Goal: Task Accomplishment & Management: Manage account settings

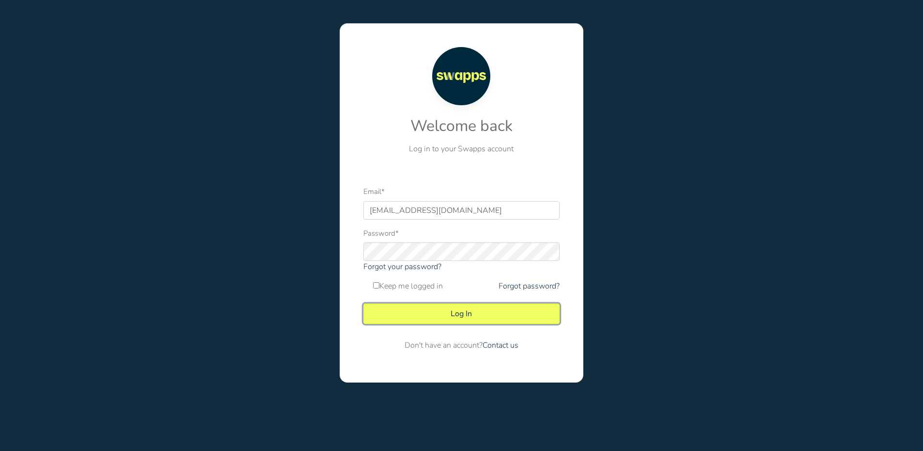
click at [461, 311] on button "Log In" at bounding box center [462, 313] width 196 height 20
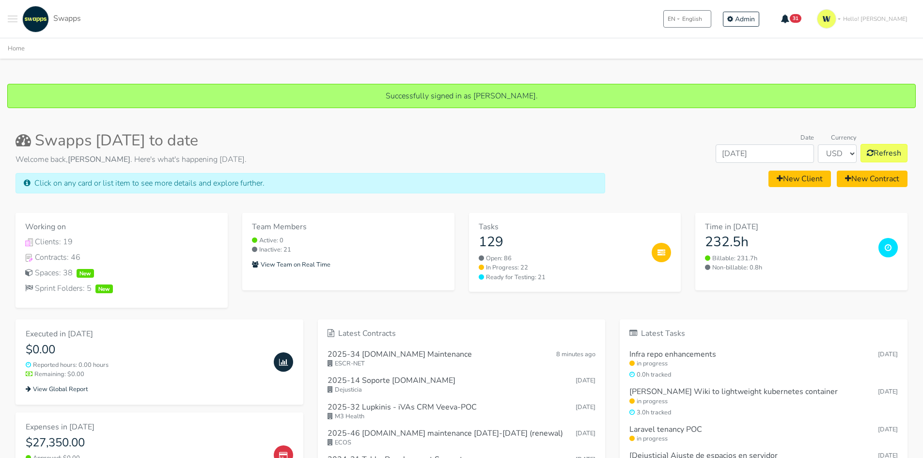
click at [15, 16] on span "Toggle navigation menu" at bounding box center [13, 16] width 10 height 1
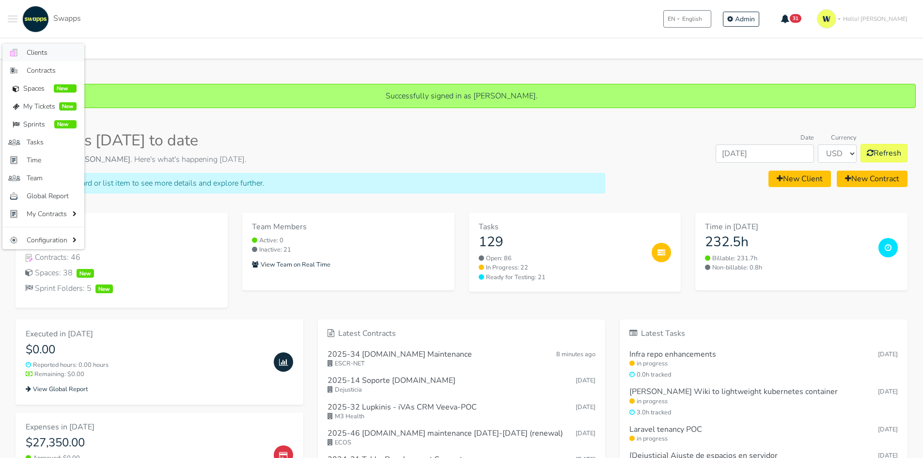
click at [68, 50] on span "Clients" at bounding box center [52, 52] width 50 height 10
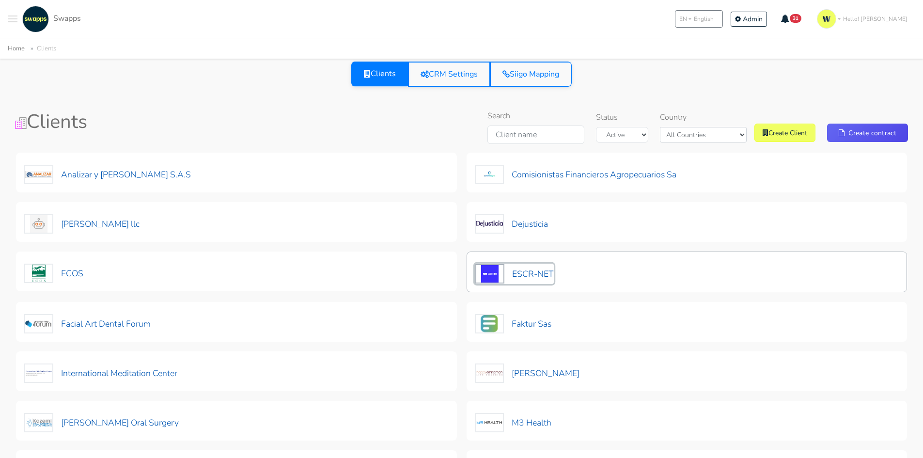
click at [520, 274] on button "ESCR-NET" at bounding box center [514, 274] width 79 height 20
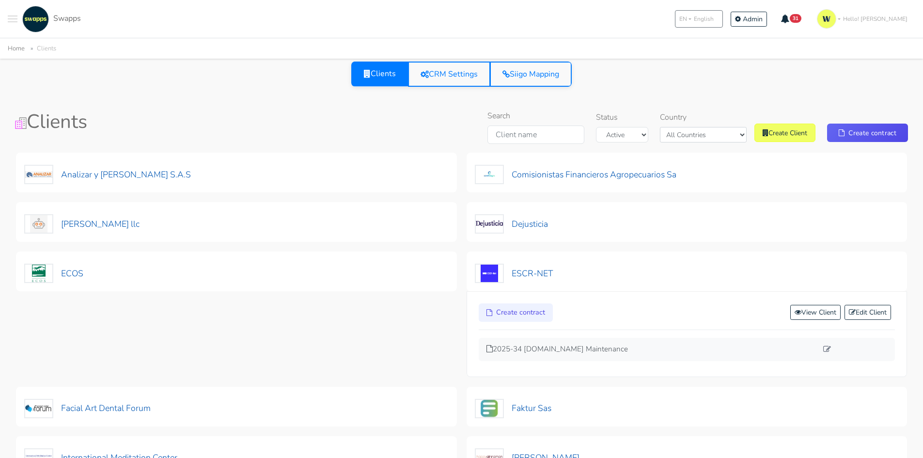
click at [568, 340] on div "2025-34 escr-net.org Maintenance" at bounding box center [687, 349] width 417 height 23
click at [568, 349] on p "2025-34 escr-net.org Maintenance" at bounding box center [653, 349] width 332 height 11
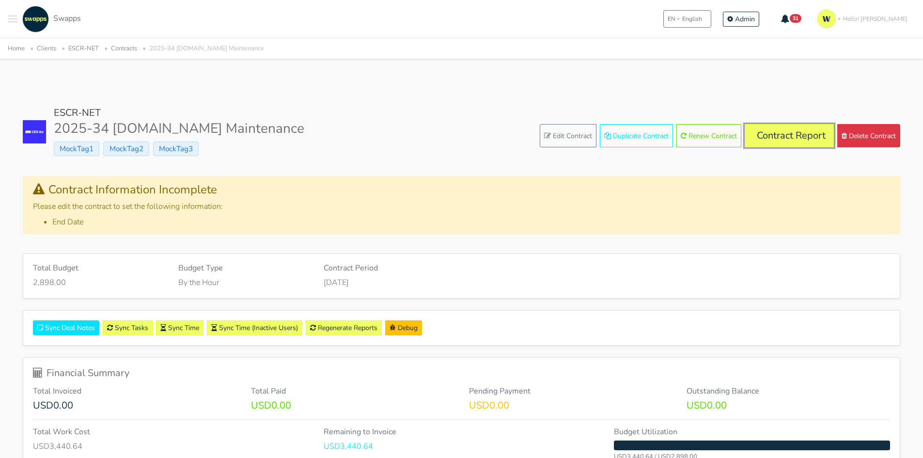
click at [769, 136] on link "Contract Report" at bounding box center [789, 135] width 89 height 23
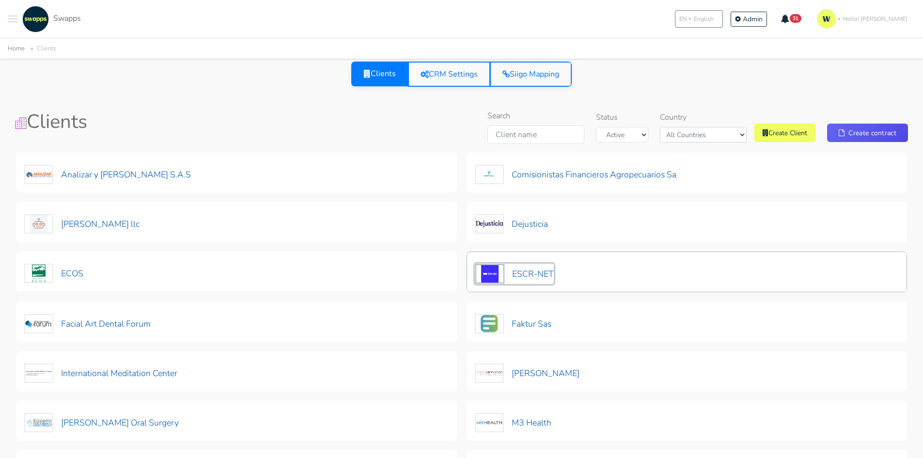
click at [534, 270] on button "ESCR-NET" at bounding box center [514, 274] width 79 height 20
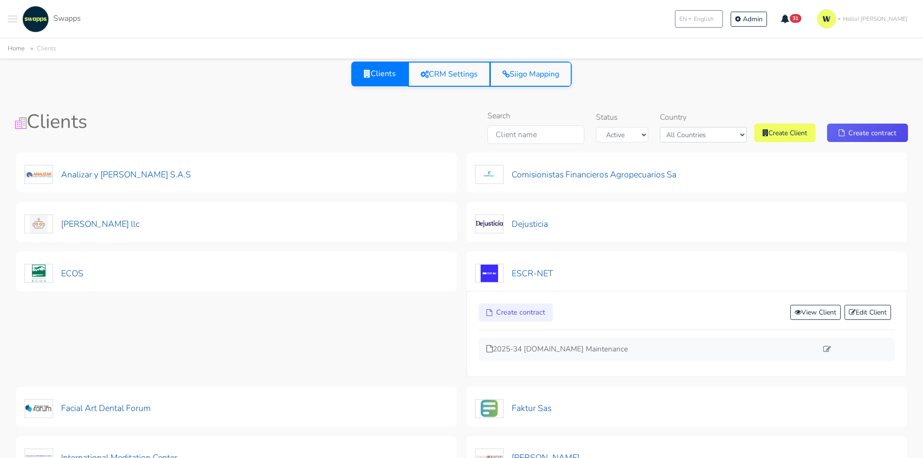
click at [534, 355] on div "2025-34 escr-net.org Maintenance" at bounding box center [687, 349] width 417 height 23
click at [549, 348] on p "2025-34 escr-net.org Maintenance" at bounding box center [653, 349] width 332 height 11
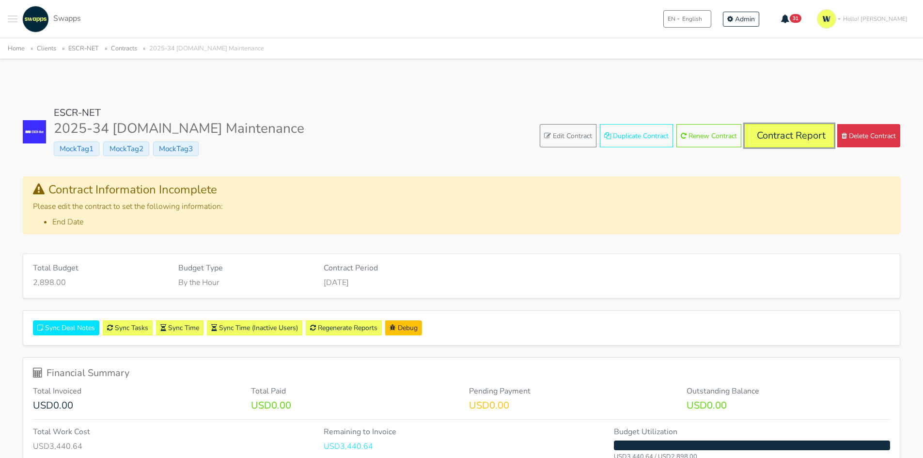
click at [788, 139] on link "Contract Report" at bounding box center [789, 135] width 89 height 23
click at [558, 128] on link "Edit Contract" at bounding box center [568, 135] width 57 height 23
click at [550, 134] on link "Edit Contract" at bounding box center [568, 135] width 57 height 23
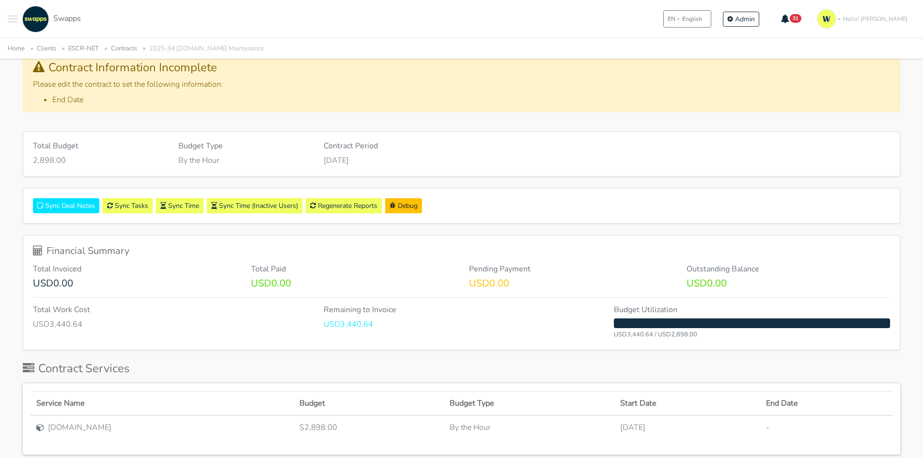
scroll to position [194, 0]
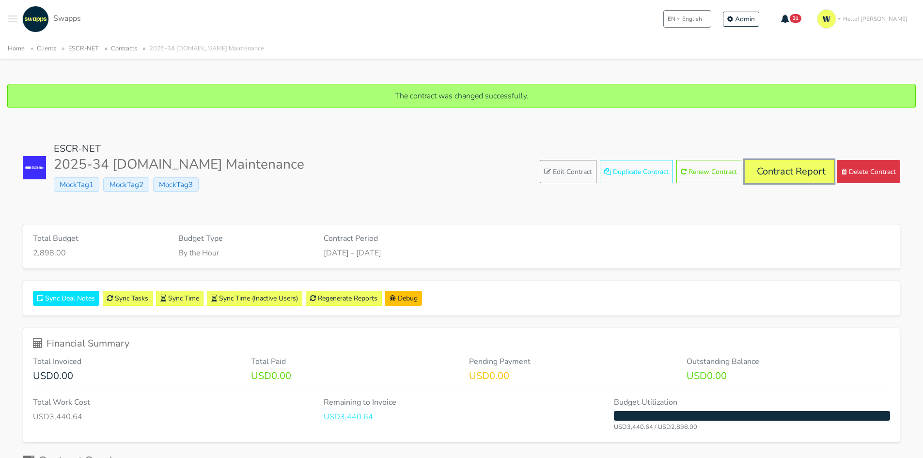
click at [775, 166] on link "Contract Report" at bounding box center [789, 171] width 89 height 23
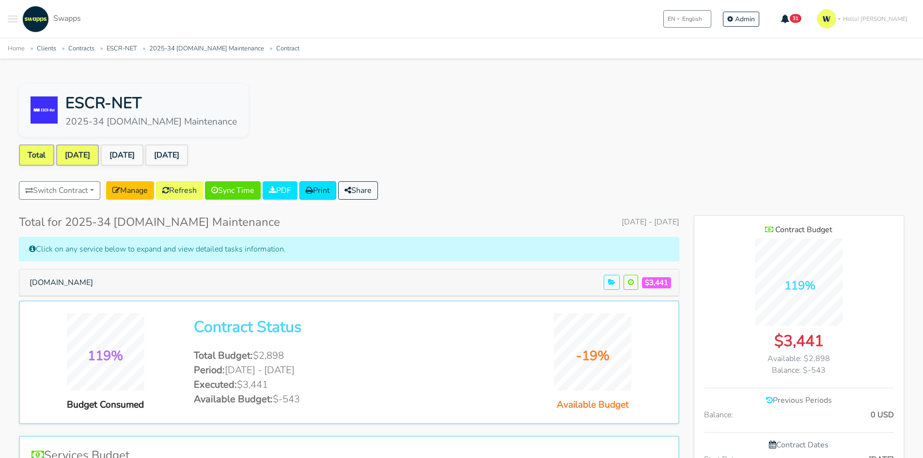
click at [68, 155] on link "[DATE]" at bounding box center [77, 154] width 43 height 21
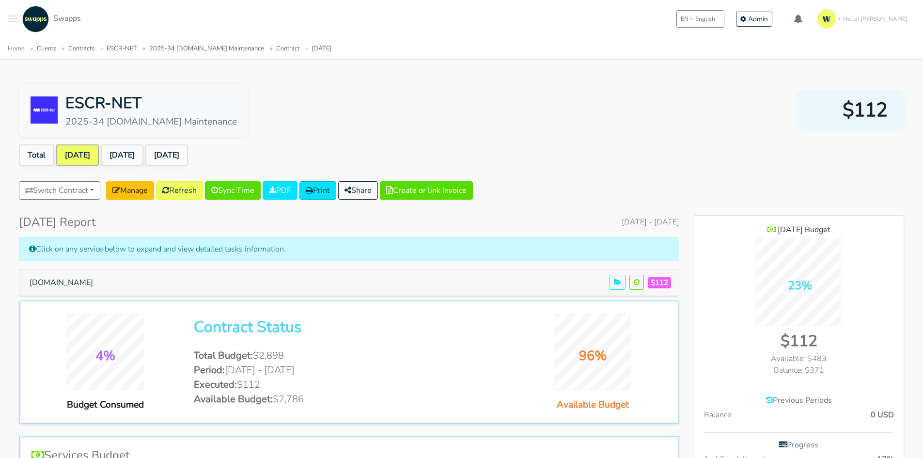
scroll to position [676, 210]
click at [58, 279] on button "[DOMAIN_NAME]" at bounding box center [61, 282] width 76 height 18
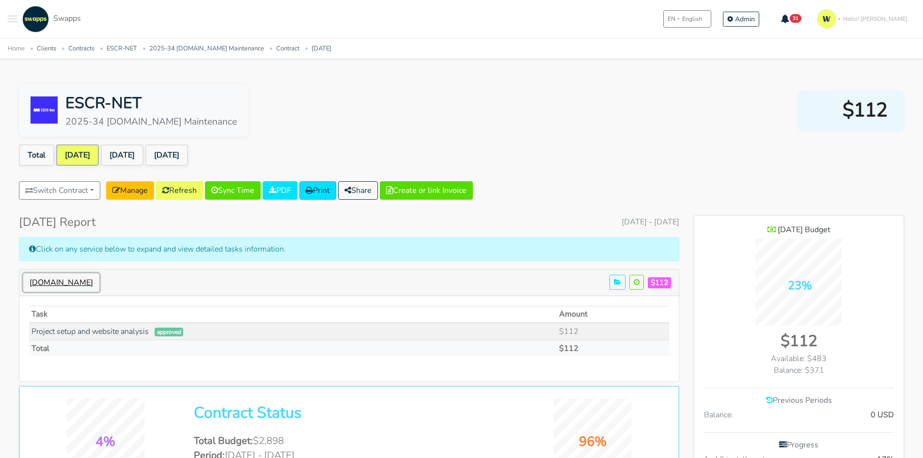
click at [47, 279] on button "[DOMAIN_NAME]" at bounding box center [61, 282] width 76 height 18
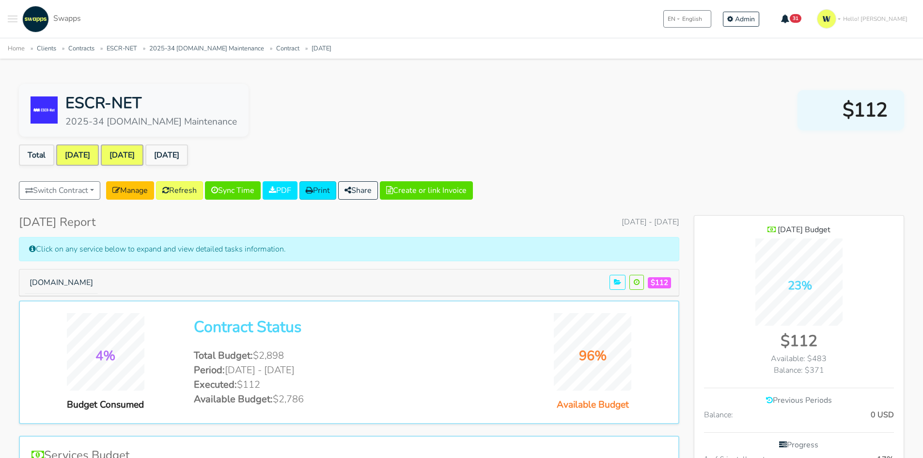
click at [127, 152] on link "[DATE]" at bounding box center [122, 154] width 43 height 21
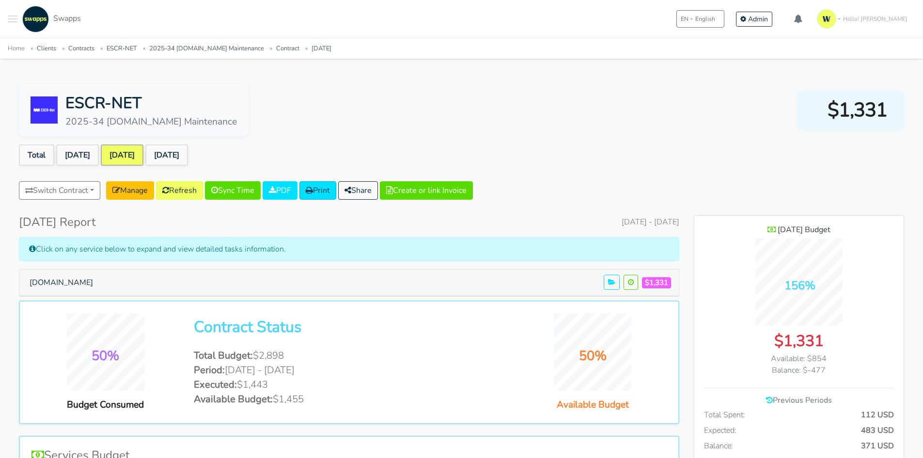
scroll to position [707, 210]
click at [75, 285] on button "Escr-Net.Org" at bounding box center [61, 282] width 76 height 18
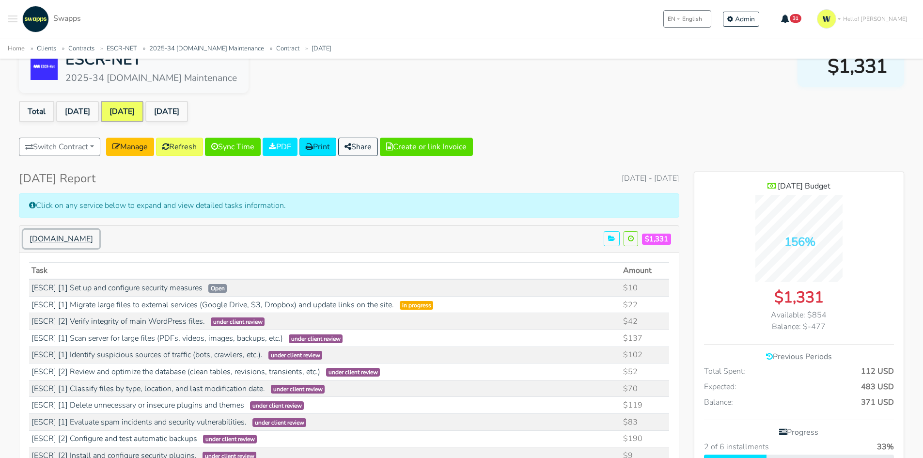
scroll to position [0, 0]
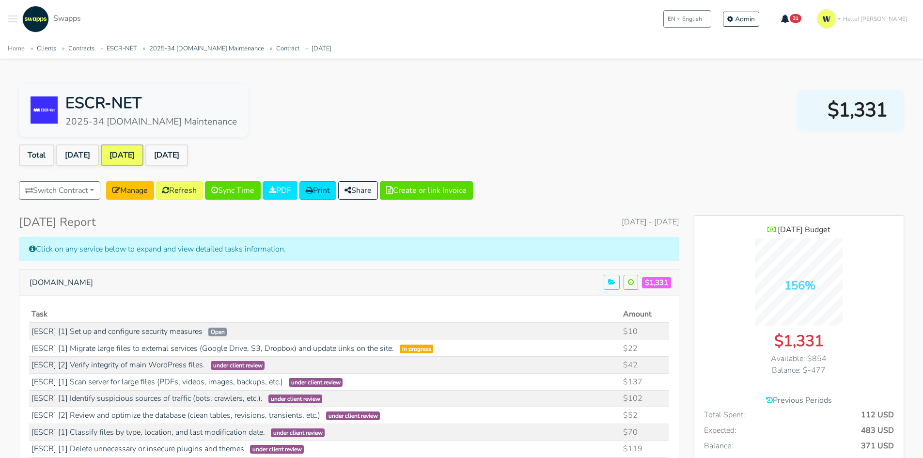
click at [14, 14] on button "Toggle navigation menu" at bounding box center [13, 19] width 10 height 27
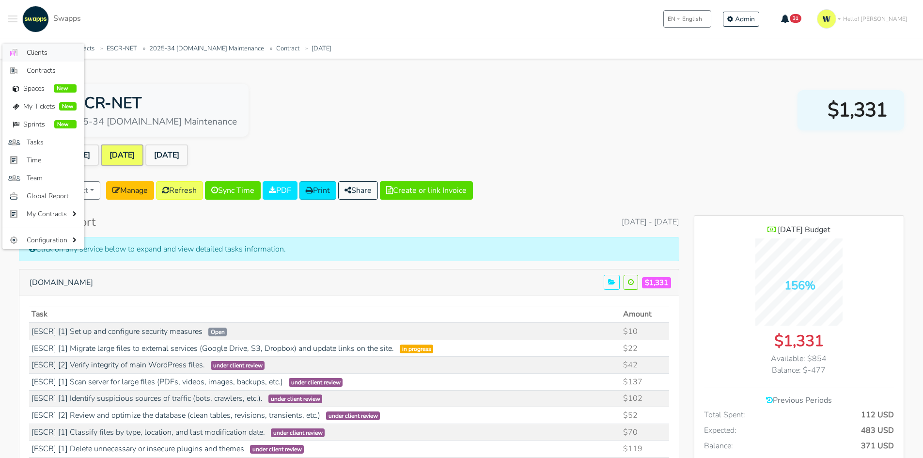
click at [27, 53] on span "Clients" at bounding box center [52, 52] width 50 height 10
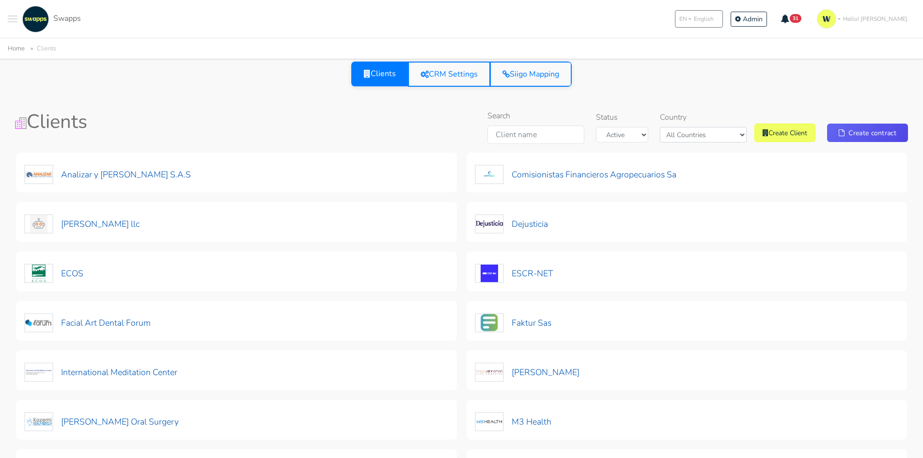
click at [11, 21] on span at bounding box center [13, 21] width 10 height 1
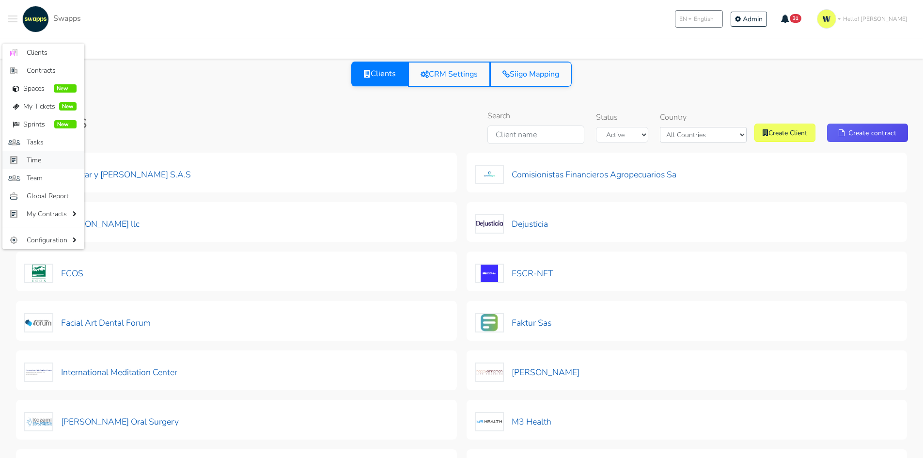
click at [39, 161] on span "Time" at bounding box center [52, 160] width 50 height 10
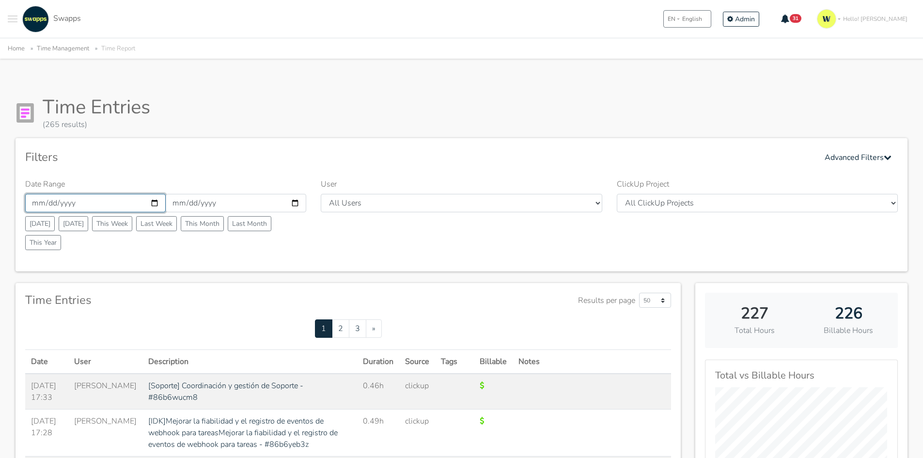
click at [156, 201] on input "2025-10-01" at bounding box center [95, 203] width 141 height 18
type input "[DATE]"
click at [298, 203] on input "2025-10-31" at bounding box center [236, 203] width 141 height 18
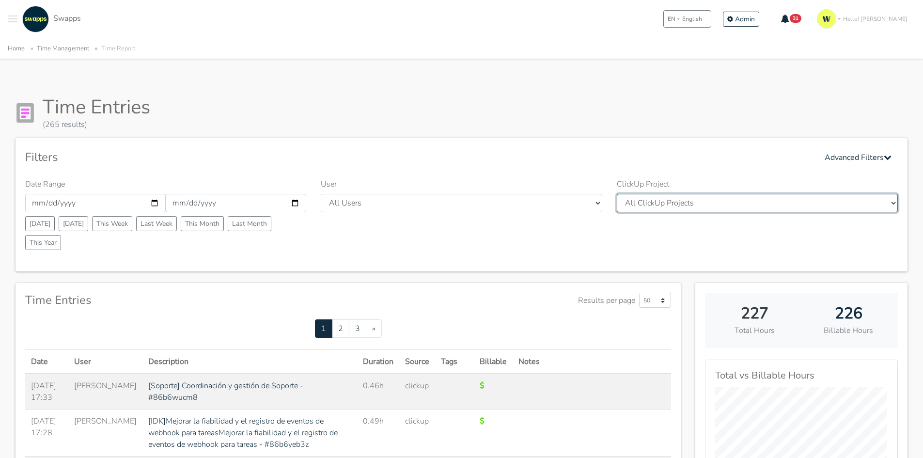
click at [665, 203] on select "All ClickUp Projects International Meditation Center - International Medidation…" at bounding box center [757, 203] width 281 height 18
select select "90147006640"
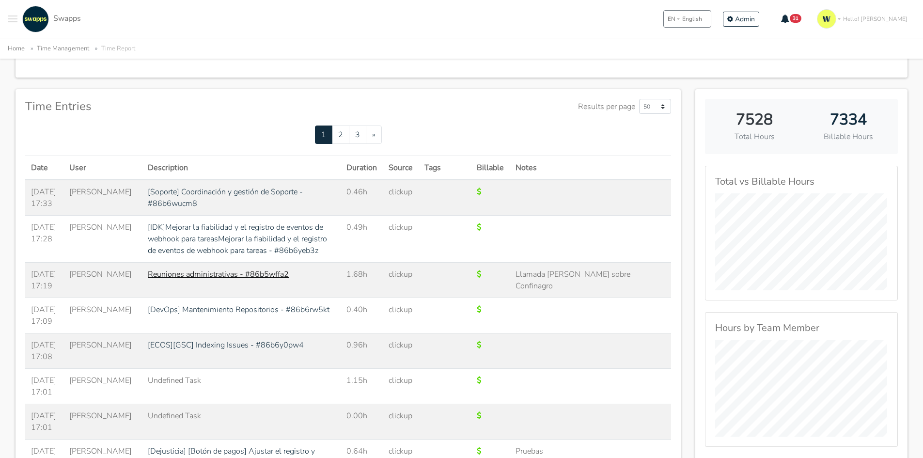
click at [188, 280] on link "Reuniones administrativas - #86b5wffa2" at bounding box center [218, 274] width 141 height 11
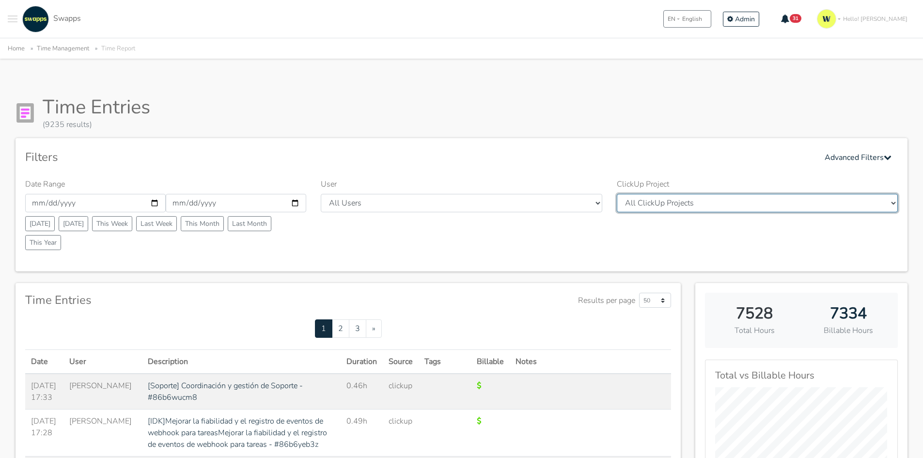
click at [653, 203] on select "All ClickUp Projects International Meditation Center - International Medidation…" at bounding box center [757, 203] width 281 height 18
click at [649, 199] on select "All ClickUp Projects International Meditation Center - International Medidation…" at bounding box center [757, 203] width 281 height 18
select select "90147006640"
click at [673, 168] on div "Filters Advanced Filters Date Range 2025-05-01 2025-10-31 Today Yesterday This …" at bounding box center [462, 204] width 892 height 133
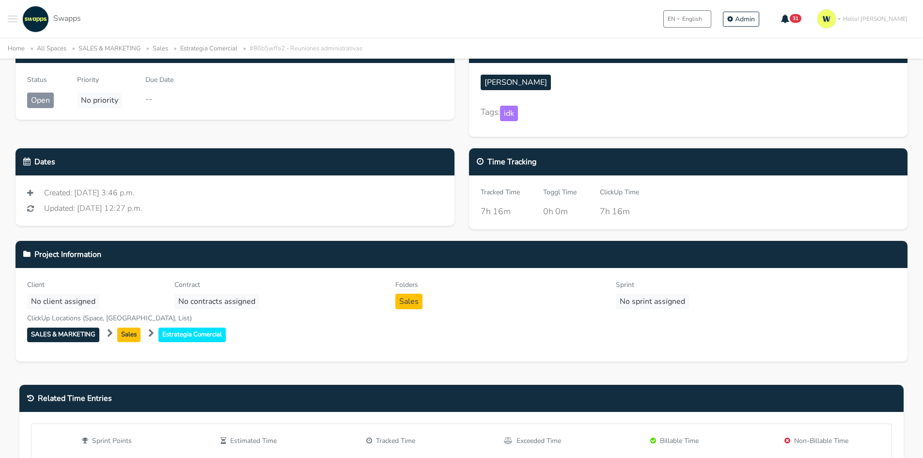
scroll to position [145, 0]
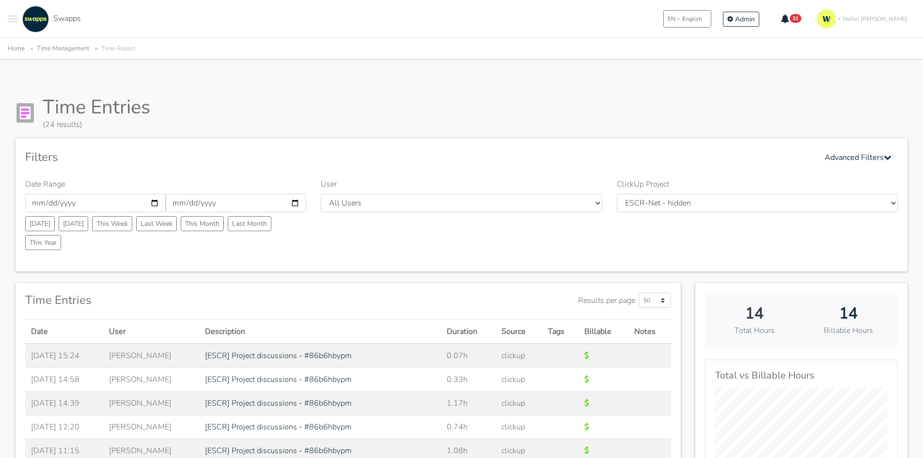
click at [665, 167] on div "Filters Advanced Filters Date Range [DATE] [DATE] [DATE] [DATE] This Week Last …" at bounding box center [462, 204] width 892 height 133
click at [363, 203] on select "All Users Andres Cristian Mateo Angie Diego Swapps Tech Alejandra Tatiana Campo…" at bounding box center [461, 203] width 281 height 18
select select "31"
click at [321, 194] on select "All Users Andres Cristian Mateo Angie Diego Swapps Tech Alejandra Tatiana Campo…" at bounding box center [461, 203] width 281 height 18
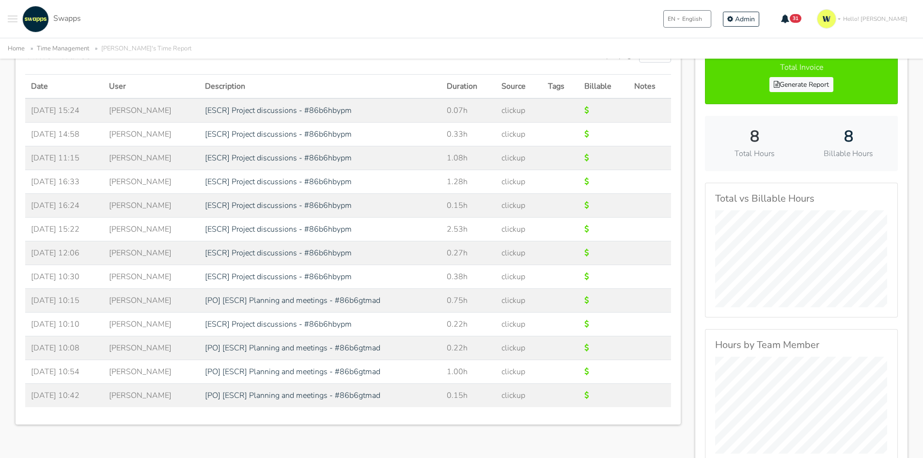
scroll to position [339, 0]
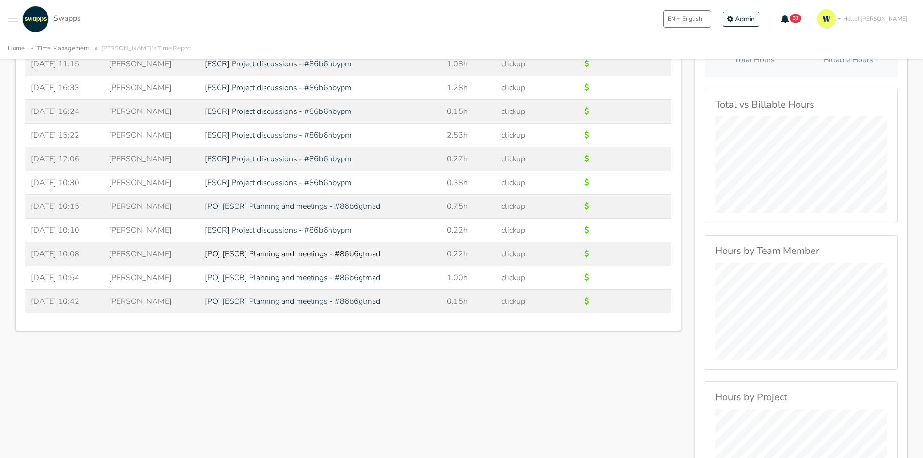
click at [335, 254] on link "[PO] [ESCR] Planning and meetings - #86b6gtmad" at bounding box center [292, 254] width 175 height 11
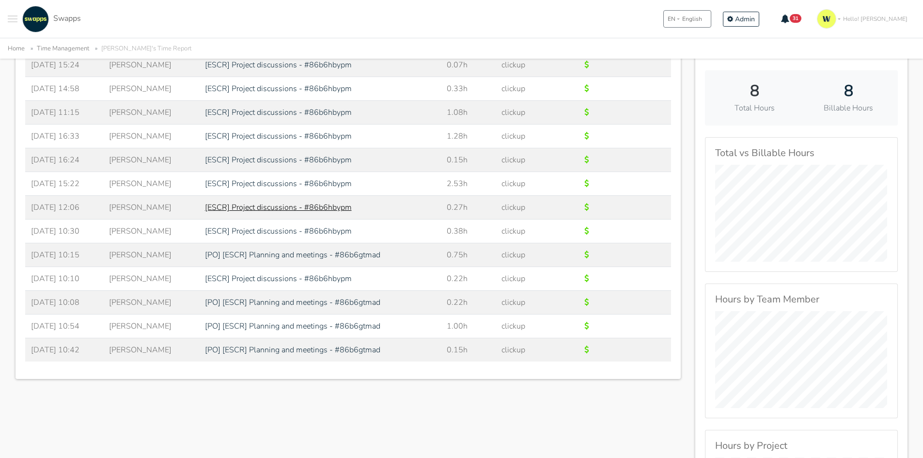
click at [292, 207] on link "[ESCR] Project discussions - #86b6hbypm" at bounding box center [278, 207] width 147 height 11
click at [301, 327] on link "[PO] [ESCR] Planning and meetings - #86b6gtmad" at bounding box center [292, 326] width 175 height 11
click at [257, 279] on link "[ESCR] Project discussions - #86b6hbypm" at bounding box center [278, 278] width 147 height 11
click at [289, 256] on link "[PO] [ESCR] Planning and meetings - #86b6gtmad" at bounding box center [292, 255] width 175 height 11
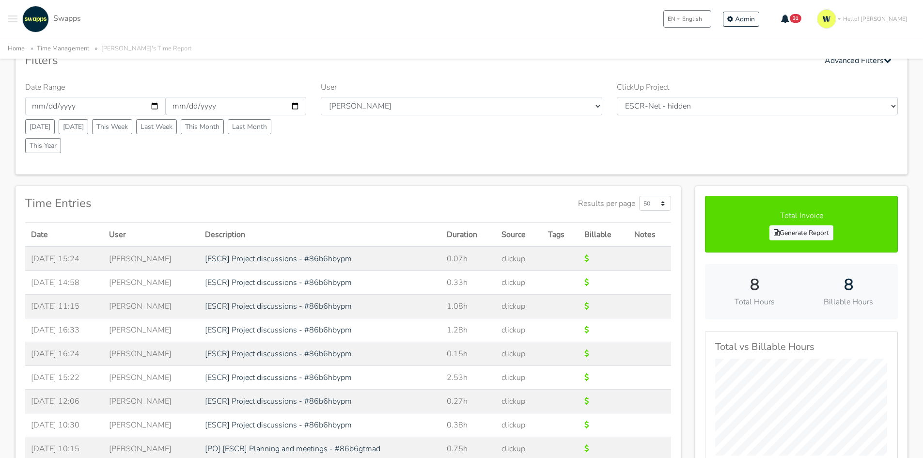
scroll to position [194, 0]
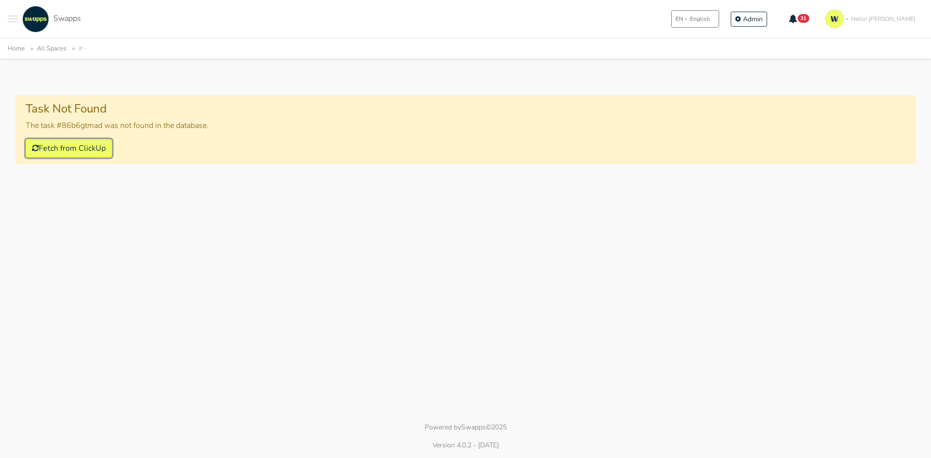
click at [54, 144] on button "Fetch from ClickUp" at bounding box center [69, 148] width 86 height 18
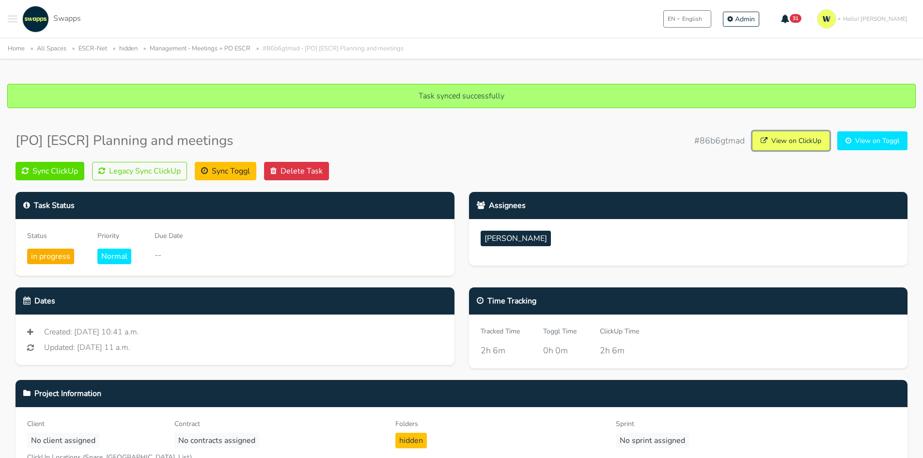
click at [783, 134] on link "View on ClickUp" at bounding box center [791, 140] width 77 height 19
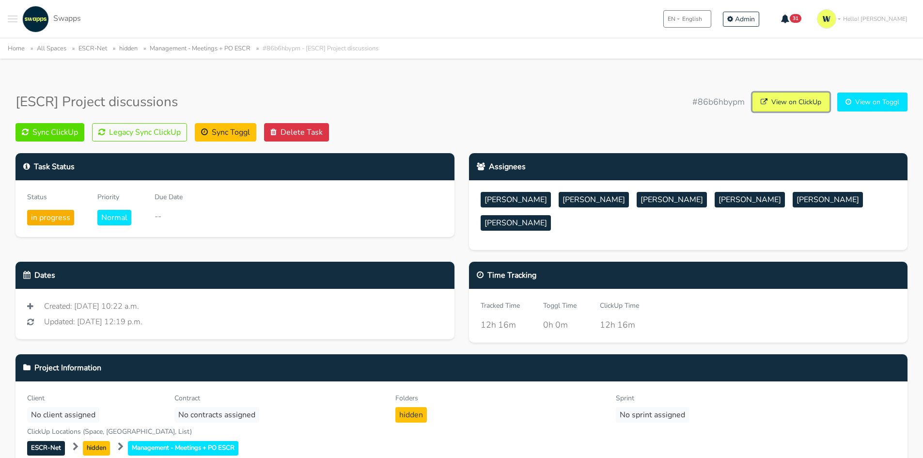
scroll to position [145, 0]
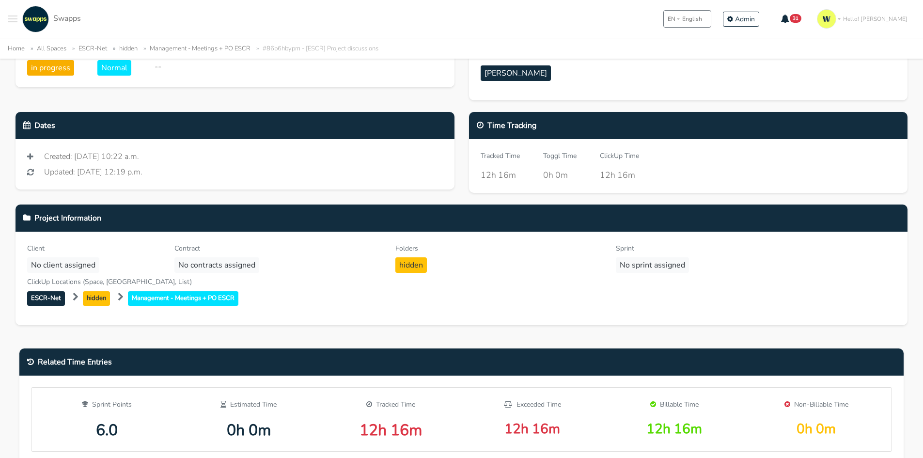
scroll to position [145, 0]
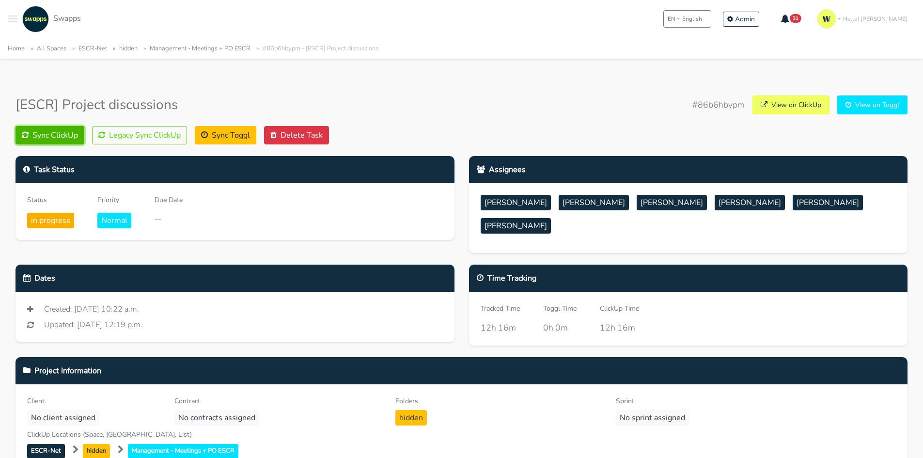
click at [51, 130] on button "Sync ClickUp" at bounding box center [50, 135] width 69 height 18
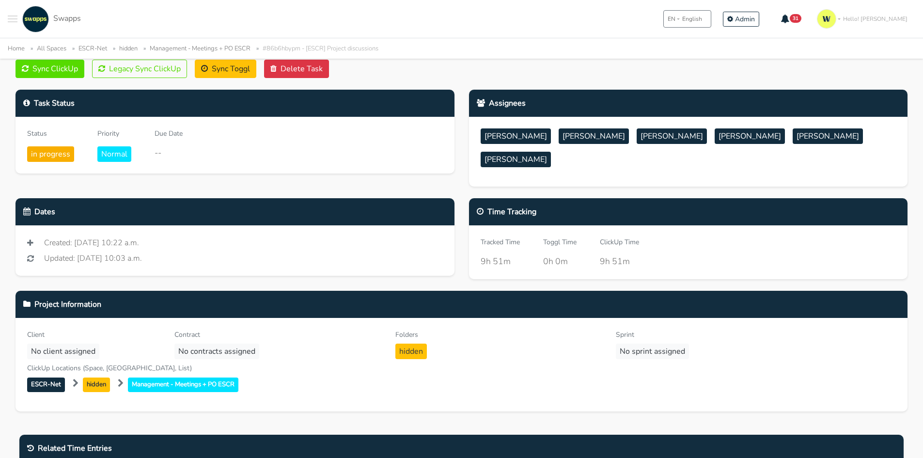
scroll to position [97, 0]
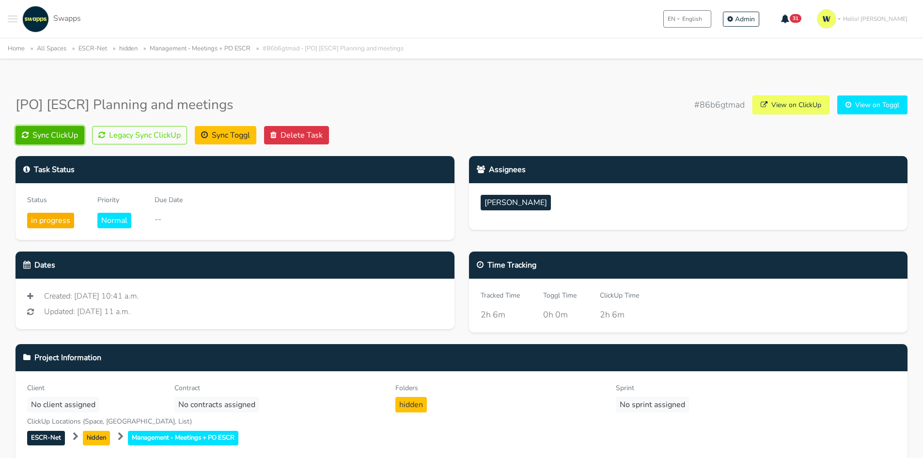
click at [43, 131] on button "Sync ClickUp" at bounding box center [50, 135] width 69 height 18
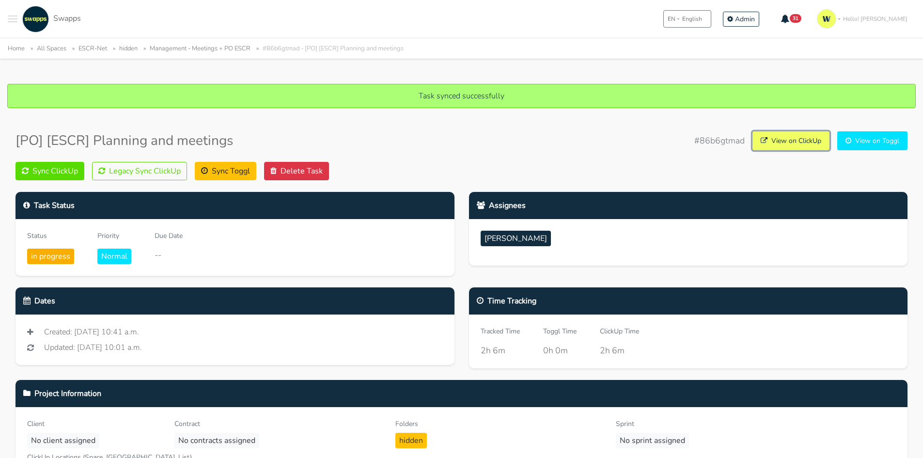
click at [789, 135] on link "View on ClickUp" at bounding box center [791, 140] width 77 height 19
click at [61, 176] on button "Sync ClickUp" at bounding box center [50, 171] width 69 height 18
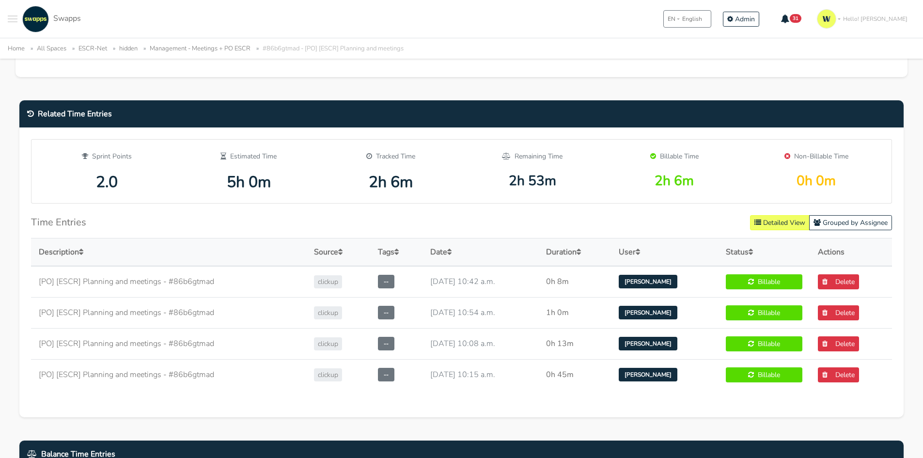
scroll to position [436, 0]
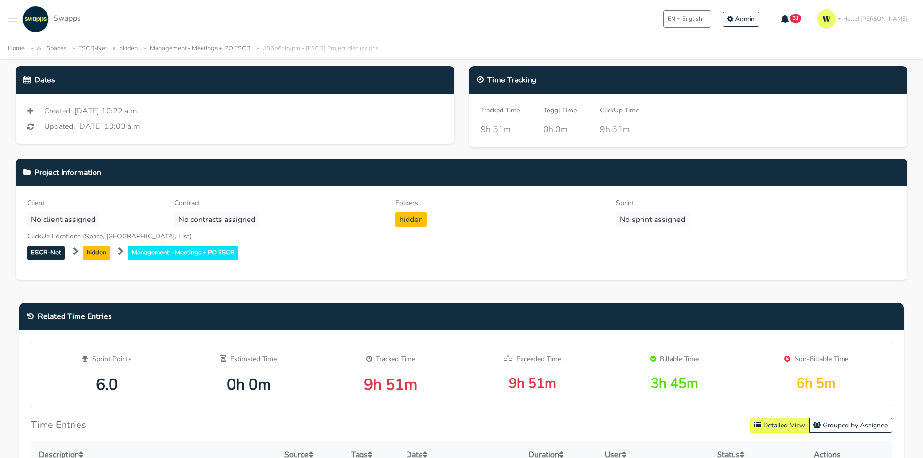
scroll to position [194, 0]
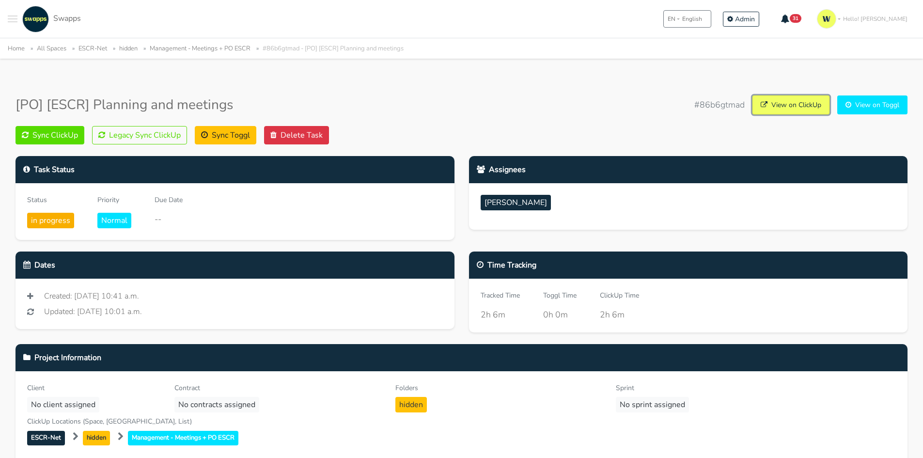
click at [800, 109] on link "View on ClickUp" at bounding box center [791, 104] width 77 height 19
click at [58, 131] on button "Sync ClickUp" at bounding box center [50, 135] width 69 height 18
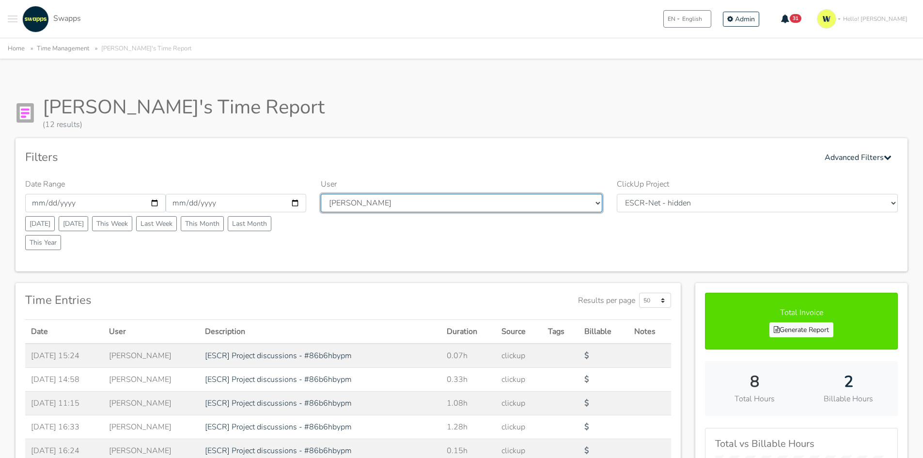
click at [582, 203] on select "All Users [PERSON_NAME] [PERSON_NAME] [GEOGRAPHIC_DATA] Swapps Tech [PERSON_NAM…" at bounding box center [461, 203] width 281 height 18
select select
click at [321, 194] on select "All Users Andres Cristian Mateo Angie Diego Swapps Tech Alejandra Tatiana Campo…" at bounding box center [461, 203] width 281 height 18
click at [466, 142] on div "Filters Advanced Filters Date Range 2025-05-01 2025-10-31 Today Yesterday This …" at bounding box center [462, 204] width 892 height 133
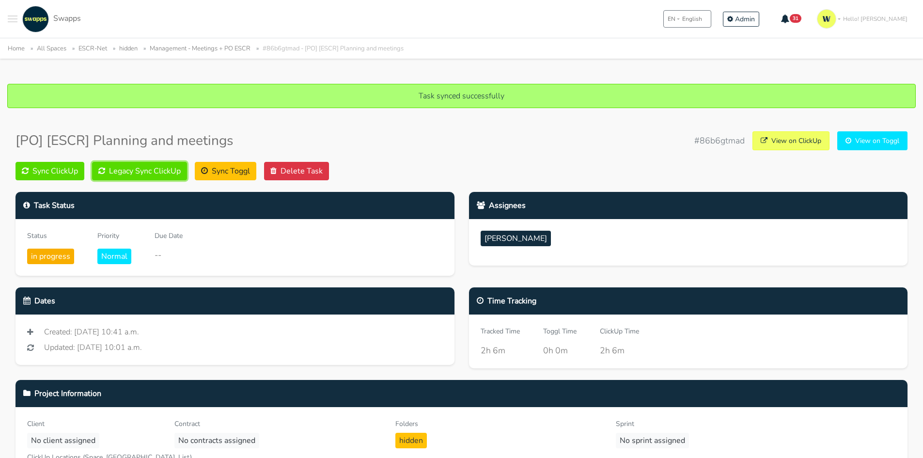
click at [133, 167] on button "Legacy Sync ClickUp" at bounding box center [139, 171] width 95 height 18
click at [7, 24] on div ".cls-1 { fill: #F15CFF; } .cls-2 { fill: #9a9a9a; } Clients Contracts Spaces Ne…" at bounding box center [461, 19] width 923 height 38
click at [8, 19] on span "Toggle navigation menu" at bounding box center [13, 18] width 10 height 1
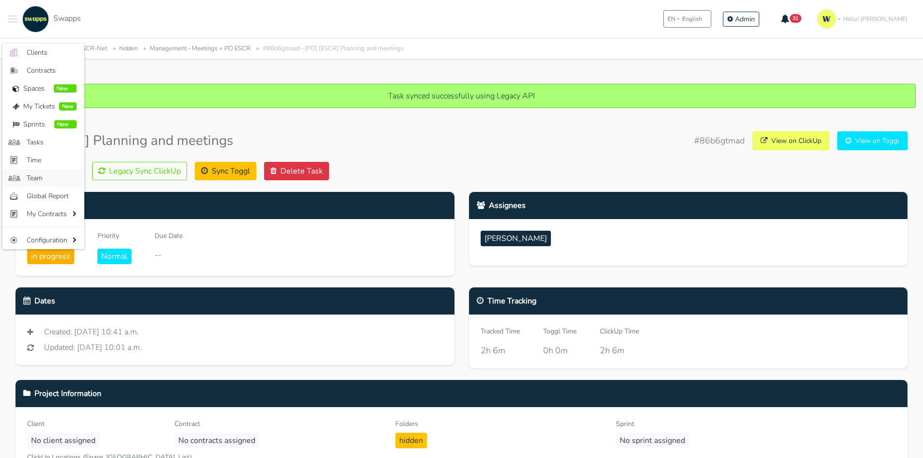
click at [47, 175] on span "Team" at bounding box center [52, 178] width 50 height 10
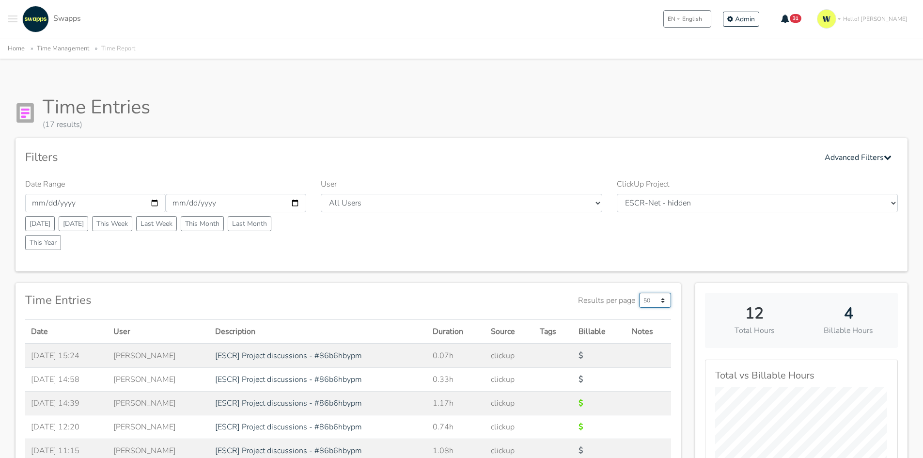
click at [656, 299] on select "50 500 1000" at bounding box center [655, 300] width 32 height 15
select select "1000"
click at [639, 293] on select "50 500 1000" at bounding box center [655, 300] width 32 height 15
click at [18, 19] on div ".cls-1 { fill: #F15CFF; } .cls-2 { fill: #9a9a9a; } Clients Contracts Spaces Ne…" at bounding box center [44, 19] width 73 height 27
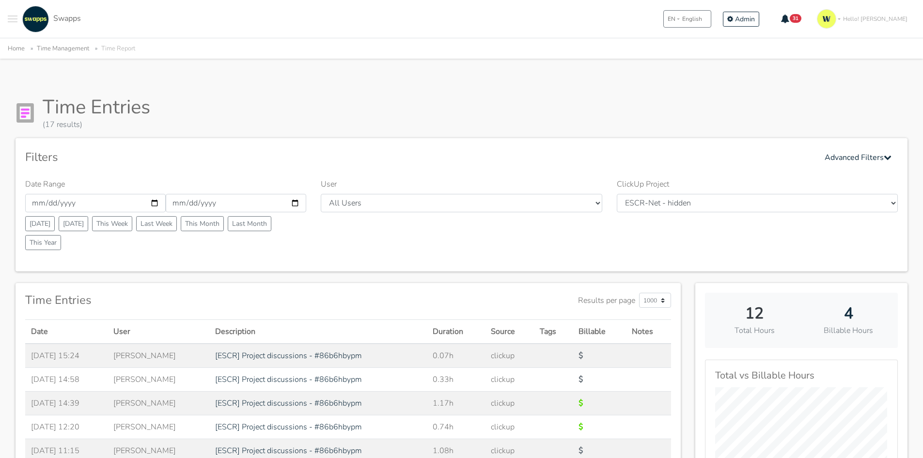
drag, startPoint x: 15, startPoint y: 19, endPoint x: 15, endPoint y: 30, distance: 10.7
click at [15, 20] on button "Toggle navigation menu" at bounding box center [13, 19] width 10 height 27
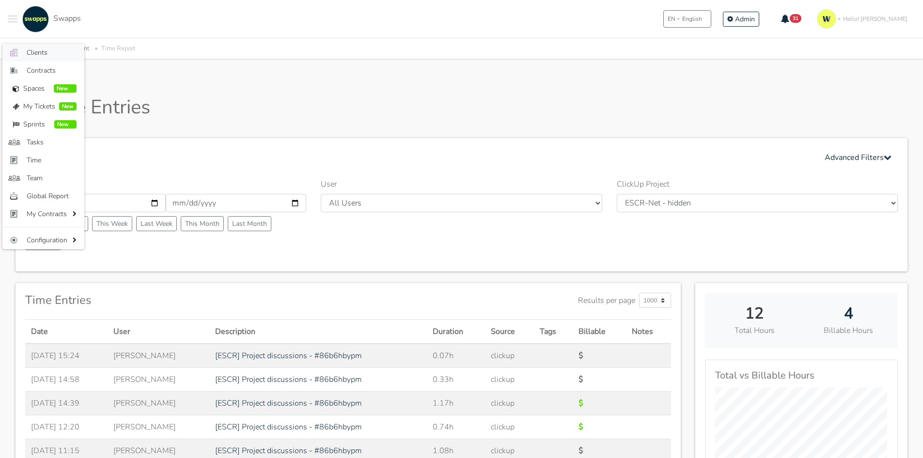
click at [29, 52] on span "Clients" at bounding box center [52, 52] width 50 height 10
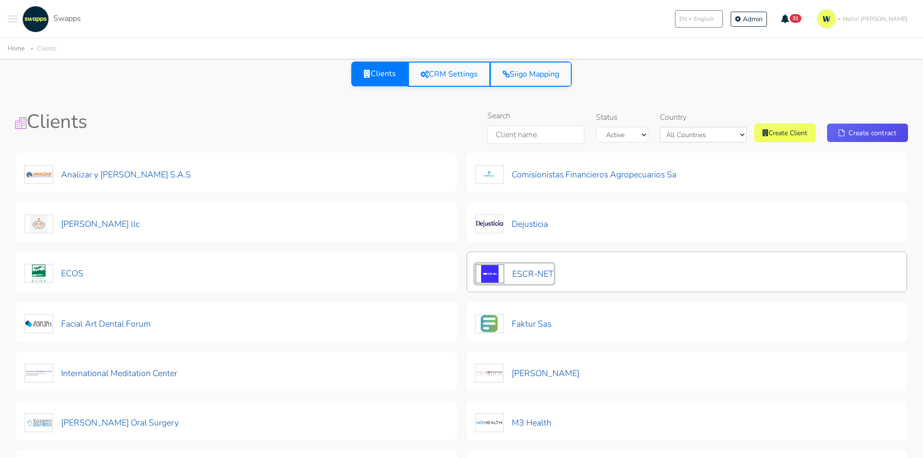
click at [546, 267] on button "ESCR-NET" at bounding box center [514, 274] width 79 height 20
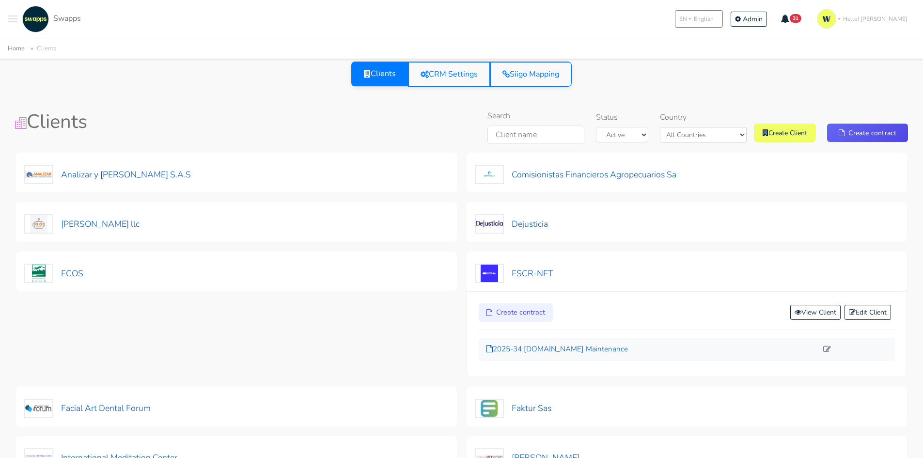
click at [540, 352] on p "2025-34 [DOMAIN_NAME] Maintenance" at bounding box center [653, 349] width 332 height 11
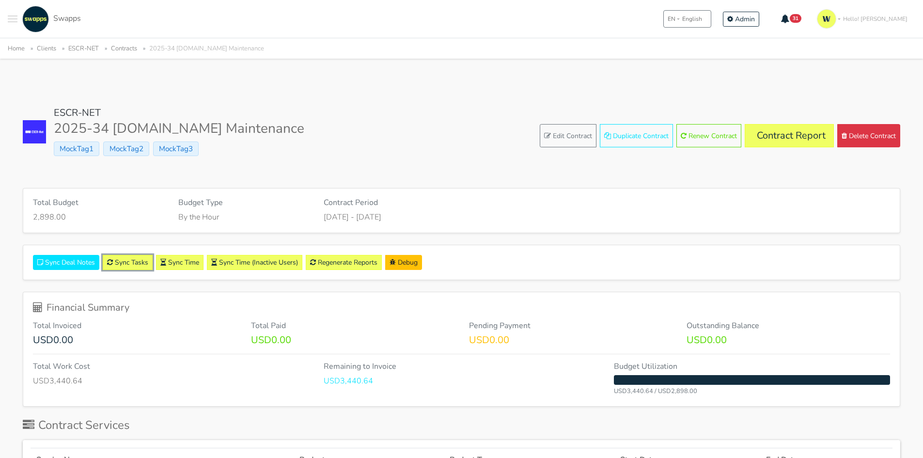
click at [123, 263] on link "Sync Tasks" at bounding box center [128, 262] width 50 height 15
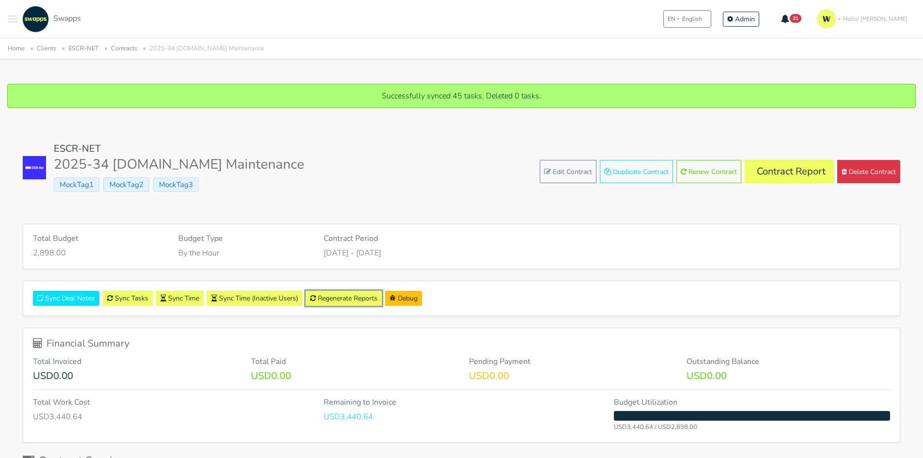
click at [332, 299] on link "Regenerate Reports" at bounding box center [344, 298] width 76 height 15
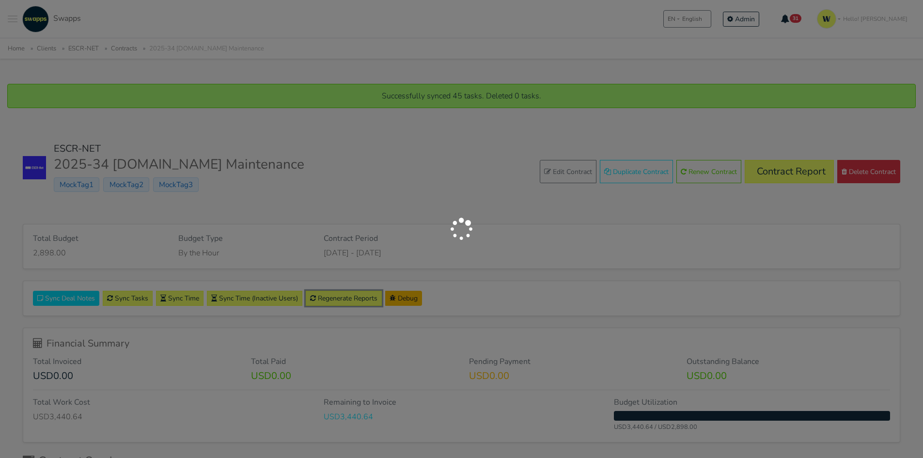
scroll to position [97, 0]
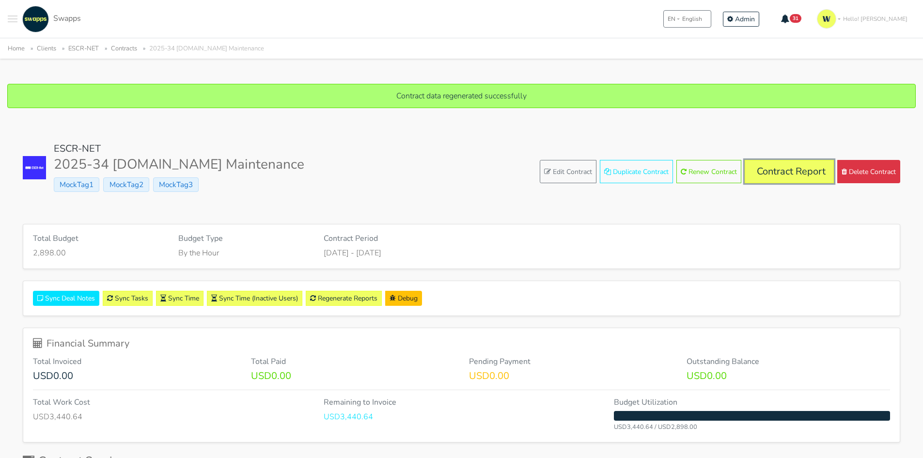
click at [798, 181] on link "Contract Report" at bounding box center [789, 171] width 89 height 23
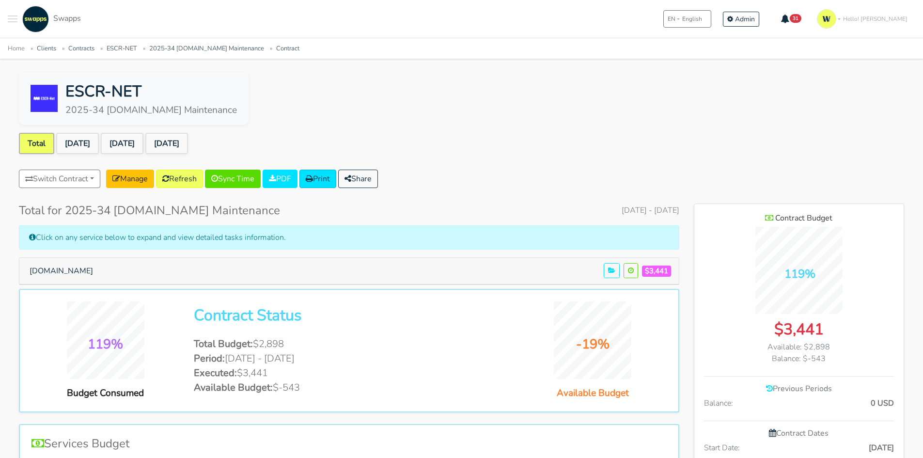
scroll to position [48, 0]
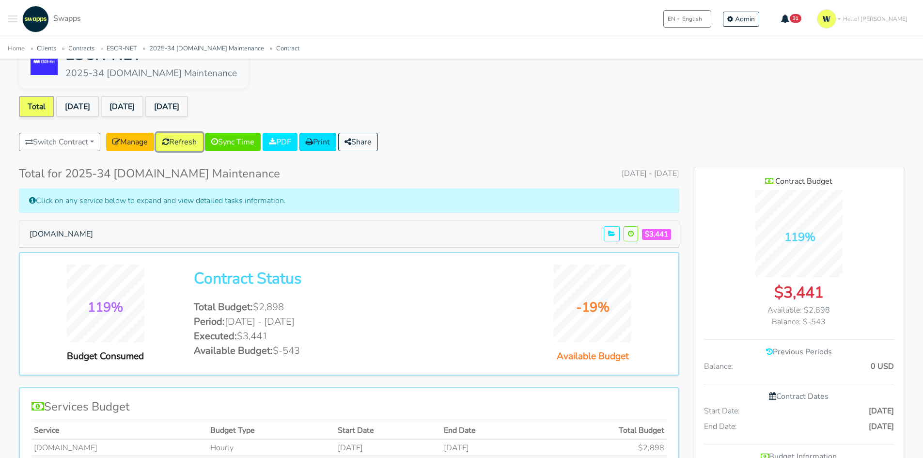
click at [193, 143] on link "Refresh" at bounding box center [179, 142] width 47 height 18
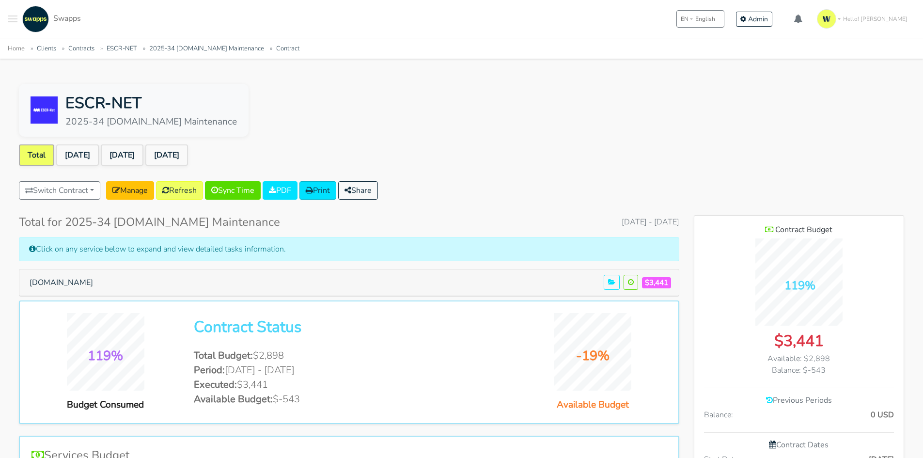
scroll to position [629, 210]
click at [172, 159] on link "[DATE]" at bounding box center [166, 154] width 43 height 21
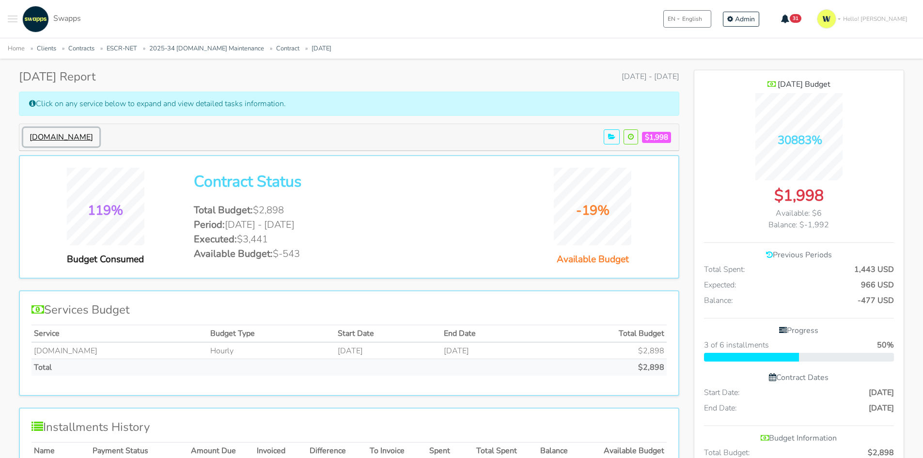
click at [68, 134] on button "[DOMAIN_NAME]" at bounding box center [61, 137] width 76 height 18
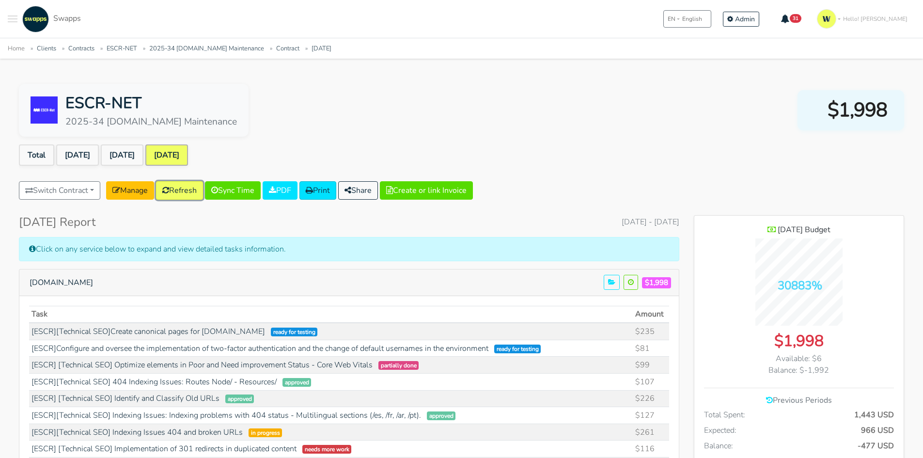
click at [184, 190] on link "Refresh" at bounding box center [179, 190] width 47 height 18
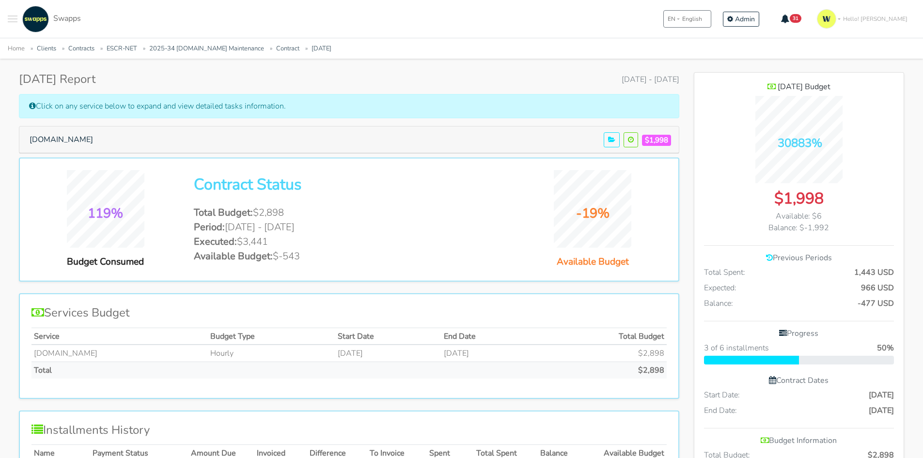
scroll to position [48, 0]
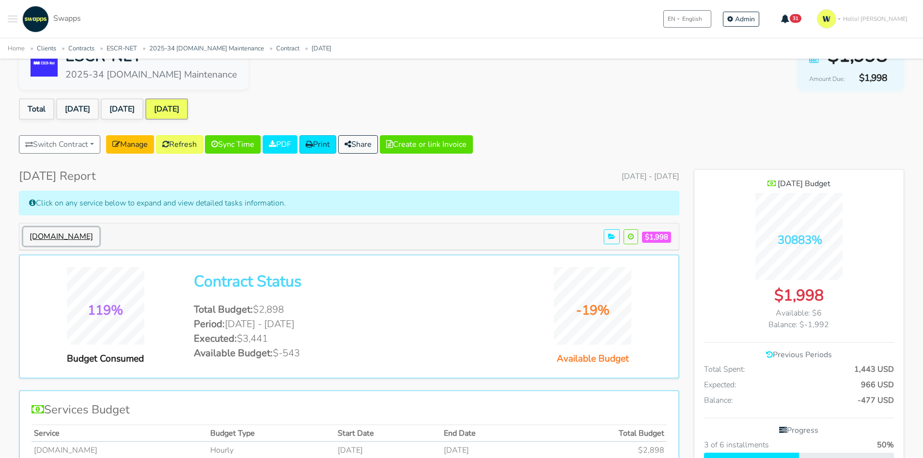
click at [59, 234] on button "[DOMAIN_NAME]" at bounding box center [61, 236] width 76 height 18
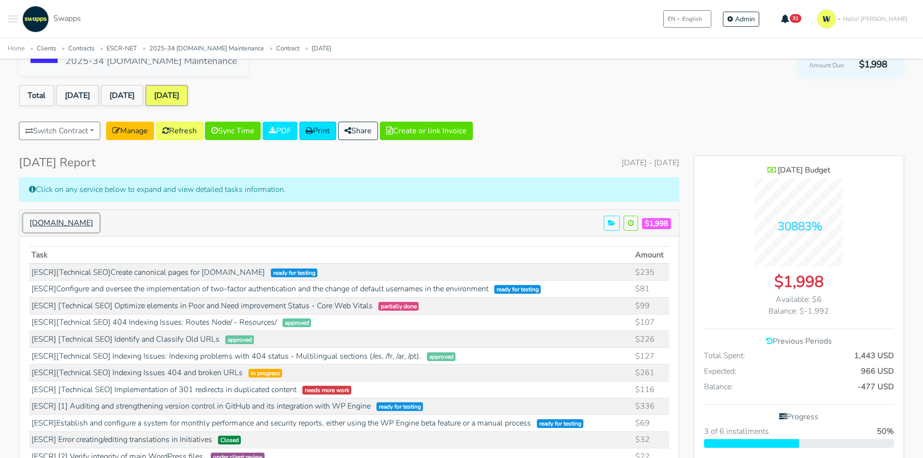
scroll to position [0, 0]
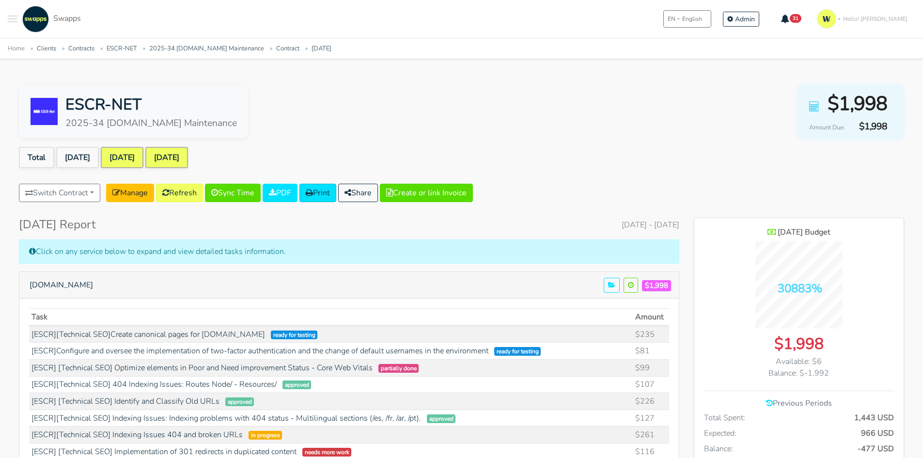
click at [129, 154] on link "[DATE]" at bounding box center [122, 157] width 43 height 21
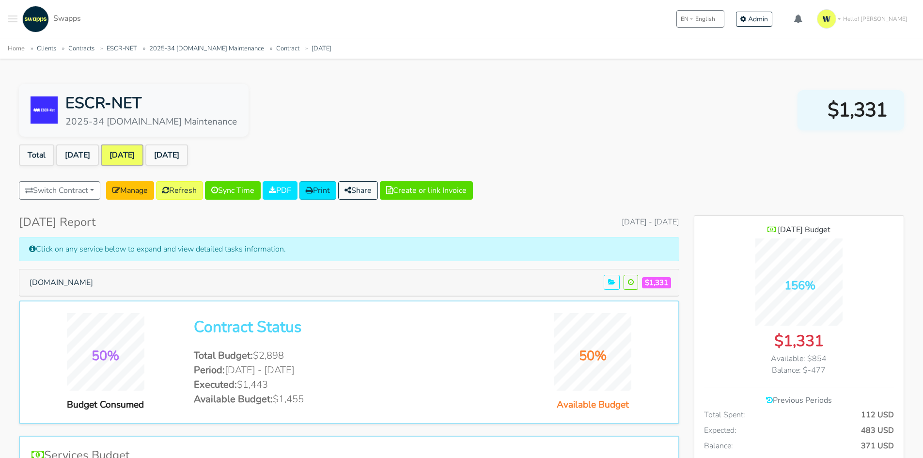
scroll to position [707, 210]
click at [60, 283] on button "[DOMAIN_NAME]" at bounding box center [61, 282] width 76 height 18
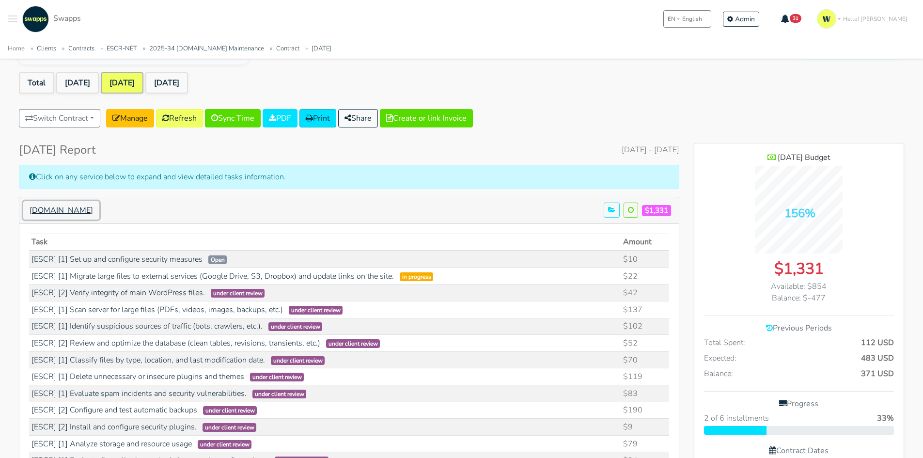
scroll to position [48, 0]
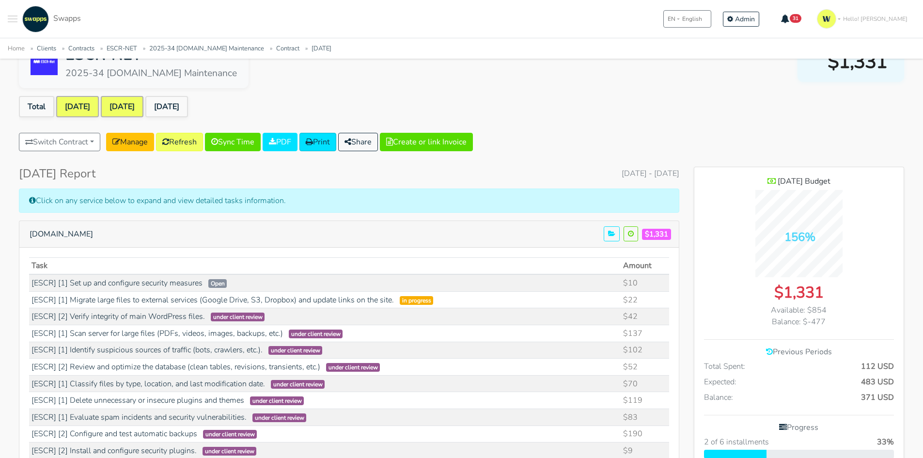
click at [86, 107] on link "[DATE]" at bounding box center [77, 106] width 43 height 21
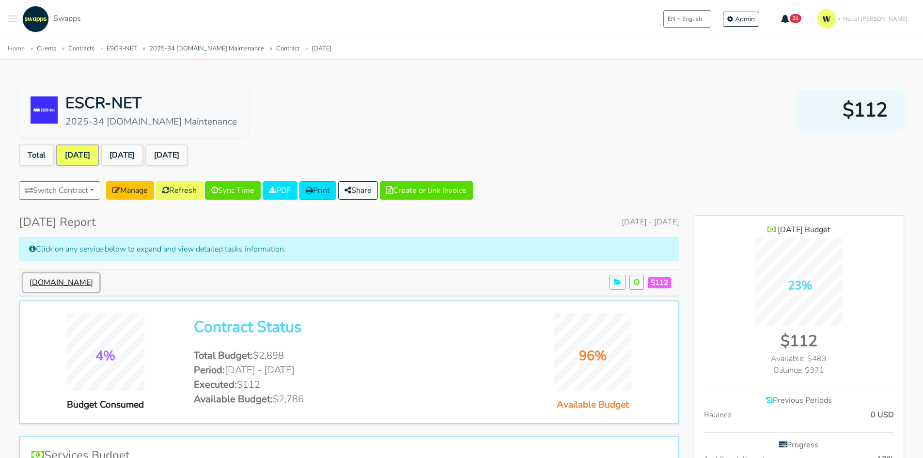
click at [35, 282] on button "[DOMAIN_NAME]" at bounding box center [61, 282] width 76 height 18
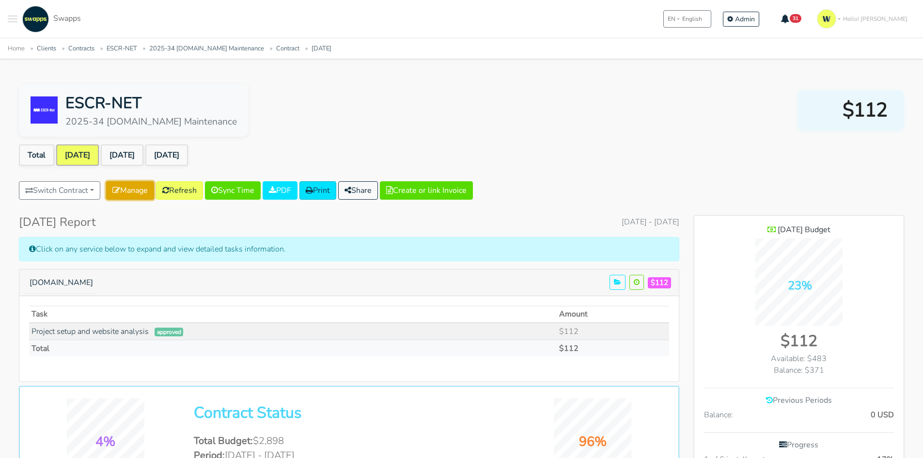
click at [140, 187] on link "Manage" at bounding box center [130, 190] width 48 height 18
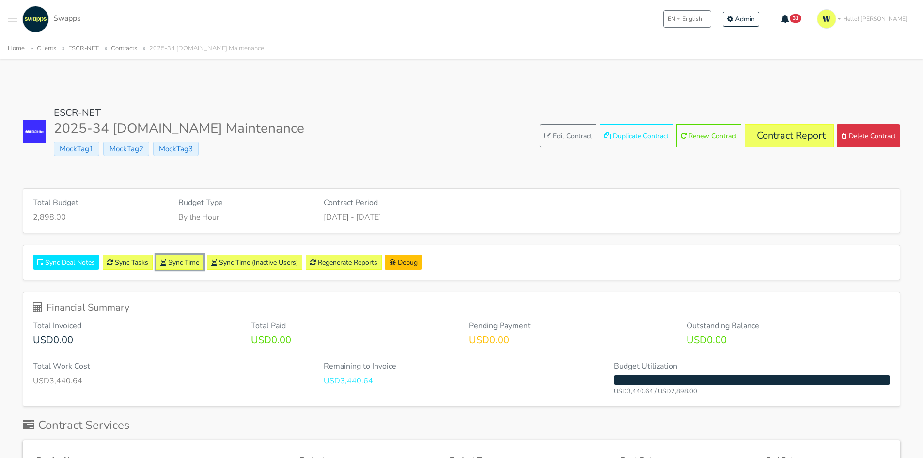
click at [194, 261] on link "Sync Time" at bounding box center [179, 262] width 47 height 15
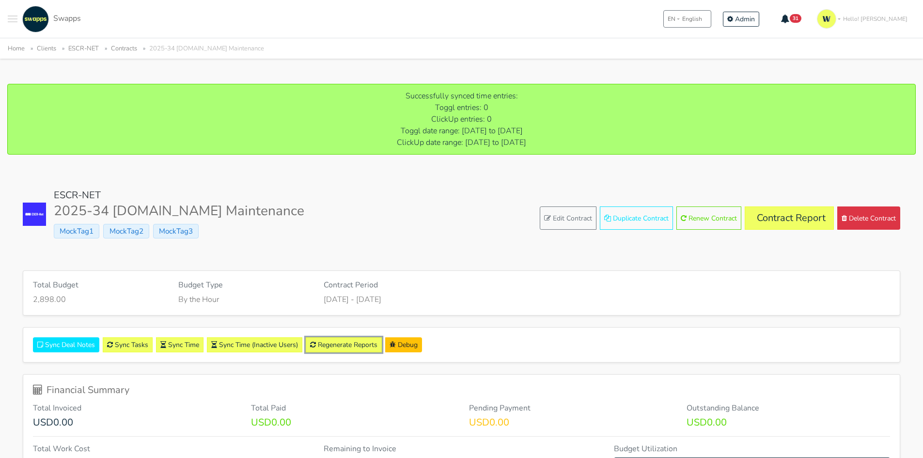
click at [332, 348] on link "Regenerate Reports" at bounding box center [344, 344] width 76 height 15
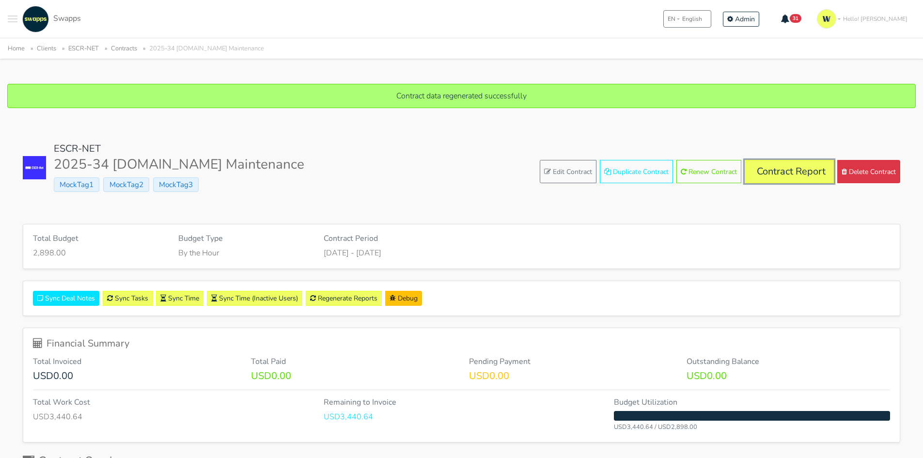
click at [771, 175] on link "Contract Report" at bounding box center [789, 171] width 89 height 23
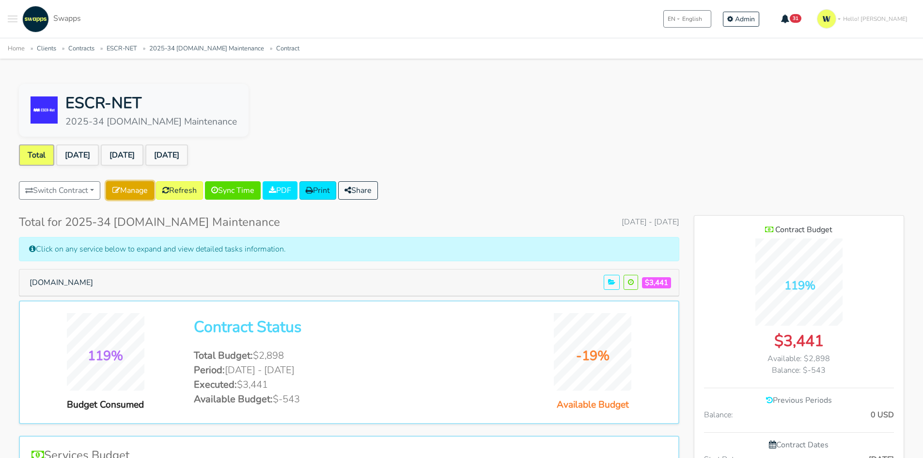
click at [124, 191] on link "Manage" at bounding box center [130, 190] width 48 height 18
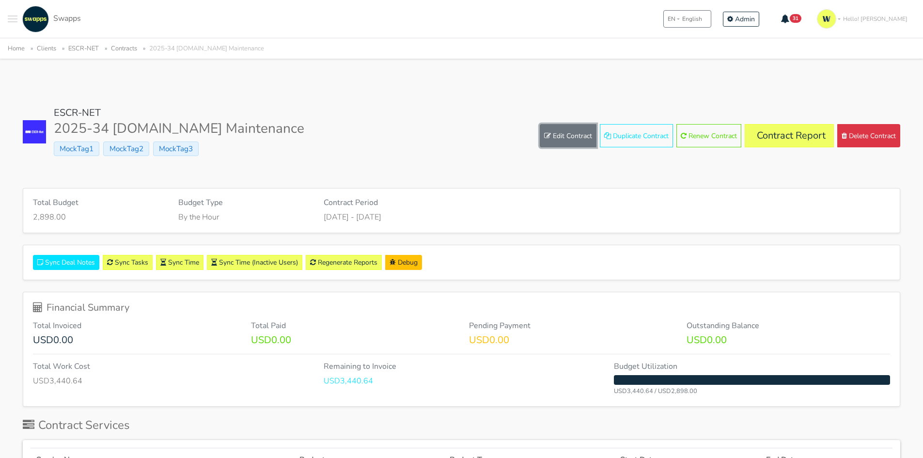
click at [573, 132] on link "Edit Contract" at bounding box center [568, 135] width 57 height 23
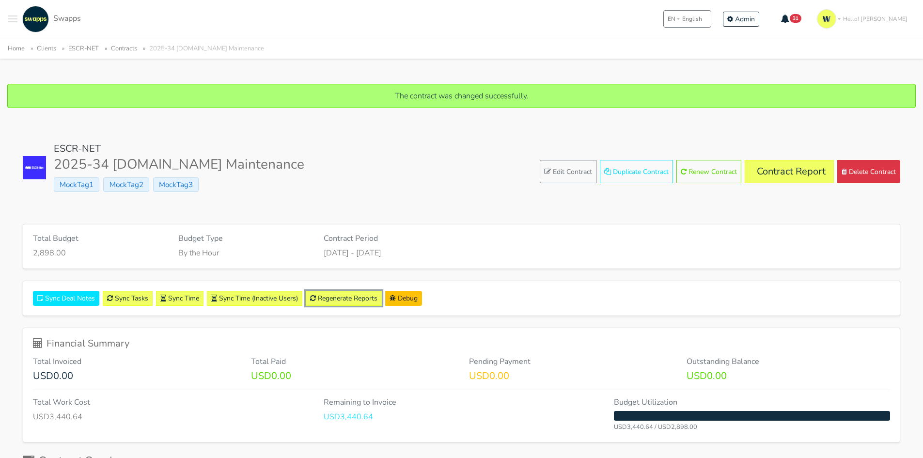
click at [327, 296] on link "Regenerate Reports" at bounding box center [344, 298] width 76 height 15
click at [795, 175] on link "Contract Report" at bounding box center [789, 171] width 89 height 23
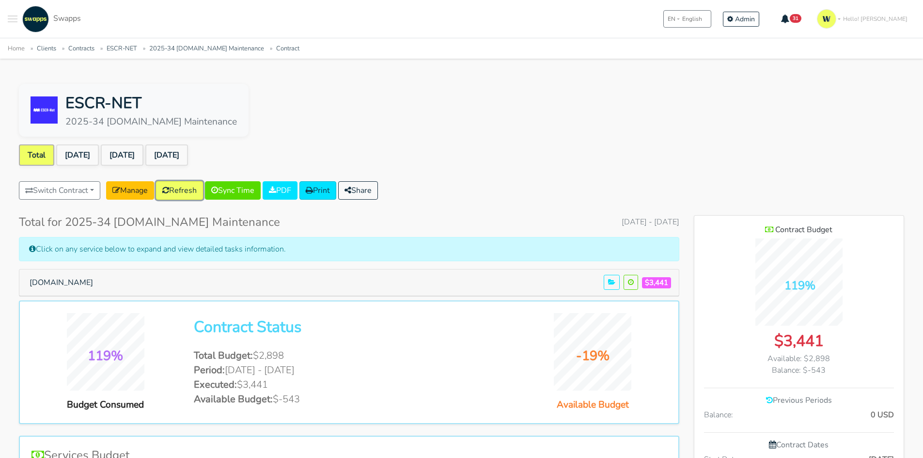
click at [187, 187] on link "Refresh" at bounding box center [179, 190] width 47 height 18
click at [188, 146] on link "[DATE]" at bounding box center [166, 154] width 43 height 21
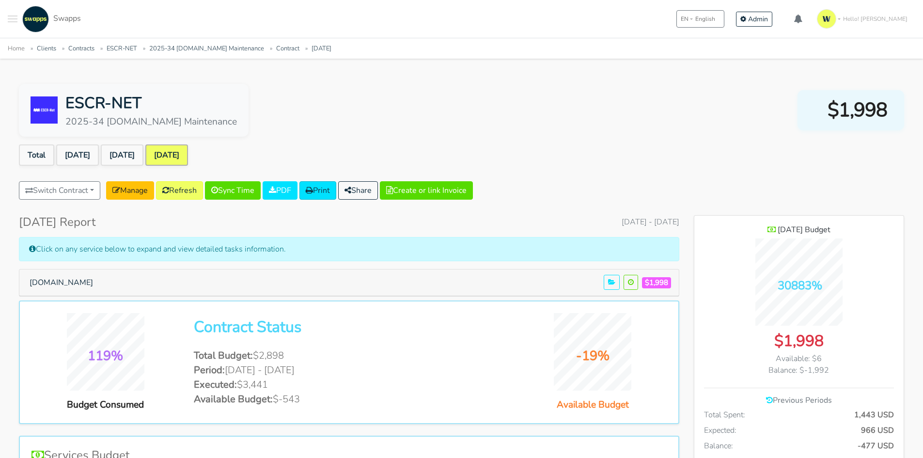
scroll to position [707, 210]
click at [34, 280] on button "[DOMAIN_NAME]" at bounding box center [61, 282] width 76 height 18
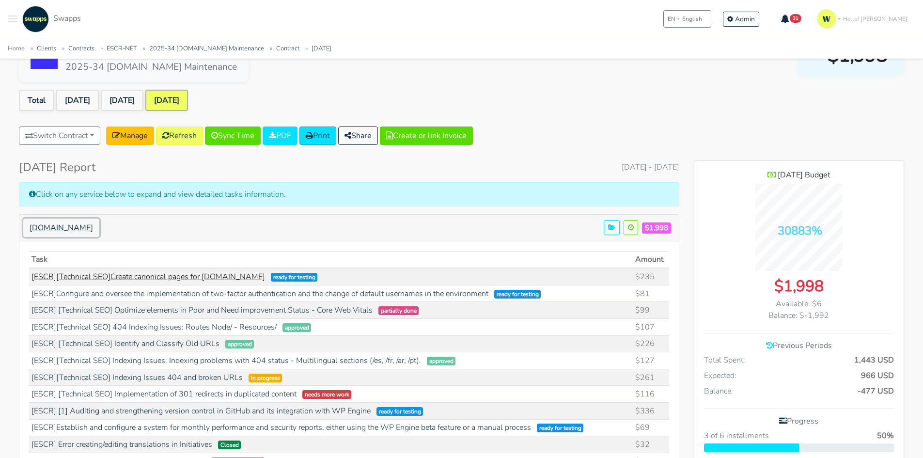
scroll to position [0, 0]
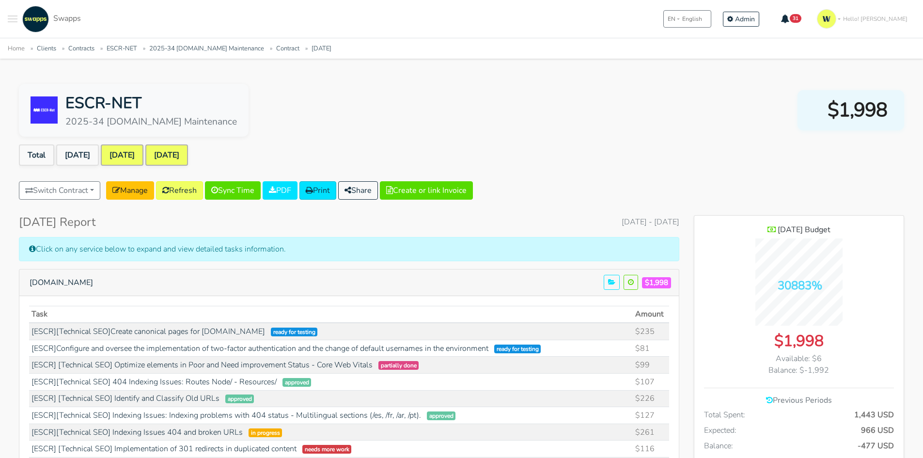
click at [122, 158] on link "[DATE]" at bounding box center [122, 154] width 43 height 21
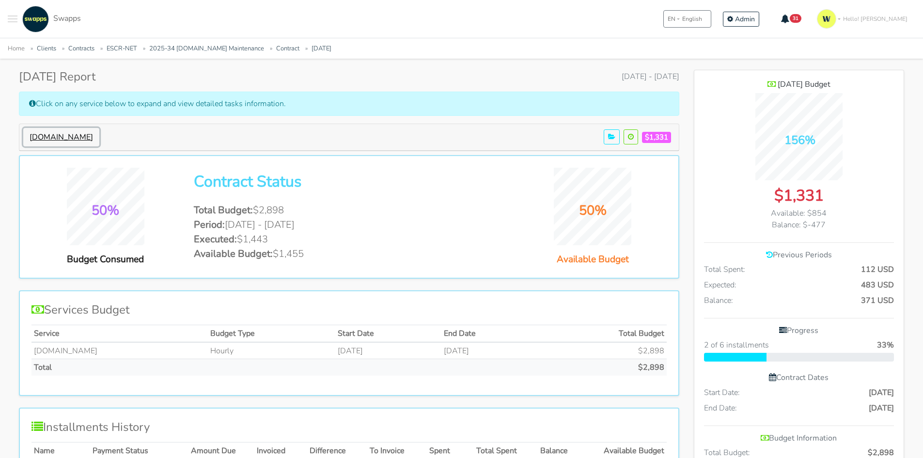
click at [65, 135] on button "[DOMAIN_NAME]" at bounding box center [61, 137] width 76 height 18
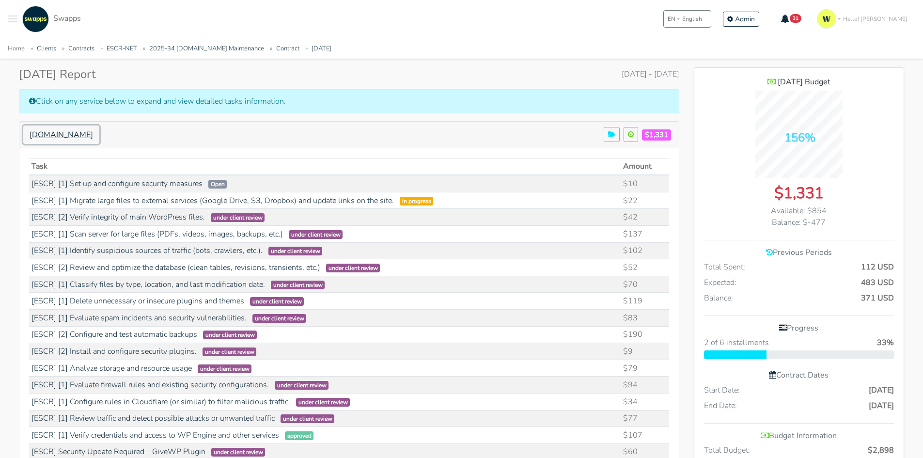
scroll to position [48, 0]
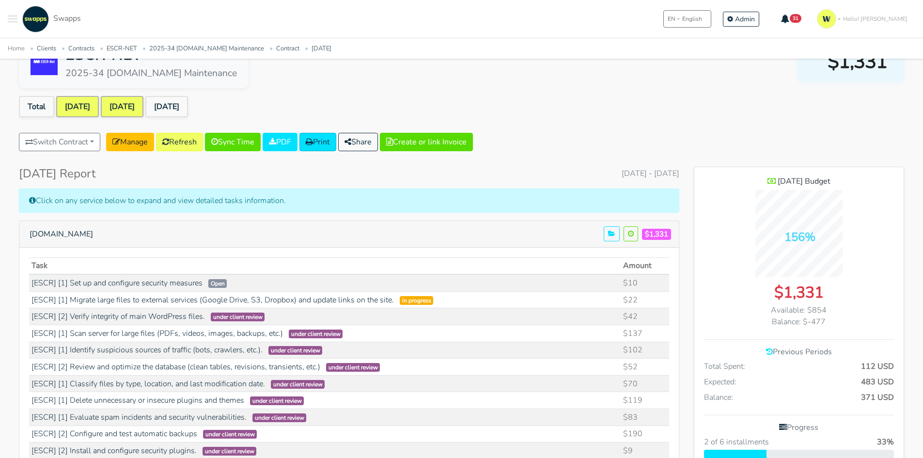
click at [86, 100] on link "[DATE]" at bounding box center [77, 106] width 43 height 21
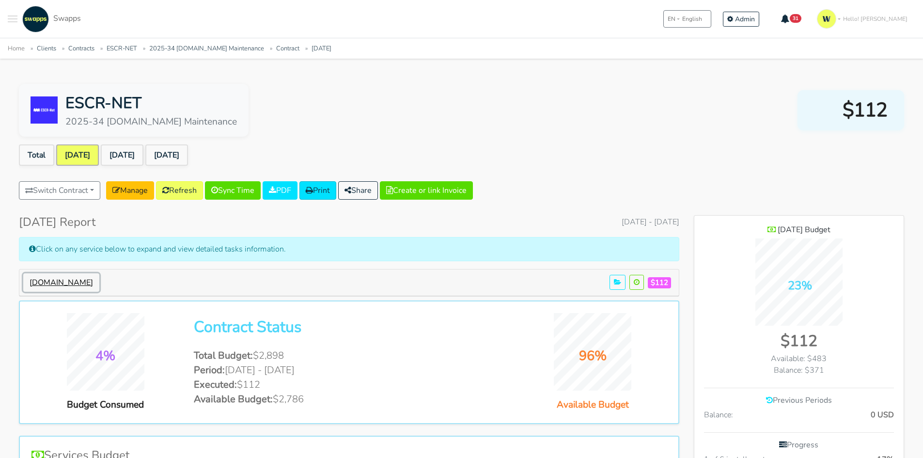
click at [54, 277] on button "[DOMAIN_NAME]" at bounding box center [61, 282] width 76 height 18
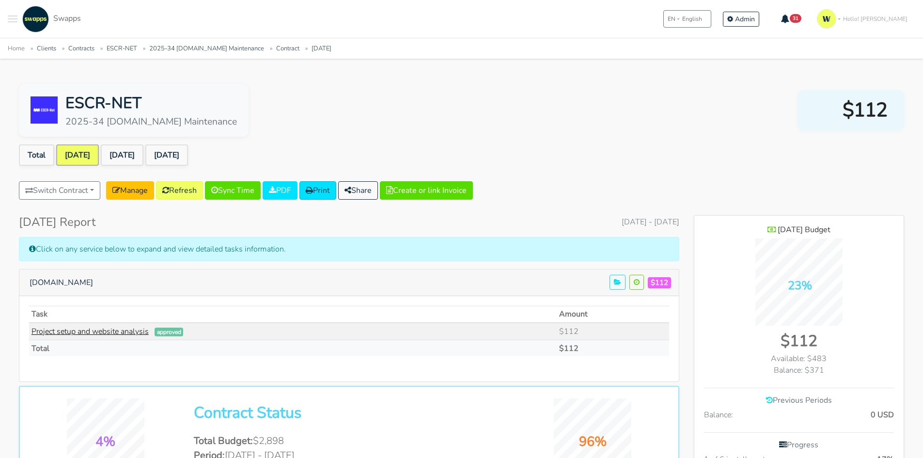
click at [84, 334] on link "Project setup and website analysis" at bounding box center [90, 331] width 117 height 11
click at [134, 150] on link "Aug 2025" at bounding box center [122, 154] width 43 height 21
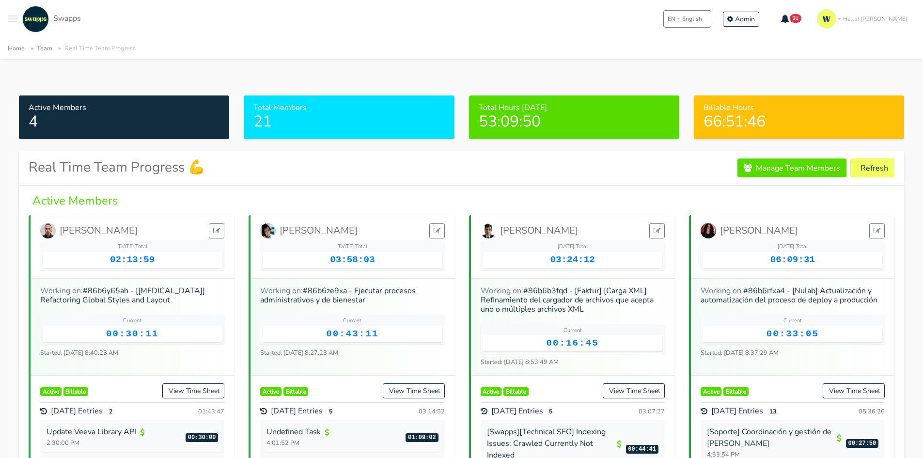
click at [11, 14] on button "Toggle navigation menu" at bounding box center [13, 19] width 10 height 27
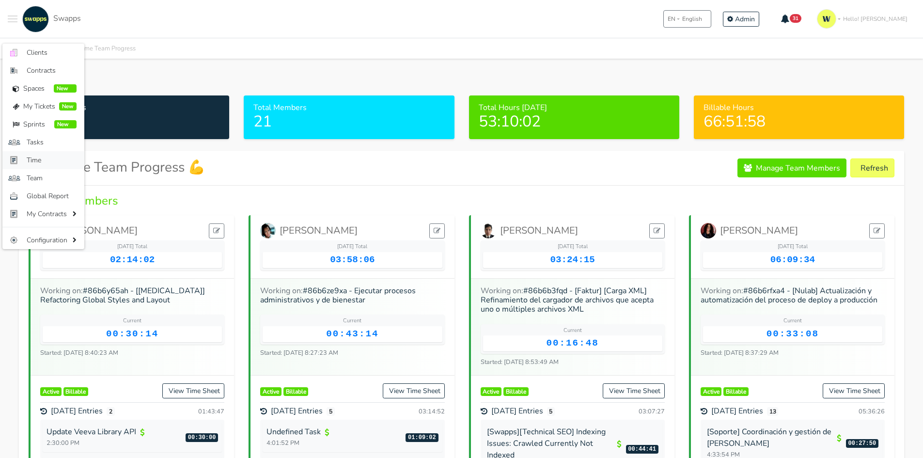
click at [59, 163] on span "Time" at bounding box center [52, 160] width 50 height 10
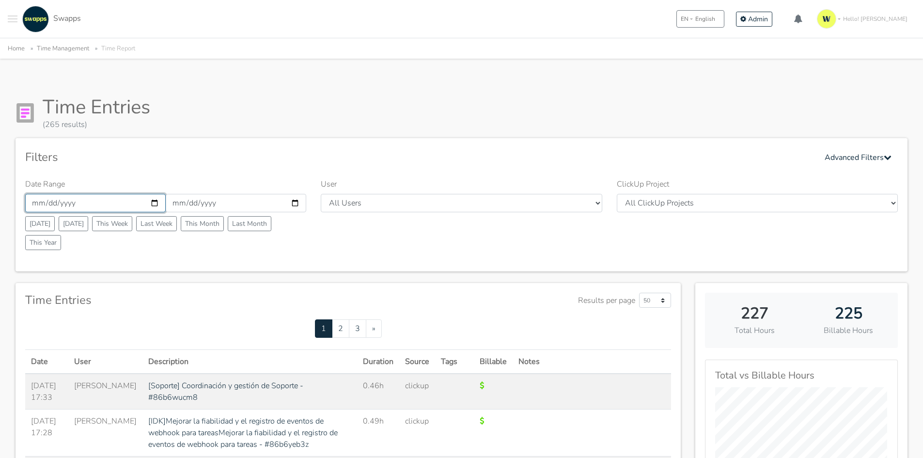
click at [156, 203] on input "2025-10-01" at bounding box center [95, 203] width 141 height 18
type input "2025-05-01"
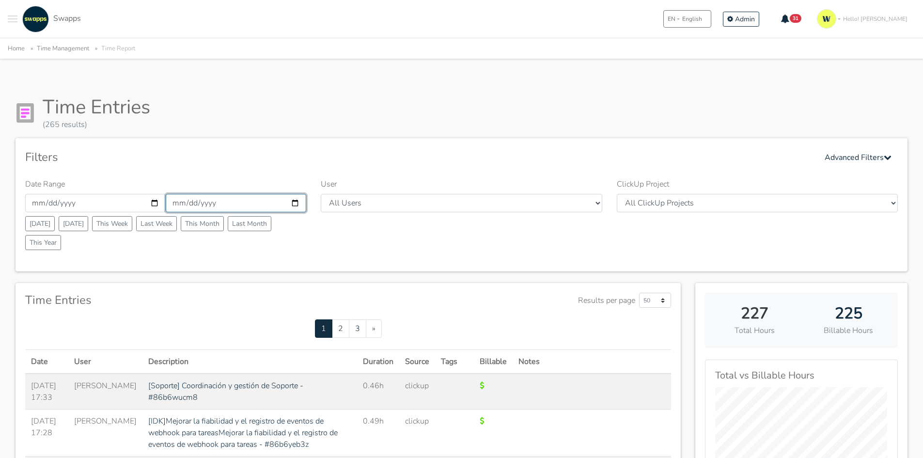
click at [294, 202] on input "2025-10-31" at bounding box center [236, 203] width 141 height 18
type input "[DATE]"
click at [456, 156] on div "Filters Advanced Filters" at bounding box center [461, 157] width 873 height 19
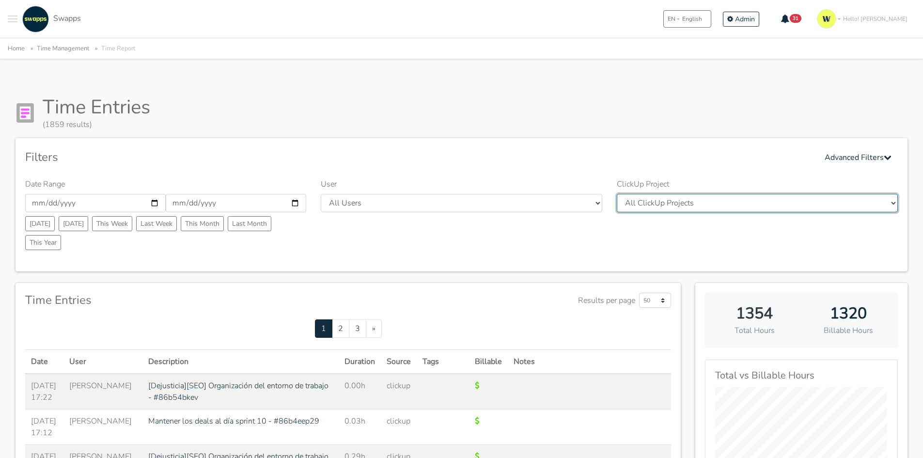
click at [690, 207] on select "All ClickUp Projects International Meditation Center - International Medidation…" at bounding box center [757, 203] width 281 height 18
select select "90147006640"
click at [617, 194] on select "All ClickUp Projects International Meditation Center - International Medidation…" at bounding box center [757, 203] width 281 height 18
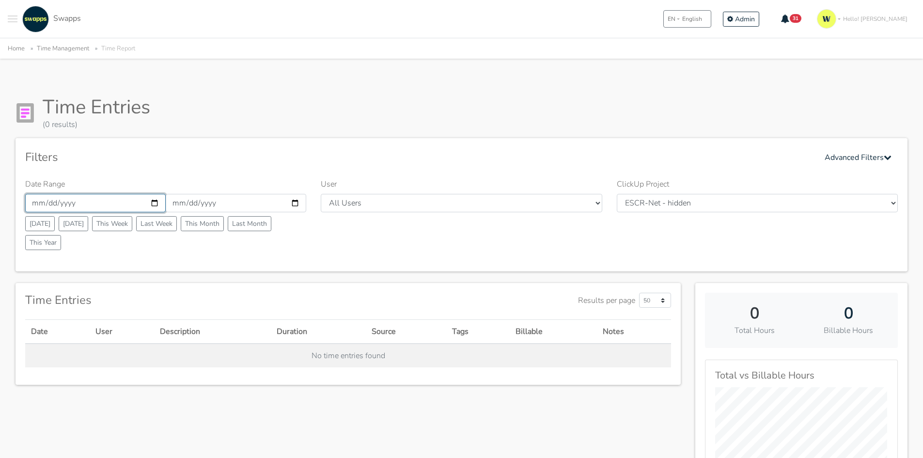
click at [154, 202] on input "2025-05-01" at bounding box center [95, 203] width 141 height 18
type input "[DATE]"
click at [296, 201] on input "2025-05-30" at bounding box center [236, 203] width 141 height 18
click at [295, 201] on input "[DATE]" at bounding box center [236, 203] width 141 height 18
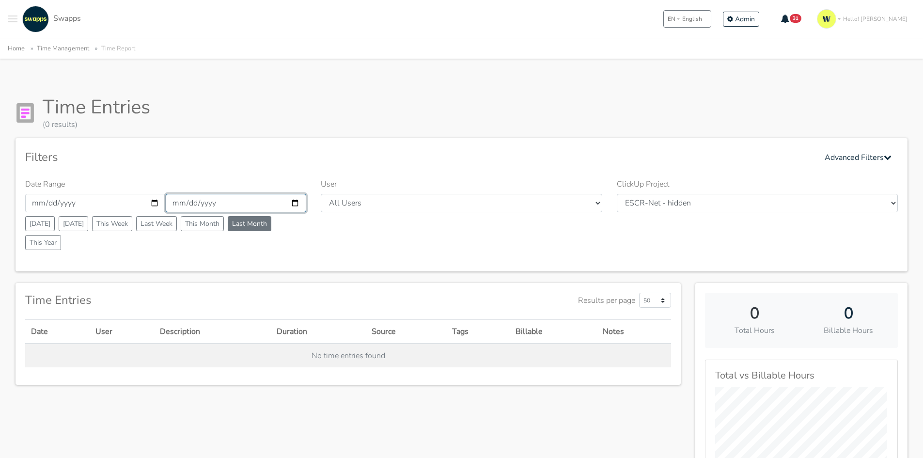
type input "2025-06-30"
click at [240, 137] on div "Time Entries (0 results) Filters Advanced Filters Date Range 2025-06-01 2025-06…" at bounding box center [462, 452] width 916 height 736
click at [294, 203] on input "2025-06-30" at bounding box center [236, 203] width 141 height 18
type input "2025-07-31"
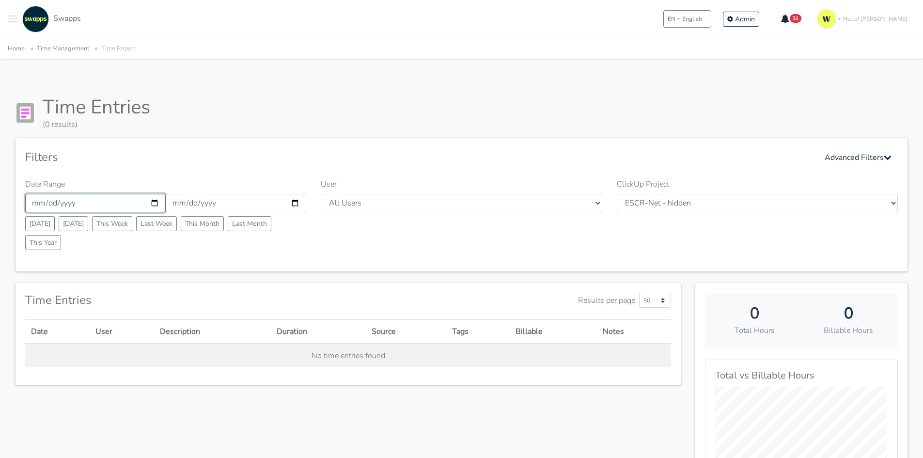
click at [156, 206] on input "[DATE]" at bounding box center [95, 203] width 141 height 18
type input "[DATE]"
click at [605, 142] on div "Filters Advanced Filters Date Range [DATE] [DATE] [DATE] [DATE] This Week Last …" at bounding box center [462, 204] width 892 height 133
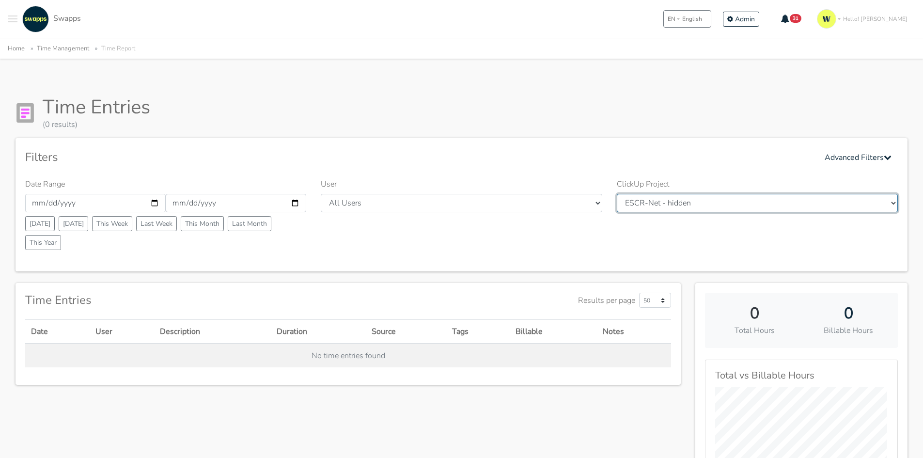
click at [660, 195] on select "All ClickUp Projects [GEOGRAPHIC_DATA] - International Medidation Center - Supp…" at bounding box center [757, 203] width 281 height 18
click at [617, 194] on select "All ClickUp Projects [GEOGRAPHIC_DATA] - International Medidation Center - Supp…" at bounding box center [757, 203] width 281 height 18
click at [583, 154] on div "Filters Advanced Filters" at bounding box center [461, 157] width 873 height 19
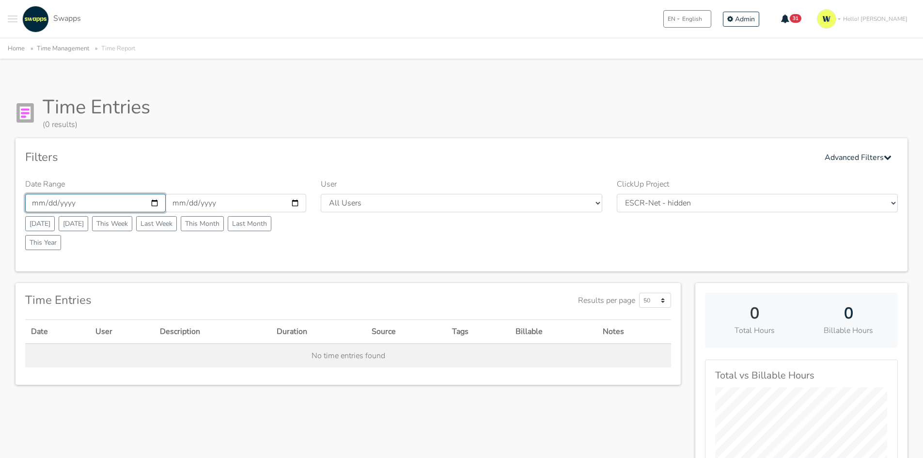
click at [154, 199] on input "[DATE]" at bounding box center [95, 203] width 141 height 18
click at [295, 205] on input "2025-07-31" at bounding box center [236, 203] width 141 height 18
click at [296, 204] on input "2025-07-31" at bounding box center [236, 203] width 141 height 18
type input "2025-08-31"
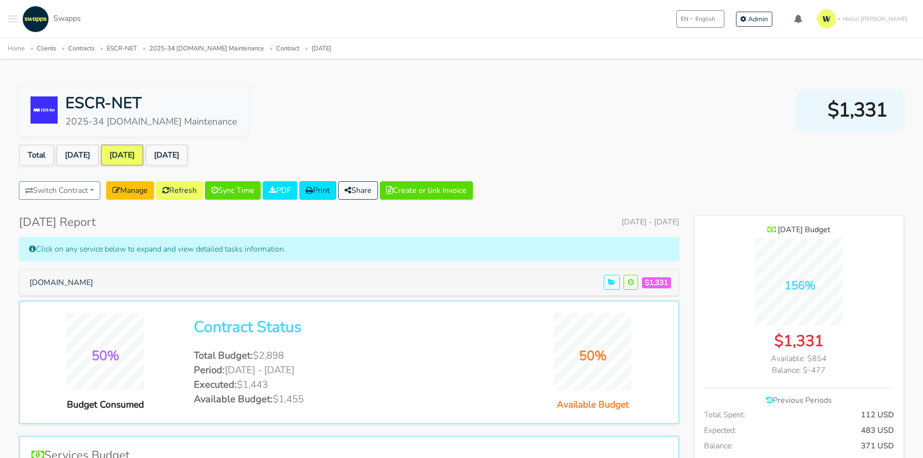
scroll to position [707, 210]
click at [188, 150] on link "[DATE]" at bounding box center [166, 154] width 43 height 21
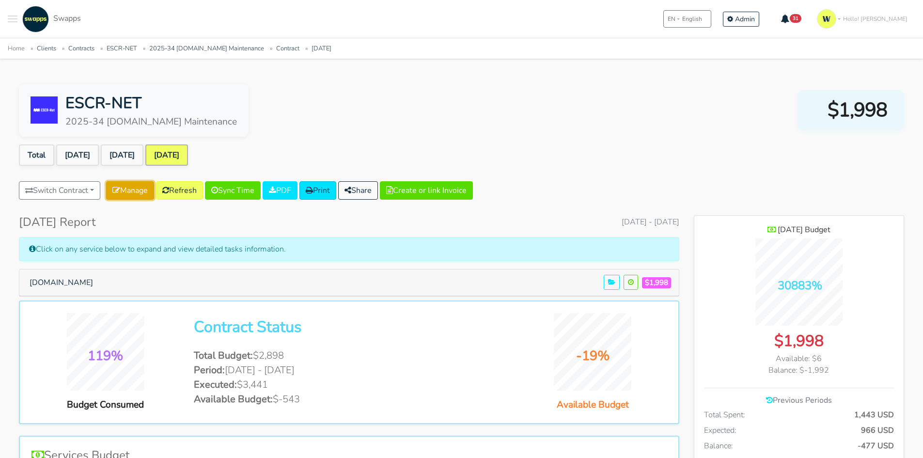
click at [127, 191] on link "Manage" at bounding box center [130, 190] width 48 height 18
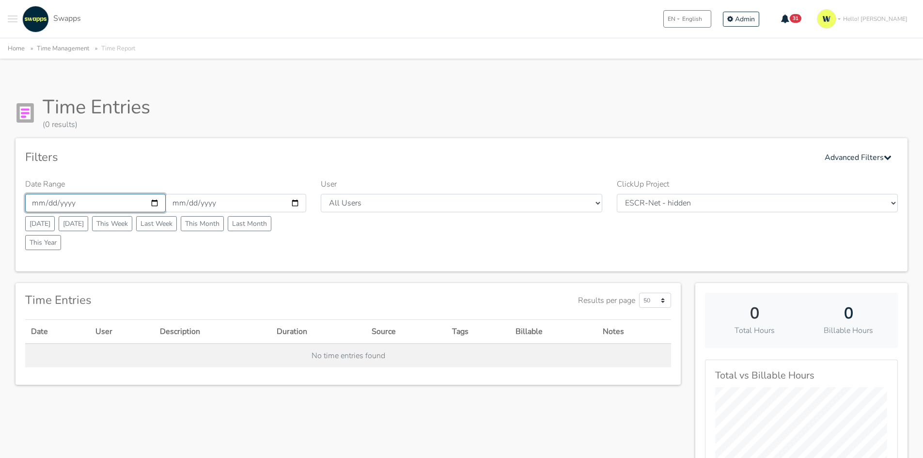
click at [161, 201] on input "2025-07-01" at bounding box center [95, 203] width 141 height 18
click at [158, 202] on input "2025-07-01" at bounding box center [95, 203] width 141 height 18
type input "2025-08-01"
click at [222, 137] on div "Time Entries (0 results) Filters Advanced Filters Date Range 2025-08-01 2025-08…" at bounding box center [462, 452] width 916 height 736
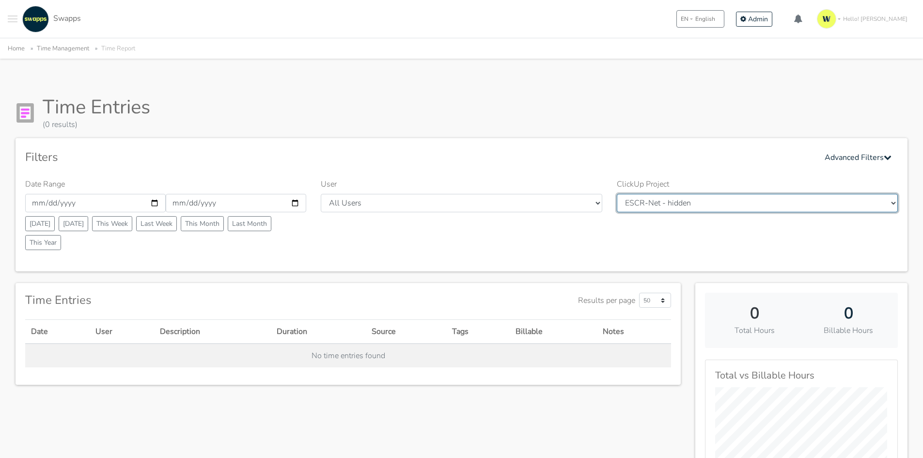
click at [749, 206] on select "All ClickUp Projects International Meditation Center - International Medidation…" at bounding box center [757, 203] width 281 height 18
select select "90144852138"
click at [617, 194] on select "All ClickUp Projects International Meditation Center - International Medidation…" at bounding box center [757, 203] width 281 height 18
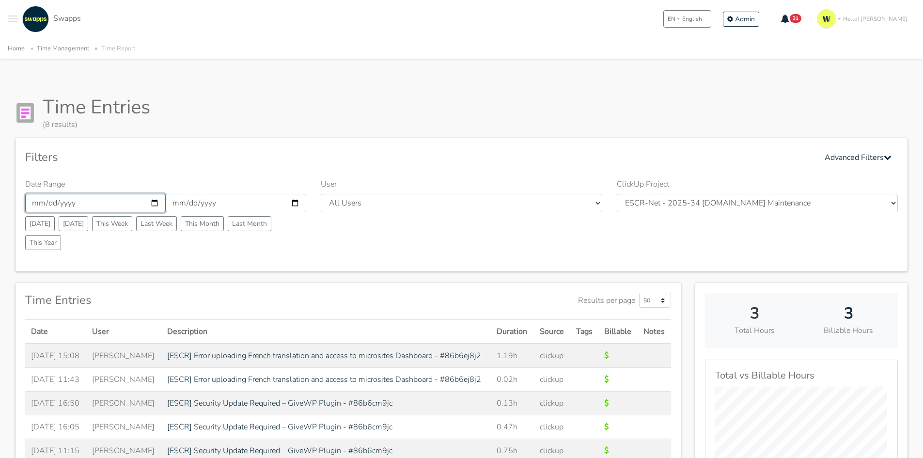
click at [150, 206] on input "[DATE]" at bounding box center [95, 203] width 141 height 18
type input "[DATE]"
click at [296, 205] on input "2025-08-31" at bounding box center [236, 203] width 141 height 18
type input "[DATE]"
click at [408, 244] on div "User All Users Andres Cristian Mateo Angie Diego Swapps Tech Alejandra Tatiana …" at bounding box center [462, 216] width 296 height 76
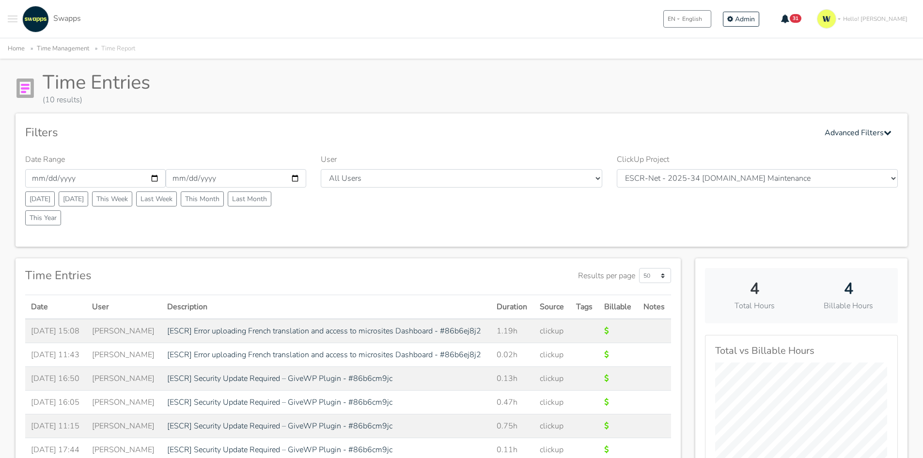
scroll to position [48, 0]
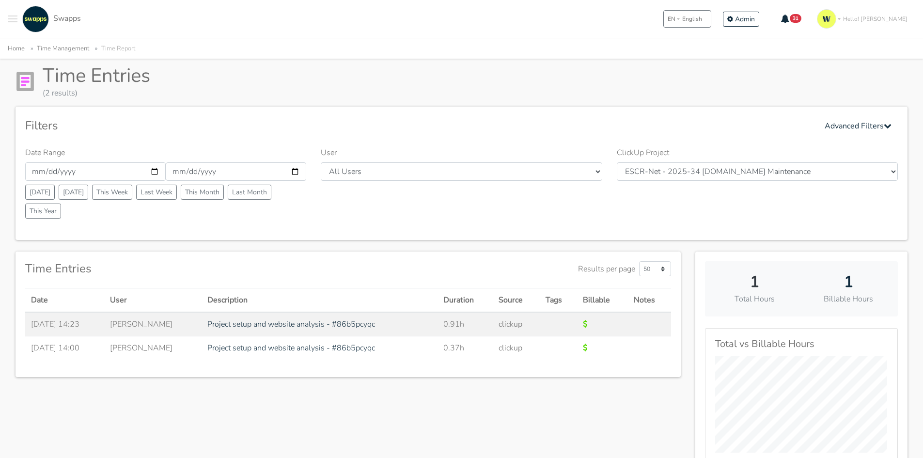
scroll to position [48, 0]
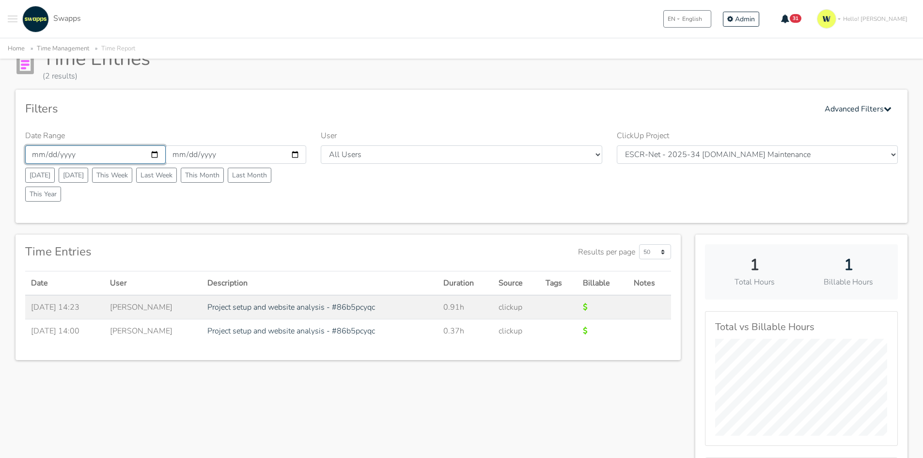
click at [153, 154] on input "[DATE]" at bounding box center [95, 154] width 141 height 18
type input "[DATE]"
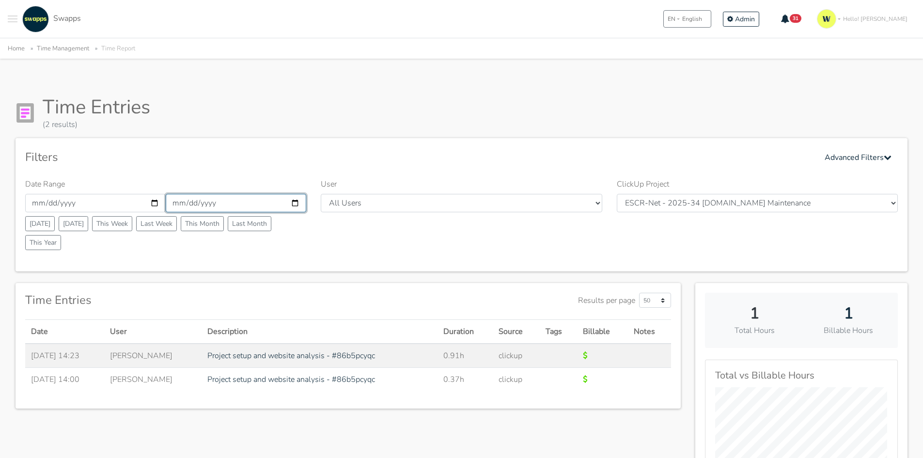
drag, startPoint x: 304, startPoint y: 202, endPoint x: 290, endPoint y: 201, distance: 14.1
click at [299, 202] on input "2025-07-31" at bounding box center [236, 203] width 141 height 18
click at [290, 200] on input "2025-07-31" at bounding box center [236, 203] width 141 height 18
click at [291, 200] on input "2025-07-31" at bounding box center [236, 203] width 141 height 18
type input "[DATE]"
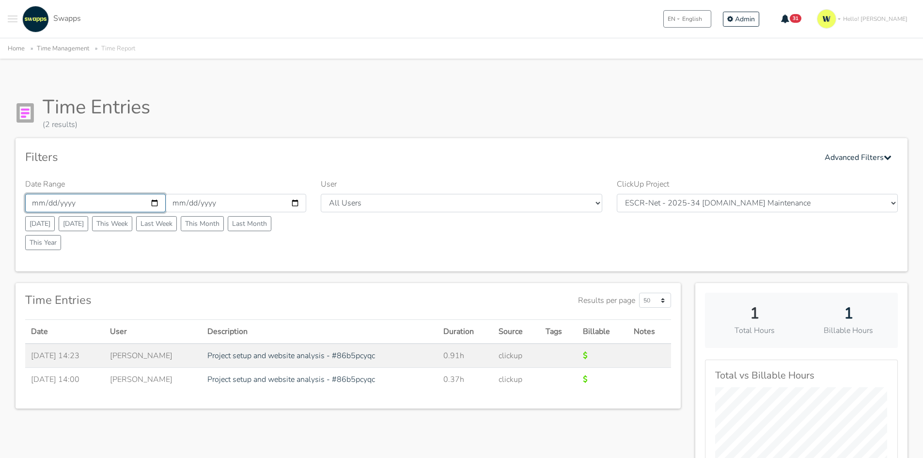
click at [155, 205] on input "[DATE]" at bounding box center [95, 203] width 141 height 18
type input "[DATE]"
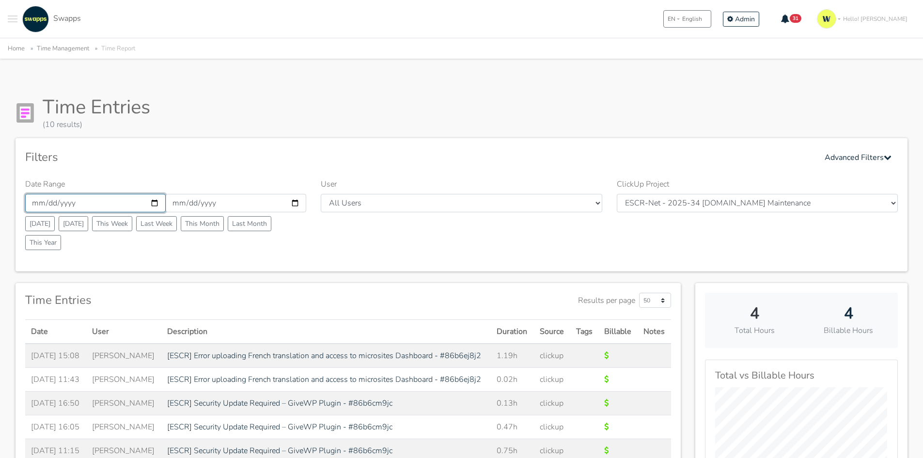
drag, startPoint x: 151, startPoint y: 204, endPoint x: 146, endPoint y: 211, distance: 8.7
click at [151, 206] on input "[DATE]" at bounding box center [95, 203] width 141 height 18
type input "[DATE]"
click at [179, 151] on div "Filters Advanced Filters" at bounding box center [461, 157] width 873 height 19
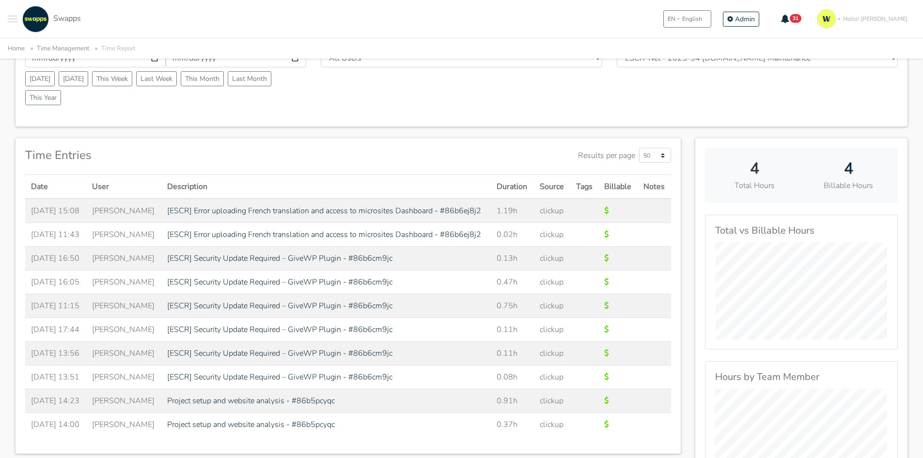
scroll to position [145, 0]
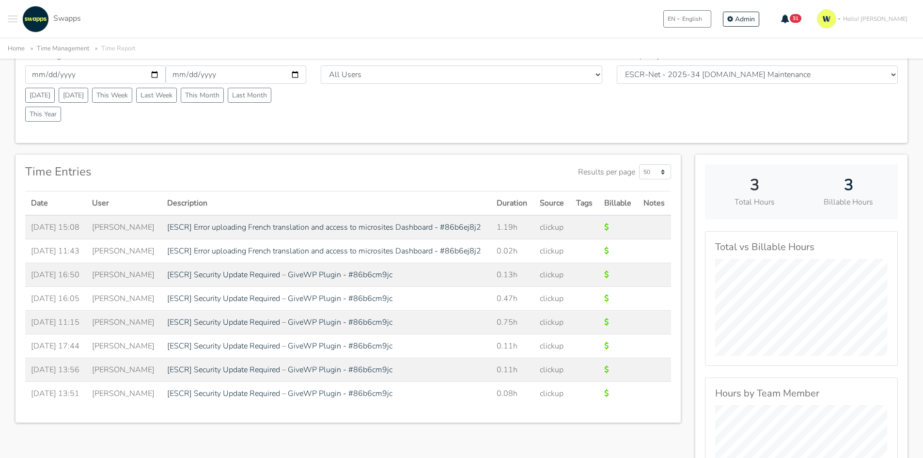
scroll to position [145, 0]
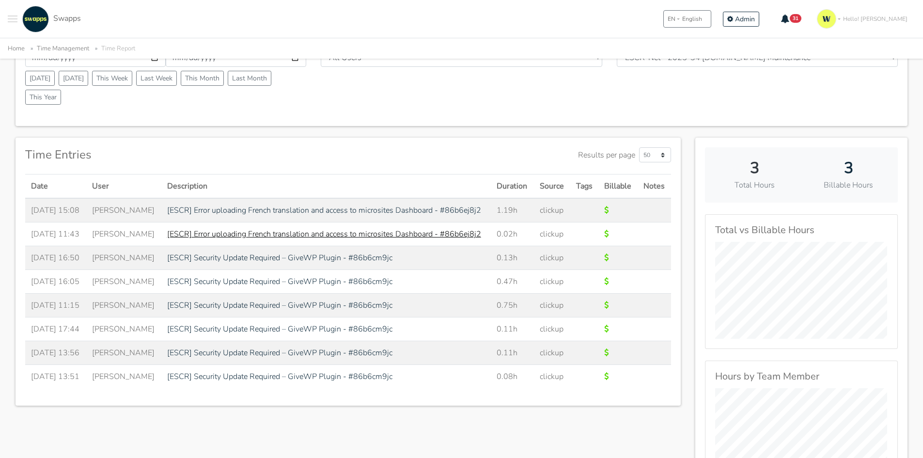
click at [368, 232] on link "[ESCR] Error uploading French translation and access to microsites Dashboard - …" at bounding box center [324, 234] width 314 height 11
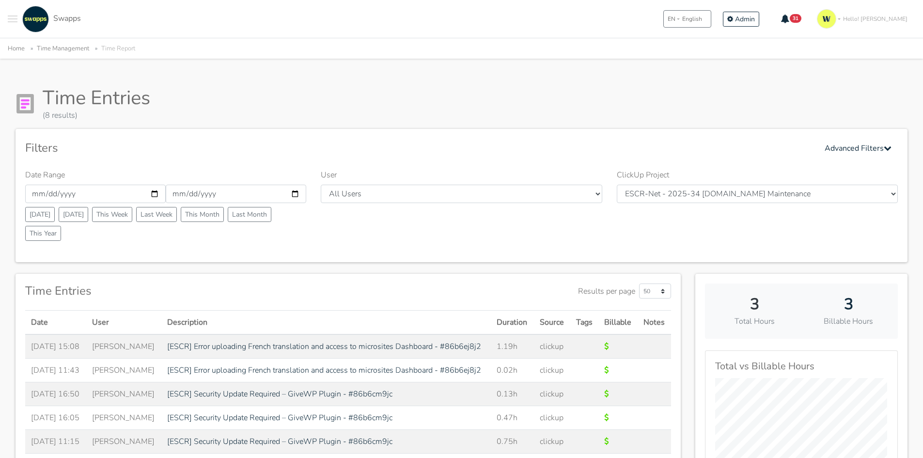
scroll to position [0, 0]
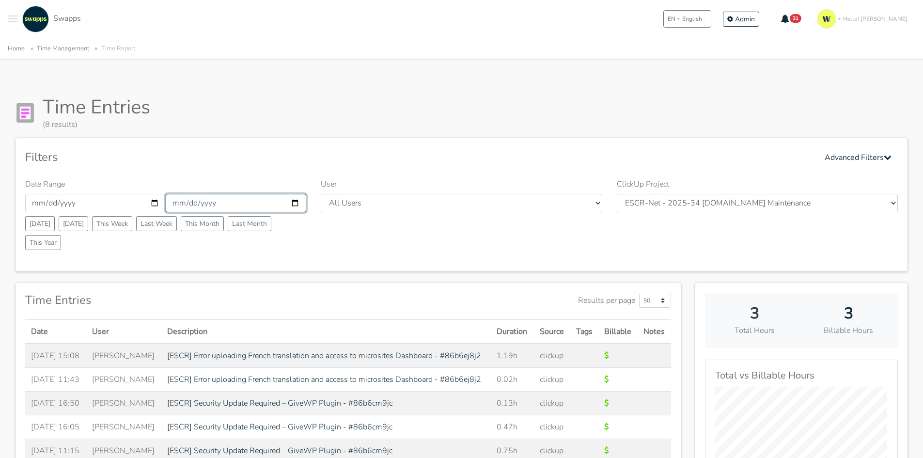
click at [294, 203] on input "2025-08-31" at bounding box center [236, 203] width 141 height 18
type input "2025-09-30"
click at [155, 201] on input "2025-08-01" at bounding box center [95, 203] width 141 height 18
type input "2025-09-01"
click at [223, 156] on div "Filters Advanced Filters" at bounding box center [461, 157] width 873 height 19
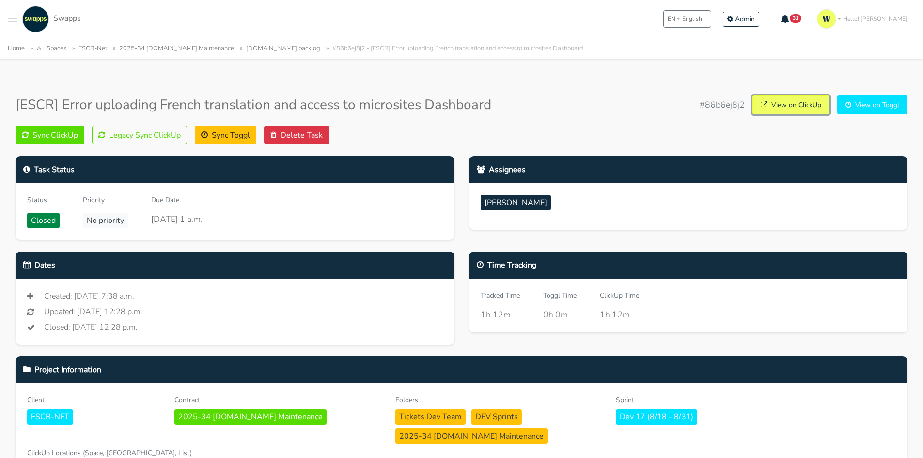
click at [782, 107] on link "View on ClickUp" at bounding box center [791, 104] width 77 height 19
click at [117, 132] on button "Legacy Sync ClickUp" at bounding box center [139, 135] width 95 height 18
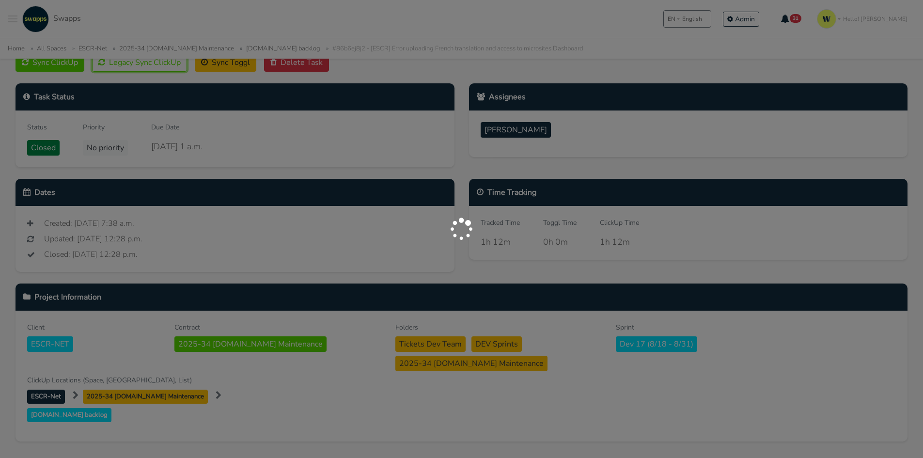
scroll to position [145, 0]
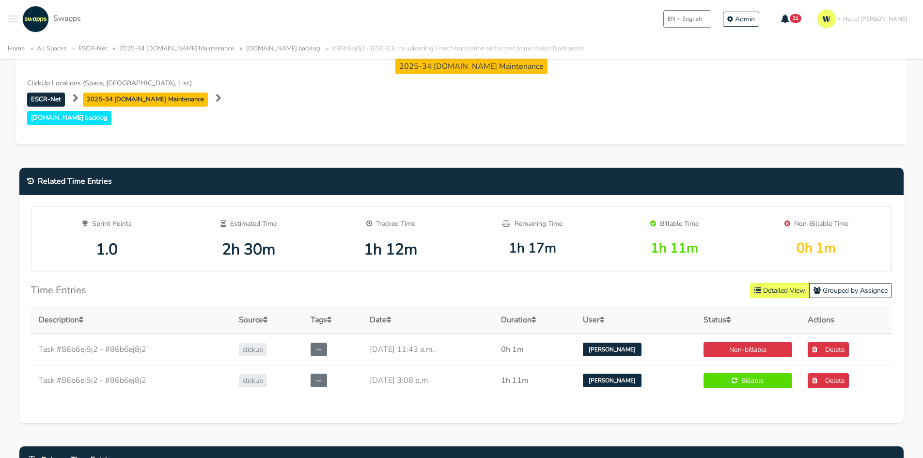
scroll to position [485, 0]
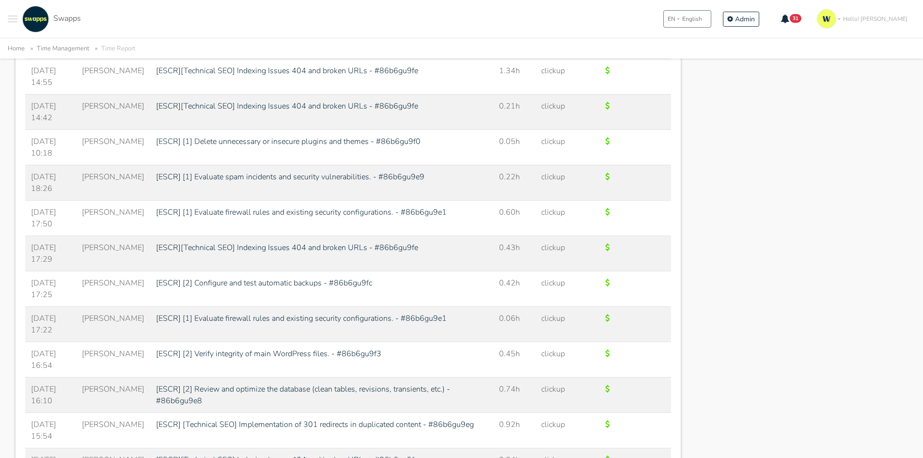
scroll to position [1260, 0]
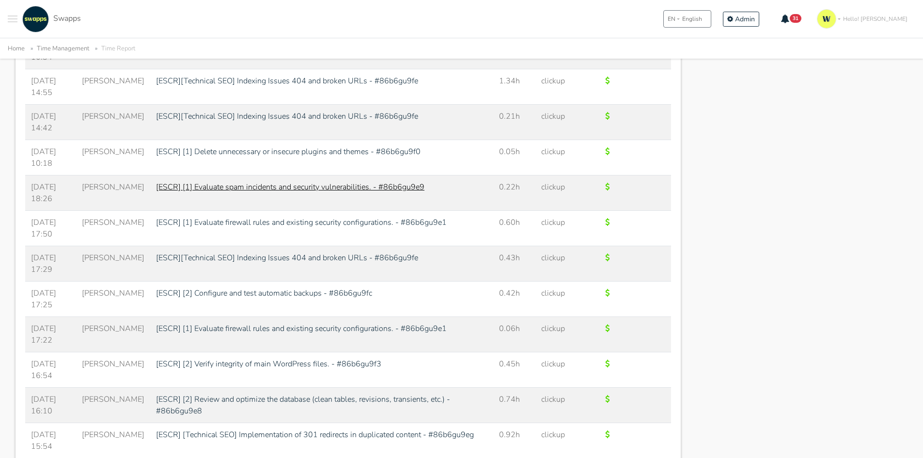
click at [200, 187] on link "[ESCR] [1] Evaluate spam incidents and security vulnerabilities. - #86b6gu9e9" at bounding box center [290, 187] width 269 height 11
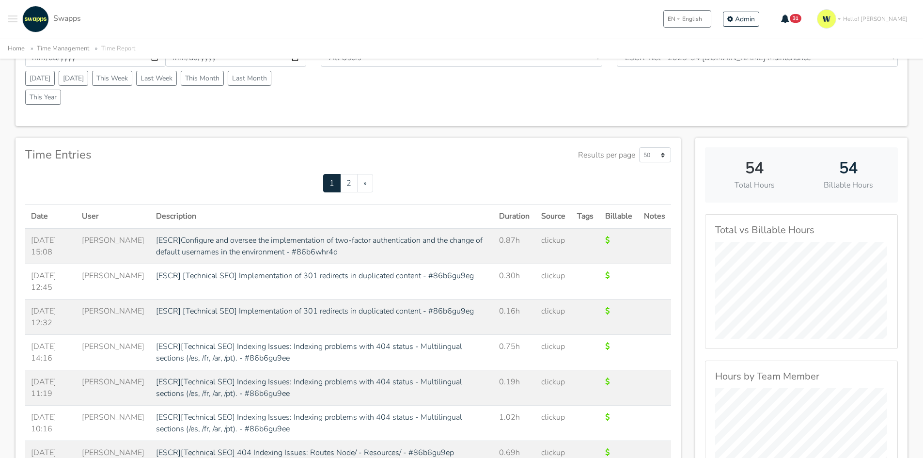
scroll to position [0, 0]
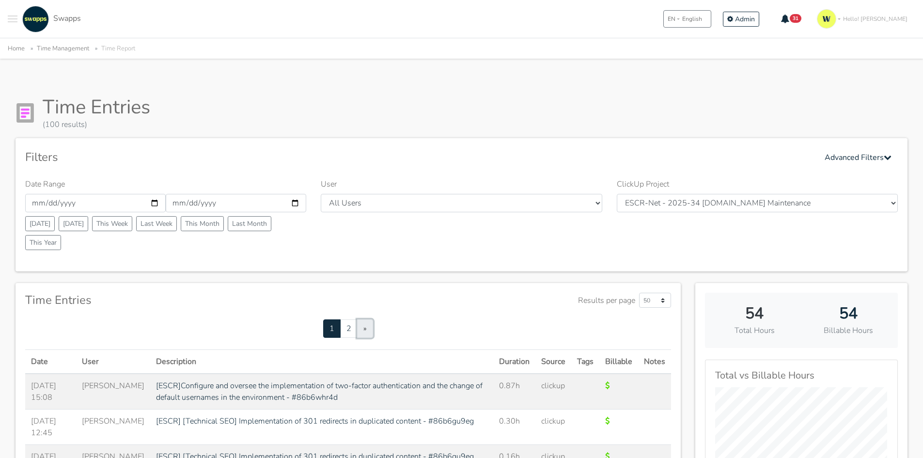
click at [366, 328] on span "»" at bounding box center [365, 328] width 3 height 11
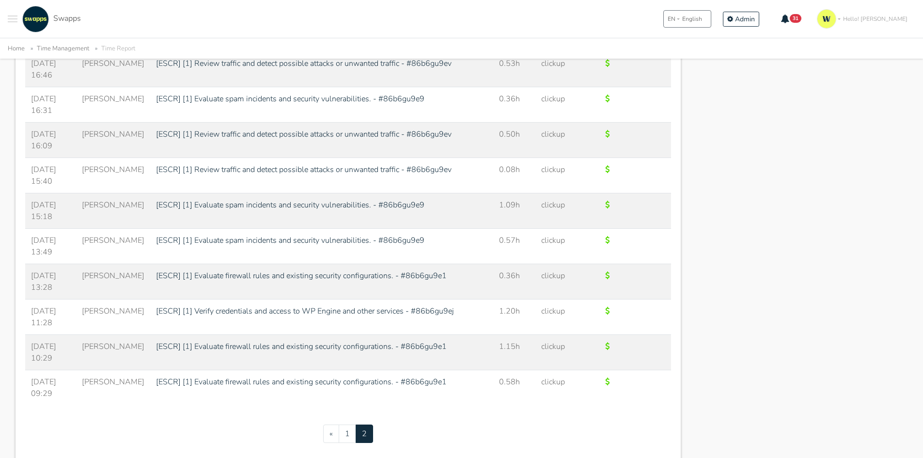
scroll to position [3490, 0]
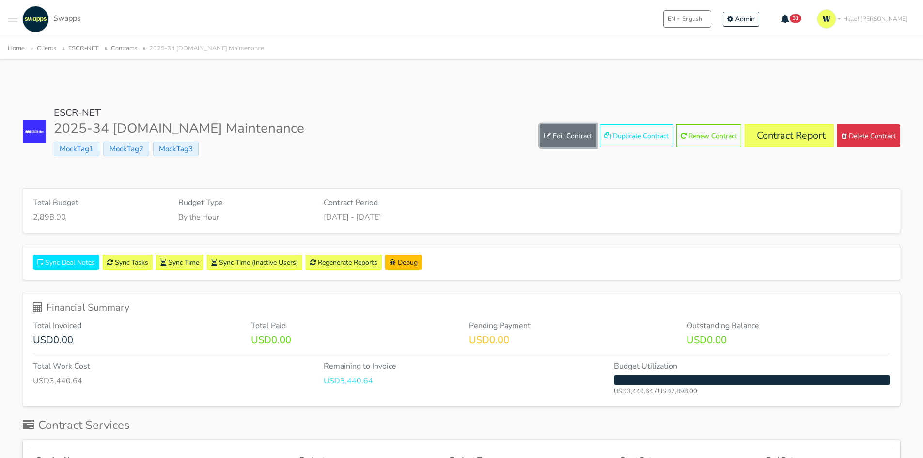
click at [572, 138] on link "Edit Contract" at bounding box center [568, 135] width 57 height 23
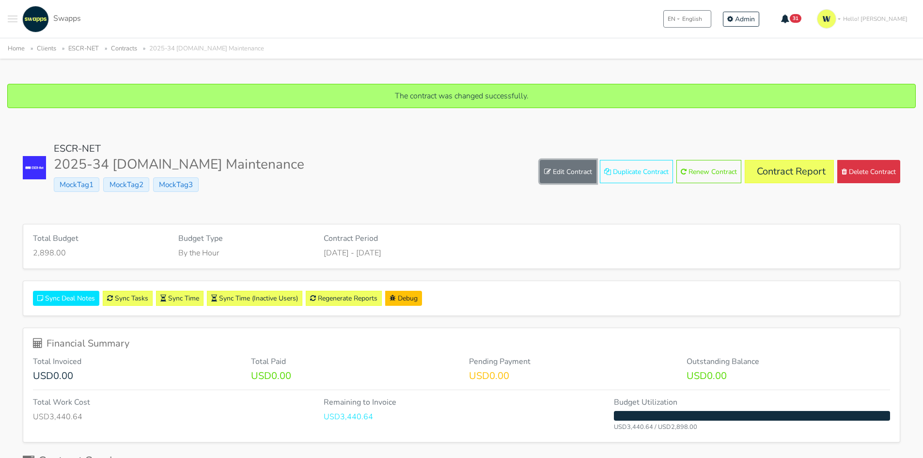
click at [568, 171] on link "Edit Contract" at bounding box center [568, 171] width 57 height 23
click at [568, 173] on link "Edit Contract" at bounding box center [568, 171] width 57 height 23
click at [174, 302] on link "Sync Time" at bounding box center [179, 298] width 47 height 15
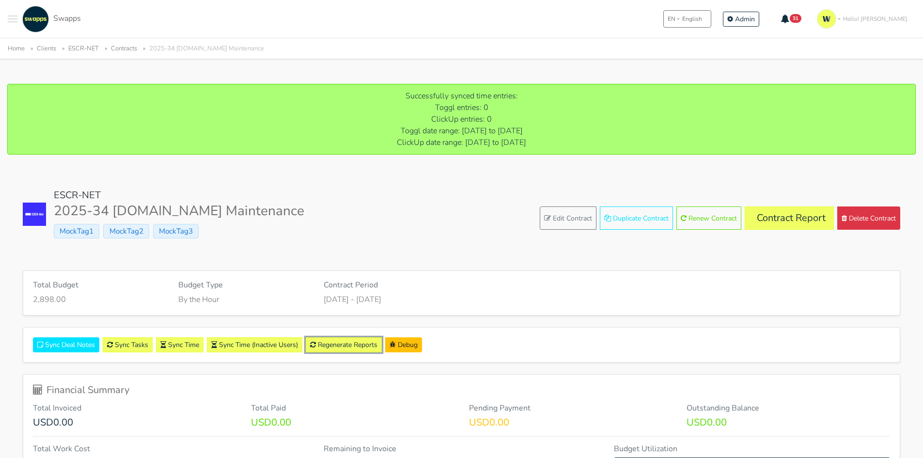
click at [348, 346] on link "Regenerate Reports" at bounding box center [344, 344] width 76 height 15
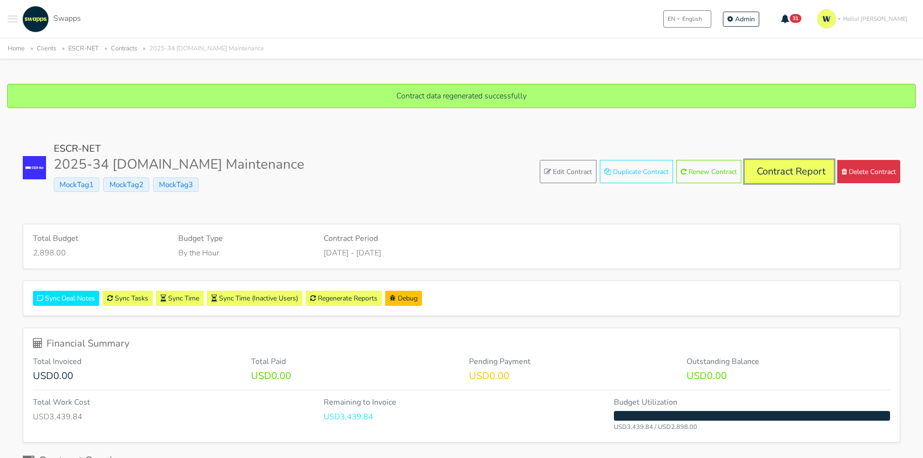
click at [775, 168] on link "Contract Report" at bounding box center [789, 171] width 89 height 23
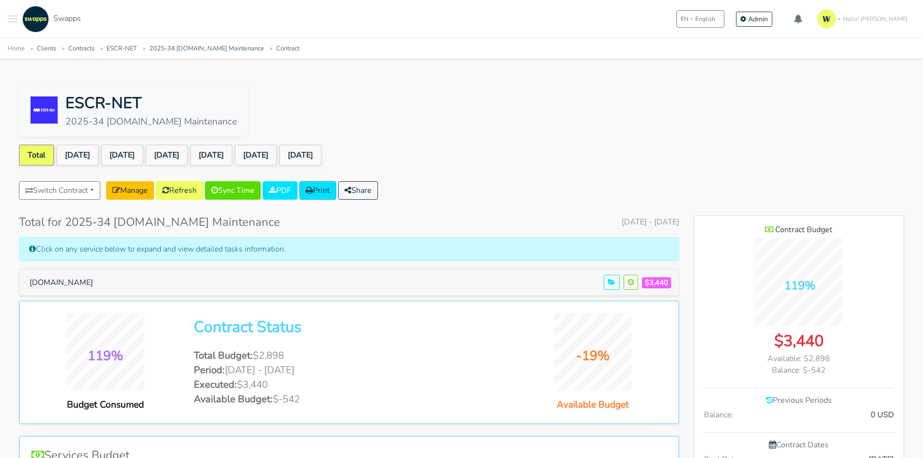
scroll to position [629, 210]
click at [78, 147] on link "[DATE]" at bounding box center [77, 154] width 43 height 21
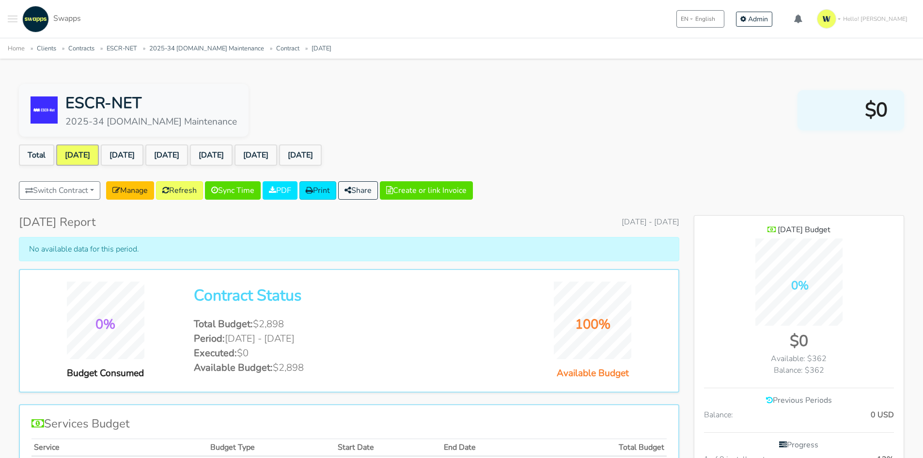
scroll to position [676, 210]
click at [137, 148] on link "[DATE]" at bounding box center [122, 154] width 43 height 21
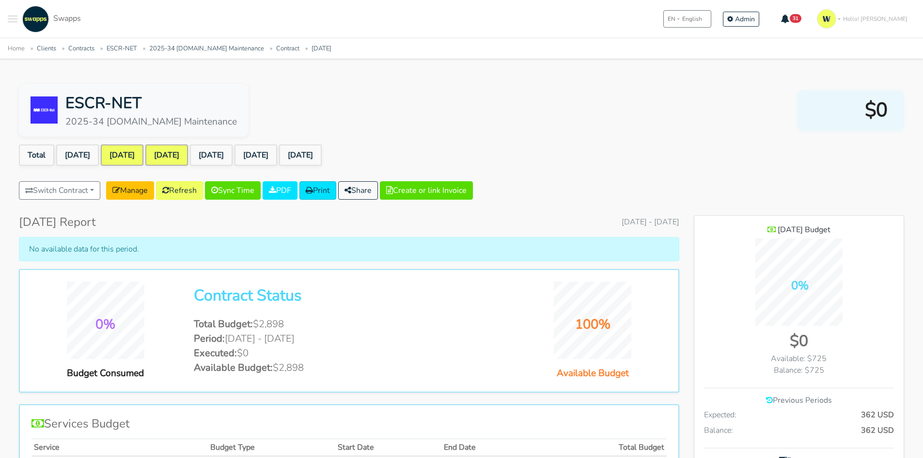
click at [176, 152] on link "[DATE]" at bounding box center [166, 154] width 43 height 21
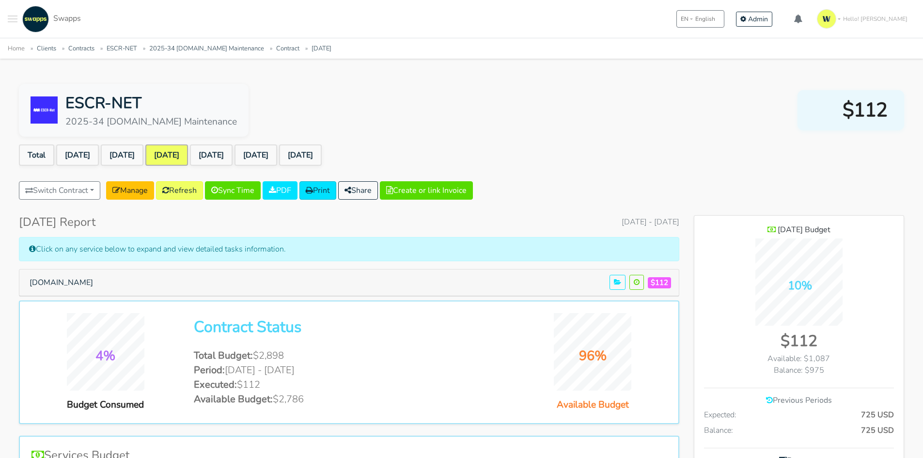
scroll to position [691, 210]
click at [35, 273] on button "Escr-Net.Org" at bounding box center [61, 282] width 76 height 18
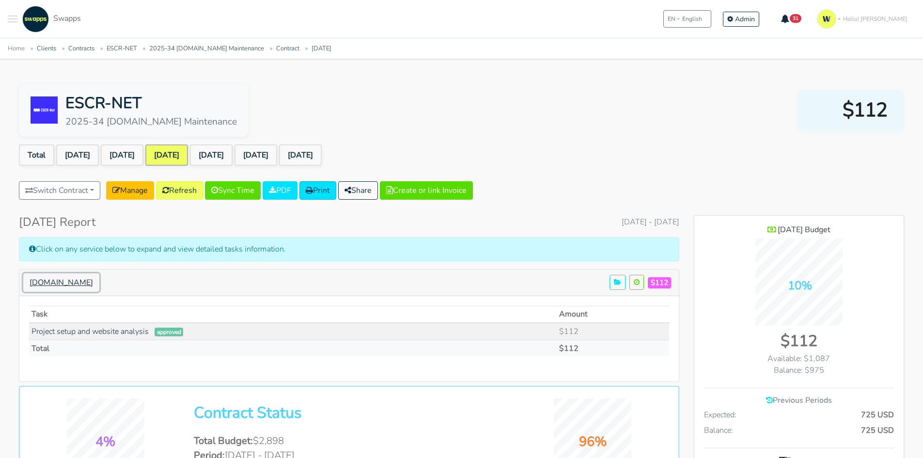
scroll to position [705, 210]
click at [233, 150] on link "Aug 2025" at bounding box center [211, 154] width 43 height 21
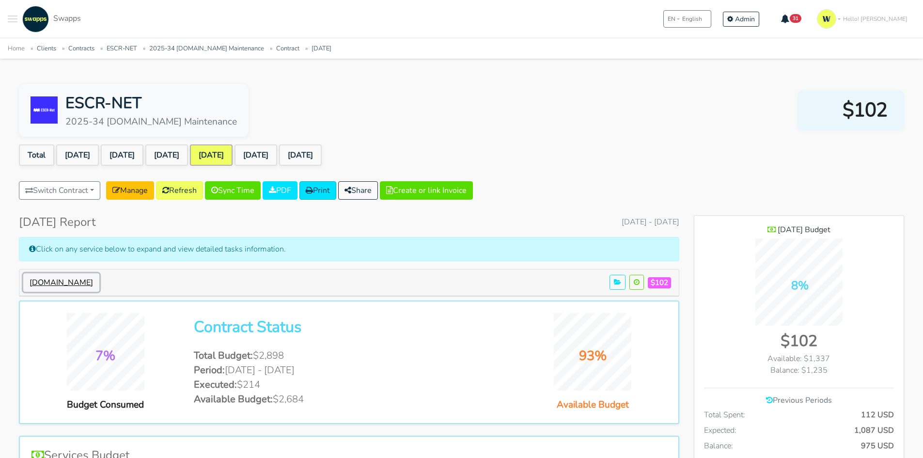
click at [46, 281] on button "[DOMAIN_NAME]" at bounding box center [61, 282] width 76 height 18
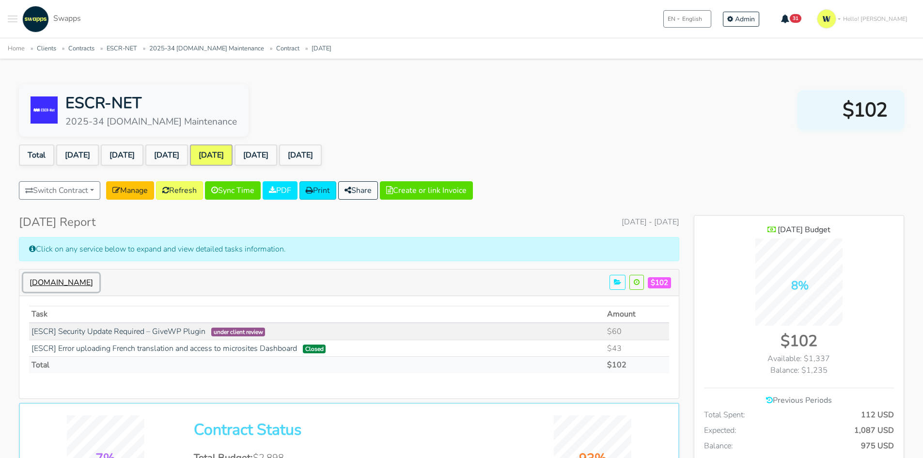
scroll to position [721, 210]
click at [46, 281] on button "[DOMAIN_NAME]" at bounding box center [61, 282] width 76 height 18
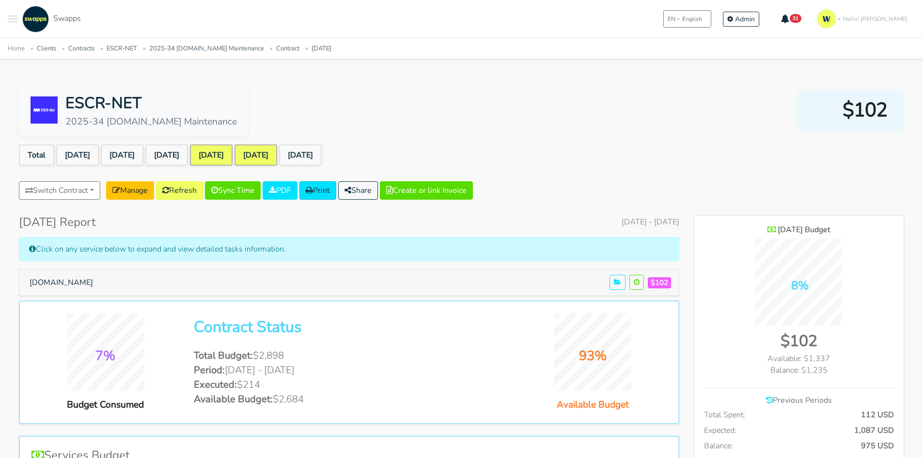
click at [277, 151] on link "[DATE]" at bounding box center [256, 154] width 43 height 21
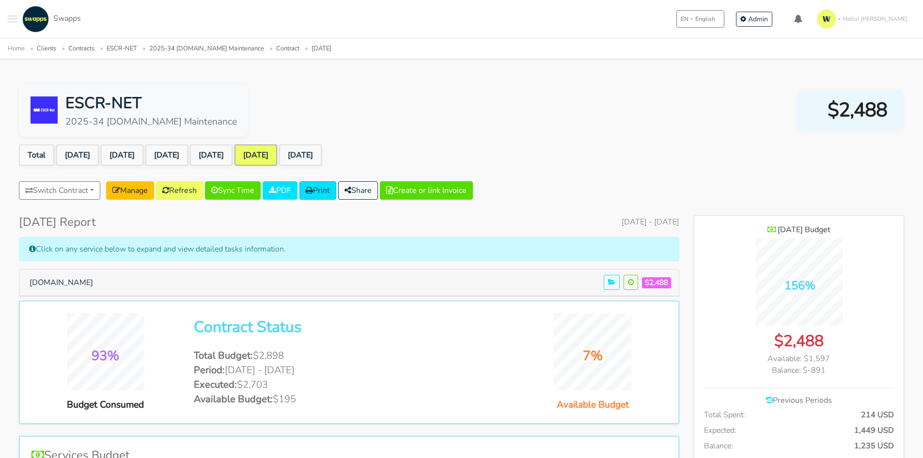
scroll to position [707, 210]
click at [44, 283] on button "Escr-Net.Org" at bounding box center [61, 282] width 76 height 18
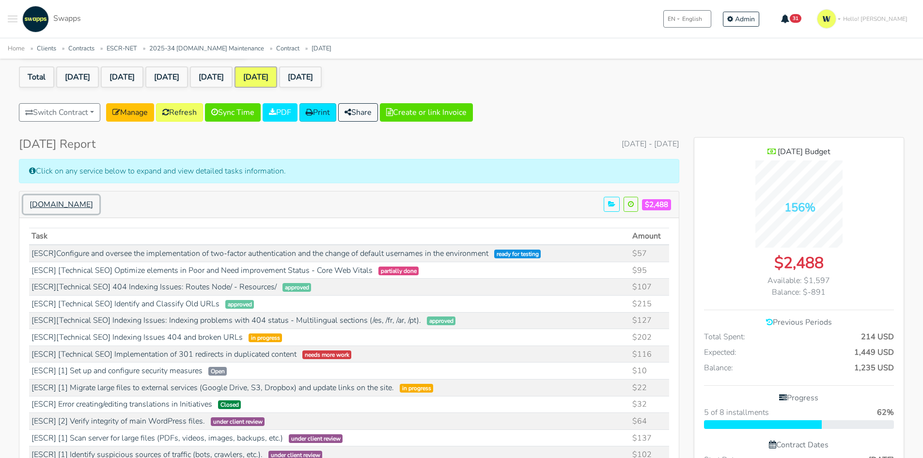
scroll to position [0, 0]
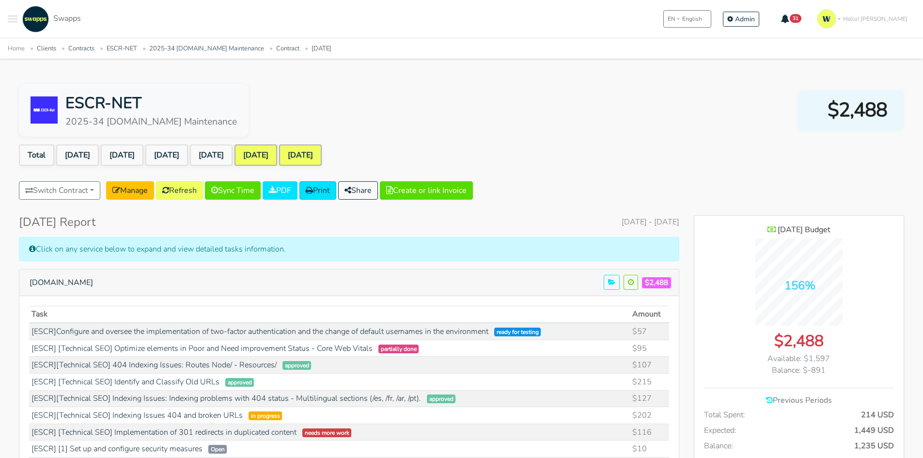
click at [322, 158] on link "Oct 2025" at bounding box center [300, 154] width 43 height 21
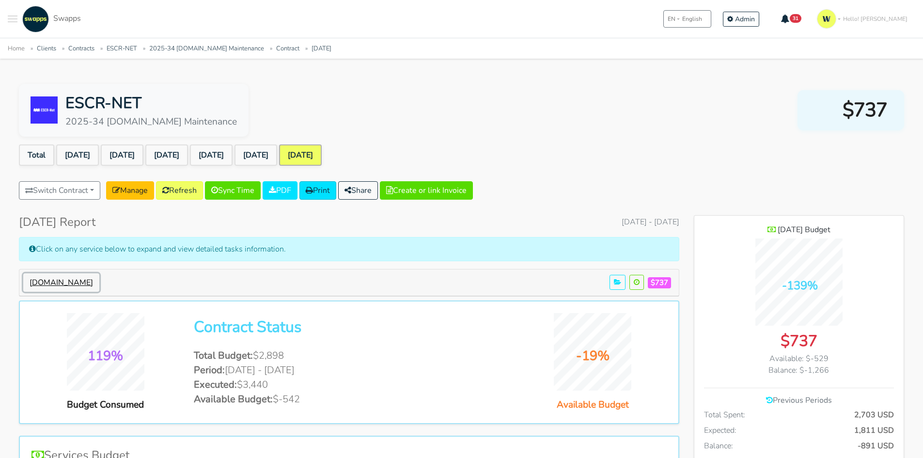
click at [70, 282] on button "Escr-Net.Org" at bounding box center [61, 282] width 76 height 18
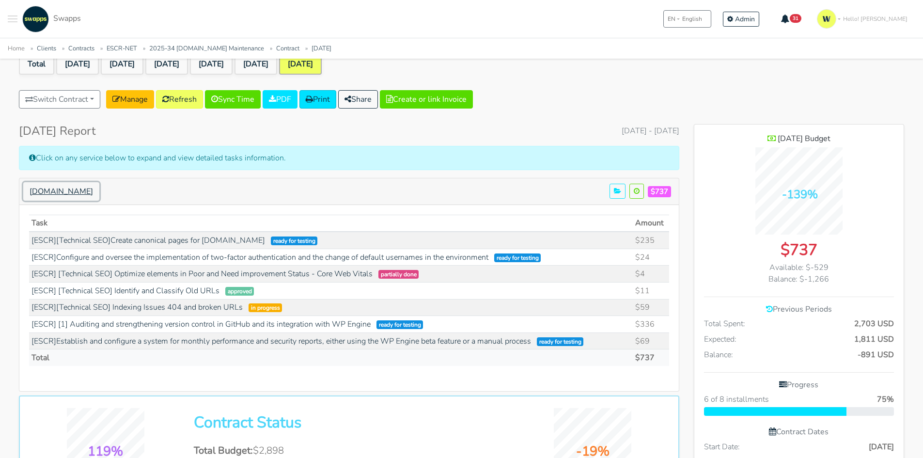
scroll to position [97, 0]
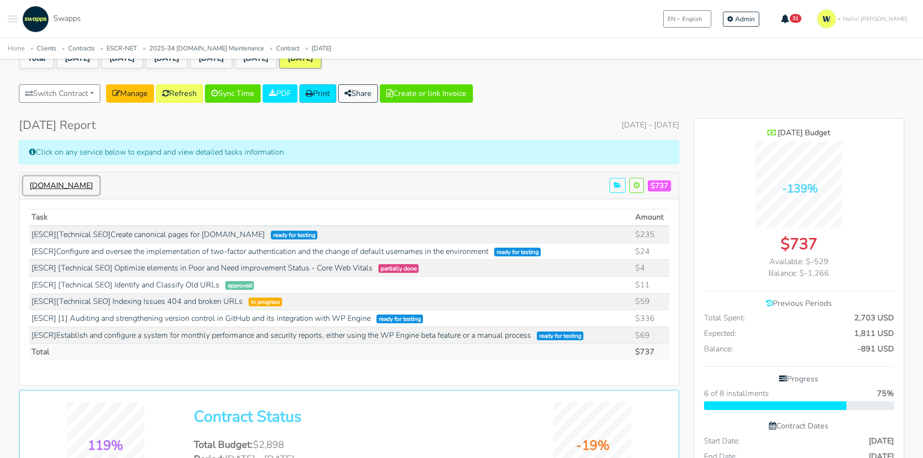
click at [47, 185] on button "Escr-Net.Org" at bounding box center [61, 185] width 76 height 18
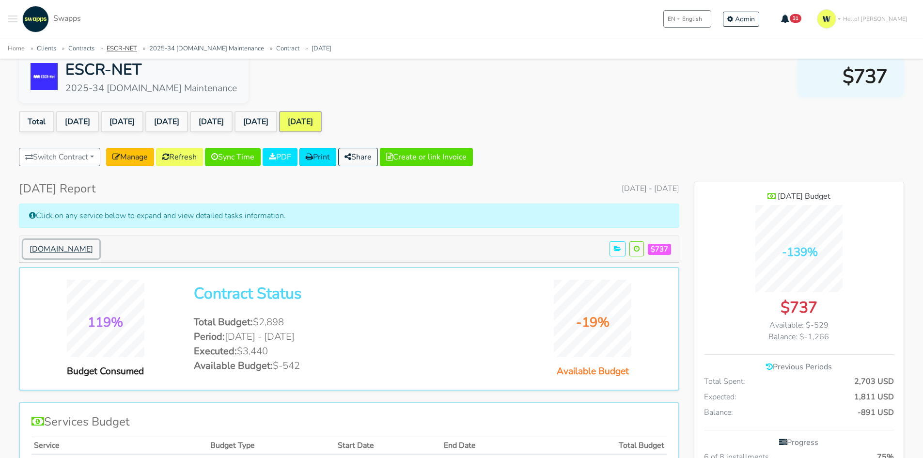
scroll to position [0, 0]
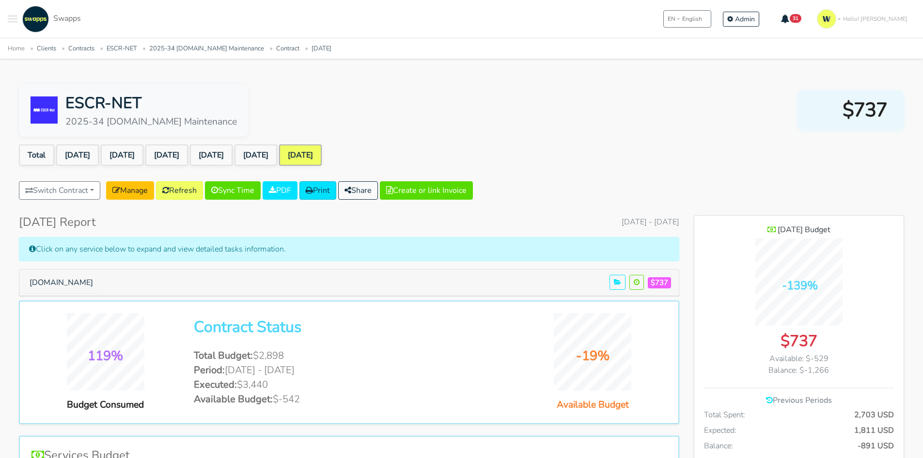
click at [17, 13] on div ".cls-1 { fill: #F15CFF; } .cls-2 { fill: #9a9a9a; } Clients Contracts Spaces Ne…" at bounding box center [44, 19] width 73 height 27
click at [19, 18] on div ".cls-1 { fill: #F15CFF; } .cls-2 { fill: #9a9a9a; } Clients Contracts Spaces Ne…" at bounding box center [44, 19] width 73 height 27
click at [13, 23] on button "Toggle navigation menu" at bounding box center [13, 19] width 10 height 27
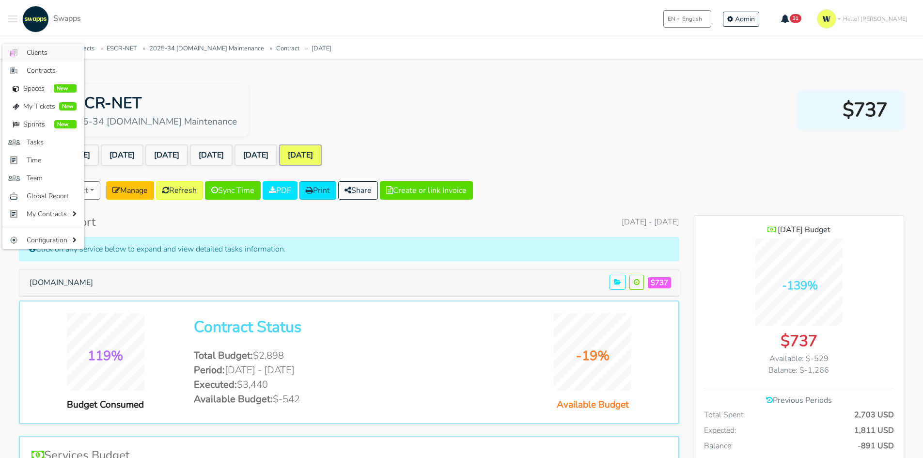
click at [33, 48] on span "Clients" at bounding box center [52, 52] width 50 height 10
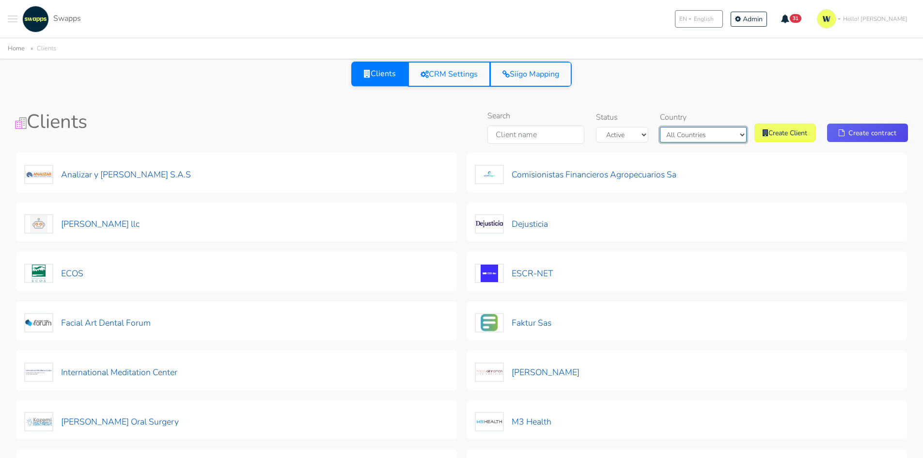
click at [709, 130] on select "All Countries [GEOGRAPHIC_DATA] [GEOGRAPHIC_DATA]" at bounding box center [703, 135] width 87 height 16
select select "[GEOGRAPHIC_DATA]"
click at [676, 127] on select "All Countries [GEOGRAPHIC_DATA] [GEOGRAPHIC_DATA]" at bounding box center [703, 135] width 87 height 16
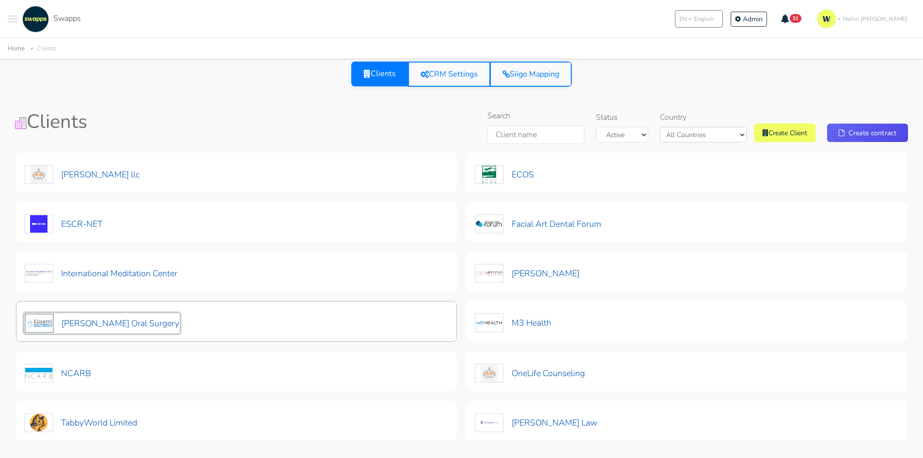
click at [127, 325] on button "[PERSON_NAME] Oral Surgery" at bounding box center [102, 323] width 156 height 20
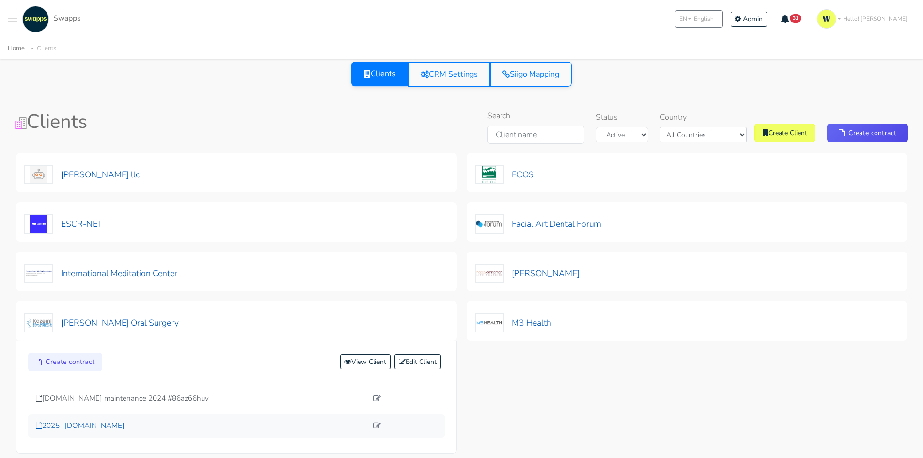
click at [98, 427] on p "2025- [DOMAIN_NAME]" at bounding box center [202, 425] width 332 height 11
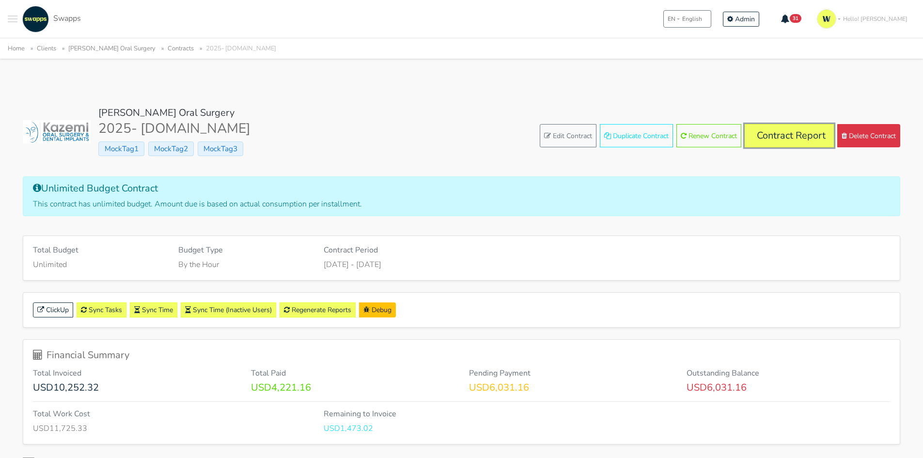
click at [778, 142] on link "Contract Report" at bounding box center [789, 135] width 89 height 23
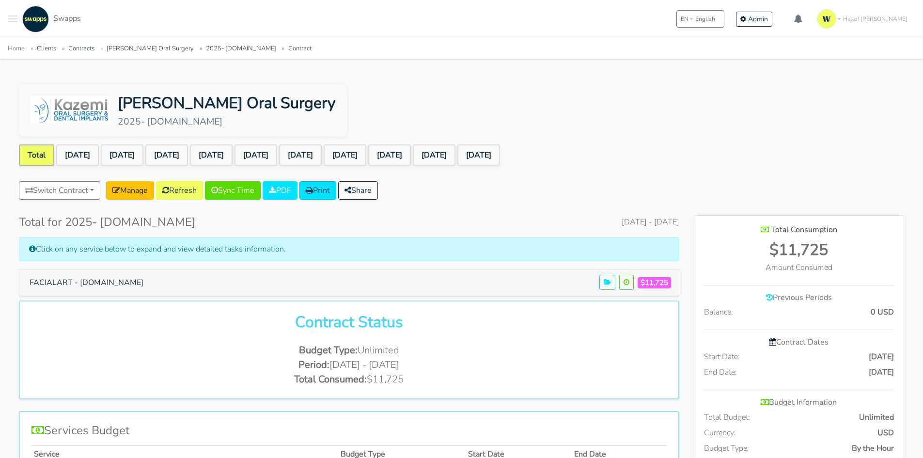
scroll to position [701, 210]
click at [456, 153] on link "[DATE]" at bounding box center [434, 154] width 43 height 21
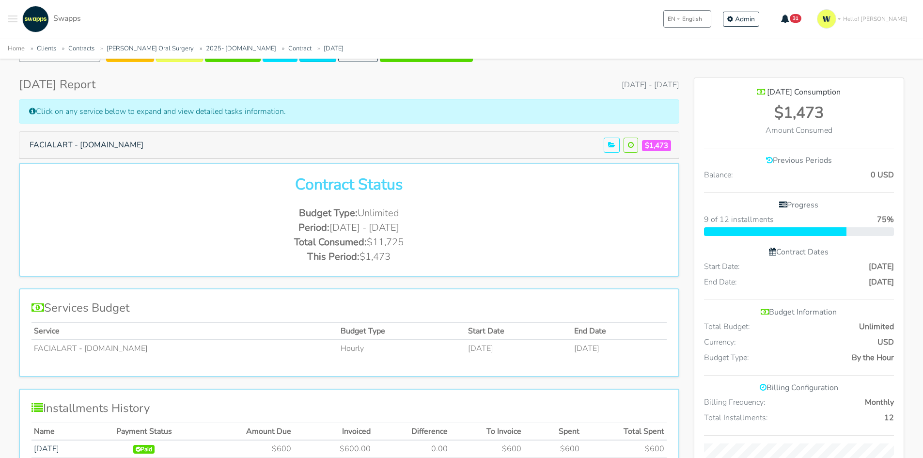
scroll to position [145, 0]
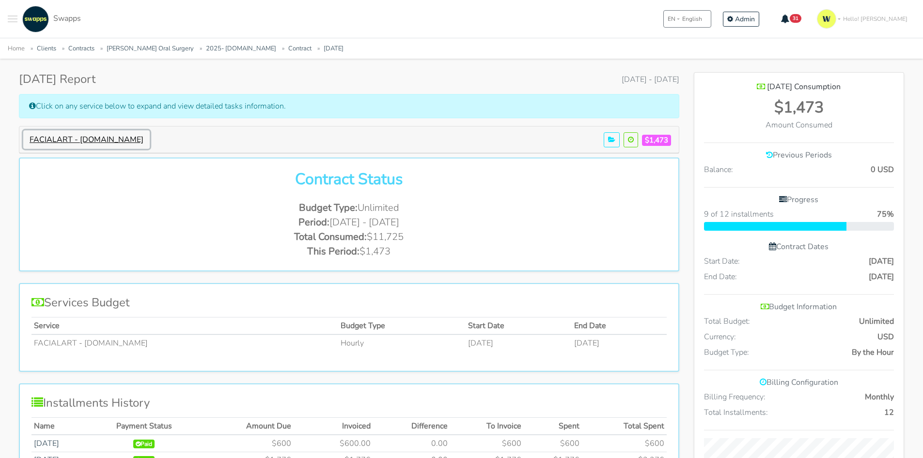
click at [99, 141] on button "FACIALART - facialart.com" at bounding box center [86, 139] width 127 height 18
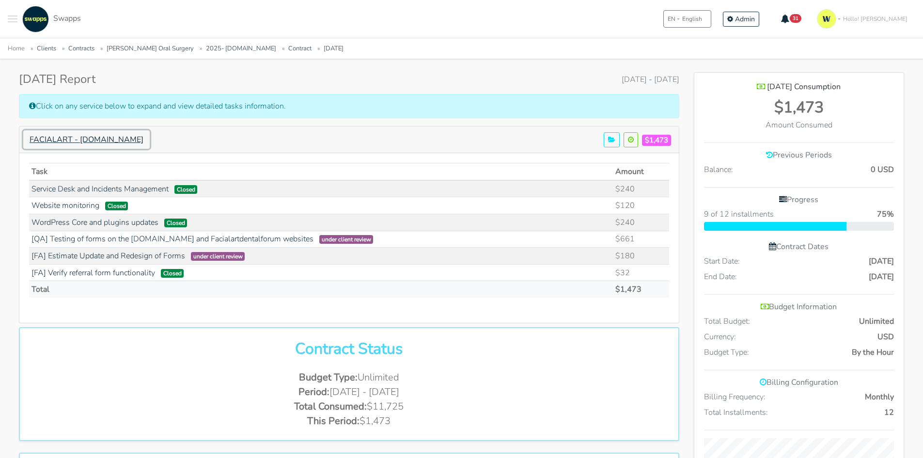
scroll to position [885, 210]
click at [169, 256] on link "[FA] Estimate Update and Redesign of Forms" at bounding box center [109, 256] width 154 height 11
click at [235, 236] on link "[QA] Testing of forms on the [DOMAIN_NAME] and Facialartdentalforum websites" at bounding box center [173, 239] width 282 height 11
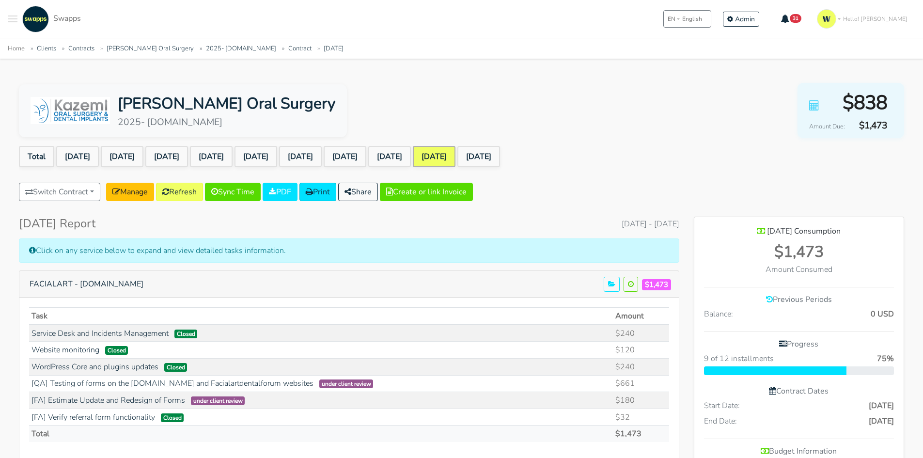
scroll to position [0, 0]
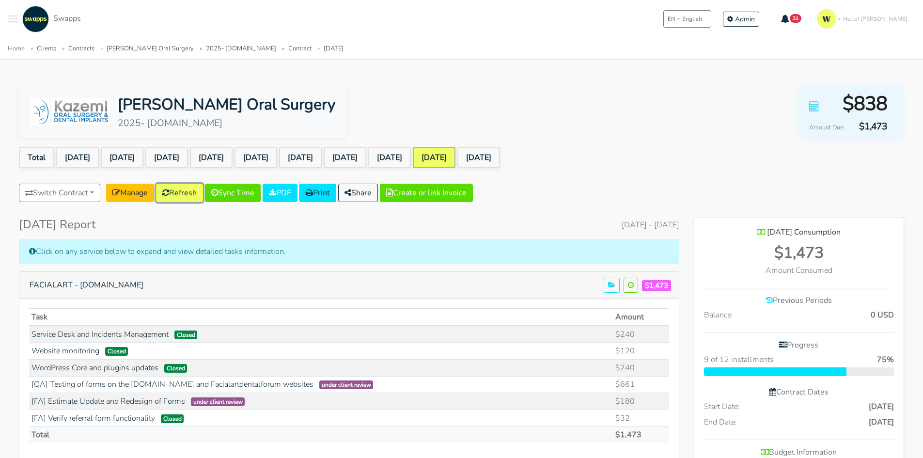
click at [195, 193] on link "Refresh" at bounding box center [179, 193] width 47 height 18
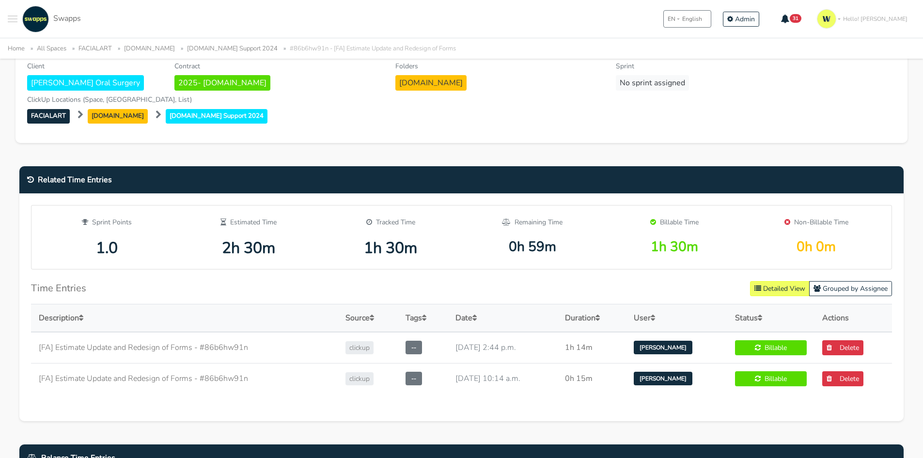
scroll to position [291, 0]
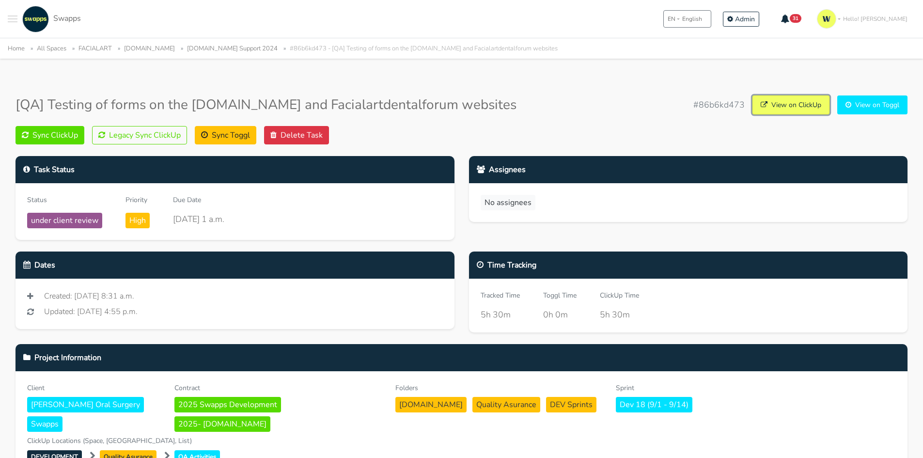
click at [787, 97] on link "View on ClickUp" at bounding box center [791, 104] width 77 height 19
click at [58, 136] on button "Sync ClickUp" at bounding box center [50, 135] width 69 height 18
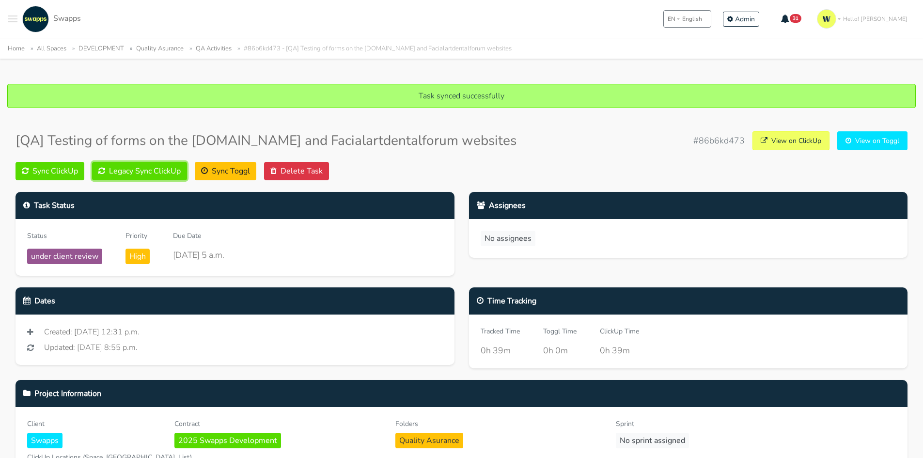
click at [150, 172] on button "Legacy Sync ClickUp" at bounding box center [139, 171] width 95 height 18
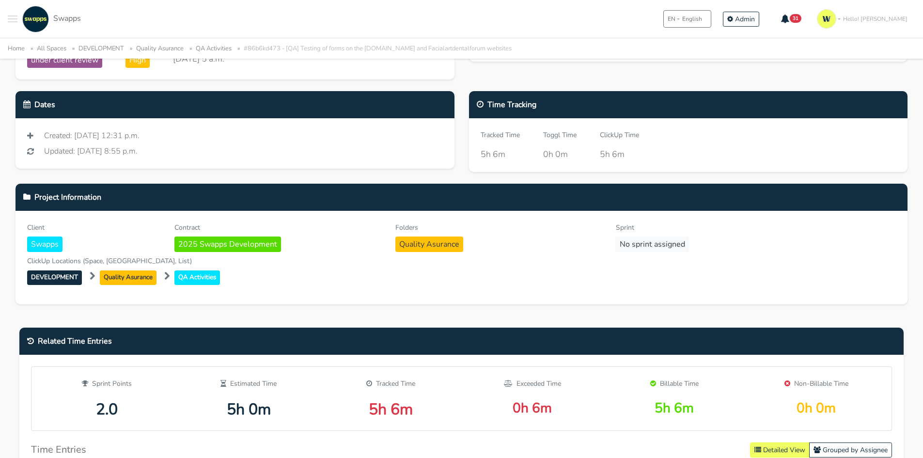
scroll to position [145, 0]
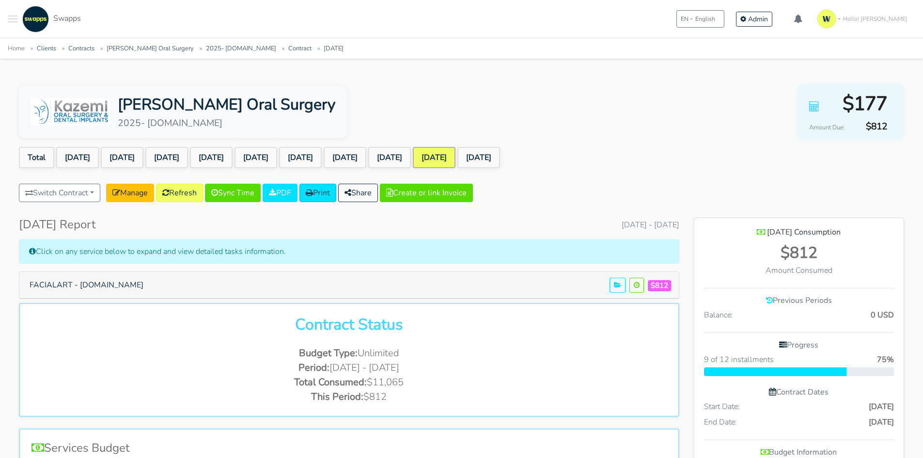
scroll to position [716, 210]
click at [106, 277] on button "FACIALART - [DOMAIN_NAME]" at bounding box center [86, 285] width 127 height 18
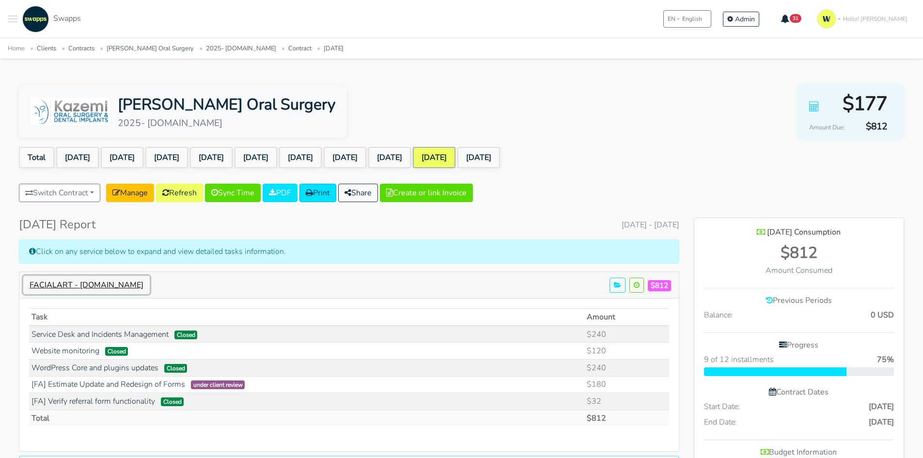
scroll to position [868, 210]
click at [150, 388] on link "[FA] Estimate Update and Redesign of Forms" at bounding box center [109, 384] width 154 height 11
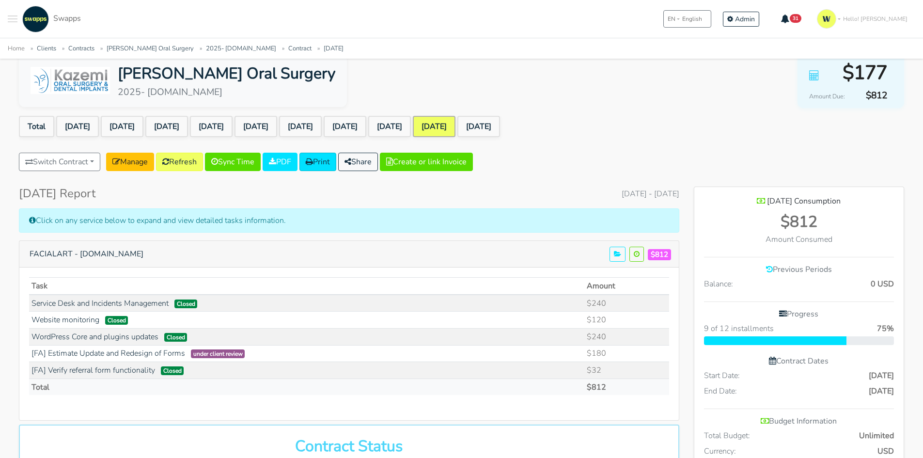
scroll to position [48, 0]
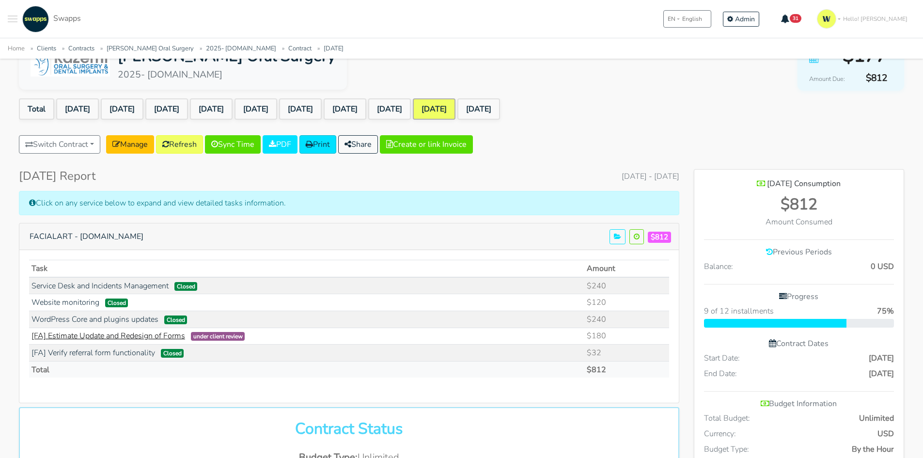
click at [116, 334] on link "[FA] Estimate Update and Redesign of Forms" at bounding box center [109, 336] width 154 height 11
click at [190, 139] on link "Refresh" at bounding box center [179, 144] width 47 height 18
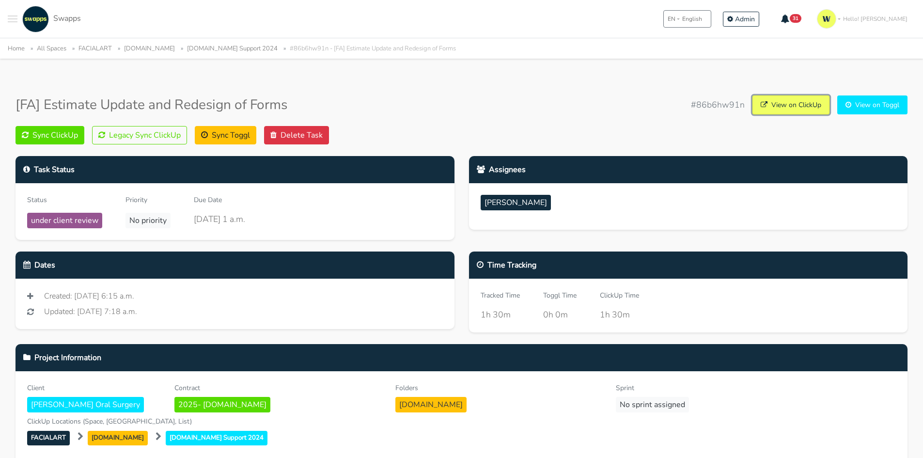
click at [780, 106] on link "View on ClickUp" at bounding box center [791, 104] width 77 height 19
click at [527, 111] on div "[FA] Estimate Update and Redesign of Forms #86b6hw91n View on ClickUp View on T…" at bounding box center [462, 104] width 892 height 19
click at [771, 102] on link "View on ClickUp" at bounding box center [791, 104] width 77 height 19
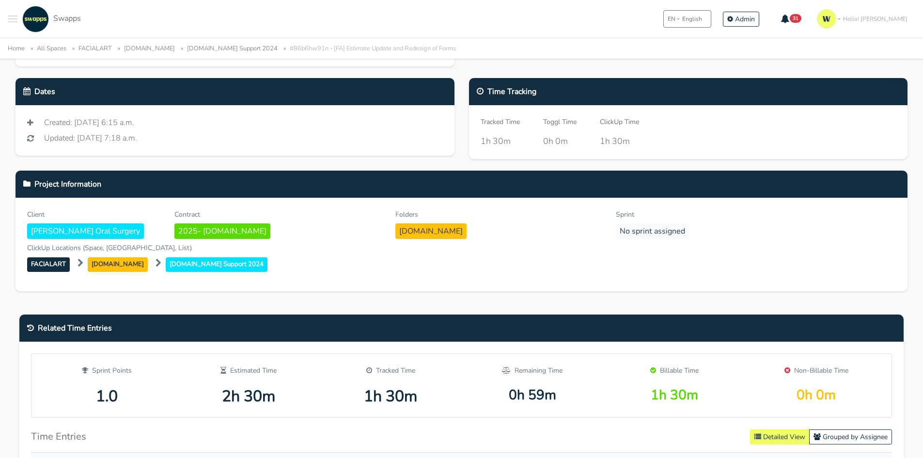
scroll to position [48, 0]
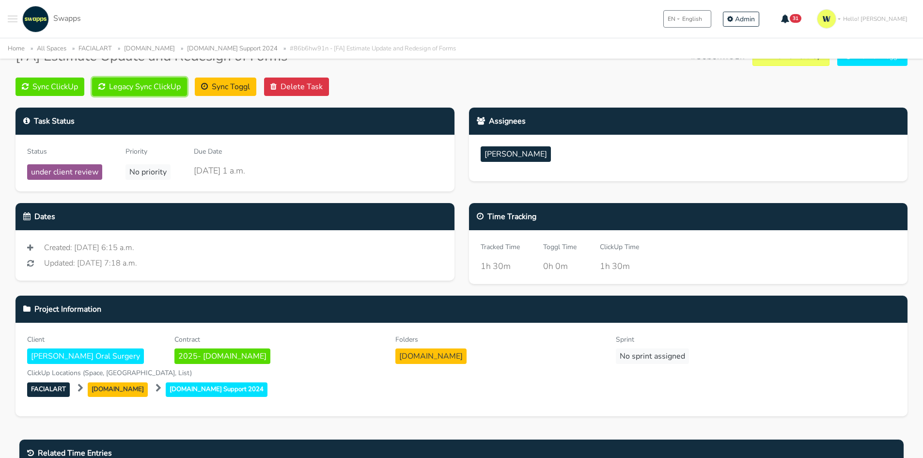
click at [144, 88] on button "Legacy Sync ClickUp" at bounding box center [139, 87] width 95 height 18
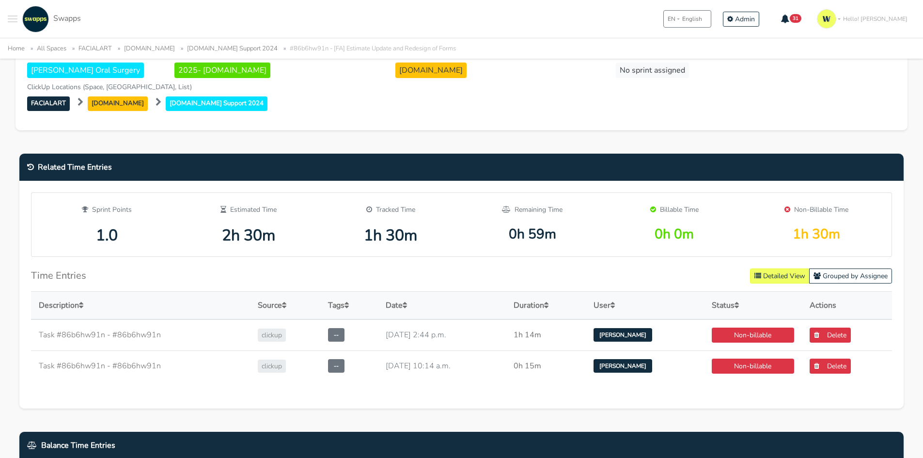
scroll to position [388, 0]
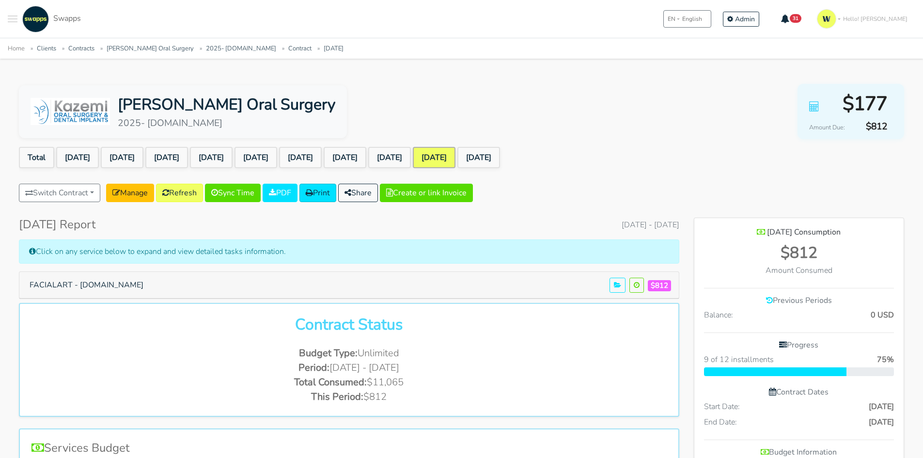
scroll to position [716, 210]
click at [107, 285] on button "FACIALART - facialart.com" at bounding box center [86, 285] width 127 height 18
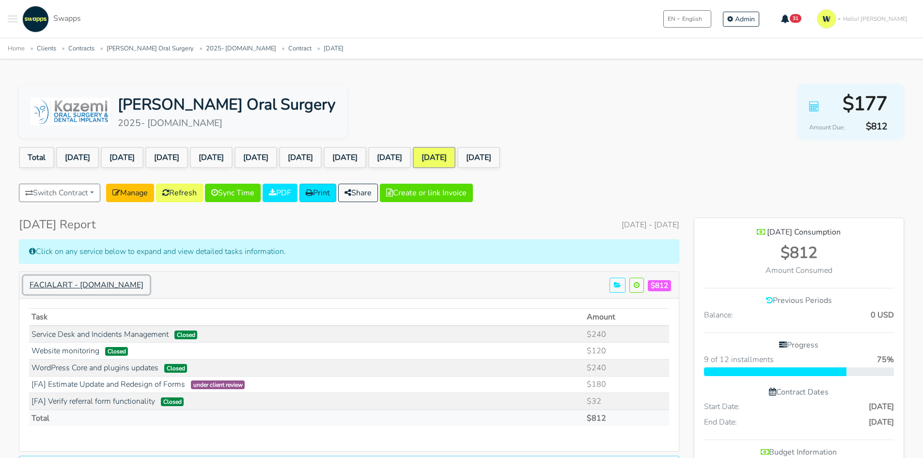
scroll to position [869, 210]
click at [190, 194] on link "Refresh" at bounding box center [179, 193] width 47 height 18
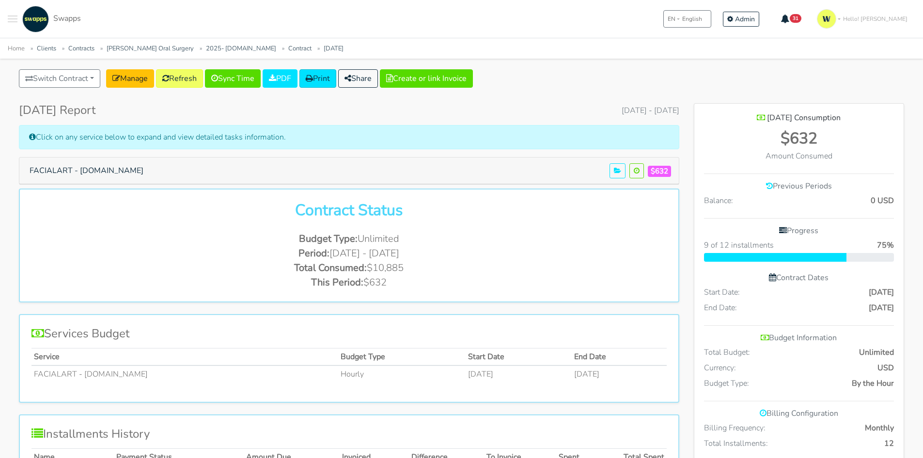
scroll to position [194, 0]
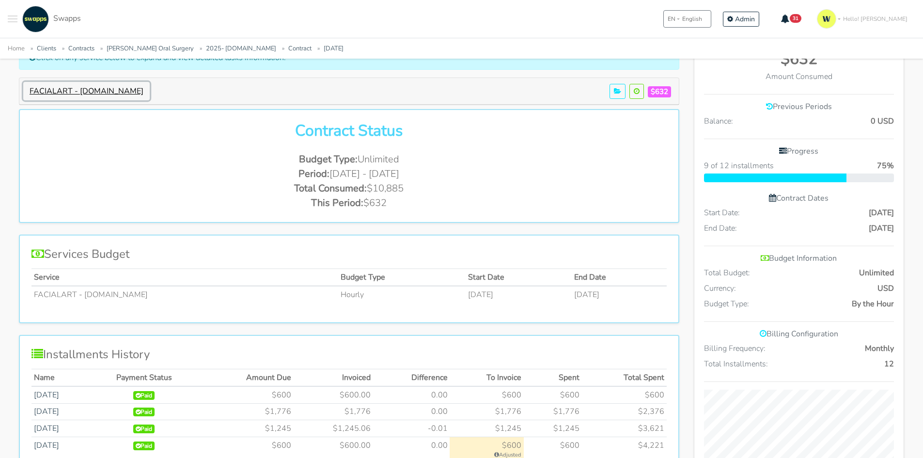
click at [80, 88] on button "FACIALART - [DOMAIN_NAME]" at bounding box center [86, 91] width 127 height 18
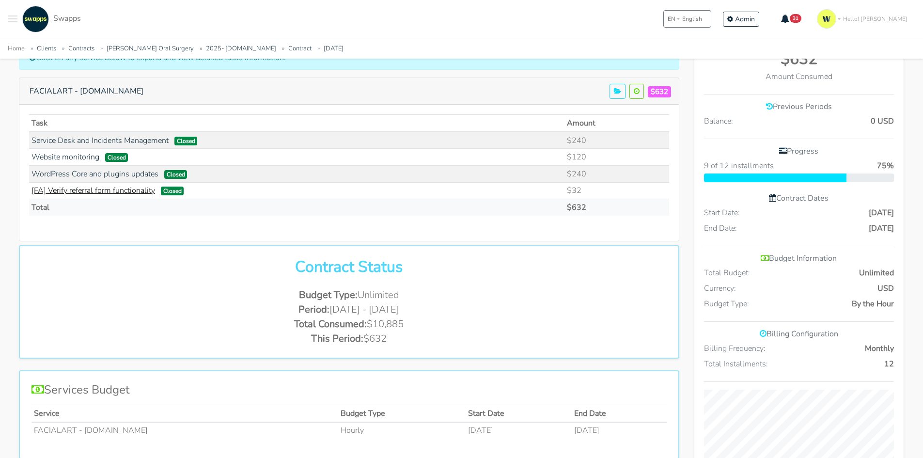
click at [108, 190] on link "[FA] Verify referral form functionality" at bounding box center [94, 190] width 124 height 11
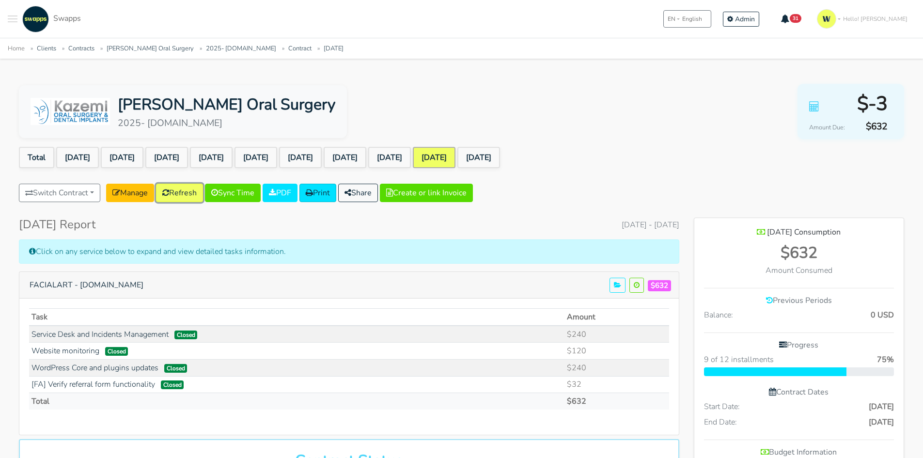
click at [181, 190] on link "Refresh" at bounding box center [179, 193] width 47 height 18
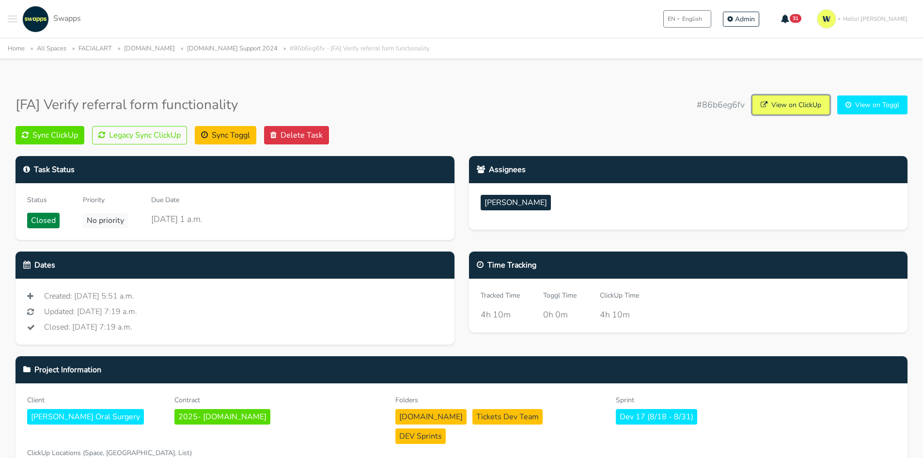
click at [812, 104] on link "View on ClickUp" at bounding box center [791, 104] width 77 height 19
click at [150, 134] on button "Legacy Sync ClickUp" at bounding box center [139, 135] width 95 height 18
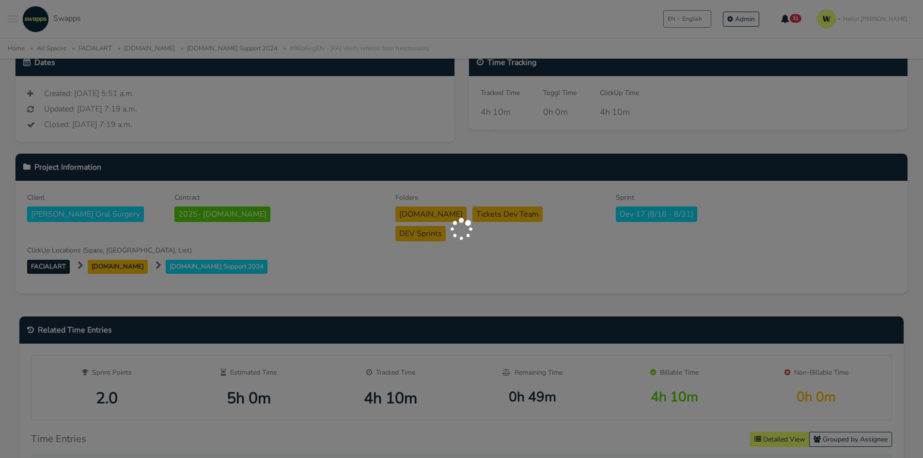
scroll to position [291, 0]
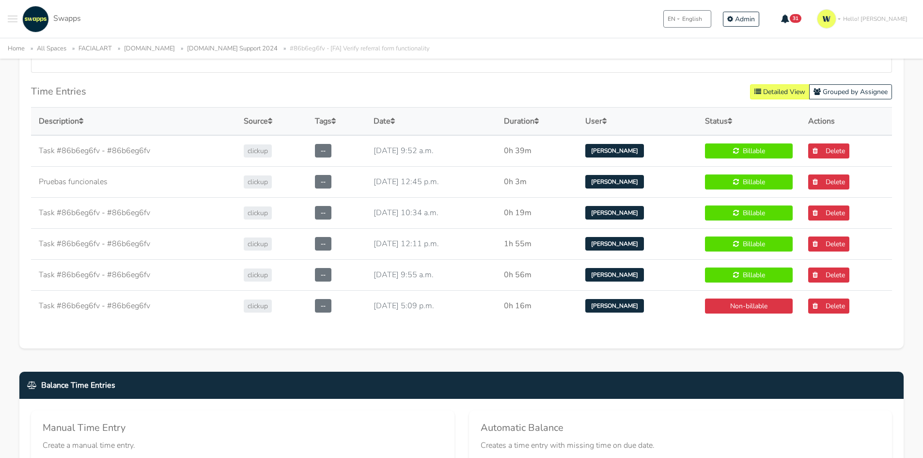
scroll to position [582, 0]
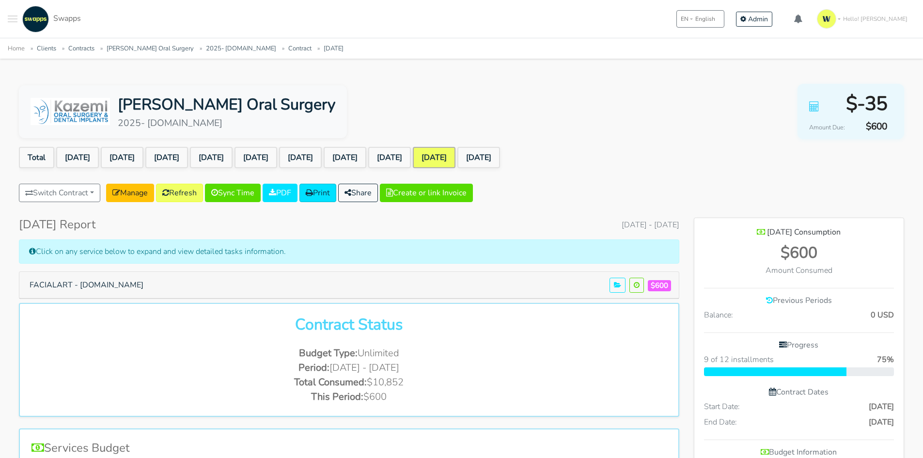
scroll to position [716, 210]
click at [454, 194] on button "Create or link Invoice" at bounding box center [426, 193] width 93 height 18
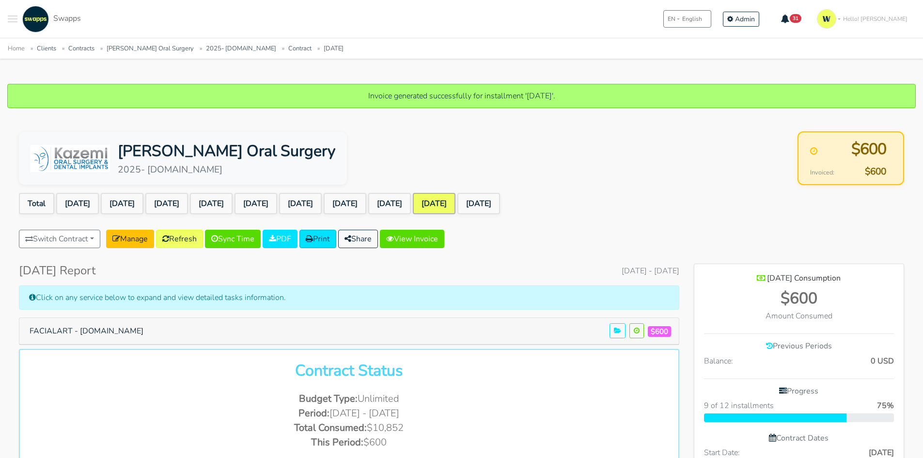
scroll to position [716, 210]
click at [443, 245] on link "View Invoice" at bounding box center [412, 239] width 64 height 18
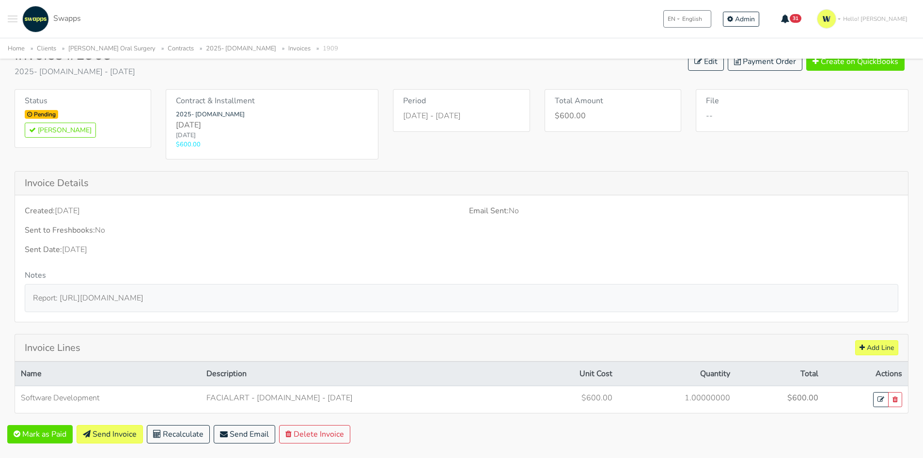
scroll to position [74, 0]
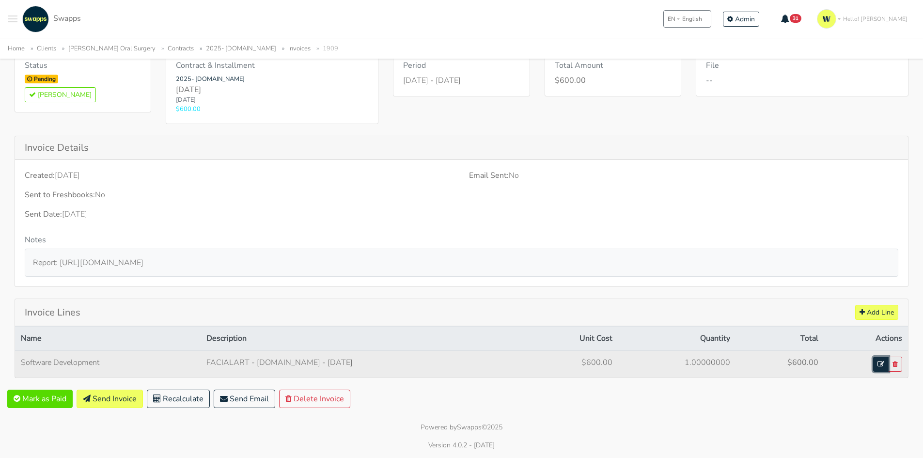
click at [874, 364] on link at bounding box center [881, 364] width 16 height 15
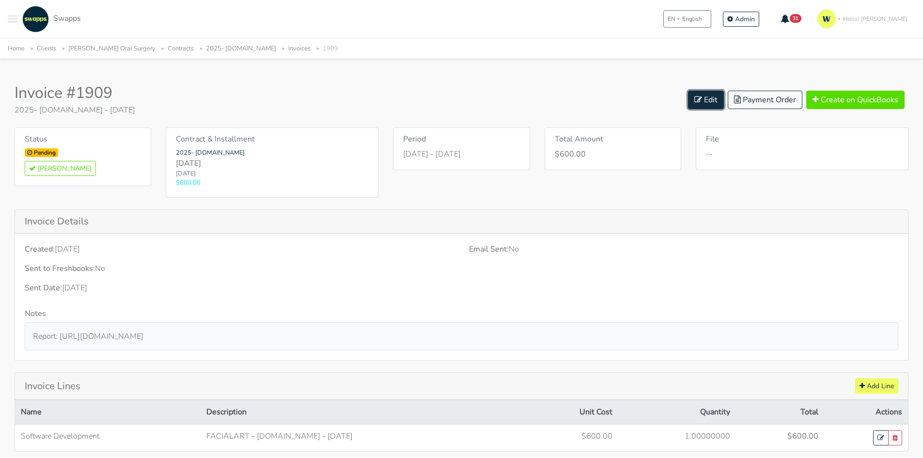
click at [705, 98] on link "Edit" at bounding box center [706, 100] width 36 height 18
click at [839, 95] on button "Create on QuickBooks" at bounding box center [856, 100] width 98 height 18
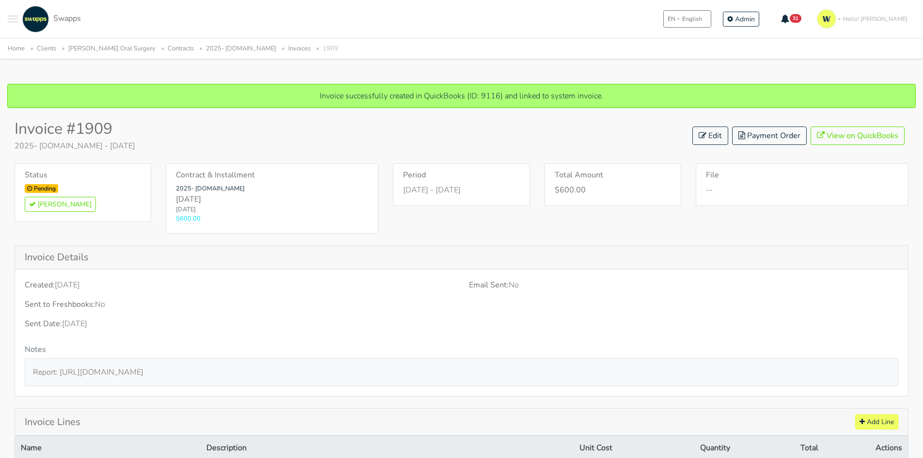
click at [209, 45] on link "2025- [DOMAIN_NAME]" at bounding box center [241, 48] width 70 height 9
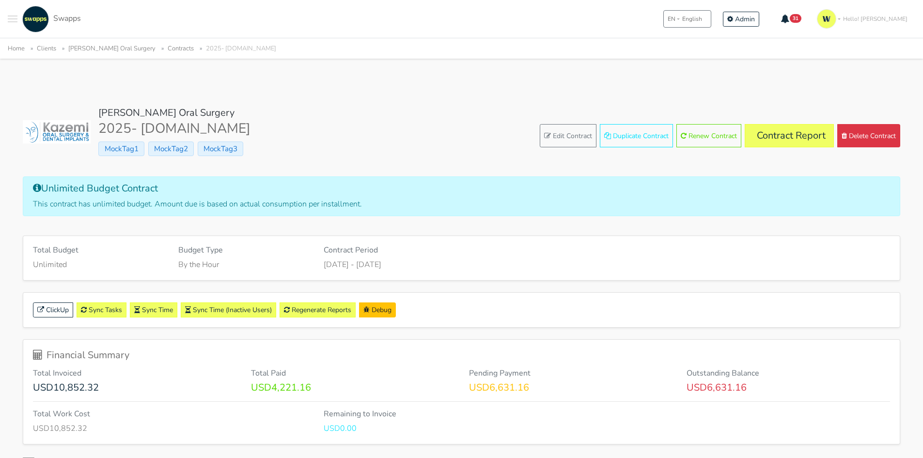
click at [768, 133] on link "Contract Report" at bounding box center [789, 135] width 89 height 23
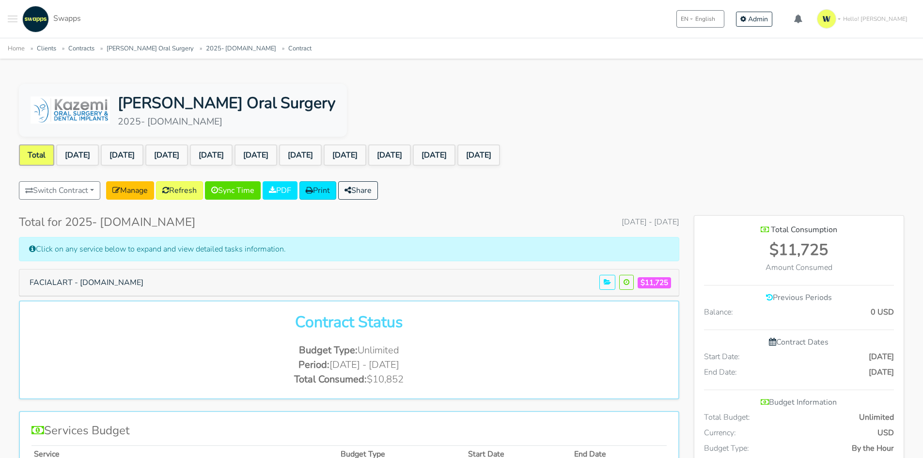
scroll to position [701, 210]
click at [500, 149] on link "[DATE]" at bounding box center [479, 154] width 43 height 21
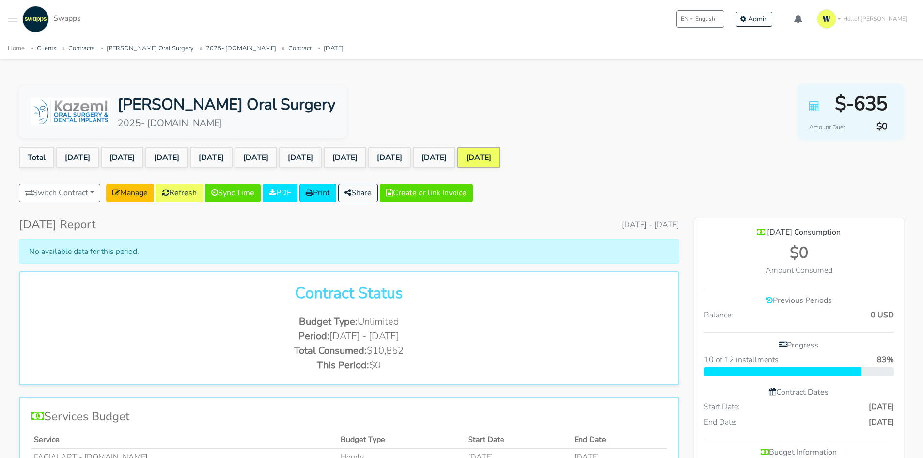
scroll to position [684, 210]
click at [456, 148] on link "[DATE]" at bounding box center [434, 157] width 43 height 21
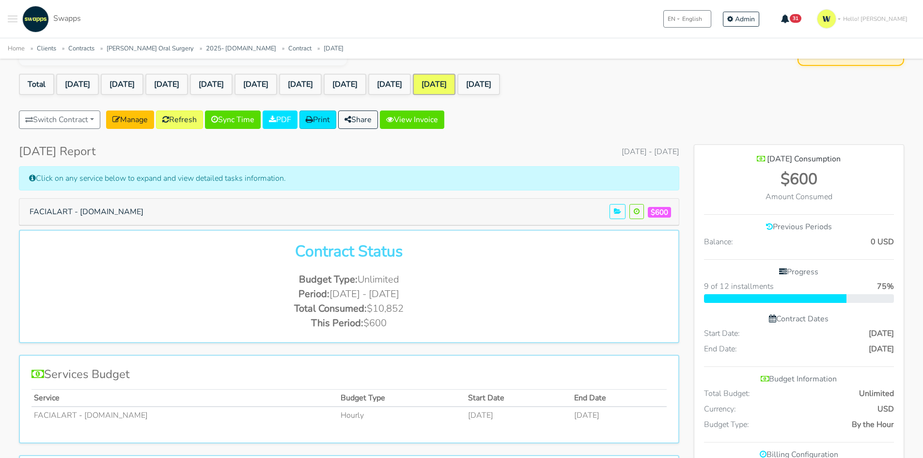
scroll to position [97, 0]
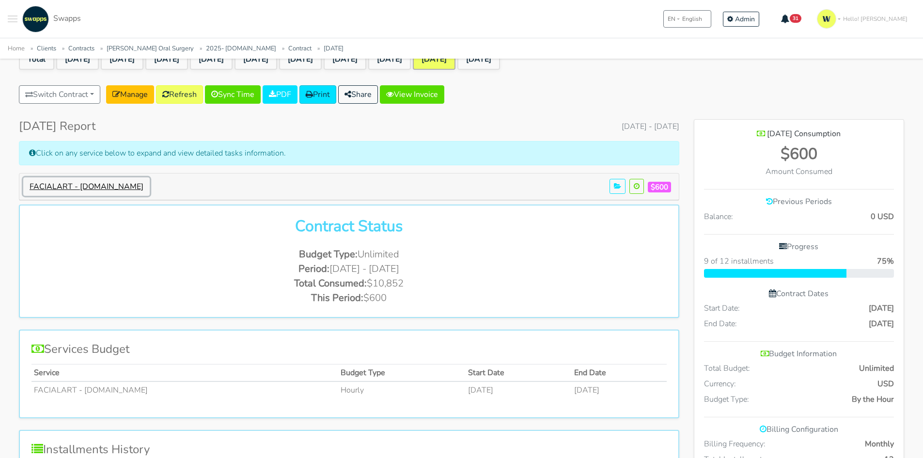
click at [73, 181] on button "FACIALART - [DOMAIN_NAME]" at bounding box center [86, 186] width 127 height 18
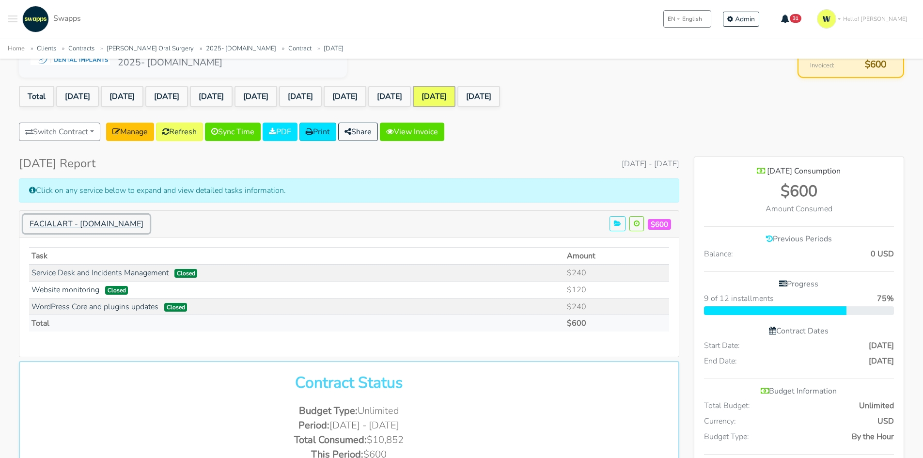
scroll to position [0, 0]
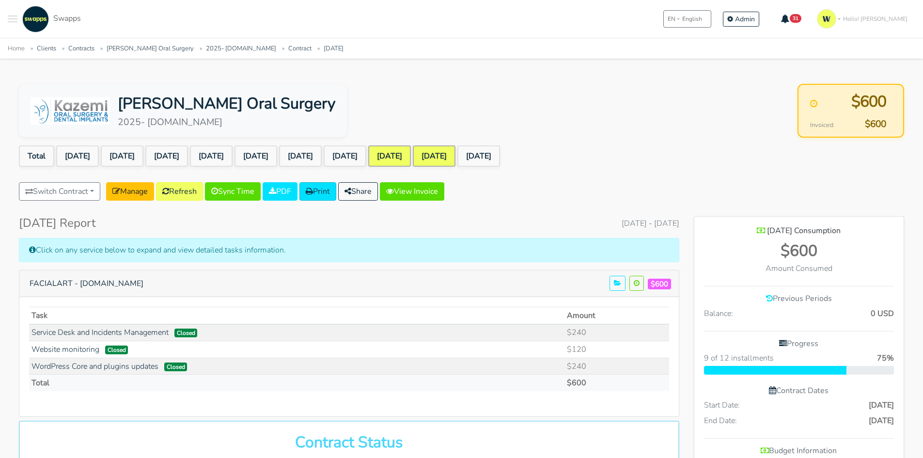
click at [411, 150] on link "[DATE]" at bounding box center [389, 155] width 43 height 21
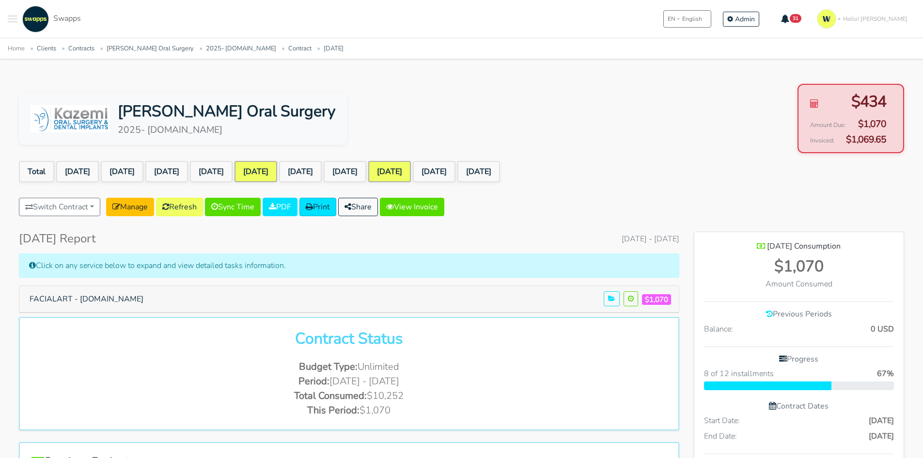
click at [277, 169] on link "May 2025" at bounding box center [256, 171] width 43 height 21
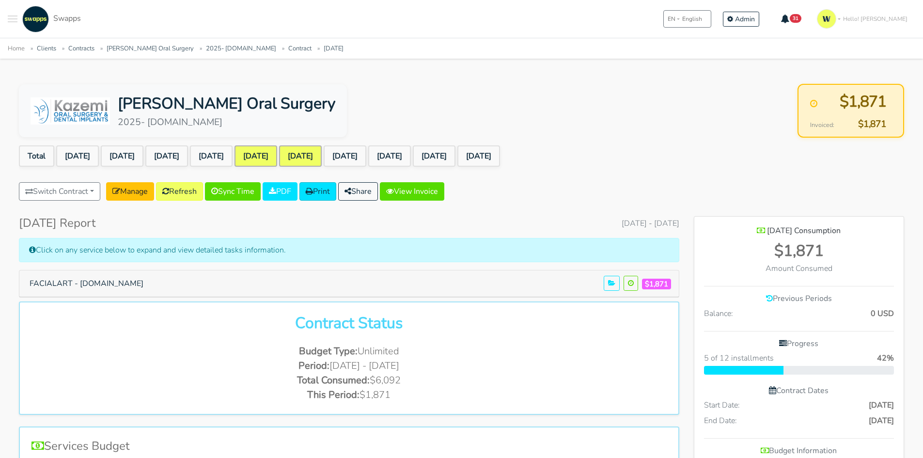
click at [322, 150] on link "[DATE]" at bounding box center [300, 155] width 43 height 21
click at [366, 154] on link "[DATE]" at bounding box center [345, 155] width 43 height 21
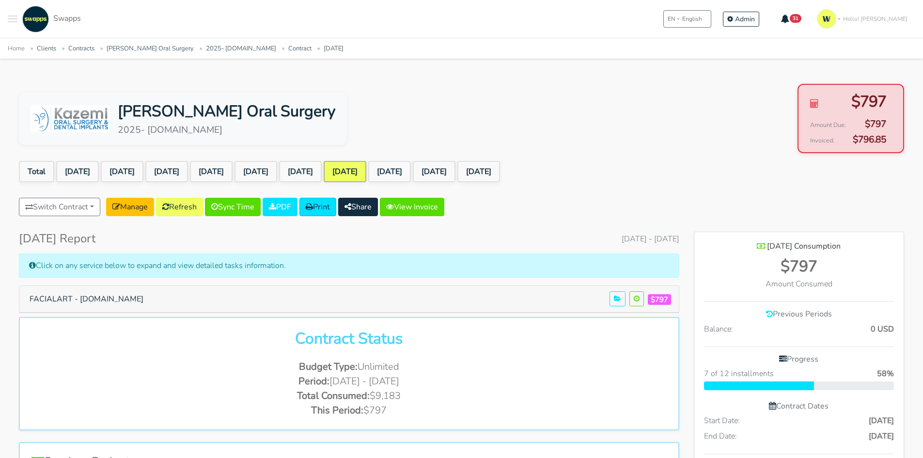
scroll to position [716, 210]
click at [411, 169] on link "[DATE]" at bounding box center [389, 171] width 43 height 21
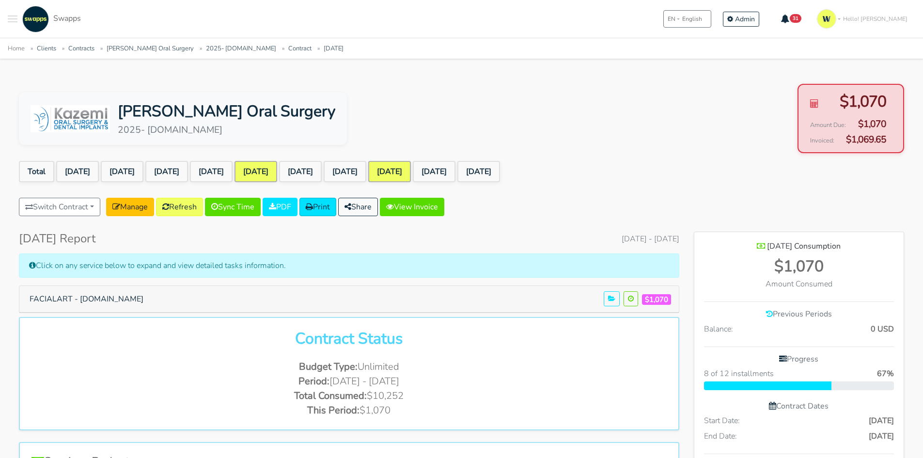
click at [277, 169] on link "[DATE]" at bounding box center [256, 171] width 43 height 21
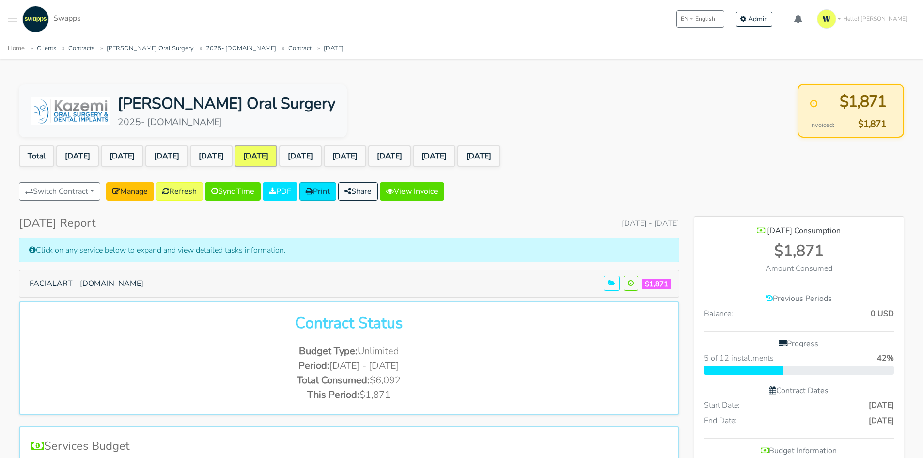
scroll to position [716, 210]
click at [429, 192] on link "View Invoice" at bounding box center [412, 191] width 64 height 18
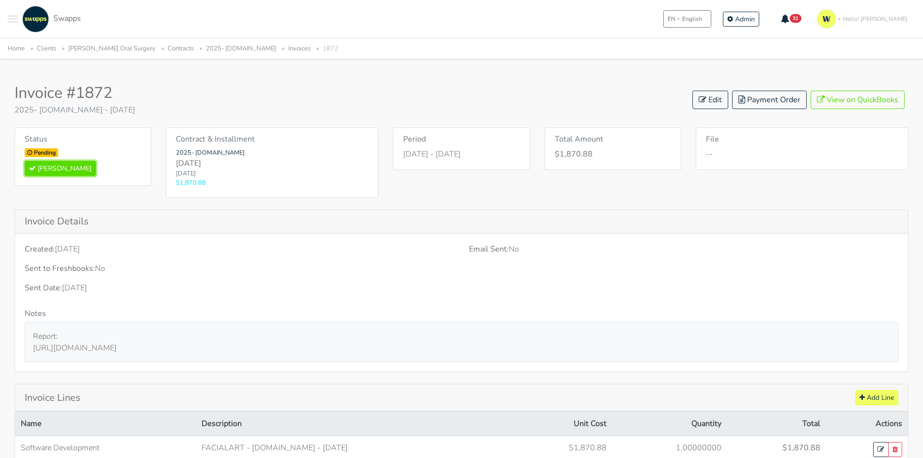
click at [52, 167] on button "Mark Paid" at bounding box center [60, 168] width 71 height 15
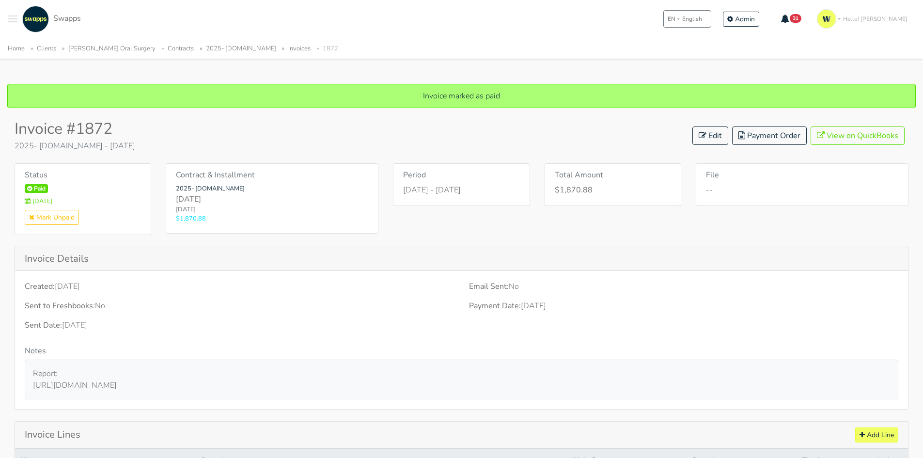
click at [213, 47] on link "2025- [DOMAIN_NAME]" at bounding box center [241, 48] width 70 height 9
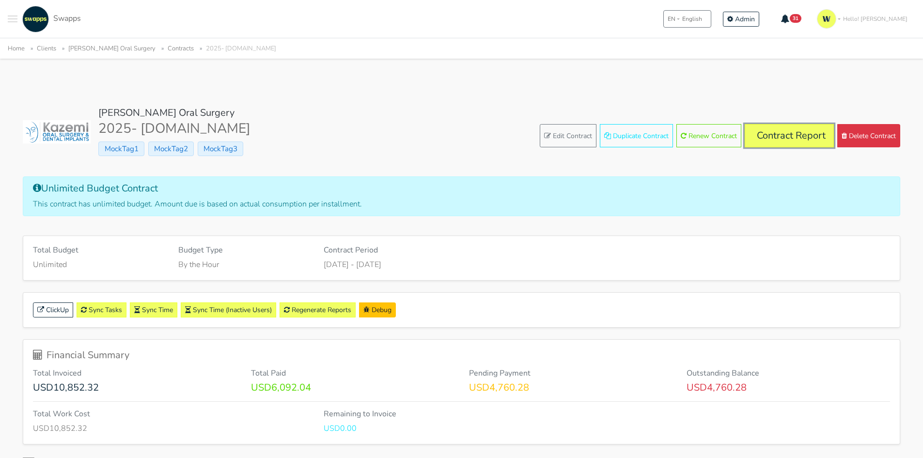
click at [761, 137] on link "Contract Report" at bounding box center [789, 135] width 89 height 23
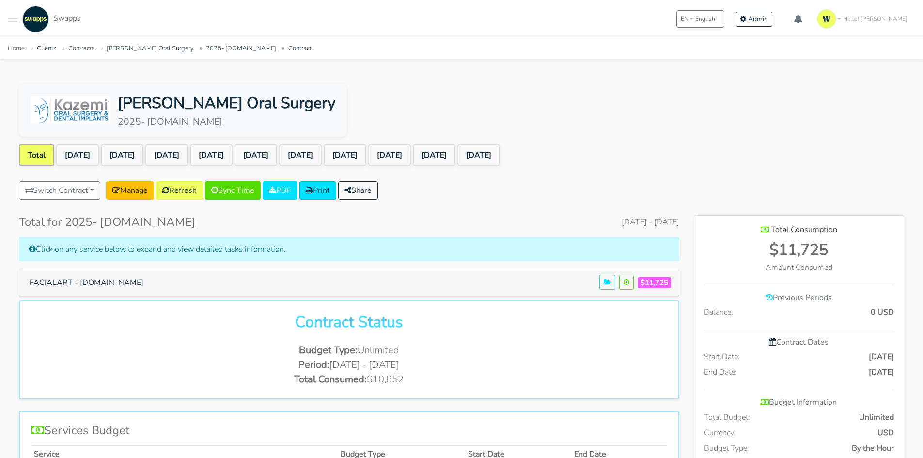
scroll to position [701, 210]
click at [322, 151] on link "[DATE]" at bounding box center [300, 154] width 43 height 21
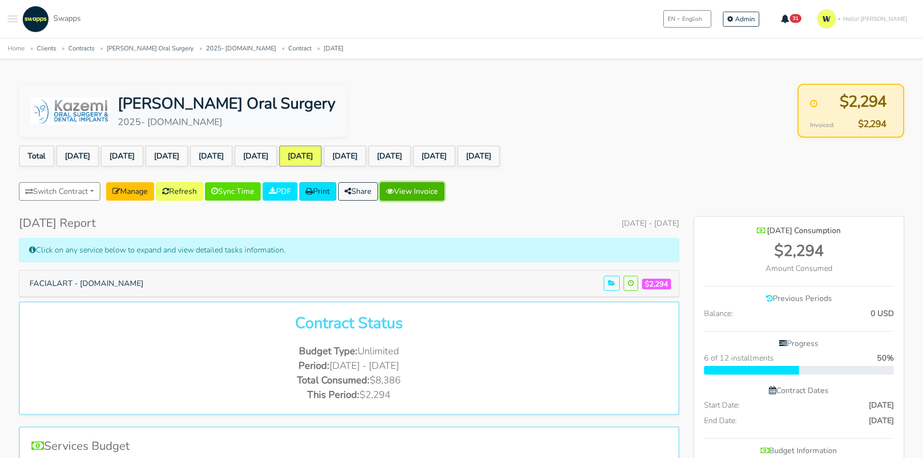
click at [423, 185] on link "View Invoice" at bounding box center [412, 191] width 64 height 18
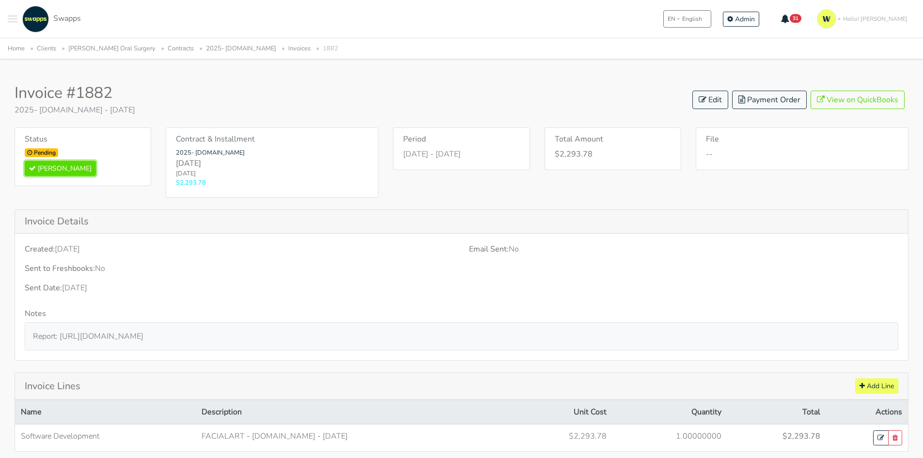
click at [44, 168] on button "Mark Paid" at bounding box center [60, 168] width 71 height 15
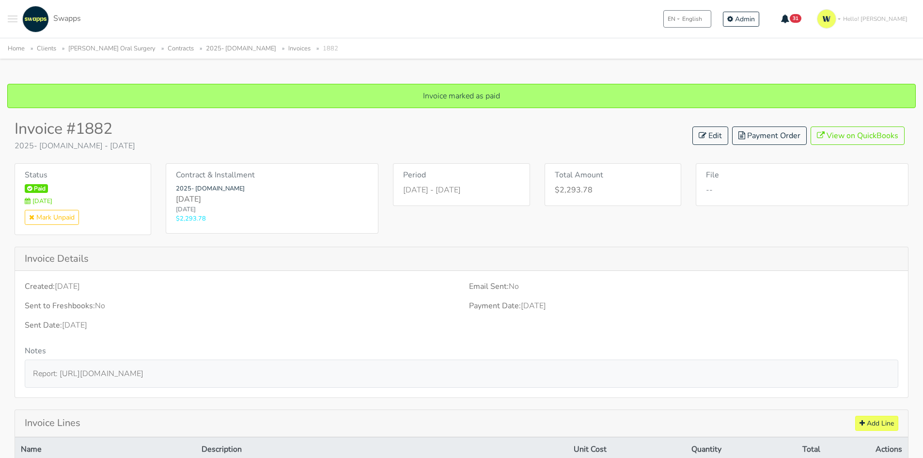
click at [223, 46] on link "2025- [DOMAIN_NAME]" at bounding box center [241, 48] width 70 height 9
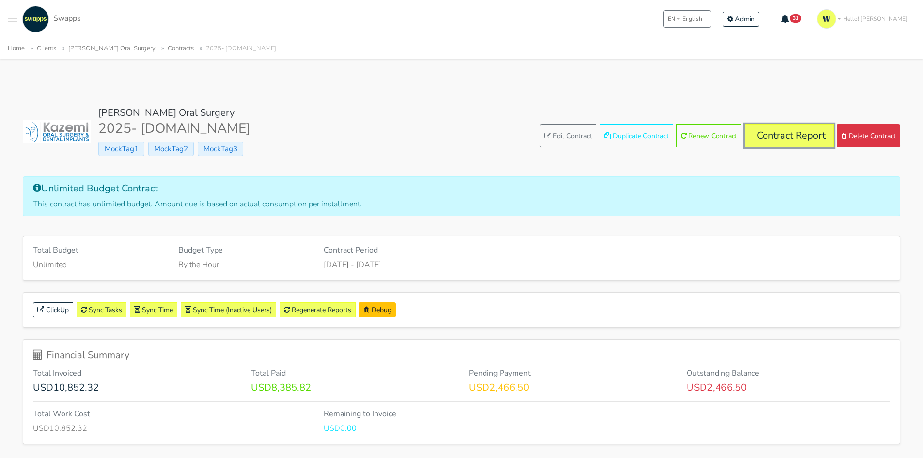
click at [771, 128] on link "Contract Report" at bounding box center [789, 135] width 89 height 23
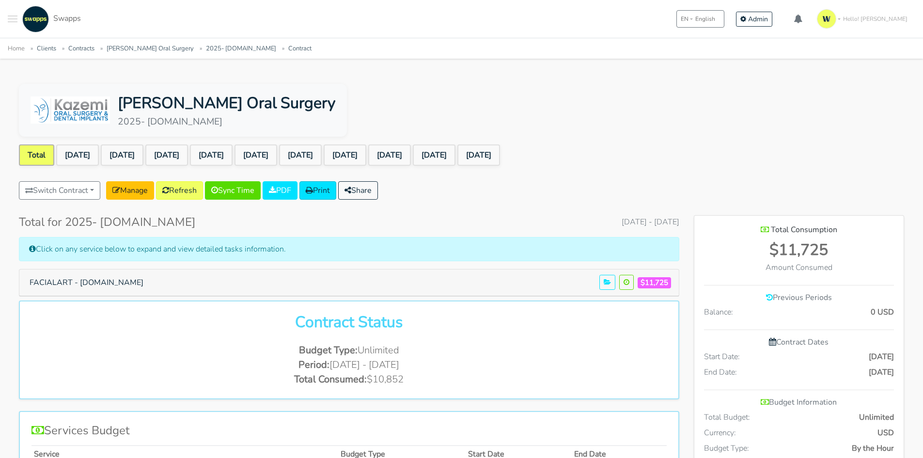
scroll to position [701, 210]
click at [366, 158] on link "[DATE]" at bounding box center [345, 154] width 43 height 21
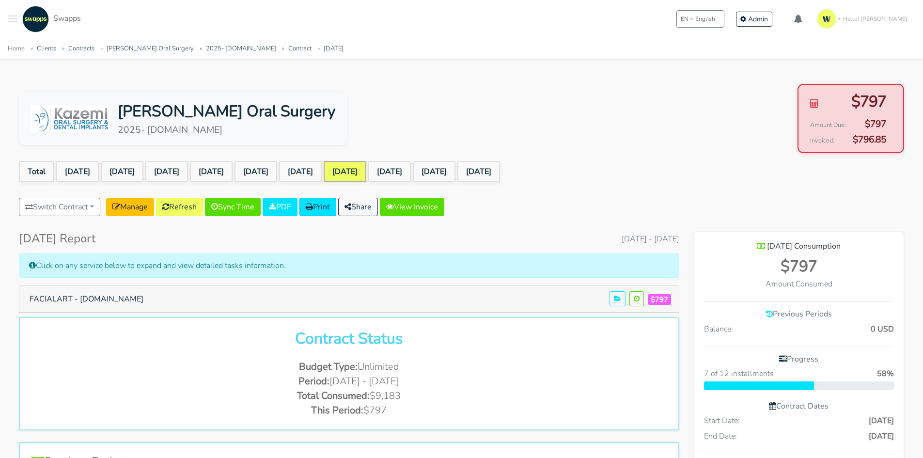
scroll to position [716, 210]
click at [442, 200] on link "View Invoice" at bounding box center [412, 207] width 64 height 18
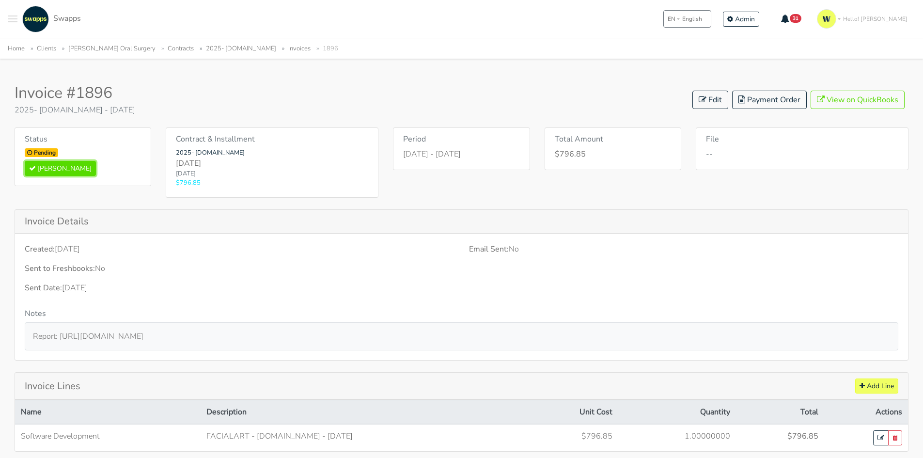
click at [55, 168] on button "[PERSON_NAME]" at bounding box center [60, 168] width 71 height 15
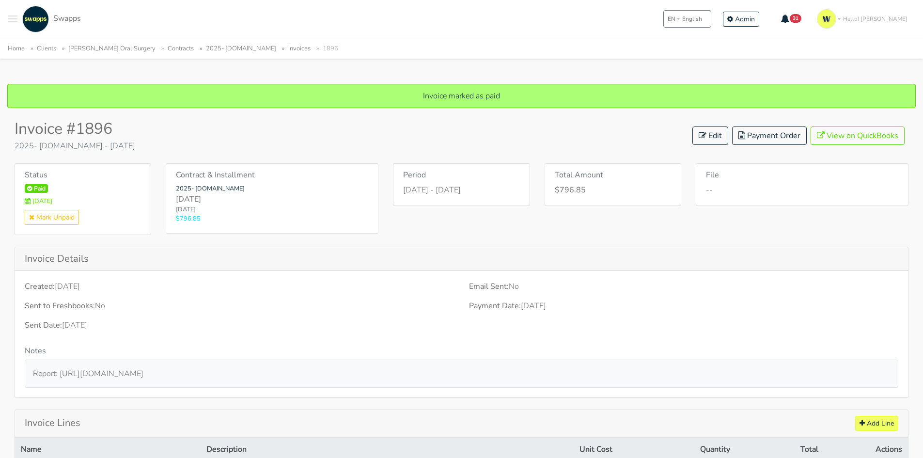
click at [223, 42] on div "Home Clients Kazemi Oral Surgery Contracts 2025- facialart.com Invoices 1896" at bounding box center [461, 48] width 923 height 20
click at [219, 47] on link "2025- [DOMAIN_NAME]" at bounding box center [241, 48] width 70 height 9
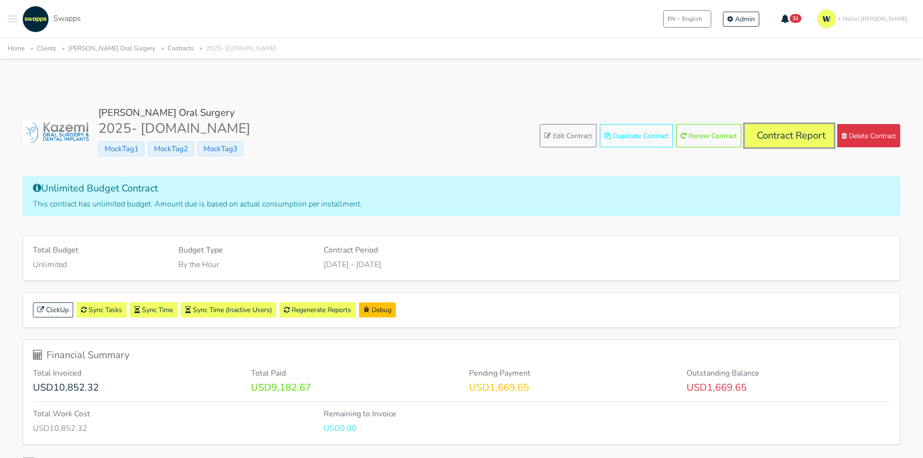
click at [784, 138] on link "Contract Report" at bounding box center [789, 135] width 89 height 23
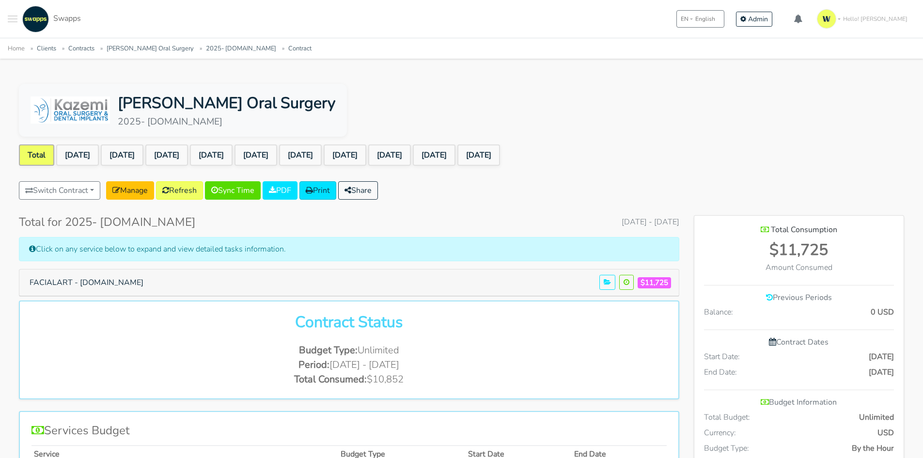
scroll to position [701, 210]
click at [411, 156] on link "[DATE]" at bounding box center [389, 154] width 43 height 21
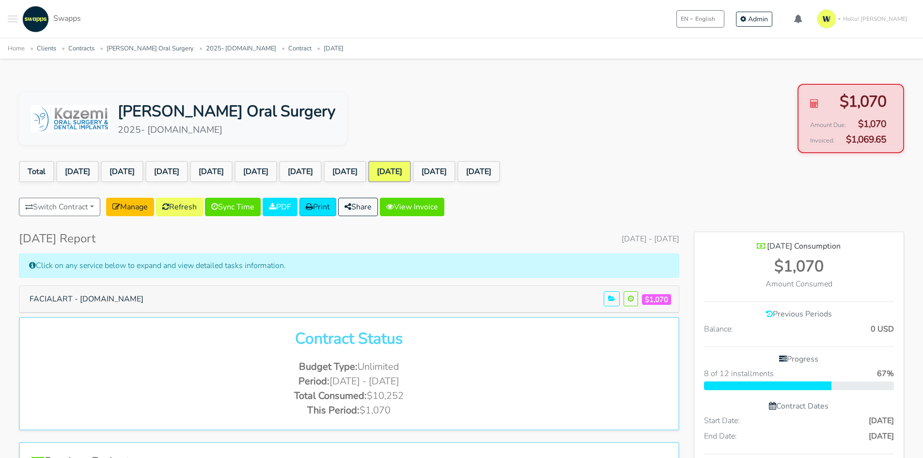
scroll to position [716, 210]
click at [366, 169] on link "[DATE]" at bounding box center [345, 171] width 43 height 21
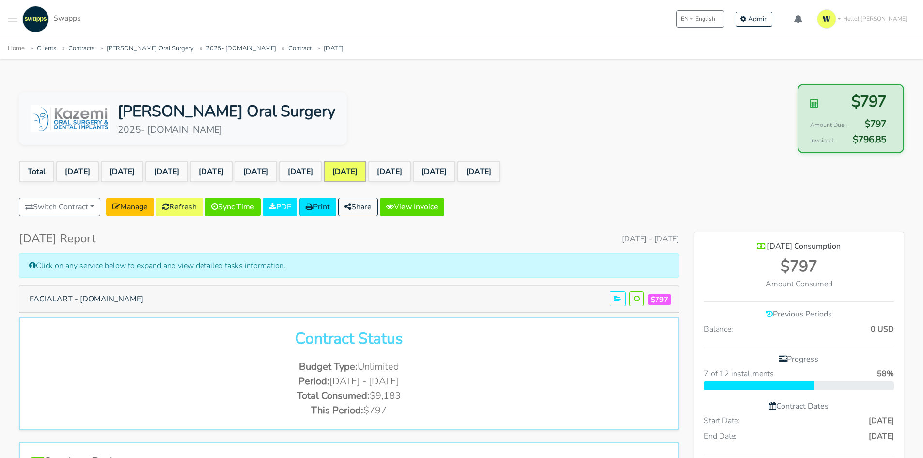
scroll to position [716, 210]
click at [322, 172] on link "[DATE]" at bounding box center [300, 171] width 43 height 21
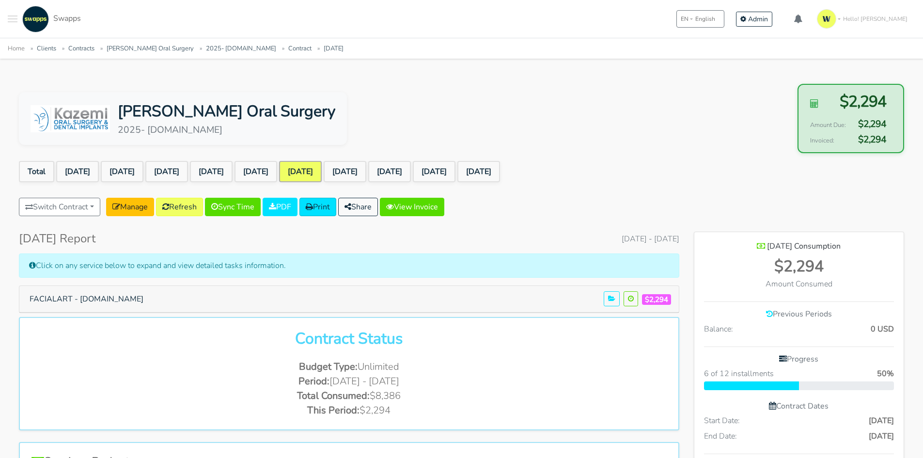
scroll to position [716, 210]
click at [276, 172] on link "[DATE]" at bounding box center [256, 171] width 43 height 21
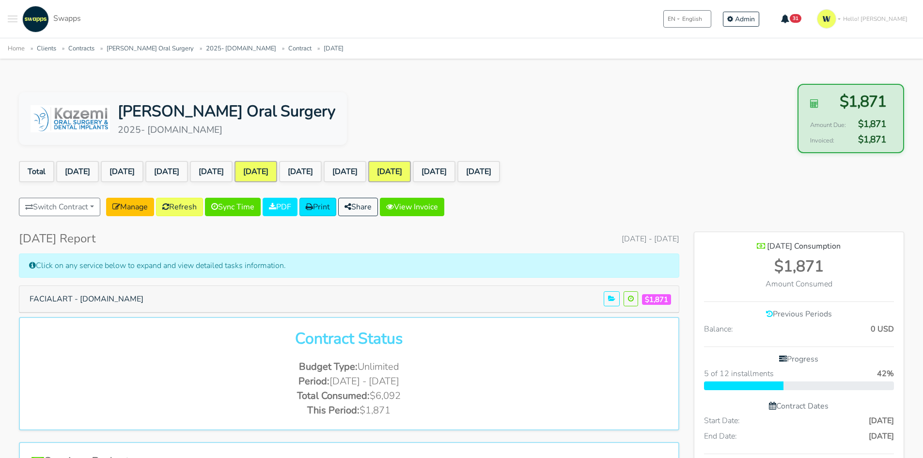
click at [411, 172] on link "[DATE]" at bounding box center [389, 171] width 43 height 21
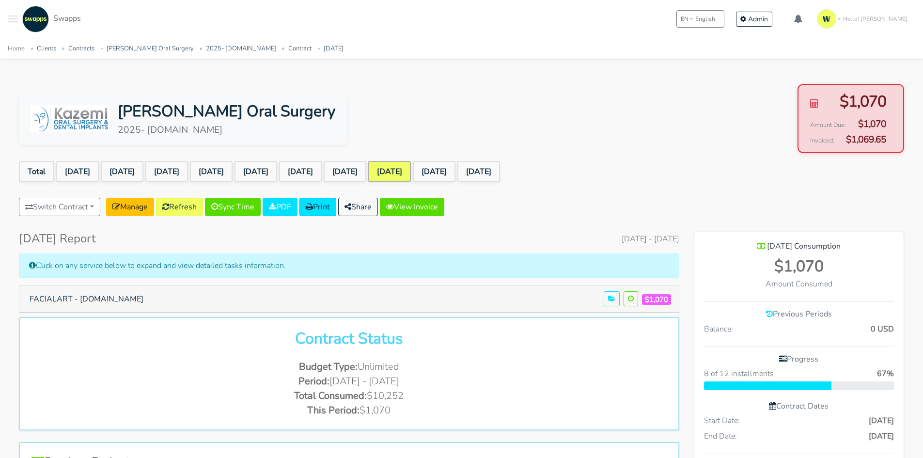
scroll to position [716, 210]
click at [433, 205] on link "View Invoice" at bounding box center [412, 207] width 64 height 18
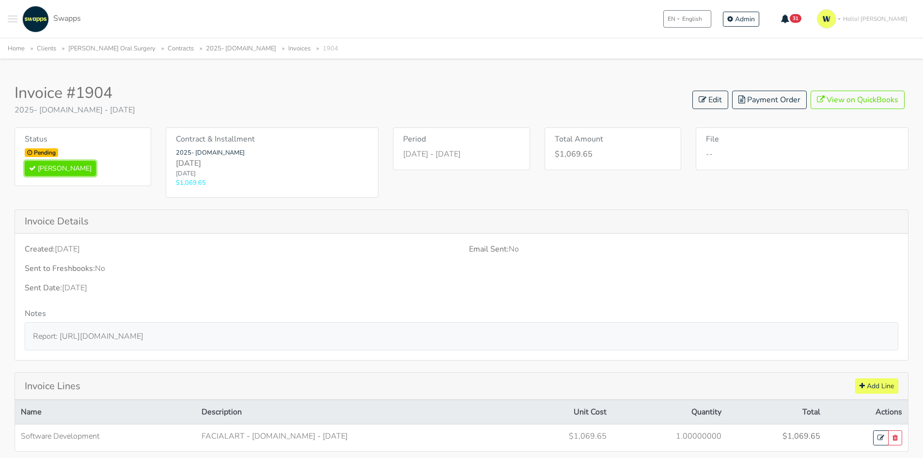
click at [68, 167] on button "[PERSON_NAME]" at bounding box center [60, 168] width 71 height 15
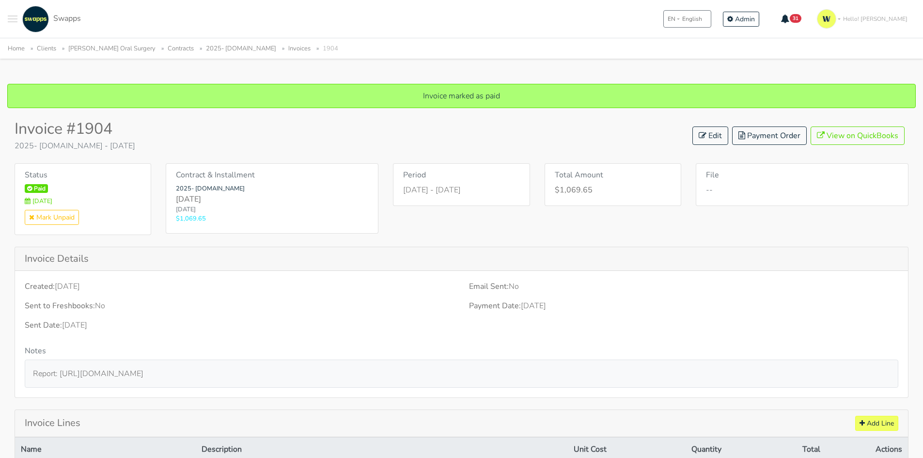
click at [210, 47] on link "2025- [DOMAIN_NAME]" at bounding box center [241, 48] width 70 height 9
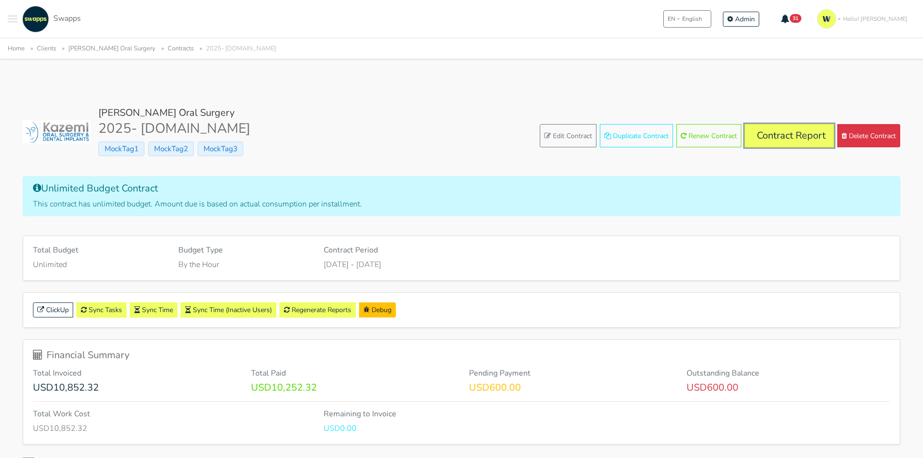
click at [795, 136] on link "Contract Report" at bounding box center [789, 135] width 89 height 23
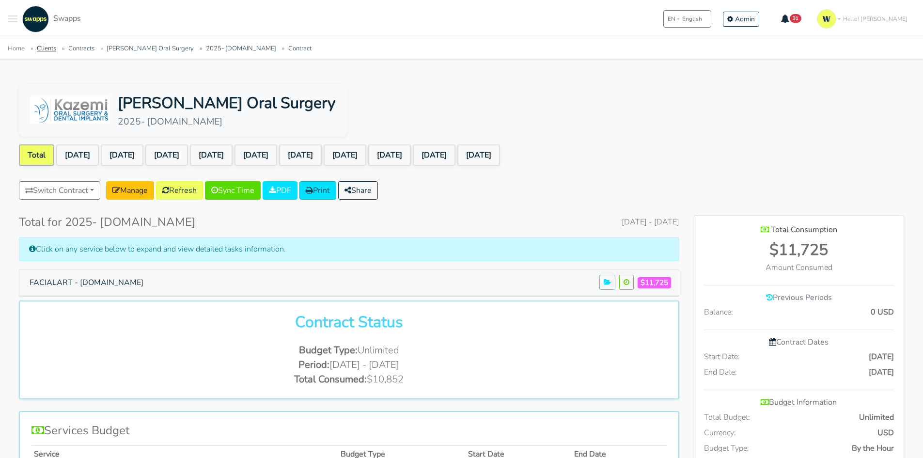
click at [49, 46] on link "Clients" at bounding box center [46, 48] width 19 height 9
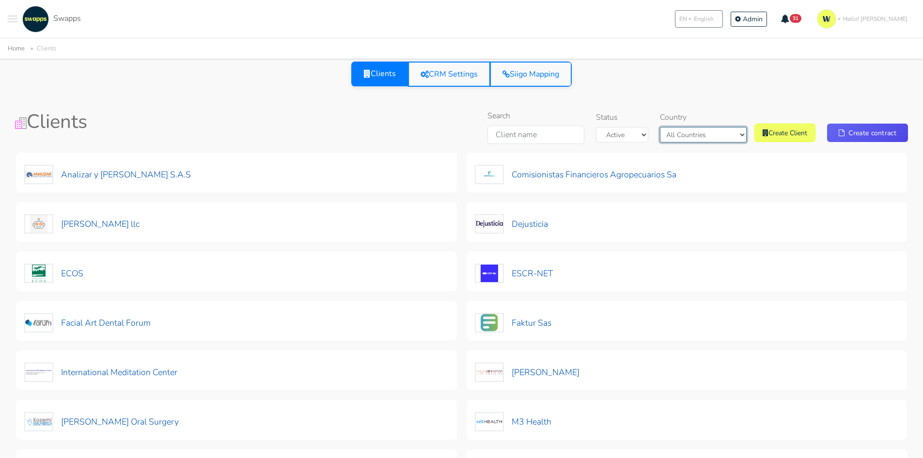
click at [710, 134] on select "All Countries Colombia USA" at bounding box center [703, 135] width 87 height 16
select select "USA"
click at [676, 127] on select "All Countries Colombia USA" at bounding box center [703, 135] width 87 height 16
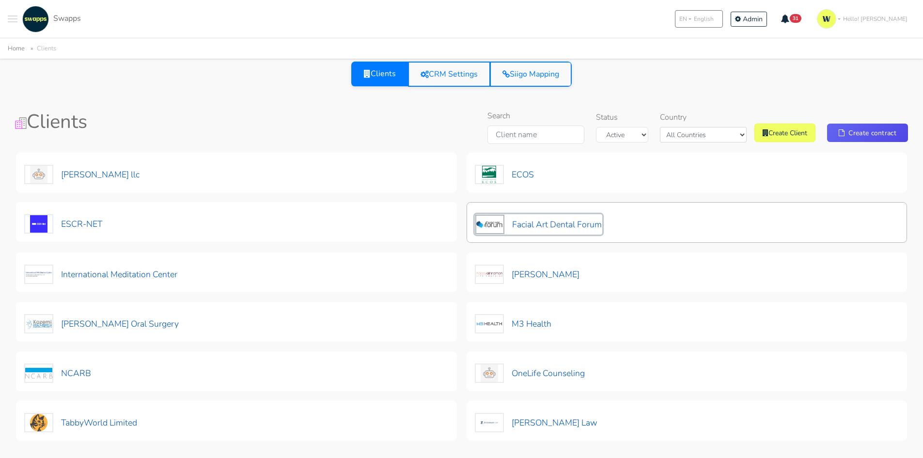
click at [548, 226] on button "Facial Art Dental Forum" at bounding box center [538, 224] width 127 height 20
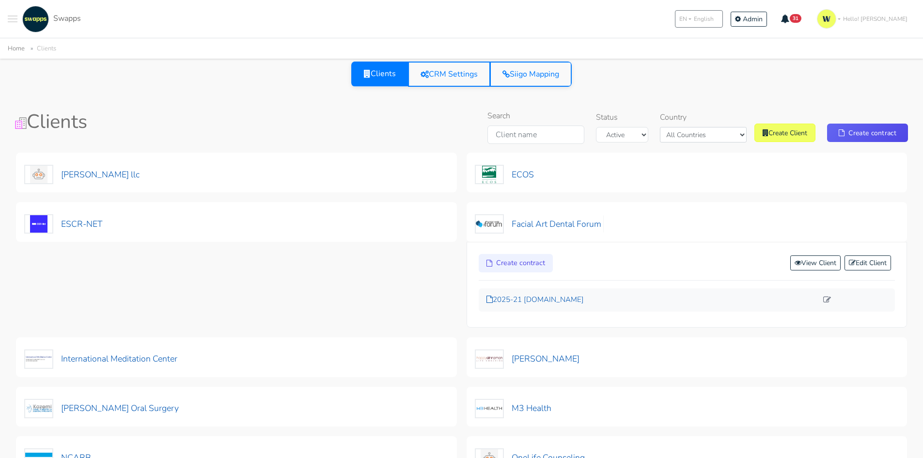
click at [560, 301] on p "2025-21 [DOMAIN_NAME]" at bounding box center [653, 299] width 332 height 11
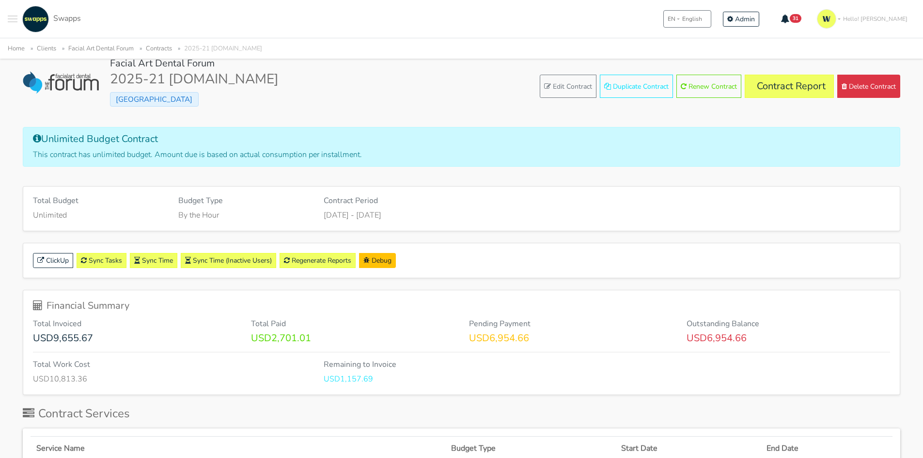
scroll to position [48, 0]
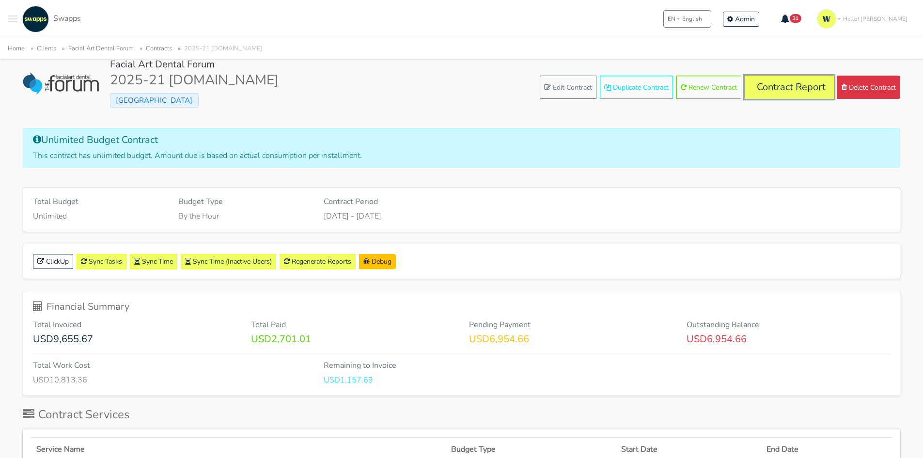
click at [803, 81] on link "Contract Report" at bounding box center [789, 87] width 89 height 23
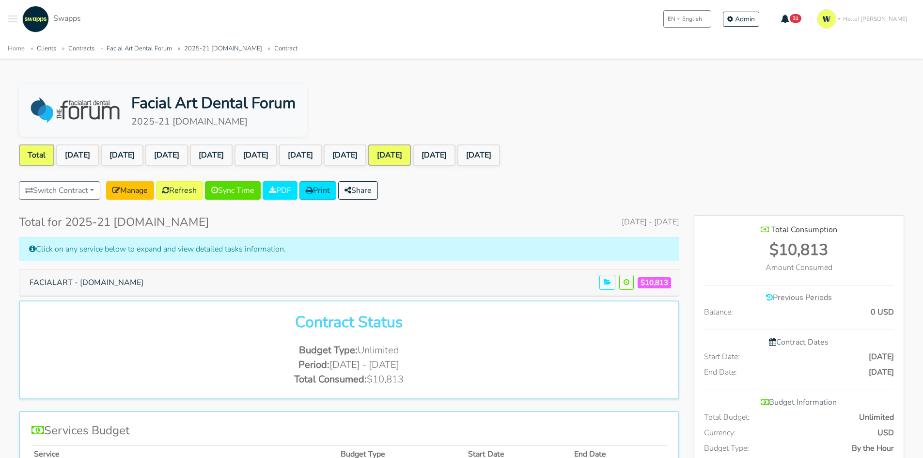
click at [411, 158] on link "[DATE]" at bounding box center [389, 154] width 43 height 21
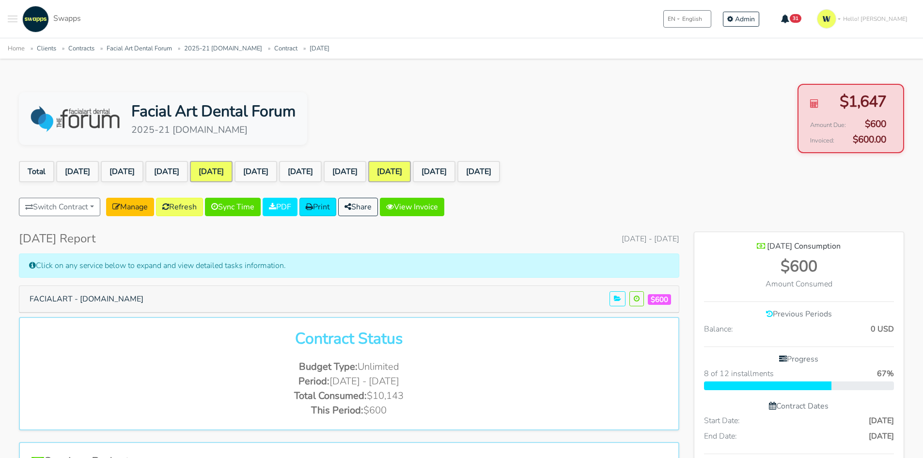
click at [233, 174] on link "[DATE]" at bounding box center [211, 171] width 43 height 21
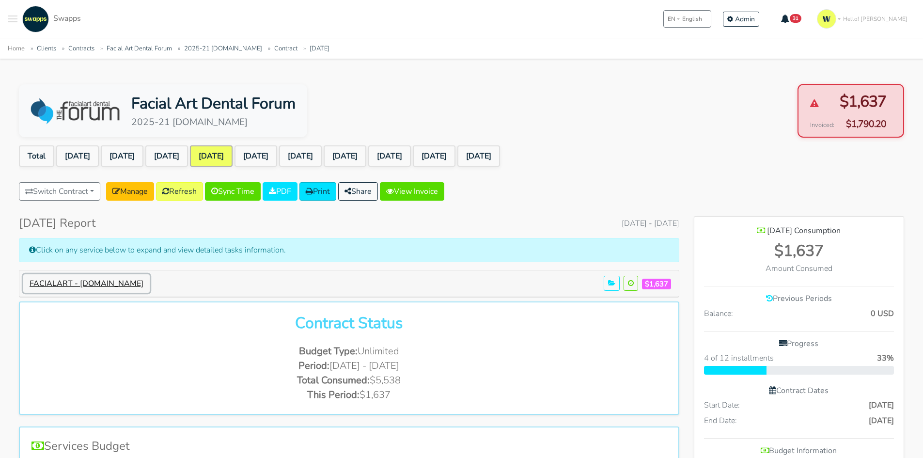
click at [108, 286] on button "FACIALART - [DOMAIN_NAME]" at bounding box center [86, 283] width 127 height 18
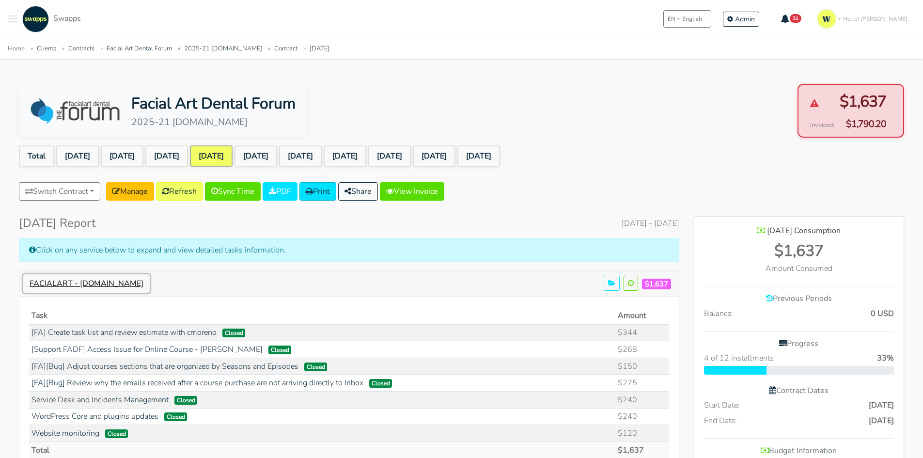
scroll to position [483768, 484478]
click at [181, 194] on link "Refresh" at bounding box center [179, 191] width 47 height 18
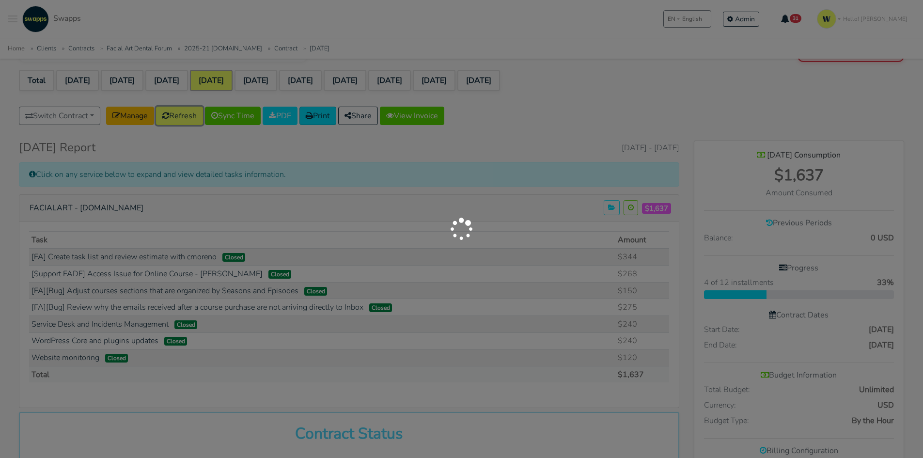
scroll to position [145, 0]
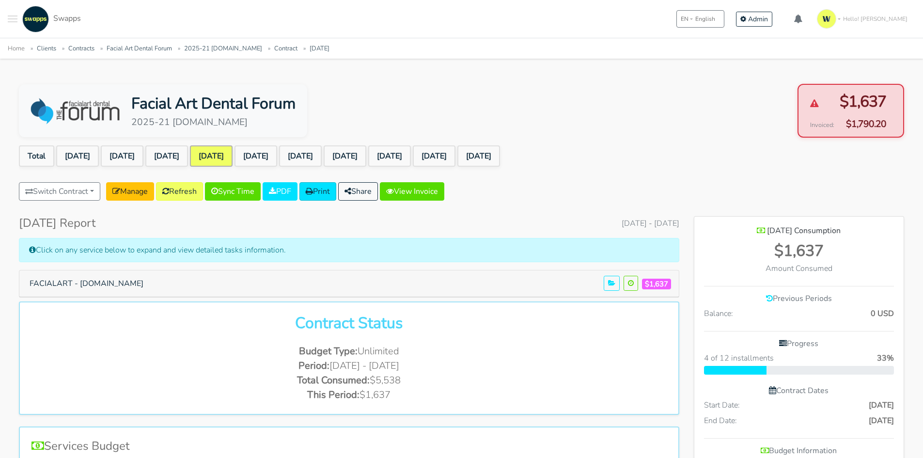
scroll to position [732, 210]
click at [73, 283] on button "FACIALART - [DOMAIN_NAME]" at bounding box center [86, 283] width 127 height 18
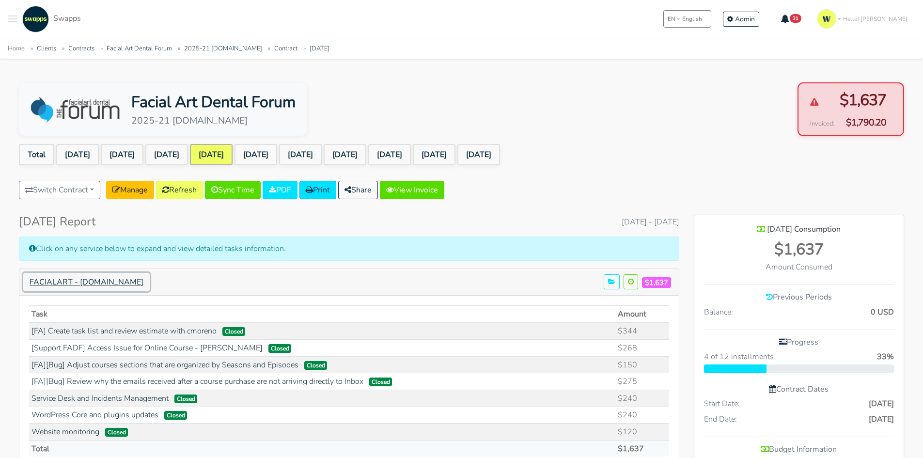
scroll to position [0, 0]
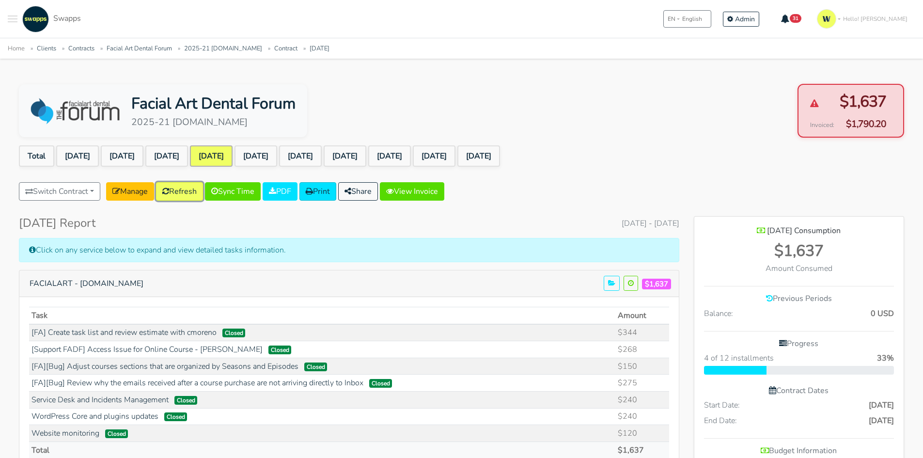
click at [192, 194] on link "Refresh" at bounding box center [179, 191] width 47 height 18
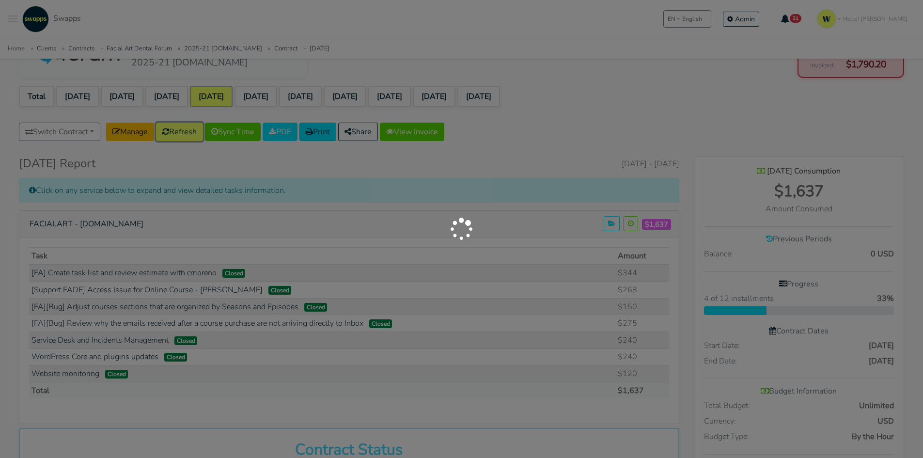
scroll to position [145, 0]
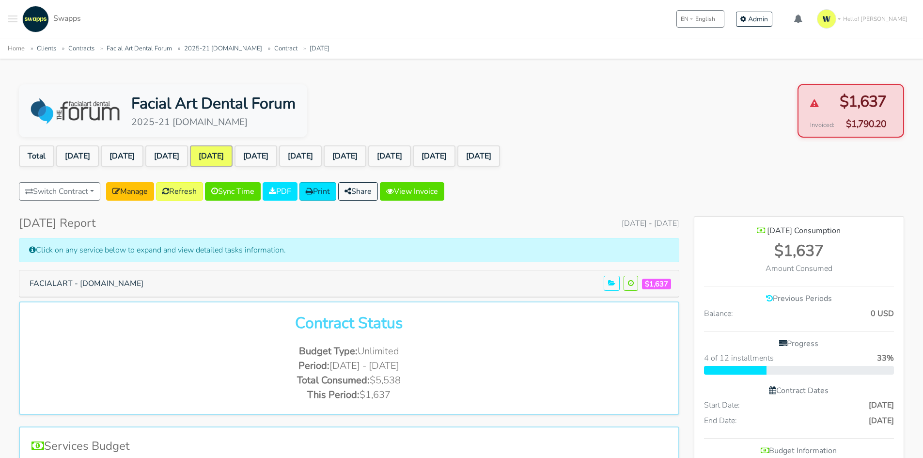
scroll to position [732, 210]
click at [148, 288] on button "FACIALART - [DOMAIN_NAME]" at bounding box center [86, 283] width 127 height 18
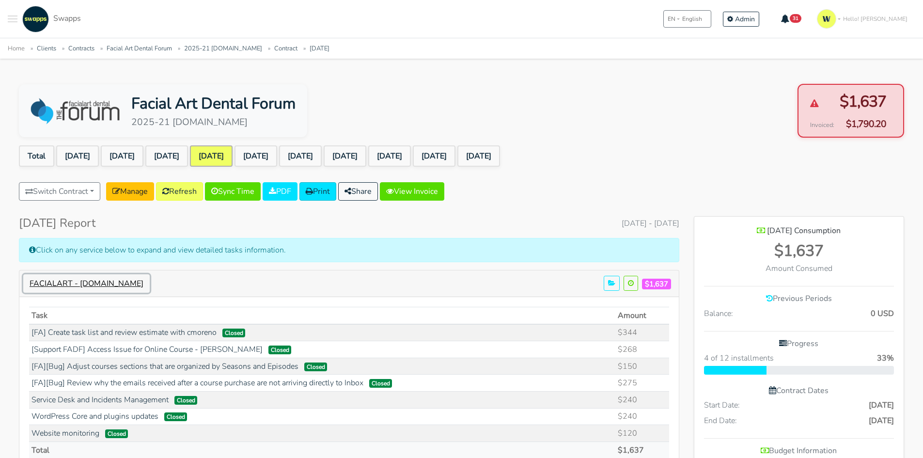
scroll to position [918, 210]
click at [167, 328] on link "[FA] Create task list and review estimate with cmoreno" at bounding box center [124, 332] width 185 height 11
click at [189, 194] on link "Refresh" at bounding box center [179, 191] width 47 height 18
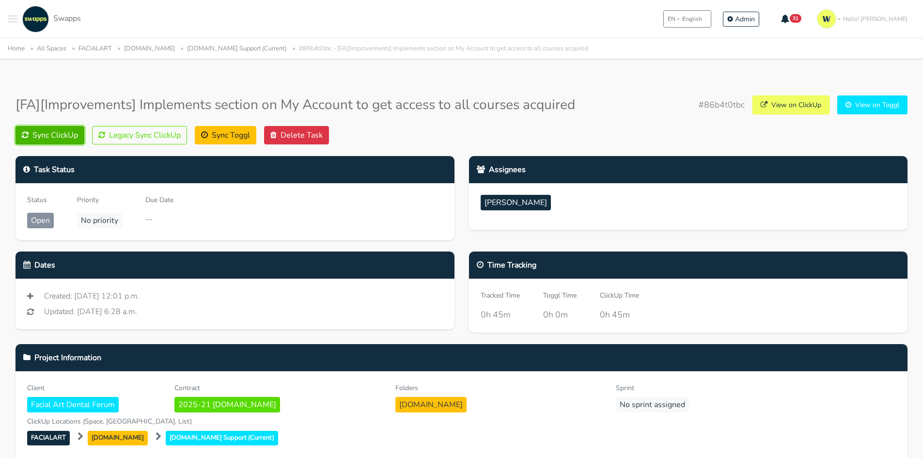
click at [66, 133] on button "Sync ClickUp" at bounding box center [50, 135] width 69 height 18
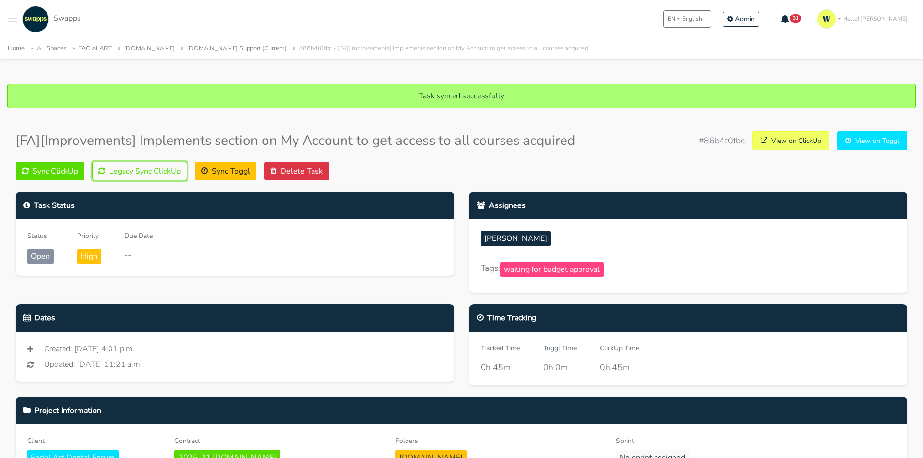
click at [127, 162] on button "Legacy Sync ClickUp" at bounding box center [139, 171] width 95 height 18
click at [102, 175] on button "Legacy Sync ClickUp" at bounding box center [139, 171] width 95 height 18
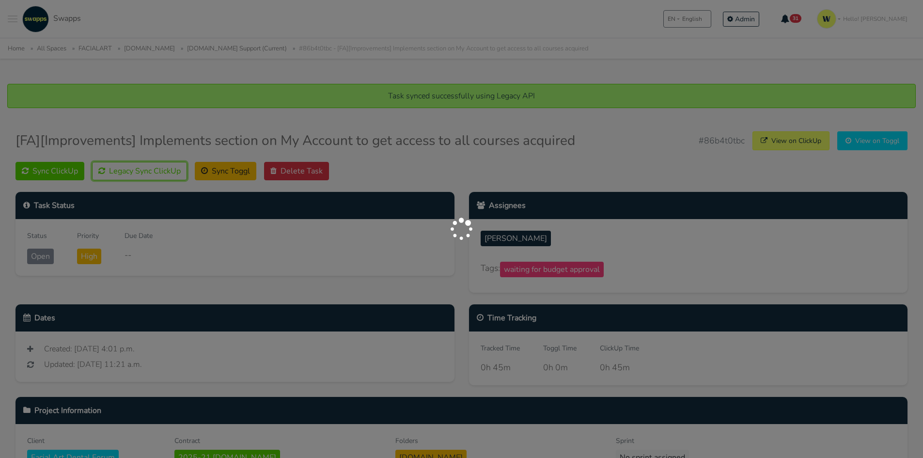
scroll to position [8, 0]
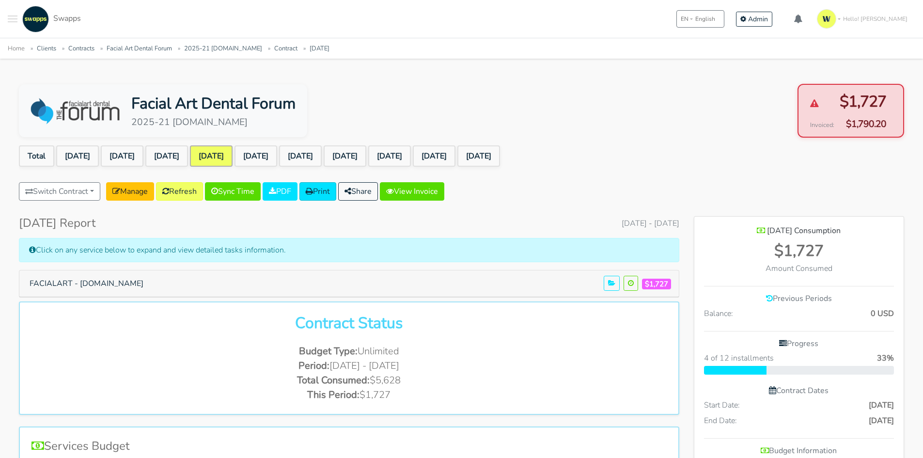
scroll to position [732, 210]
click at [145, 285] on button "FACIALART - facialartdentalforum.com" at bounding box center [86, 283] width 127 height 18
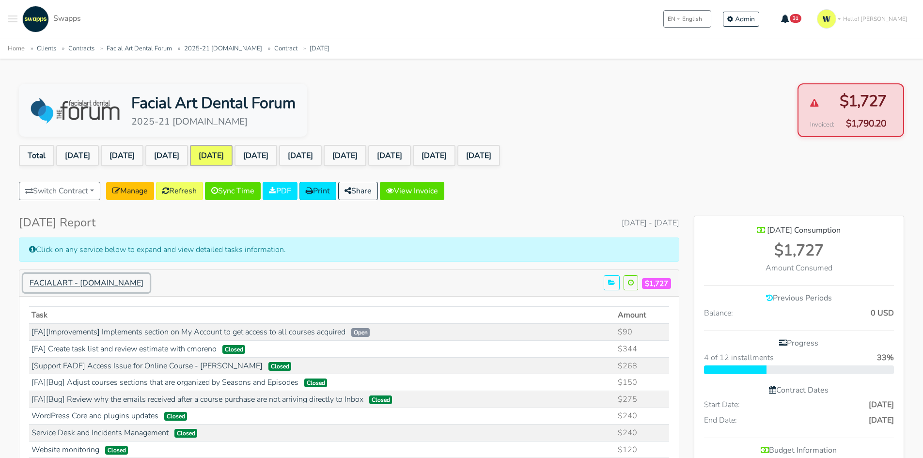
scroll to position [0, 0]
click at [169, 190] on icon at bounding box center [165, 191] width 7 height 8
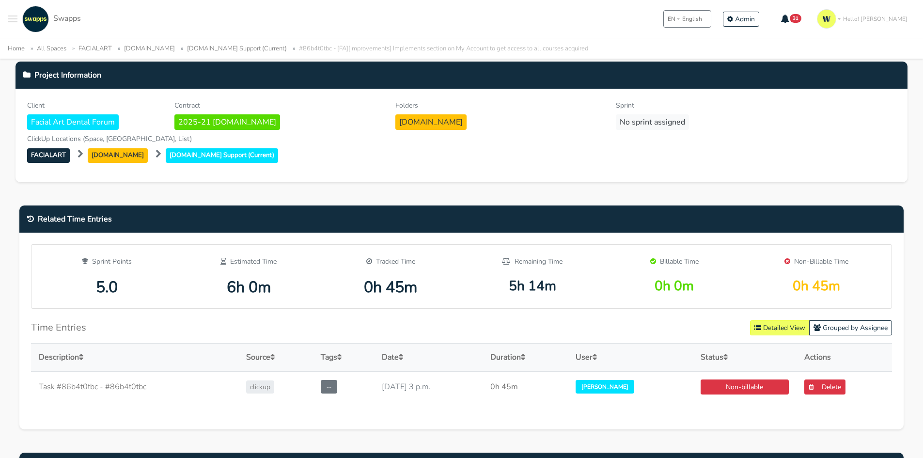
scroll to position [436, 0]
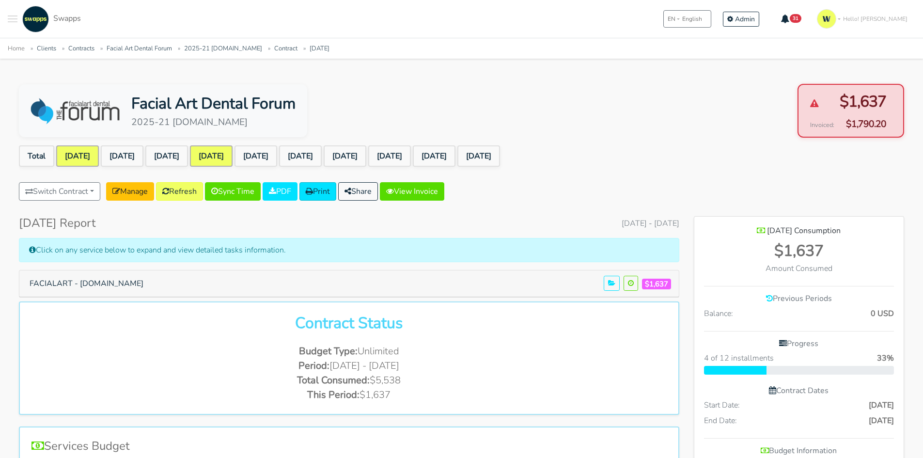
click at [80, 154] on link "Jan 2025" at bounding box center [77, 155] width 43 height 21
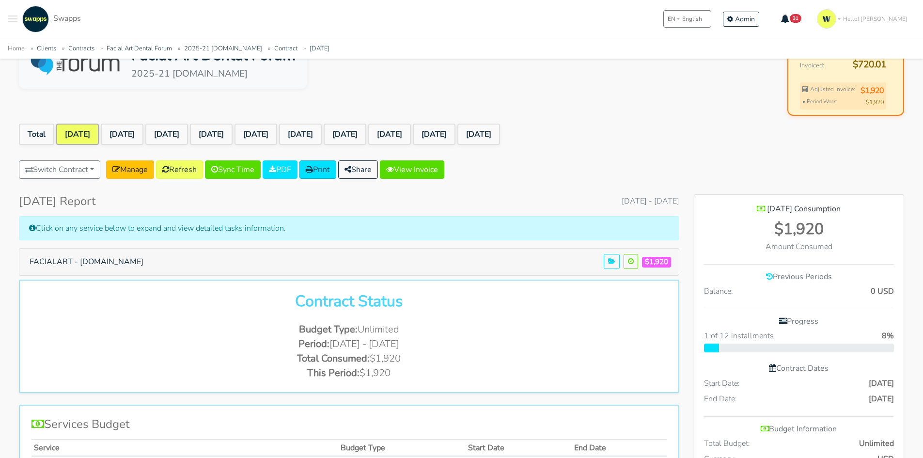
scroll to position [145, 0]
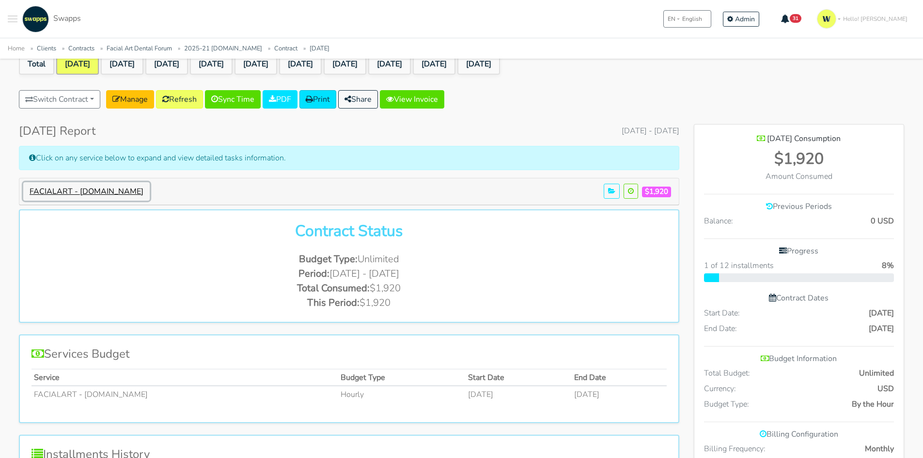
click at [150, 183] on button "FACIALART - facialartdentalforum.com" at bounding box center [86, 191] width 127 height 18
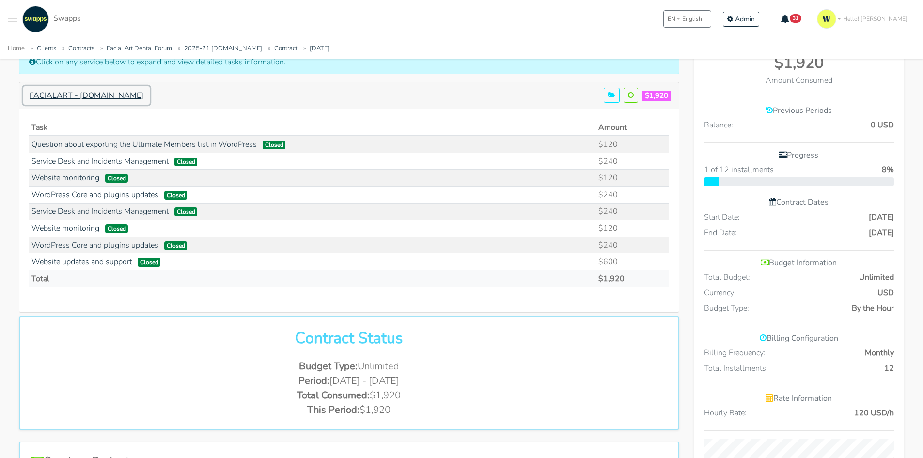
scroll to position [242, 0]
drag, startPoint x: 23, startPoint y: 162, endPoint x: 233, endPoint y: 208, distance: 214.9
click at [231, 210] on div "Task Amount Question about exporting the Ultimate Members list in WordPress $12…" at bounding box center [349, 209] width 660 height 203
click at [647, 212] on td "$240" at bounding box center [632, 210] width 73 height 17
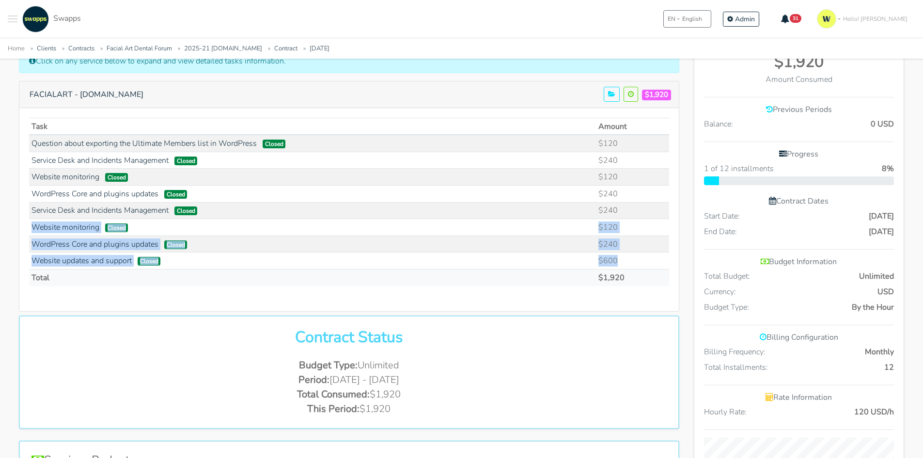
drag, startPoint x: 643, startPoint y: 209, endPoint x: 625, endPoint y: 260, distance: 54.0
click at [625, 260] on tbody "Question about exporting the Ultimate Members list in WordPress Closed" at bounding box center [349, 202] width 640 height 134
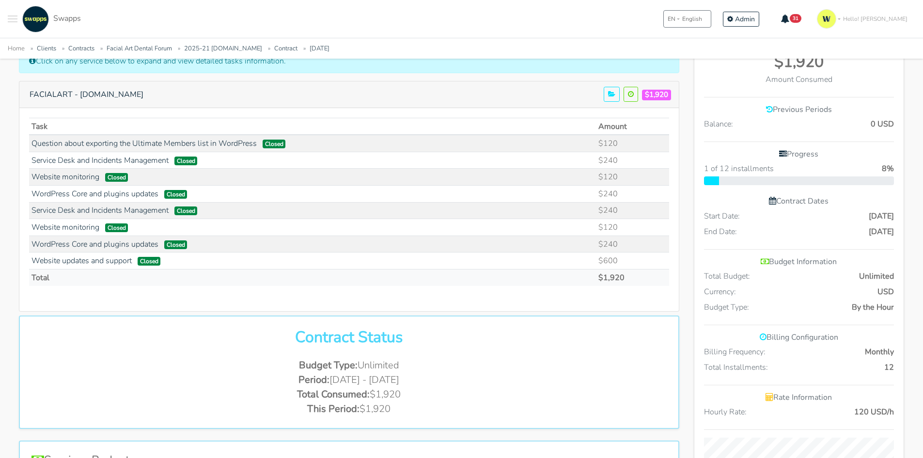
click at [618, 291] on div "Task Amount Question about exporting the Ultimate Members list in WordPress Clo…" at bounding box center [349, 206] width 640 height 176
drag, startPoint x: 23, startPoint y: 142, endPoint x: 566, endPoint y: 174, distance: 544.3
click at [566, 174] on div "Task Amount Question about exporting the Ultimate Members list in WordPress $12…" at bounding box center [349, 209] width 660 height 203
click at [642, 164] on td "$240" at bounding box center [632, 160] width 73 height 17
drag, startPoint x: 620, startPoint y: 162, endPoint x: 619, endPoint y: 197, distance: 35.4
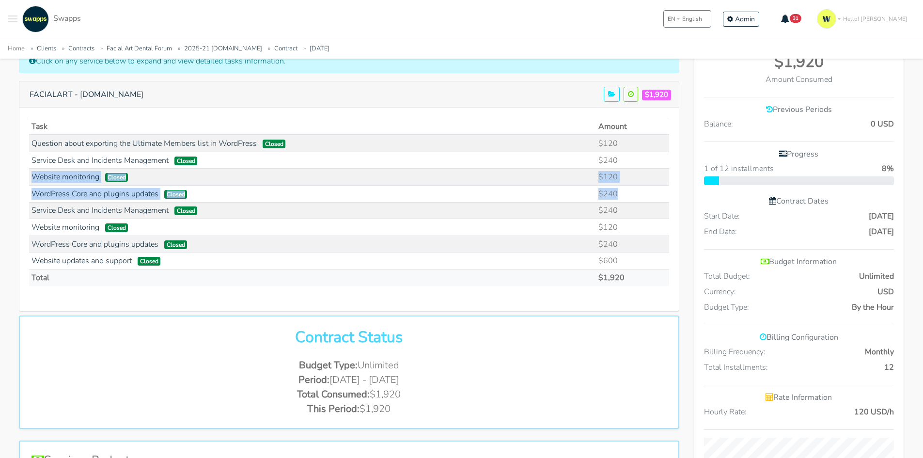
click at [619, 197] on tbody "Question about exporting the Ultimate Members list in WordPress Closed" at bounding box center [349, 202] width 640 height 134
click at [626, 194] on td "$240" at bounding box center [632, 194] width 73 height 17
click at [623, 193] on td "$240" at bounding box center [632, 194] width 73 height 17
click at [505, 153] on td "Service Desk and Incidents Management Closed" at bounding box center [312, 160] width 567 height 17
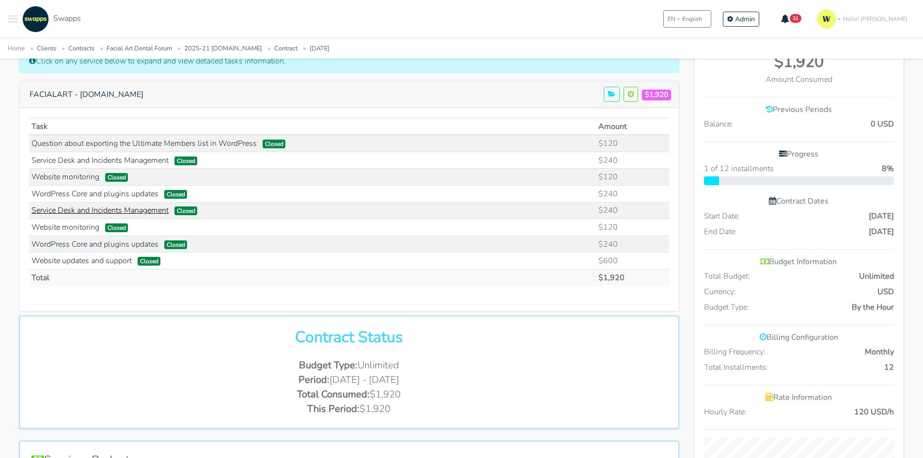
click at [101, 216] on link "Service Desk and Incidents Management" at bounding box center [100, 210] width 137 height 11
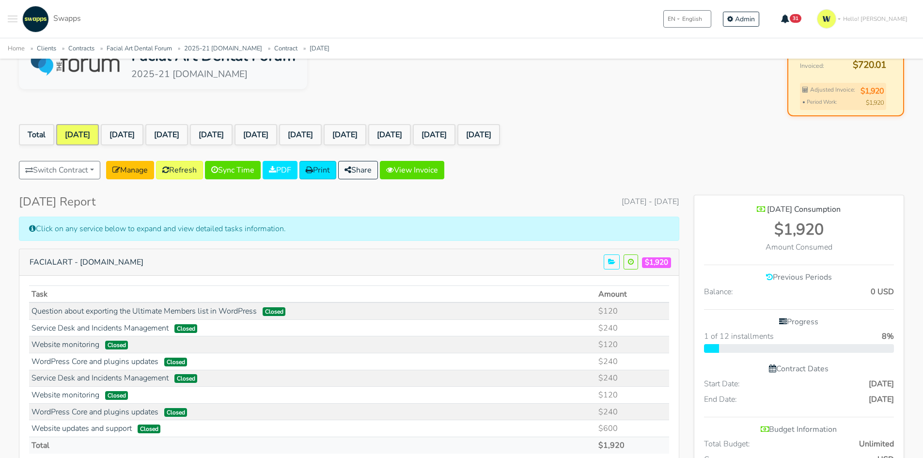
scroll to position [48, 0]
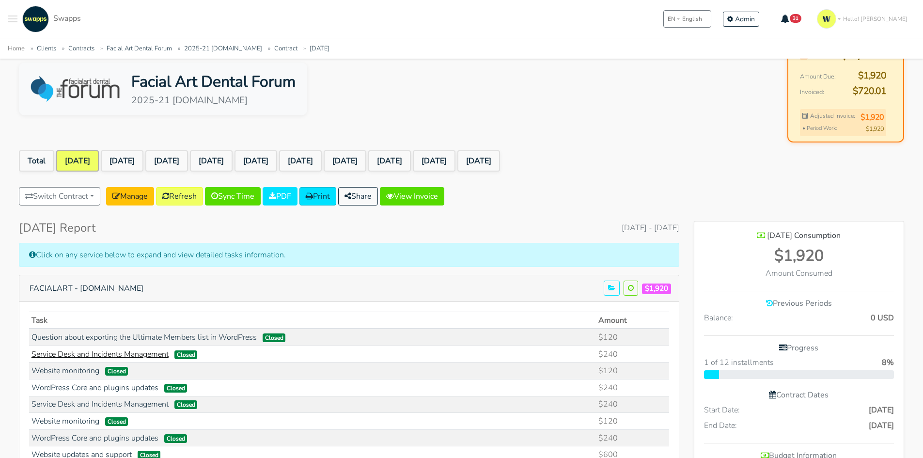
click at [125, 351] on link "Service Desk and Incidents Management" at bounding box center [100, 354] width 137 height 11
click at [189, 191] on link "Refresh" at bounding box center [179, 196] width 47 height 18
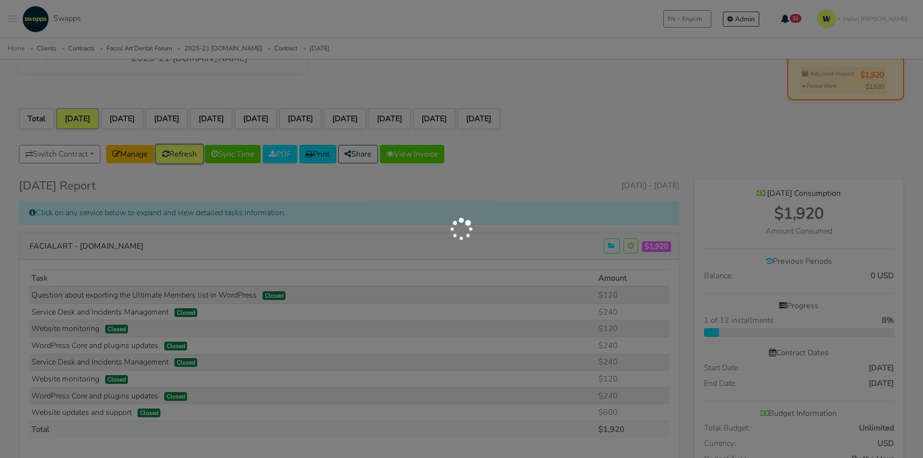
scroll to position [145, 0]
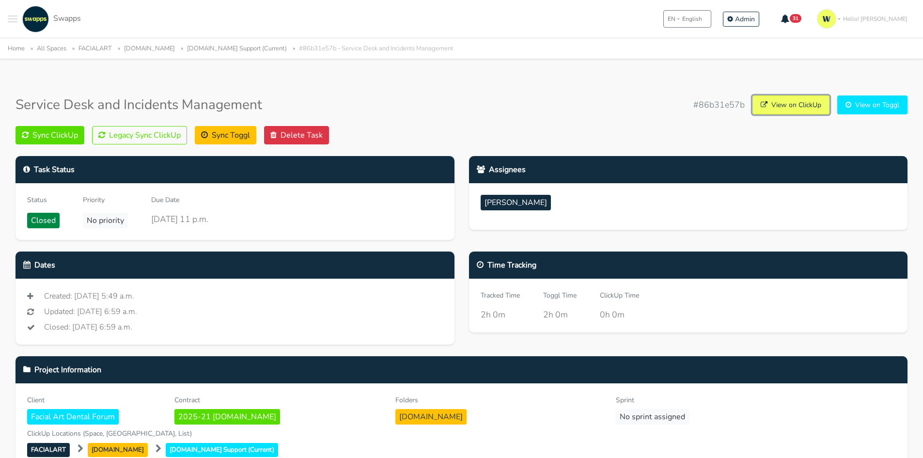
click at [777, 112] on link "View on ClickUp" at bounding box center [791, 104] width 77 height 19
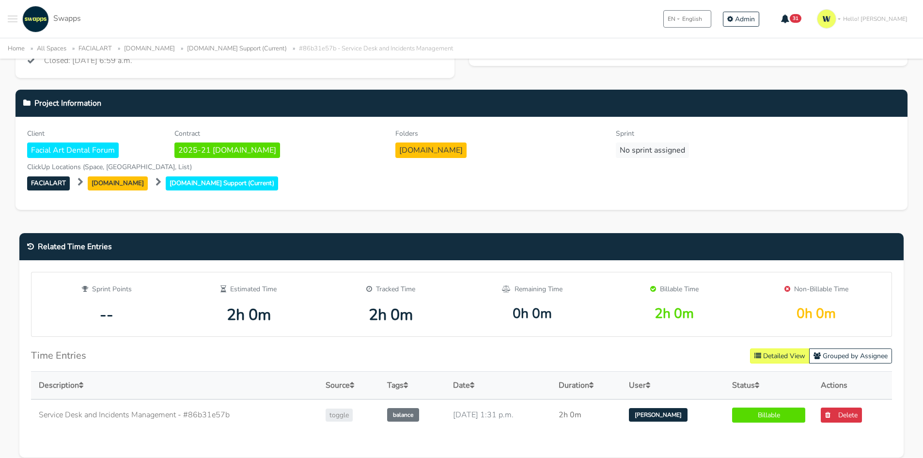
scroll to position [194, 0]
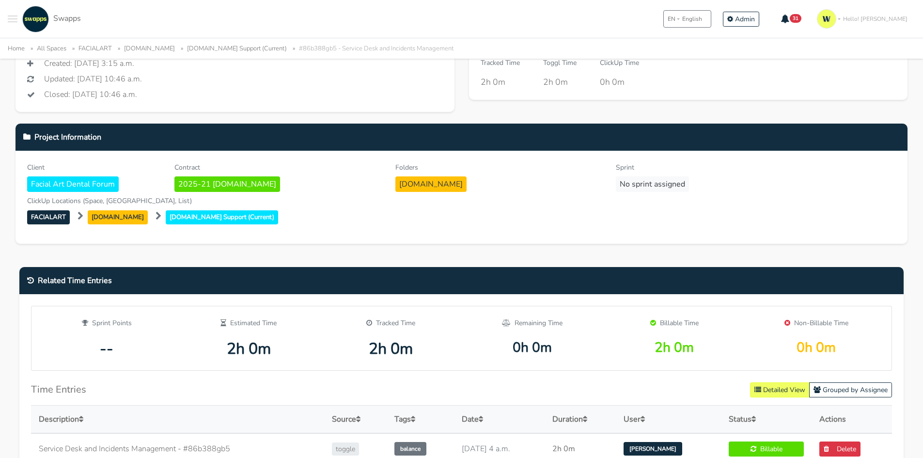
scroll to position [145, 0]
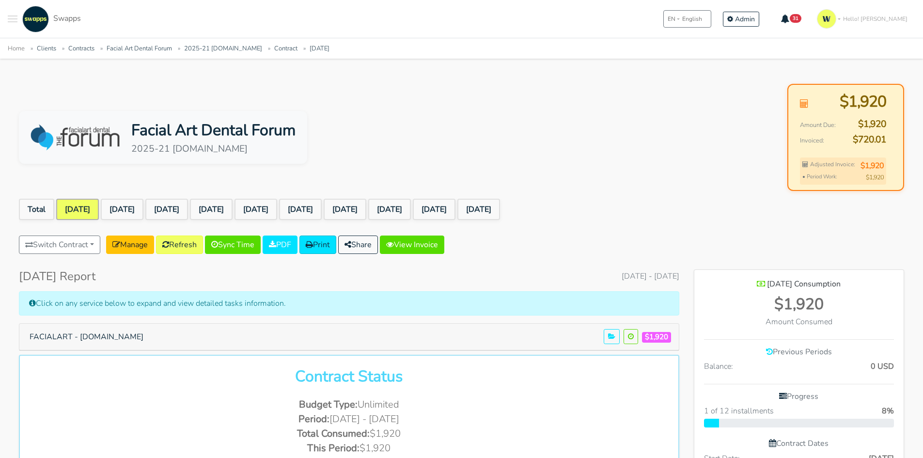
scroll to position [483955, 484478]
click at [244, 241] on link "Sync Time" at bounding box center [233, 245] width 56 height 18
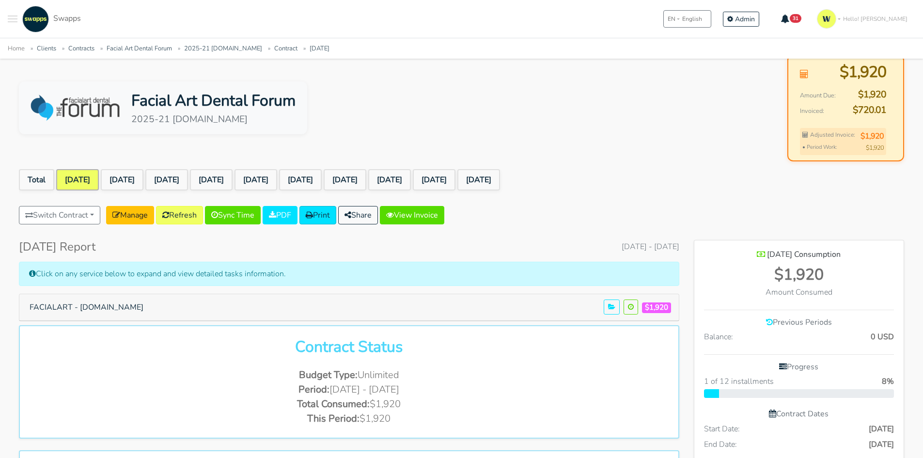
scroll to position [145, 0]
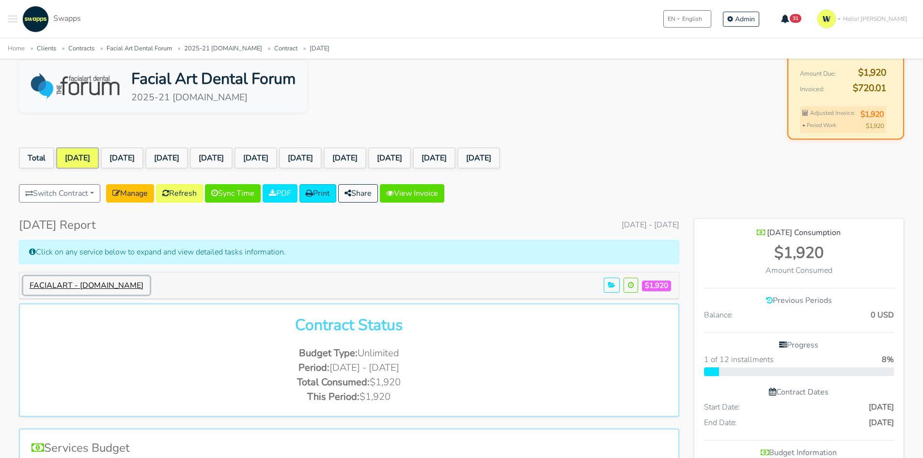
click at [137, 291] on button "FACIALART - facialartdentalforum.com" at bounding box center [86, 285] width 127 height 18
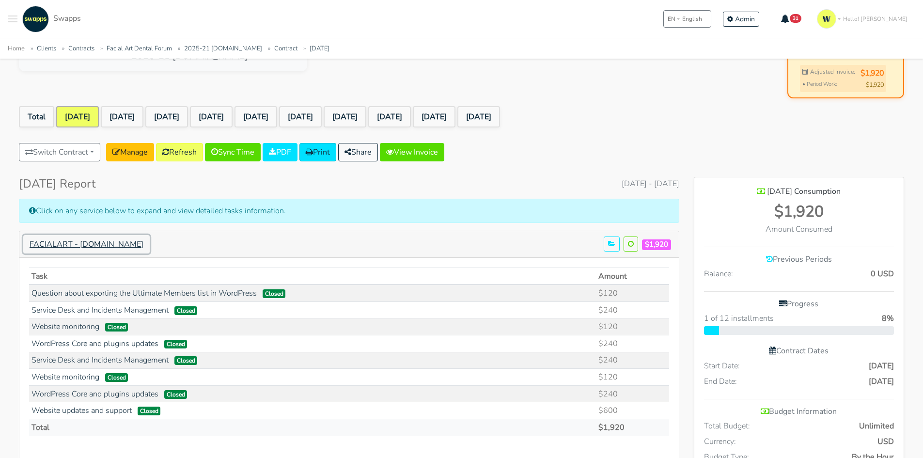
scroll to position [242, 0]
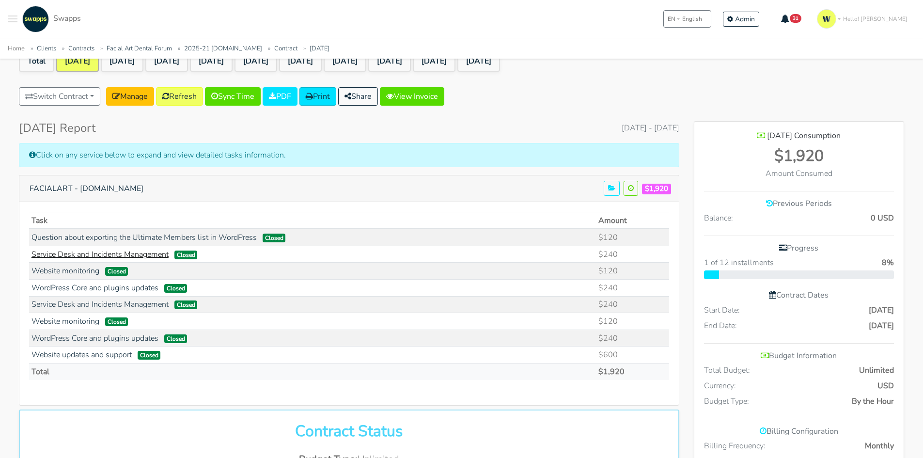
click at [129, 251] on link "Service Desk and Incidents Management" at bounding box center [100, 254] width 137 height 11
click at [140, 307] on link "Service Desk and Incidents Management" at bounding box center [100, 304] width 137 height 11
click at [134, 255] on link "Service Desk and Incidents Management" at bounding box center [100, 254] width 137 height 11
click at [115, 254] on link "Service Desk and Incidents Management" at bounding box center [100, 254] width 137 height 11
click at [74, 268] on link "Website monitoring" at bounding box center [66, 271] width 68 height 11
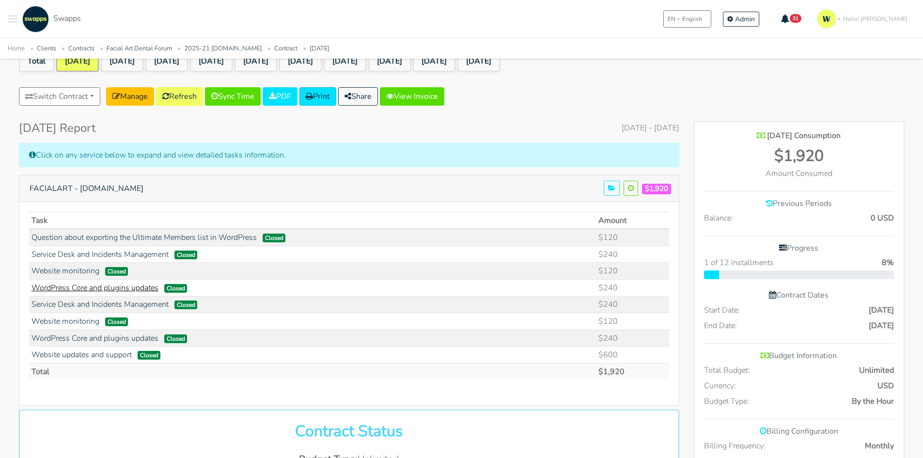
click at [104, 287] on link "WordPress Core and plugins updates" at bounding box center [95, 288] width 127 height 11
click at [144, 304] on link "Service Desk and Incidents Management" at bounding box center [100, 304] width 137 height 11
click at [99, 303] on link "Service Desk and Incidents Management" at bounding box center [100, 304] width 137 height 11
click at [97, 305] on link "Service Desk and Incidents Management" at bounding box center [100, 304] width 137 height 11
click at [184, 95] on link "Refresh" at bounding box center [179, 96] width 47 height 18
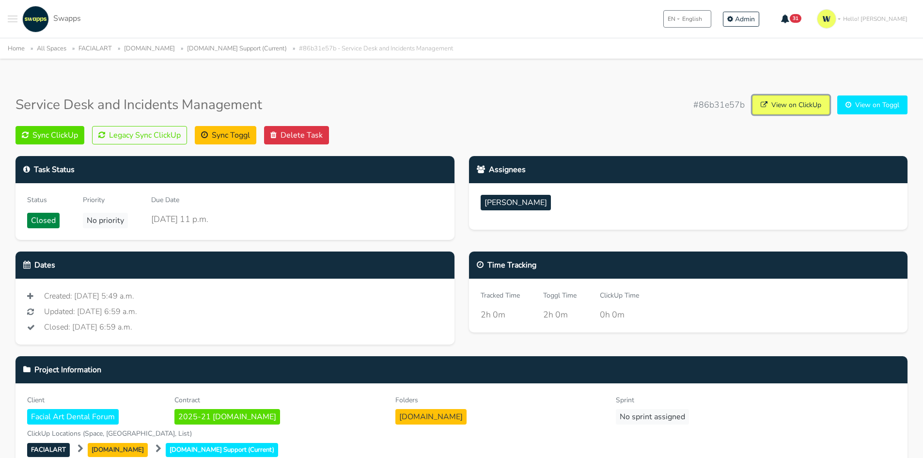
click at [804, 98] on link "View on ClickUp" at bounding box center [791, 104] width 77 height 19
drag, startPoint x: 170, startPoint y: 221, endPoint x: 243, endPoint y: 230, distance: 74.2
click at [243, 230] on div "Status Closed Priority No priority Due Date Dec. 16, 2024, 11 p.m." at bounding box center [235, 211] width 439 height 57
click at [132, 131] on button "Legacy Sync ClickUp" at bounding box center [139, 135] width 95 height 18
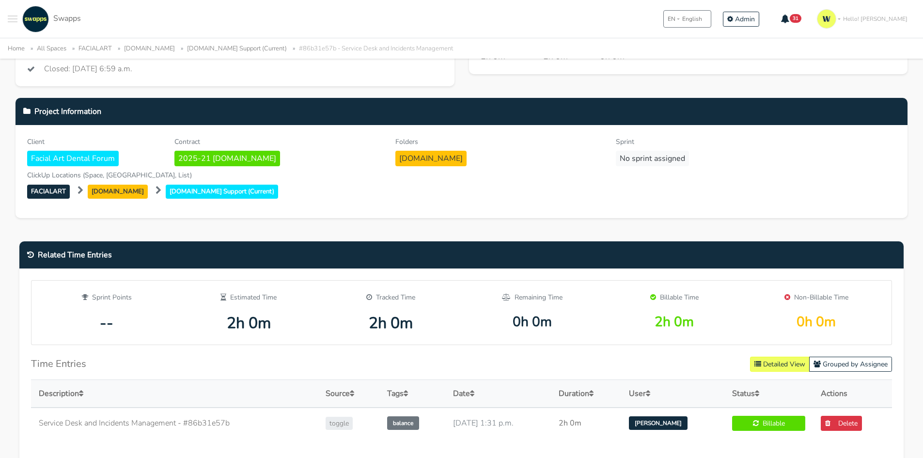
scroll to position [436, 0]
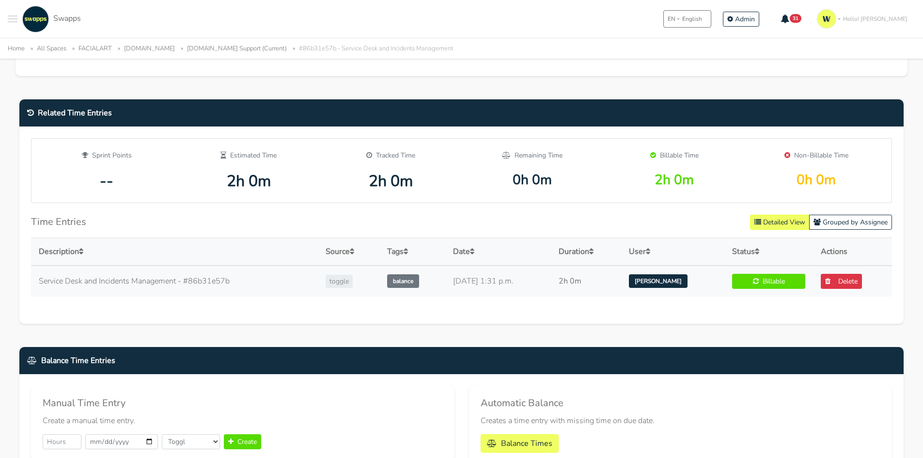
click at [492, 297] on td "[DATE] 1:31 p.m." at bounding box center [498, 281] width 106 height 31
drag, startPoint x: 475, startPoint y: 301, endPoint x: 519, endPoint y: 298, distance: 43.8
click at [519, 297] on td "Jan. 9, 2025, 1:31 p.m." at bounding box center [498, 281] width 106 height 31
drag, startPoint x: 836, startPoint y: 299, endPoint x: 507, endPoint y: 47, distance: 414.2
click at [836, 289] on link "Delete" at bounding box center [841, 281] width 41 height 15
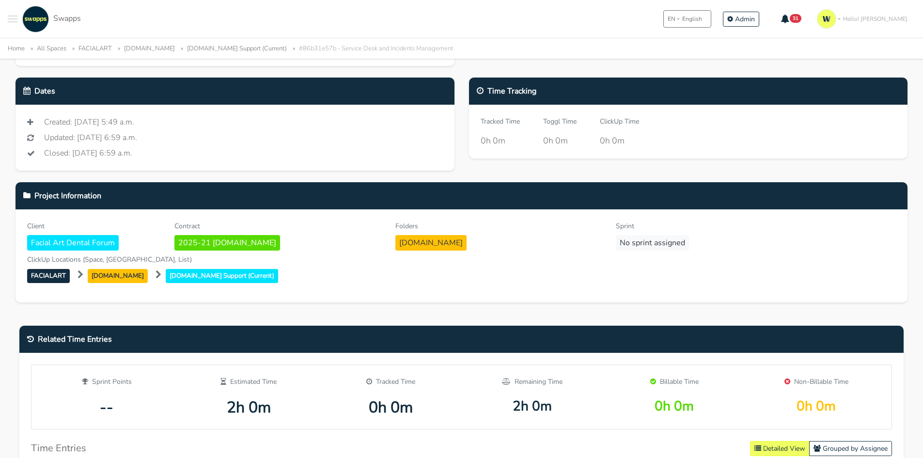
scroll to position [141, 0]
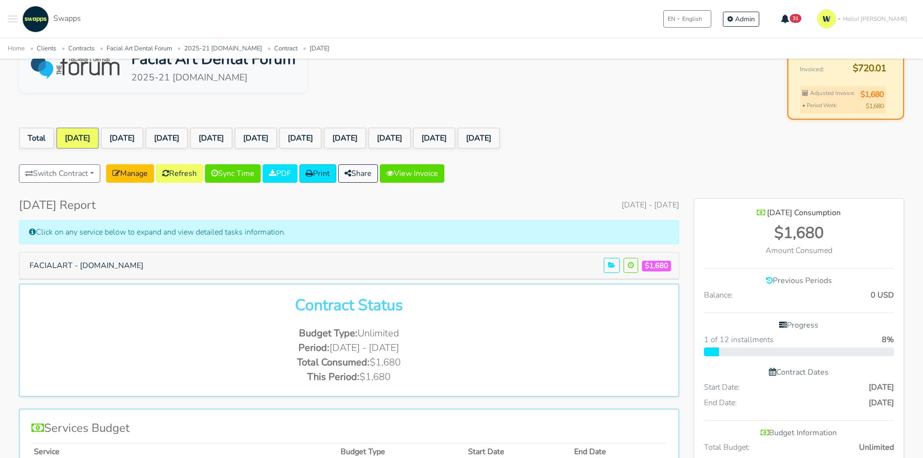
scroll to position [145, 0]
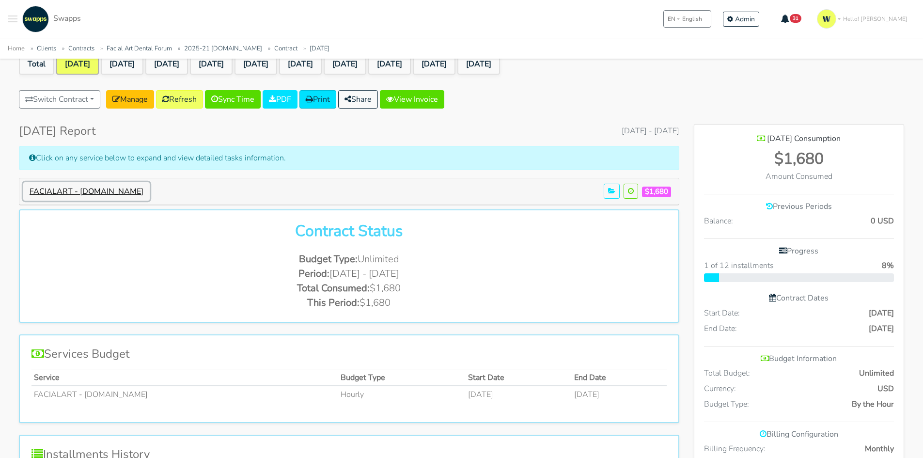
click at [104, 191] on button "FACIALART - [DOMAIN_NAME]" at bounding box center [86, 191] width 127 height 18
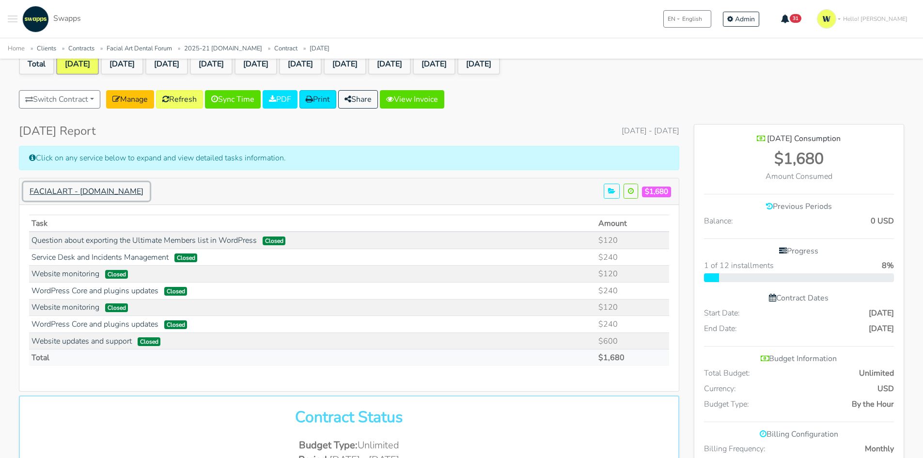
scroll to position [918, 210]
click at [67, 304] on link "Website monitoring" at bounding box center [66, 307] width 68 height 11
click at [94, 325] on link "WordPress Core and plugins updates" at bounding box center [95, 324] width 127 height 11
click at [114, 340] on link "Website updates and support" at bounding box center [82, 341] width 100 height 11
click at [186, 99] on link "Refresh" at bounding box center [179, 99] width 47 height 18
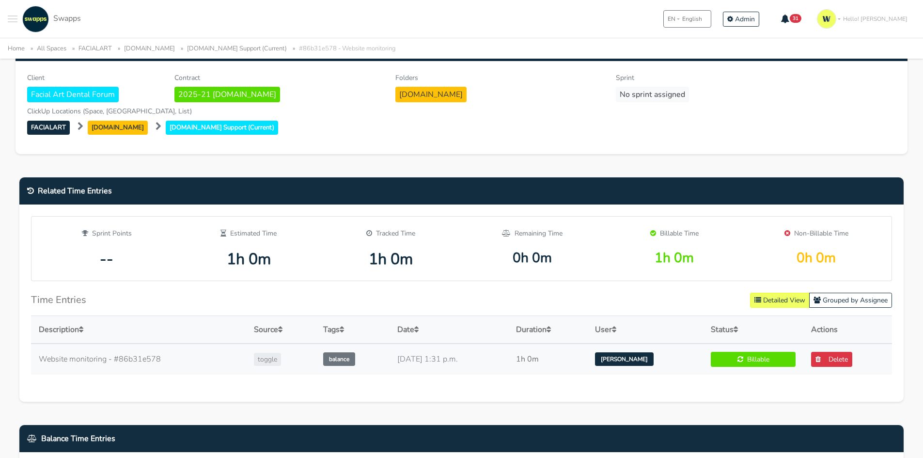
scroll to position [339, 0]
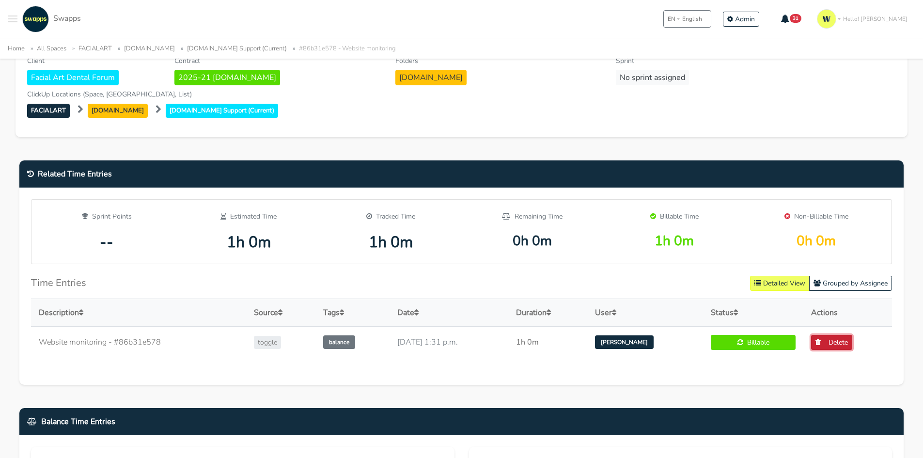
drag, startPoint x: 828, startPoint y: 359, endPoint x: 515, endPoint y: 49, distance: 441.1
click at [828, 350] on link "Delete" at bounding box center [831, 342] width 41 height 15
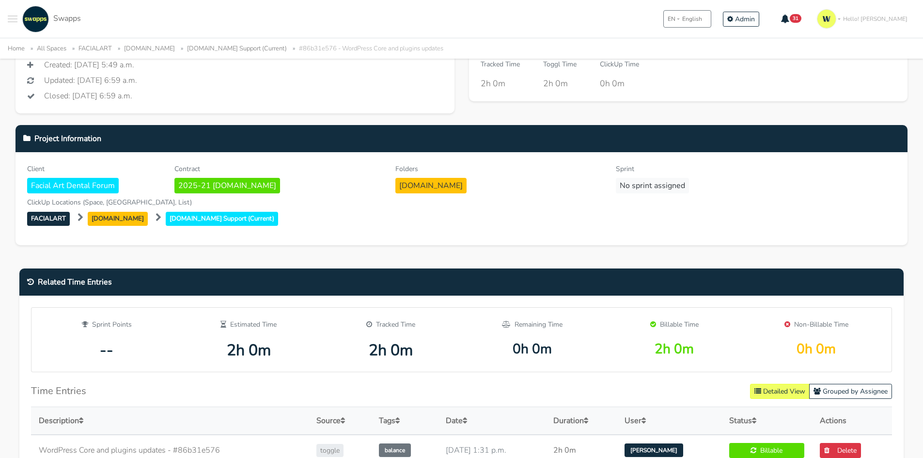
scroll to position [339, 0]
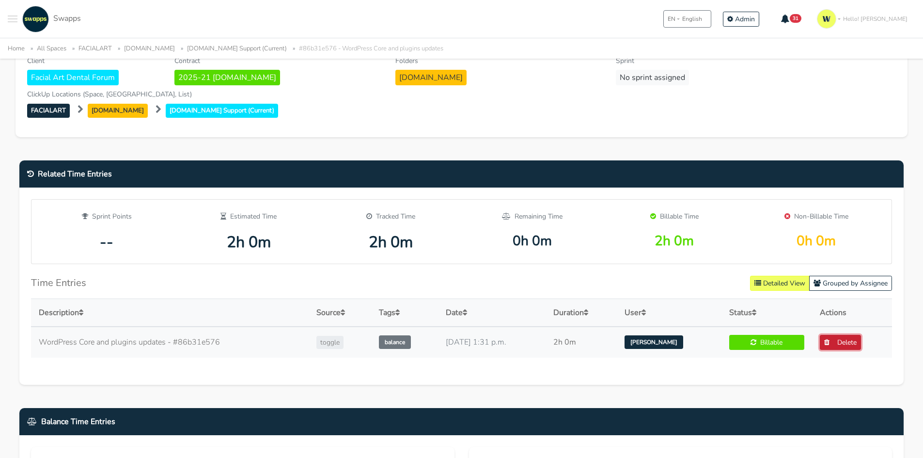
click at [847, 350] on link "Delete" at bounding box center [840, 342] width 41 height 15
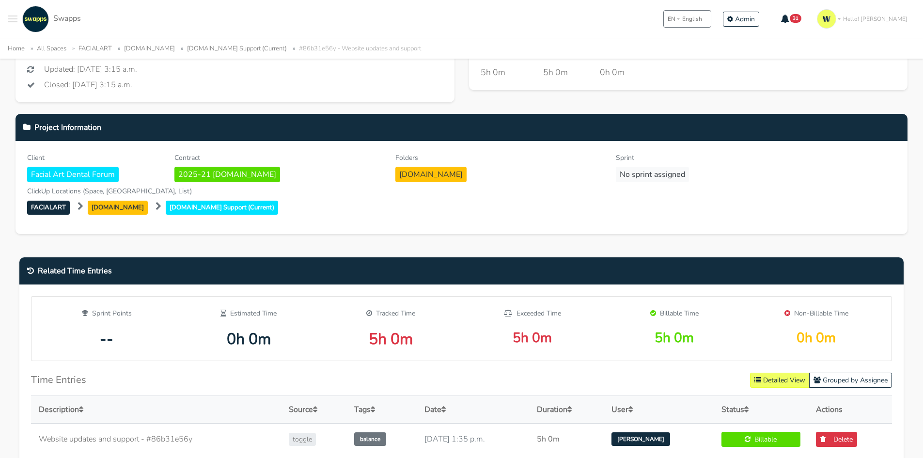
scroll to position [436, 0]
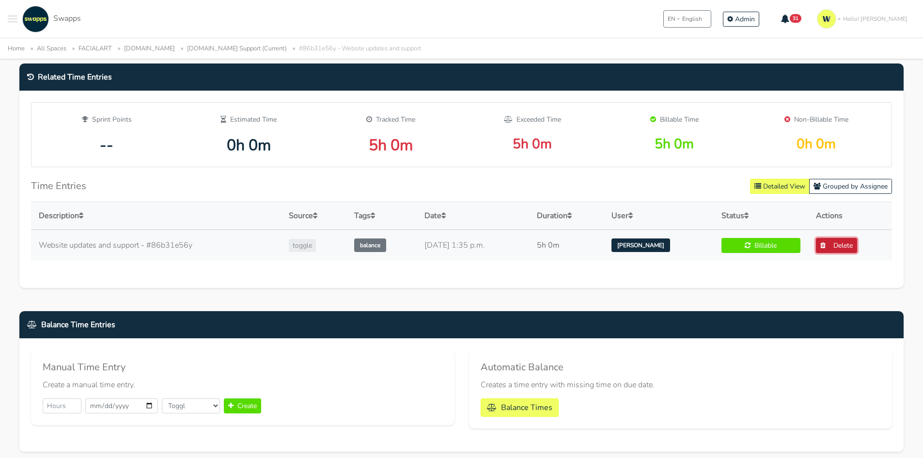
click at [845, 253] on link "Delete" at bounding box center [836, 245] width 41 height 15
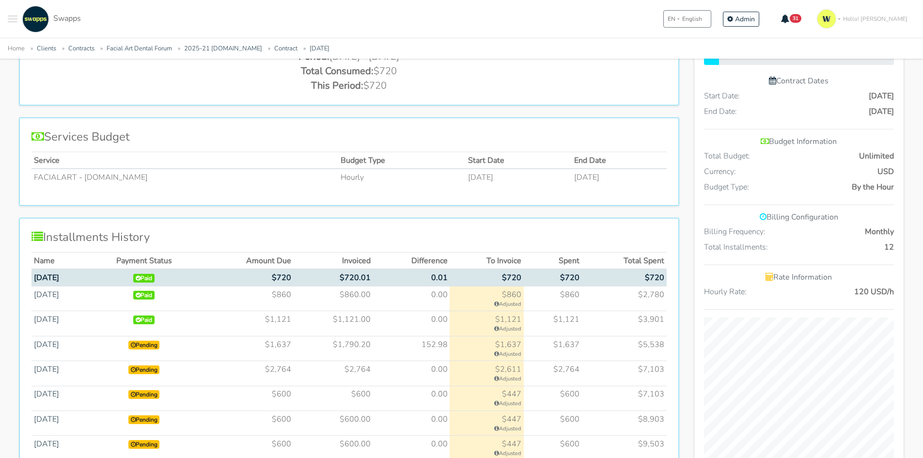
scroll to position [436, 0]
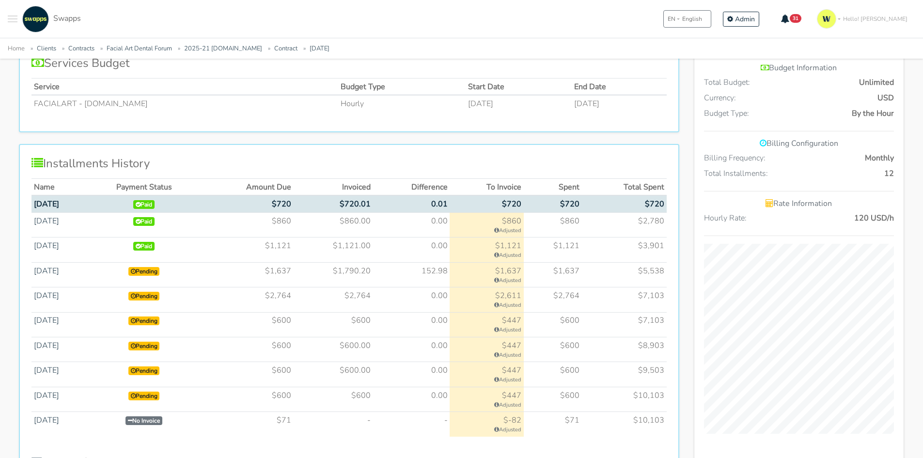
click at [274, 272] on td "$1,637" at bounding box center [247, 274] width 93 height 25
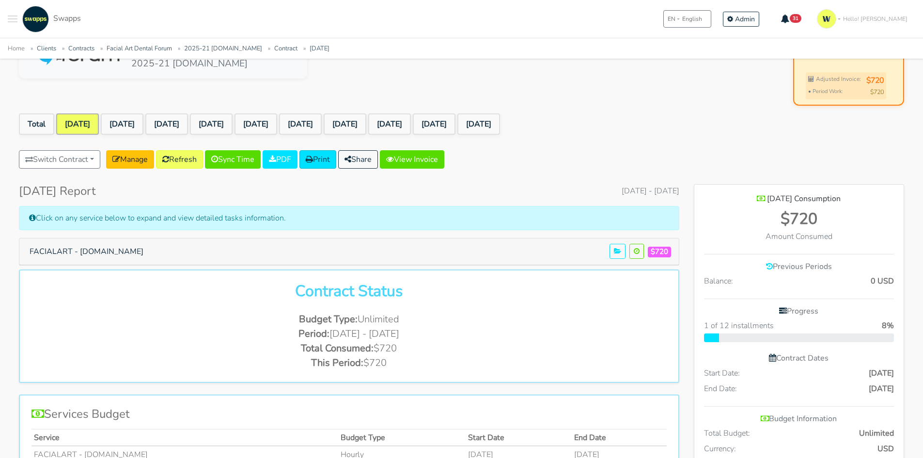
scroll to position [48, 0]
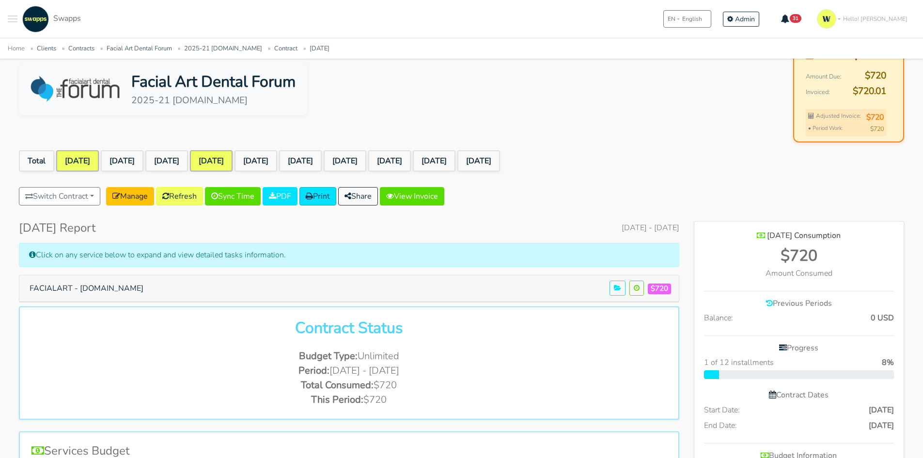
click at [233, 158] on link "[DATE]" at bounding box center [211, 160] width 43 height 21
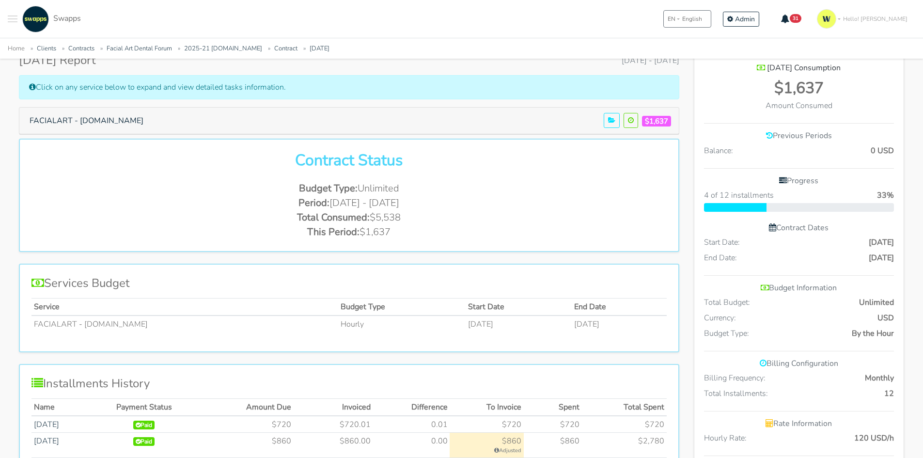
scroll to position [145, 0]
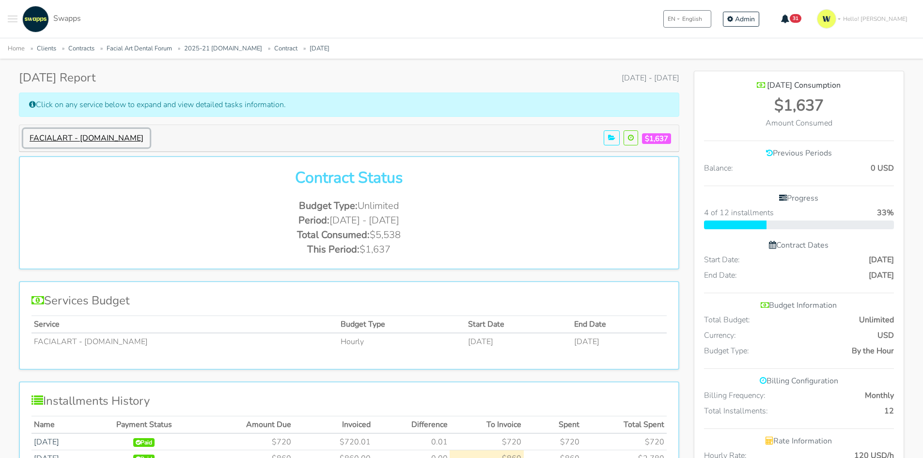
click at [111, 140] on button "FACIALART - [DOMAIN_NAME]" at bounding box center [86, 138] width 127 height 18
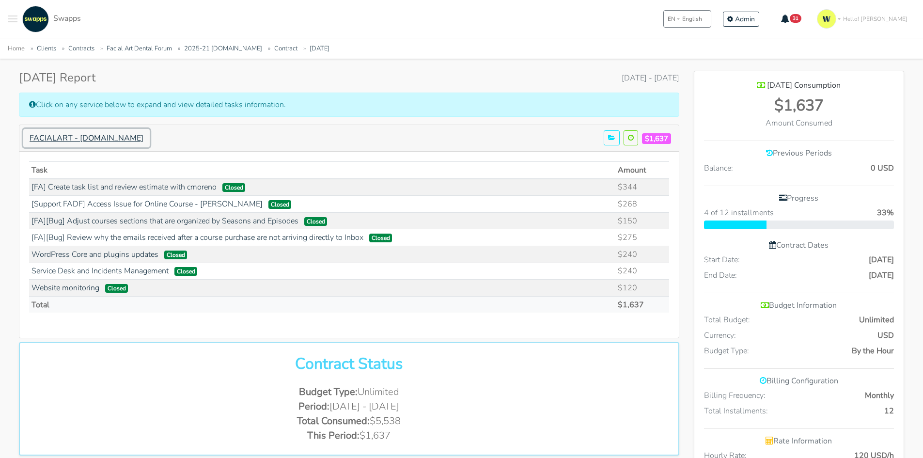
scroll to position [918, 210]
click at [158, 187] on link "[FA] Create task list and review estimate with cmoreno" at bounding box center [124, 187] width 185 height 11
click at [138, 202] on link "[Support FADF] Access Issue for Online Course - [PERSON_NAME]" at bounding box center [147, 204] width 231 height 11
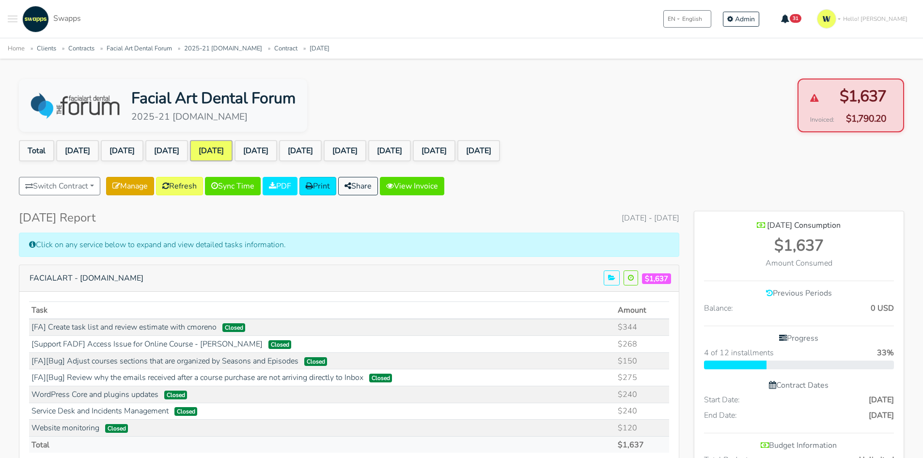
scroll to position [0, 0]
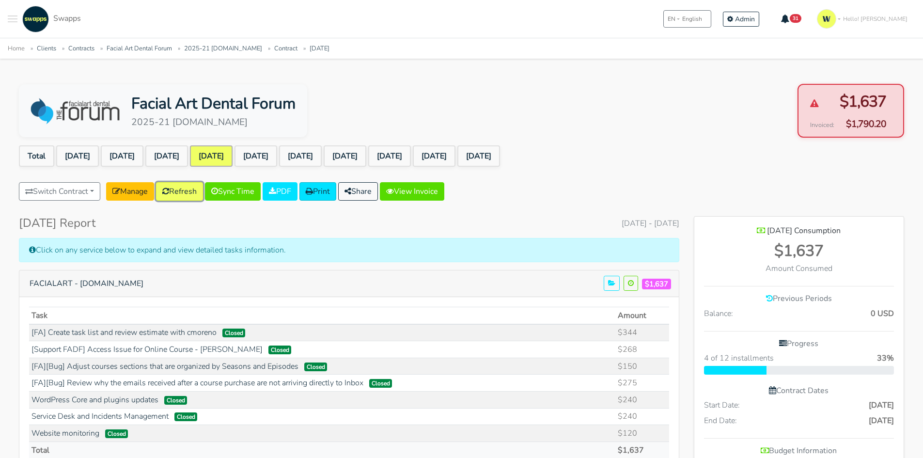
click at [194, 193] on link "Refresh" at bounding box center [179, 191] width 47 height 18
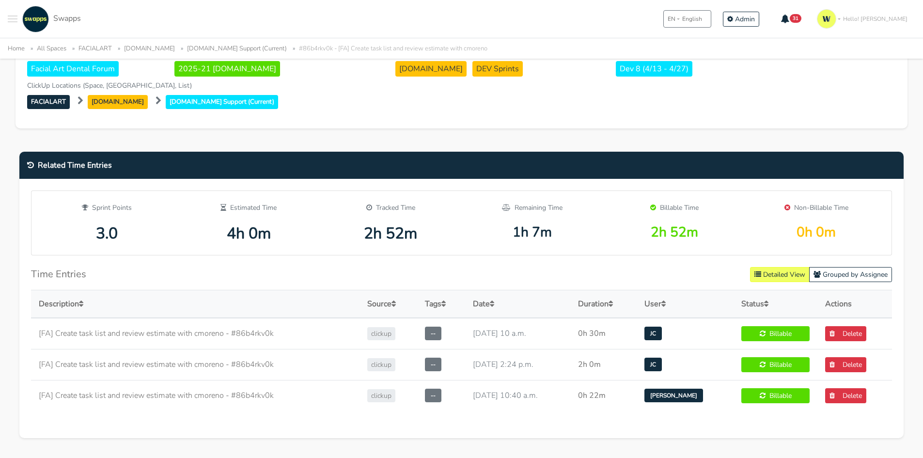
scroll to position [436, 0]
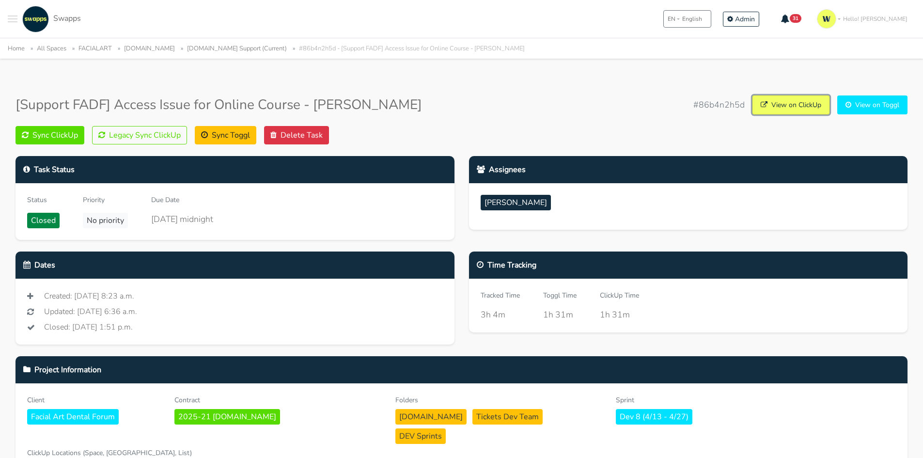
click at [780, 96] on link "View on ClickUp" at bounding box center [791, 104] width 77 height 19
click at [119, 134] on button "Legacy Sync ClickUp" at bounding box center [139, 135] width 95 height 18
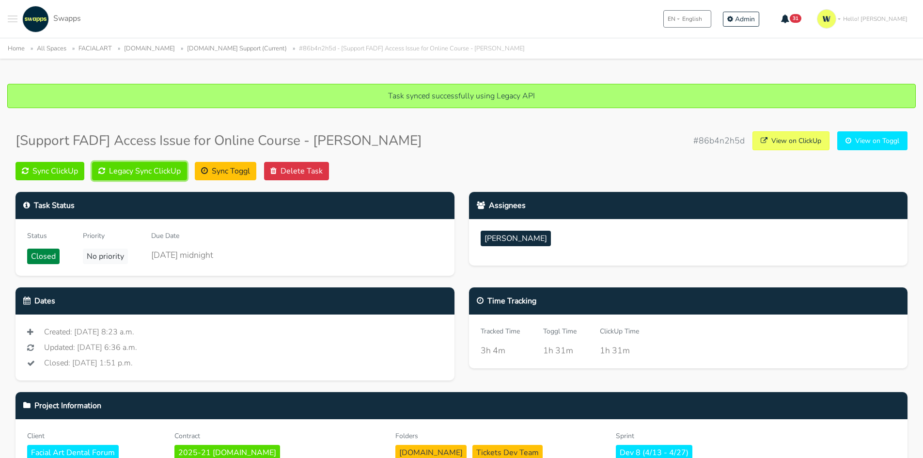
click at [151, 172] on button "Legacy Sync ClickUp" at bounding box center [139, 171] width 95 height 18
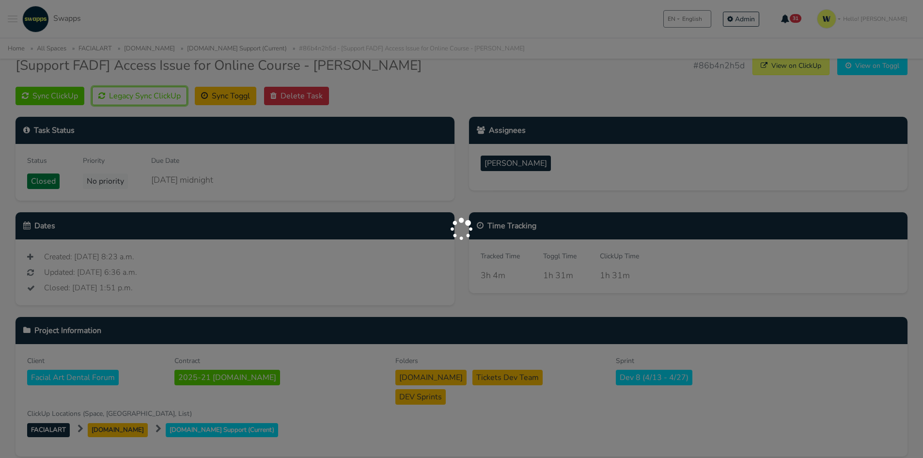
scroll to position [145, 0]
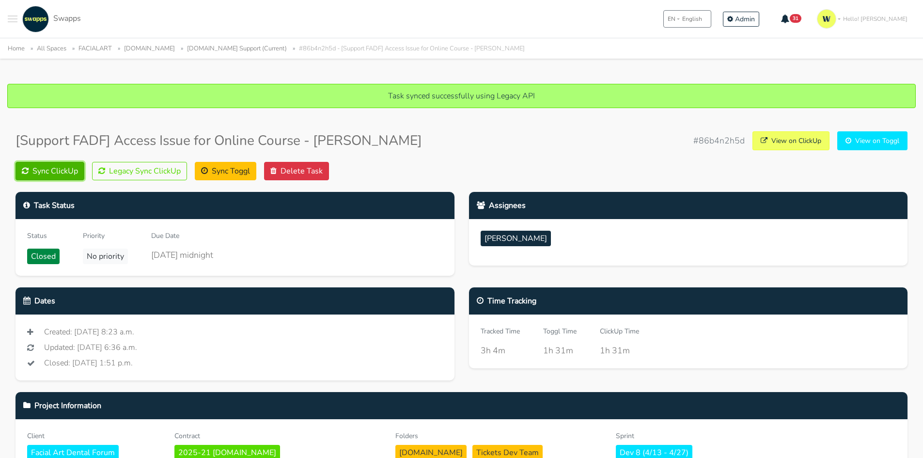
click at [56, 168] on button "Sync ClickUp" at bounding box center [50, 171] width 69 height 18
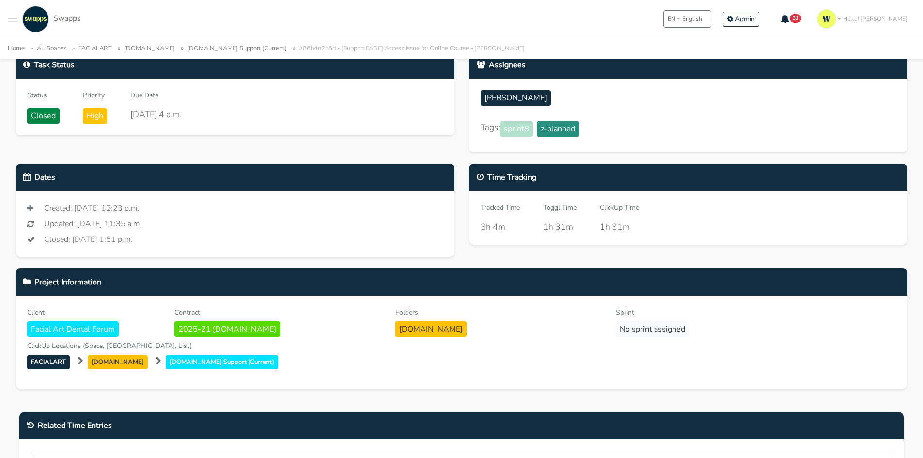
scroll to position [97, 0]
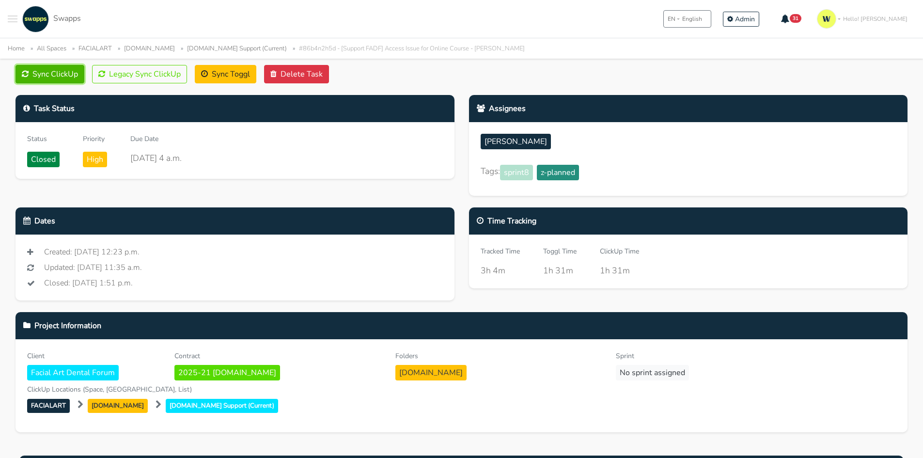
click at [54, 70] on button "Sync ClickUp" at bounding box center [50, 74] width 69 height 18
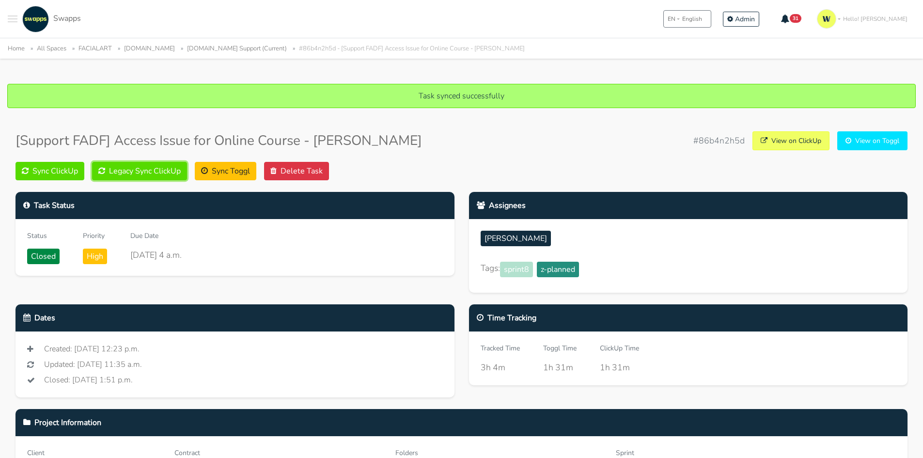
click at [156, 167] on button "Legacy Sync ClickUp" at bounding box center [139, 171] width 95 height 18
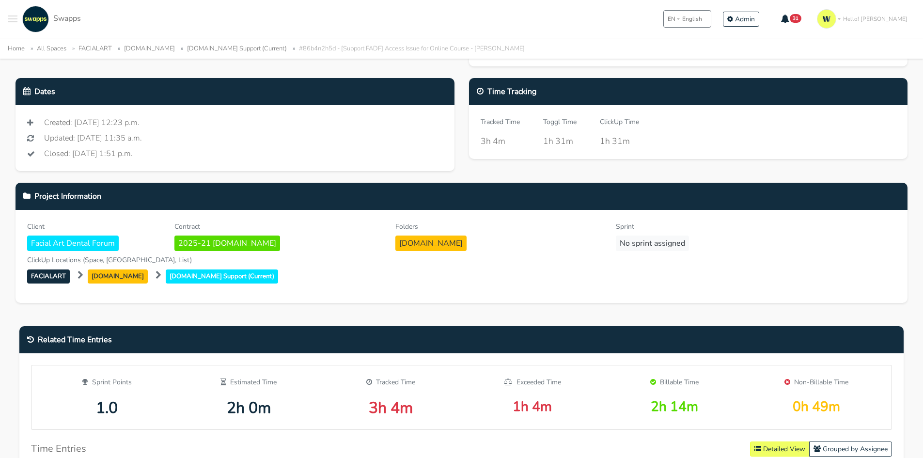
scroll to position [97, 0]
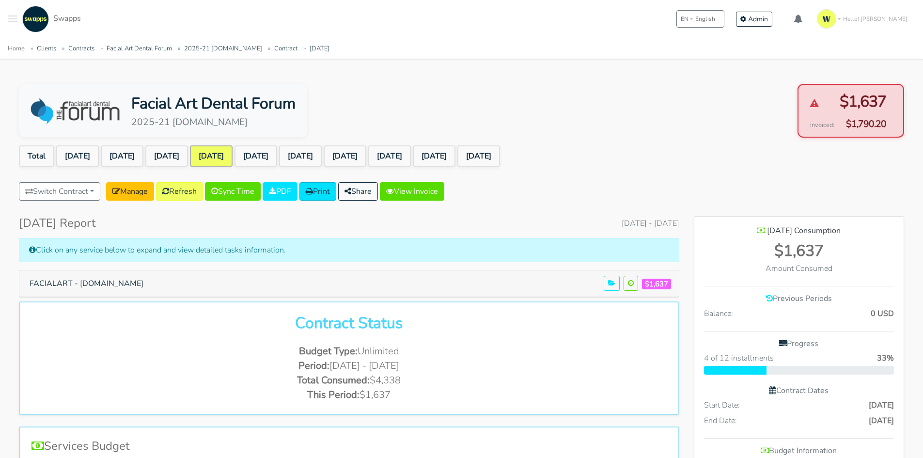
scroll to position [732, 210]
click at [121, 282] on button "FACIALART - [DOMAIN_NAME]" at bounding box center [86, 283] width 127 height 18
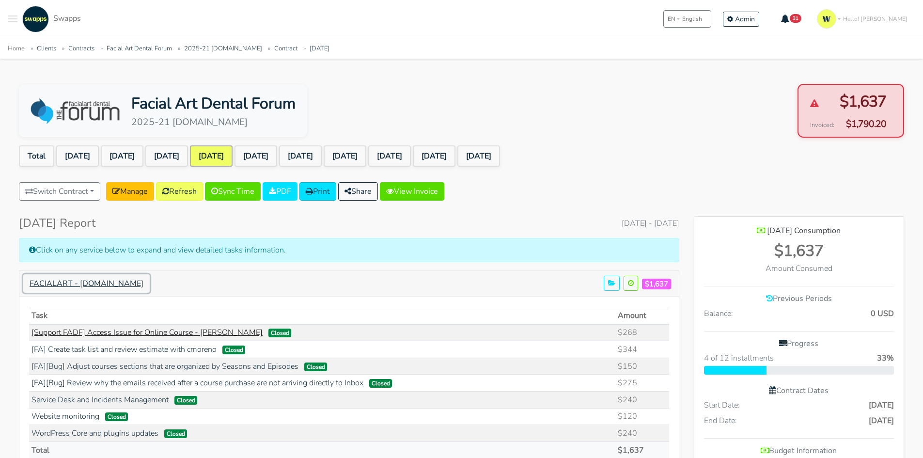
scroll to position [48, 0]
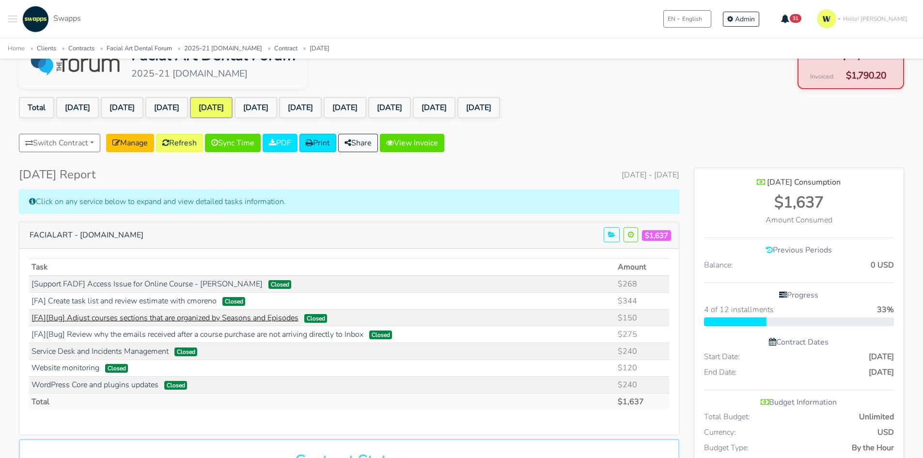
click at [150, 320] on link "[FA][Bug] Adjust courses sections that are organized by Seasons and Episodes" at bounding box center [165, 318] width 267 height 11
click at [157, 331] on link "[FA][Bug] Review why the emails received after a course purchase are not arrivi…" at bounding box center [198, 334] width 332 height 11
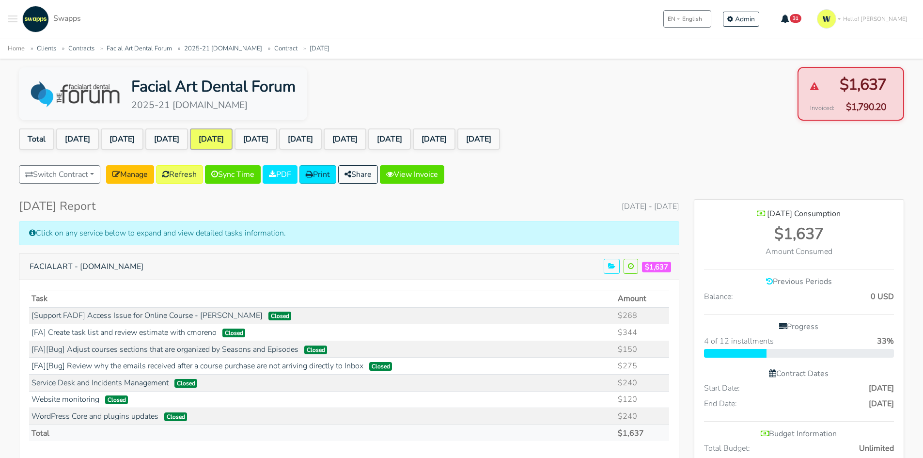
scroll to position [0, 0]
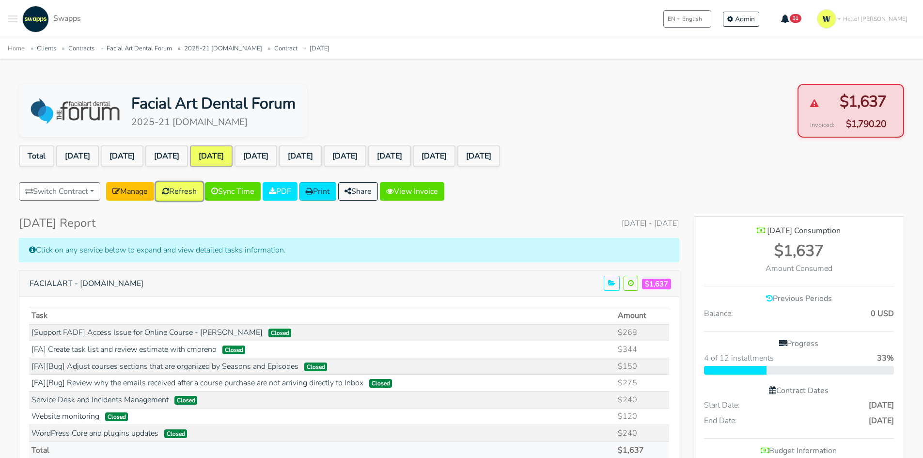
click at [189, 196] on link "Refresh" at bounding box center [179, 191] width 47 height 18
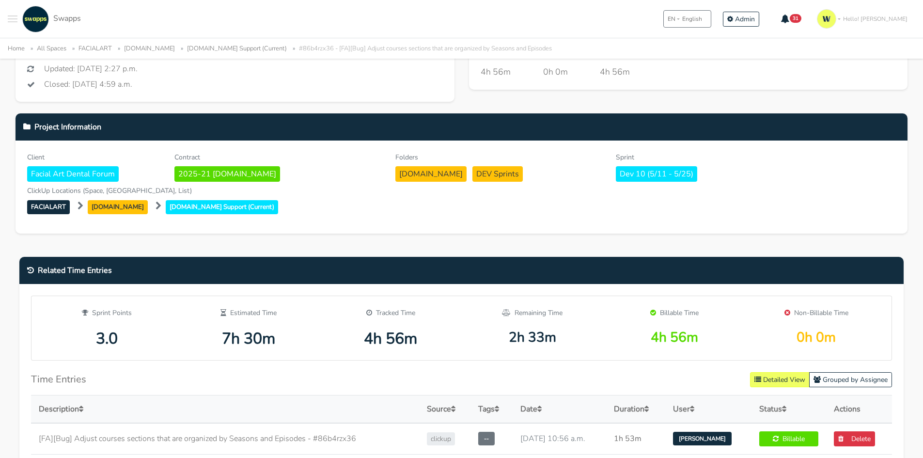
scroll to position [242, 0]
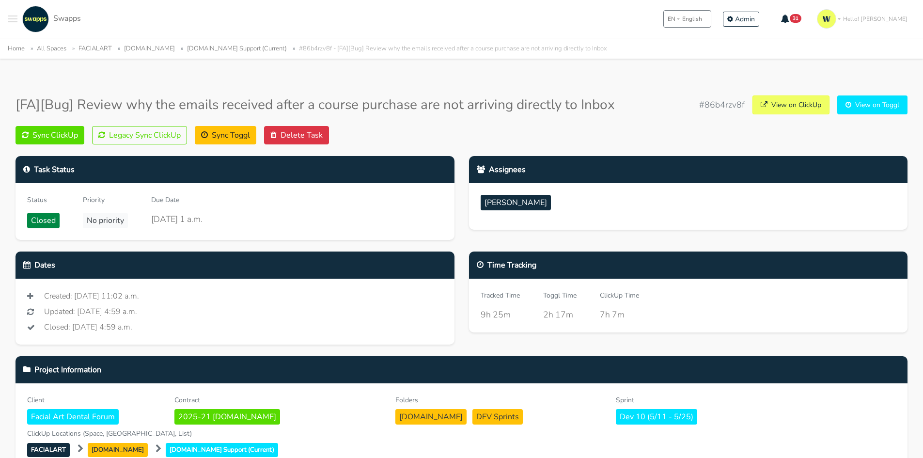
click at [781, 102] on link "View on ClickUp" at bounding box center [791, 104] width 77 height 19
click at [781, 103] on link "View on ClickUp" at bounding box center [791, 104] width 77 height 19
click at [68, 134] on button "Sync ClickUp" at bounding box center [50, 135] width 69 height 18
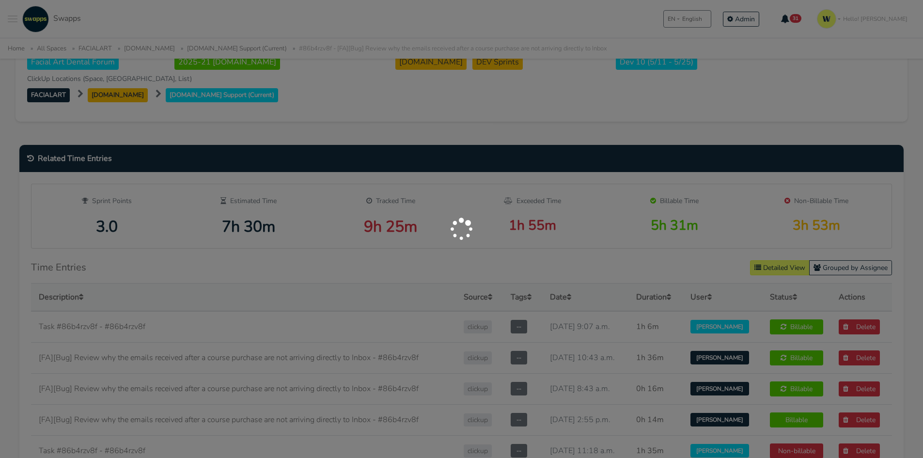
scroll to position [436, 0]
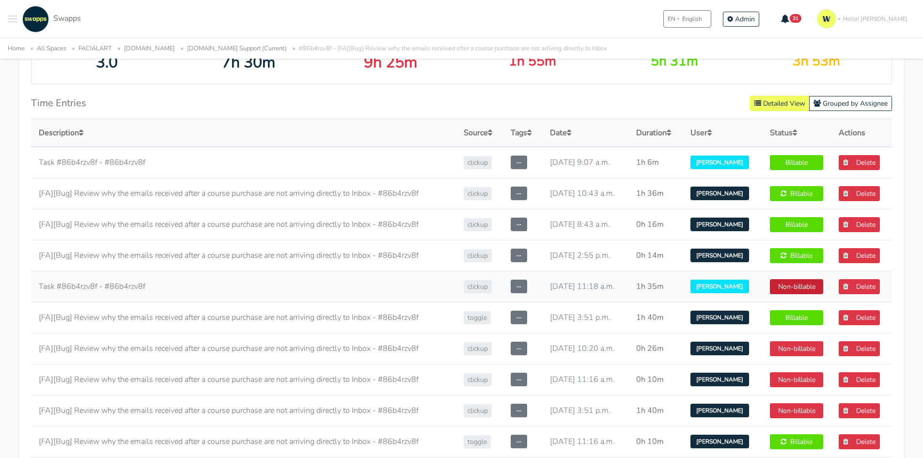
scroll to position [679, 0]
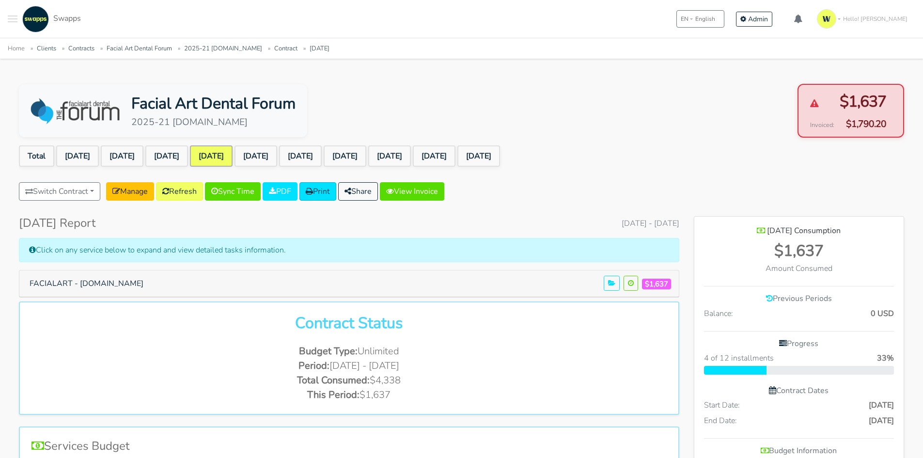
scroll to position [732, 210]
click at [181, 192] on link "Refresh" at bounding box center [179, 191] width 47 height 18
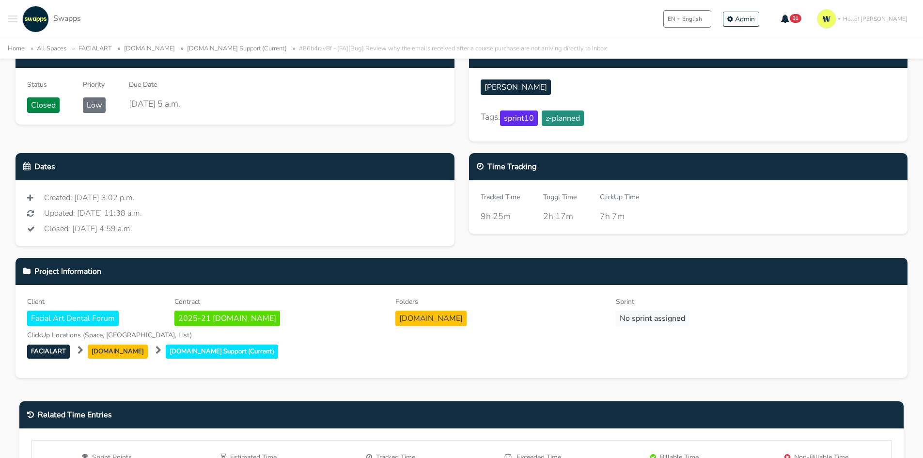
scroll to position [61, 0]
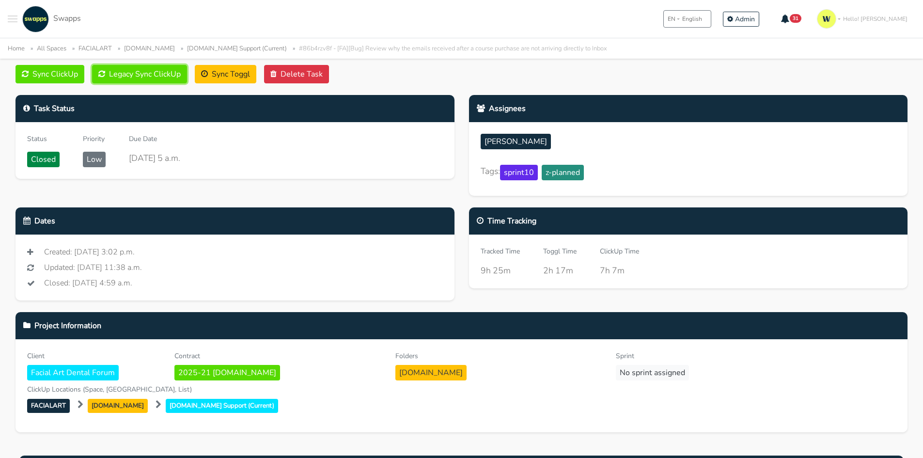
click at [151, 77] on button "Legacy Sync ClickUp" at bounding box center [139, 74] width 95 height 18
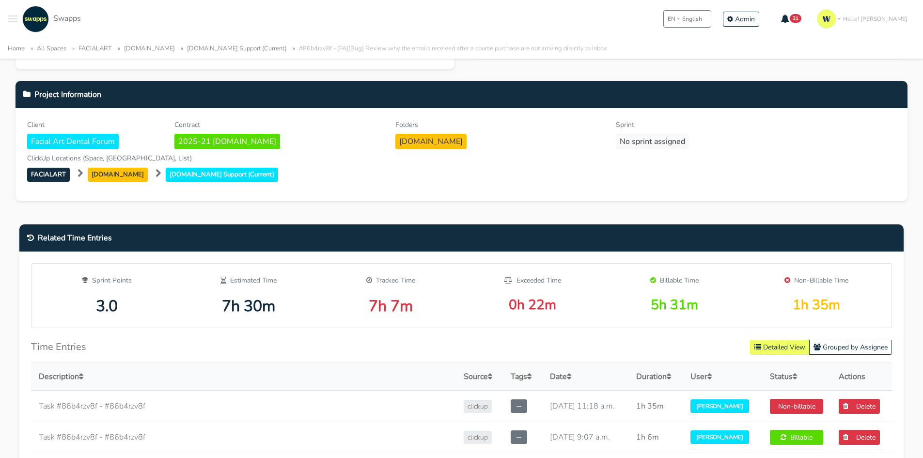
scroll to position [291, 0]
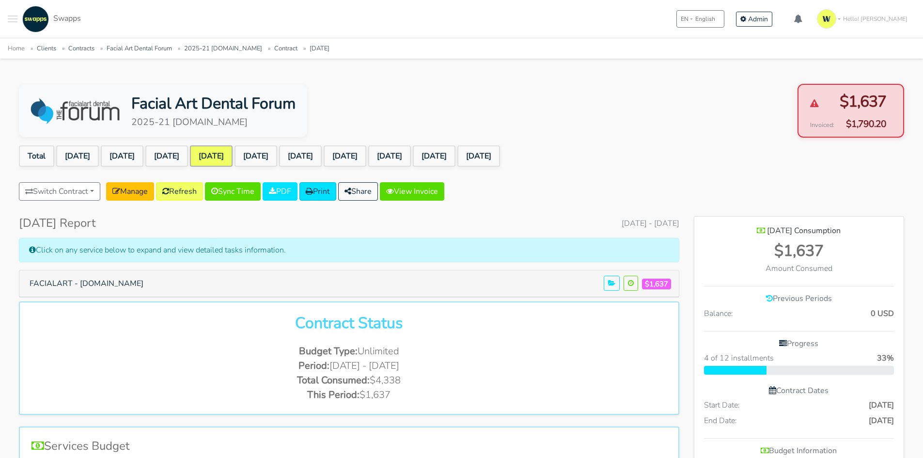
scroll to position [732, 210]
click at [262, 47] on link "2025-21 facialartdentalforum.com" at bounding box center [223, 48] width 78 height 9
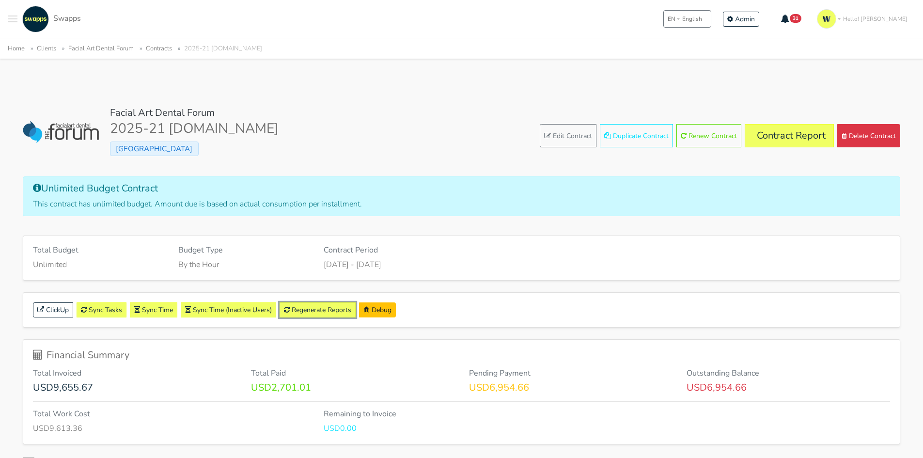
click at [339, 308] on link "Regenerate Reports" at bounding box center [318, 309] width 76 height 15
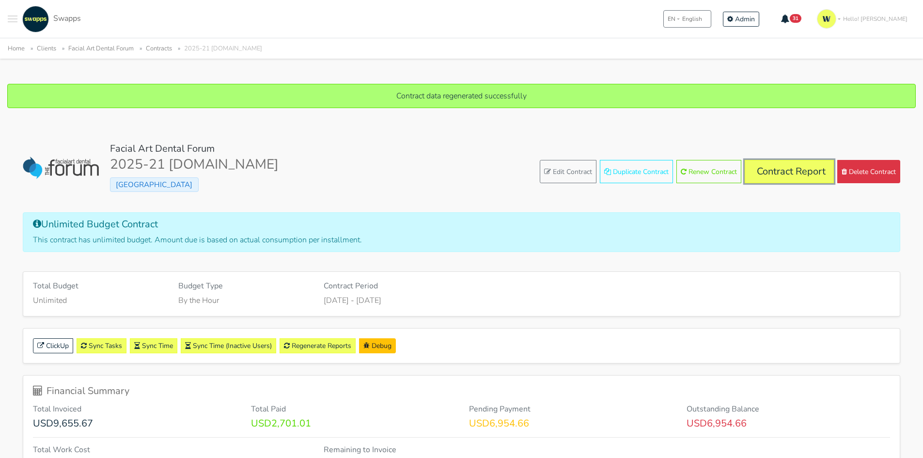
click at [770, 167] on link "Contract Report" at bounding box center [789, 171] width 89 height 23
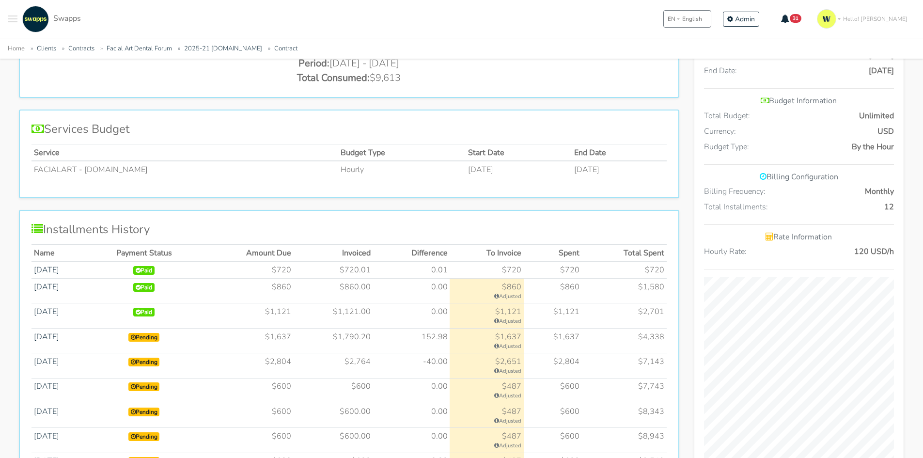
scroll to position [436, 0]
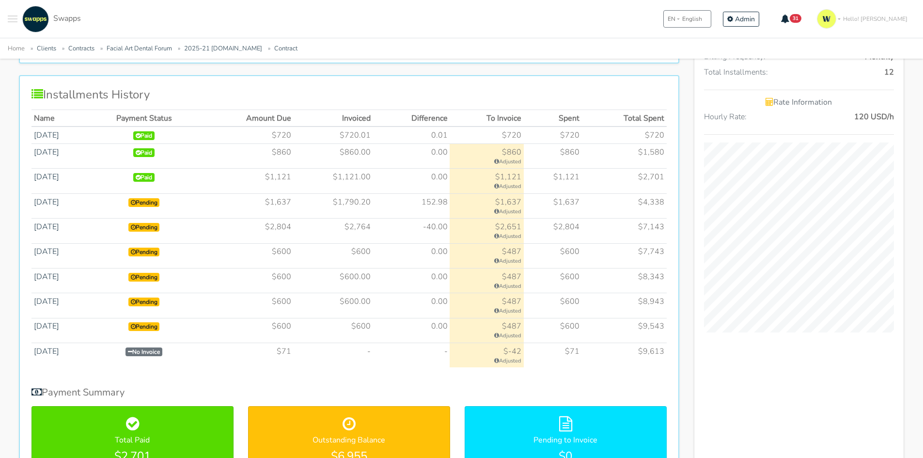
click at [366, 202] on td "$1,790.20" at bounding box center [333, 205] width 79 height 25
drag, startPoint x: 285, startPoint y: 202, endPoint x: 380, endPoint y: 200, distance: 94.5
click at [380, 200] on tr "[DATE] Pending $1,637 $1,790.20 152.98 $1,637 $4,338" at bounding box center [349, 205] width 635 height 25
drag, startPoint x: 441, startPoint y: 204, endPoint x: 279, endPoint y: 206, distance: 161.9
click at [279, 206] on tr "[DATE] Pending $1,637 $1,790.20 152.98 $1,637 $4,338" at bounding box center [349, 205] width 635 height 25
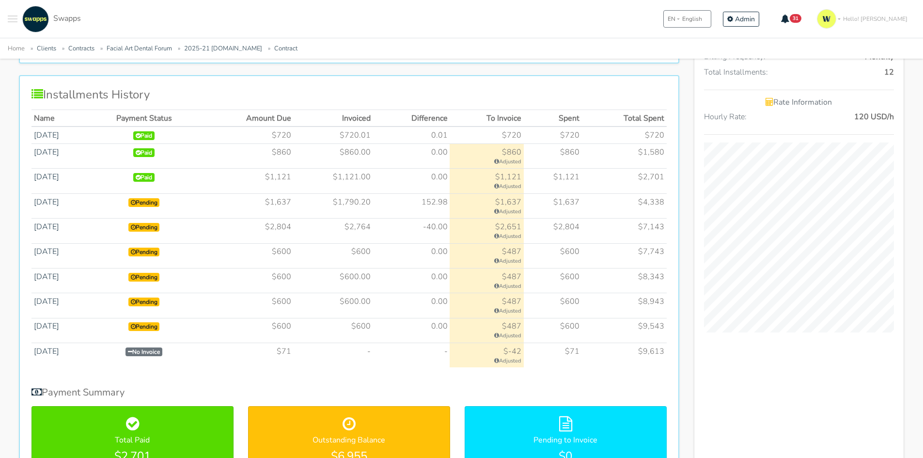
drag, startPoint x: 351, startPoint y: 226, endPoint x: 413, endPoint y: 225, distance: 61.6
click at [397, 225] on tr "[DATE] Pending $2,804 $2,764 -40.00" at bounding box center [349, 231] width 635 height 25
drag, startPoint x: 446, startPoint y: 225, endPoint x: 469, endPoint y: 225, distance: 22.3
click at [469, 225] on tr "[DATE] Pending $2,804 $2,764 -40.00" at bounding box center [349, 231] width 635 height 25
click at [364, 224] on td "$2,764" at bounding box center [333, 231] width 79 height 25
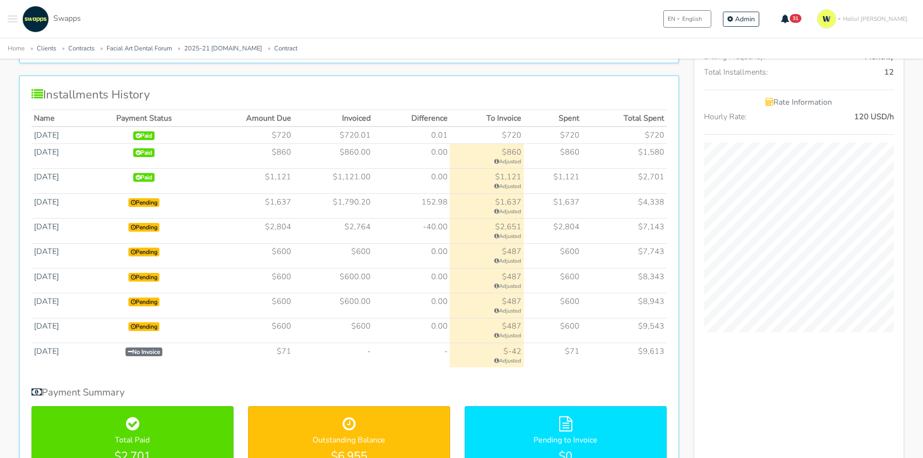
drag, startPoint x: 371, startPoint y: 260, endPoint x: 371, endPoint y: 280, distance: 20.4
click at [372, 274] on tbody "[DATE] Paid $720 $720.01" at bounding box center [349, 247] width 635 height 241
click at [372, 297] on td "$600.00" at bounding box center [333, 305] width 79 height 25
click at [373, 330] on td "$600" at bounding box center [333, 330] width 79 height 25
click at [444, 228] on td "-40.00" at bounding box center [411, 231] width 77 height 25
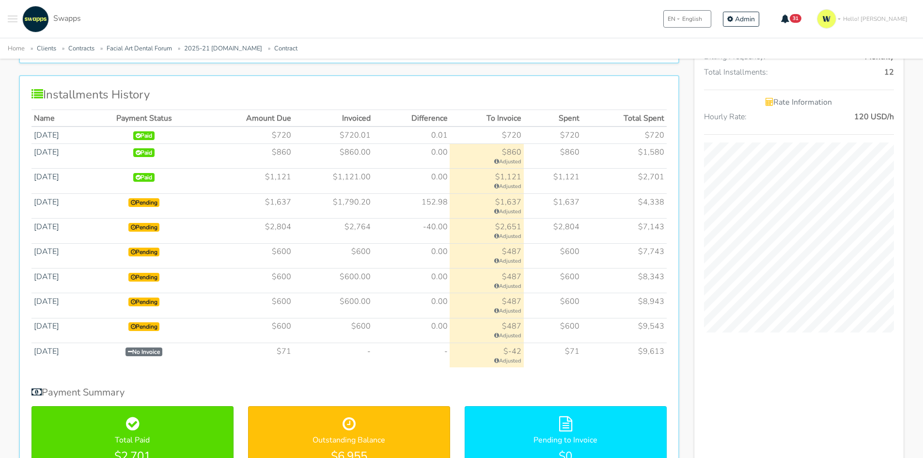
drag, startPoint x: 436, startPoint y: 200, endPoint x: 441, endPoint y: 226, distance: 27.0
click at [441, 226] on tbody "Jan 2025 Paid $720 $720.01" at bounding box center [349, 247] width 635 height 241
click at [450, 227] on td "-40.00" at bounding box center [411, 231] width 77 height 25
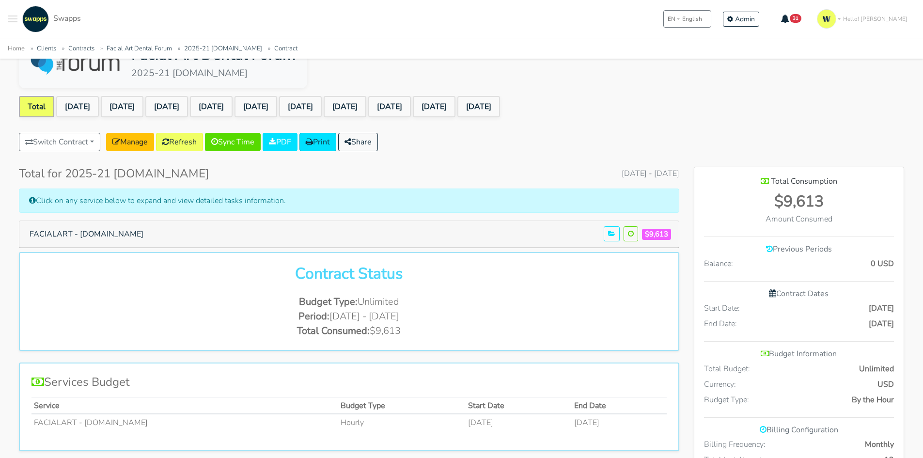
scroll to position [0, 0]
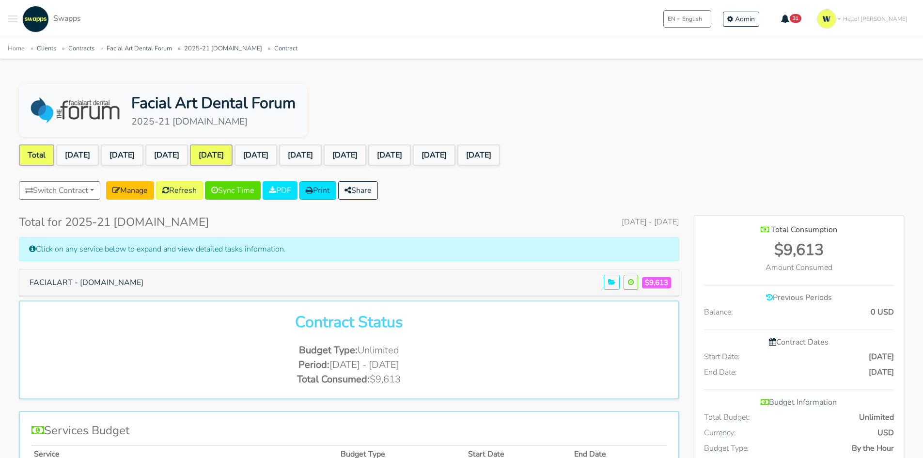
click at [233, 153] on link "[DATE]" at bounding box center [211, 154] width 43 height 21
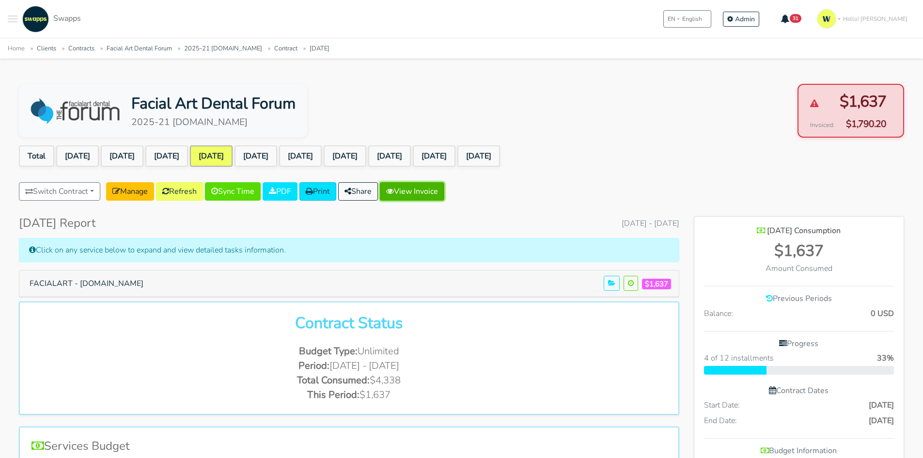
click at [440, 189] on link "View Invoice" at bounding box center [412, 191] width 64 height 18
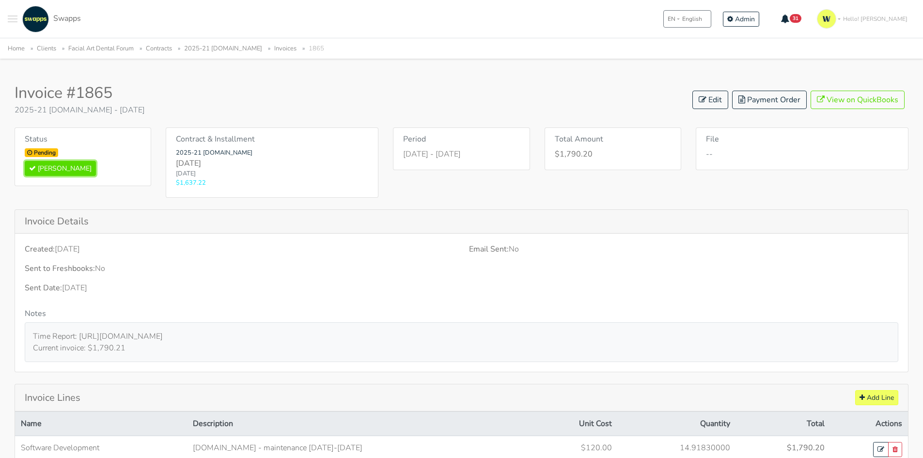
click at [52, 171] on button "Mark Paid" at bounding box center [60, 168] width 71 height 15
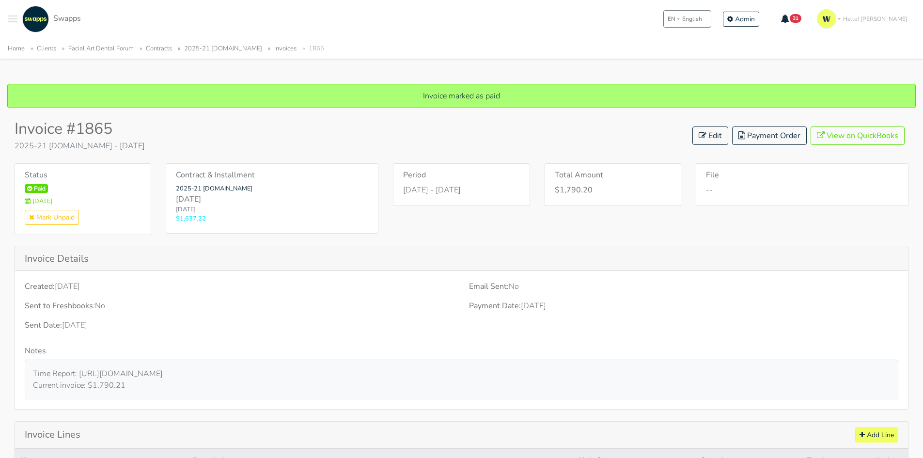
click at [202, 47] on link "2025-21 [DOMAIN_NAME]" at bounding box center [223, 48] width 78 height 9
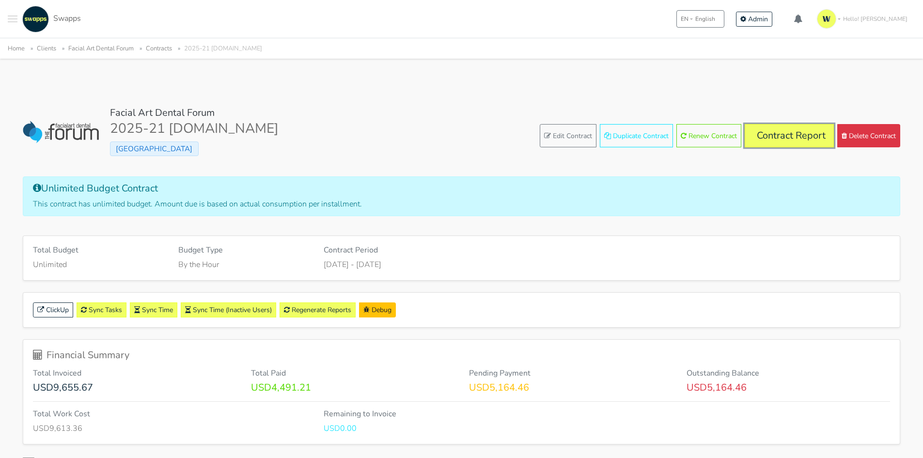
click at [782, 132] on link "Contract Report" at bounding box center [789, 135] width 89 height 23
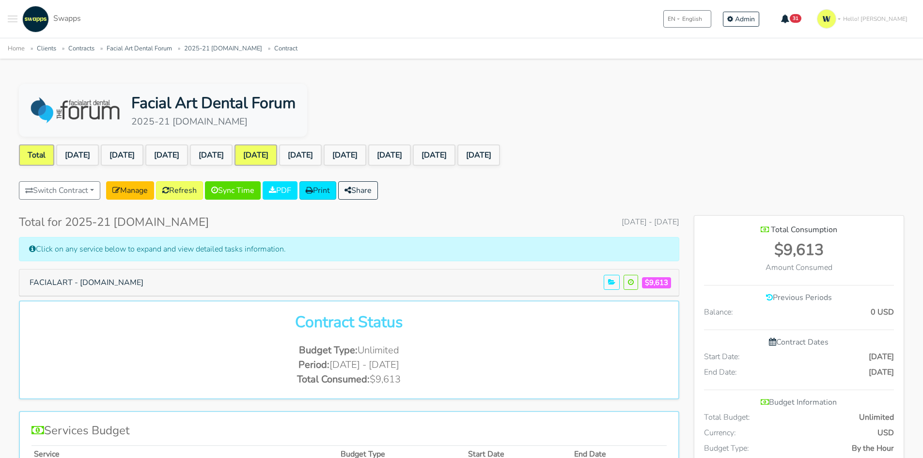
click at [277, 160] on link "[DATE]" at bounding box center [256, 154] width 43 height 21
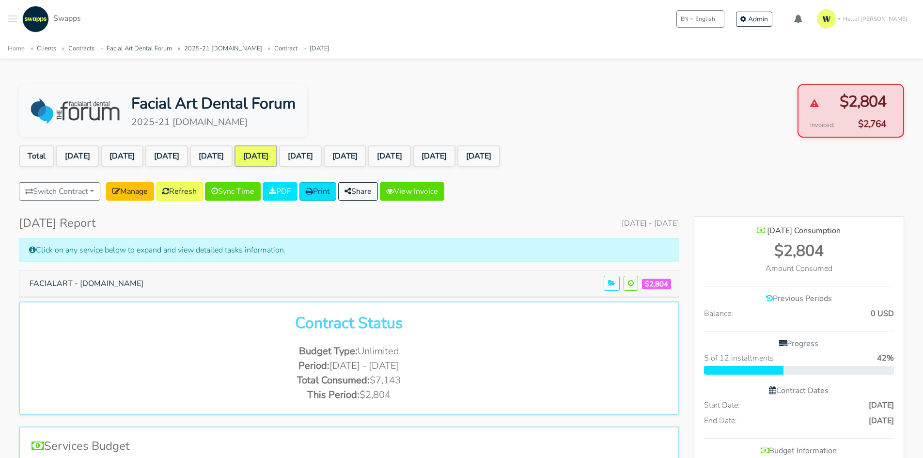
scroll to position [732, 210]
click at [441, 189] on link "View Invoice" at bounding box center [412, 191] width 64 height 18
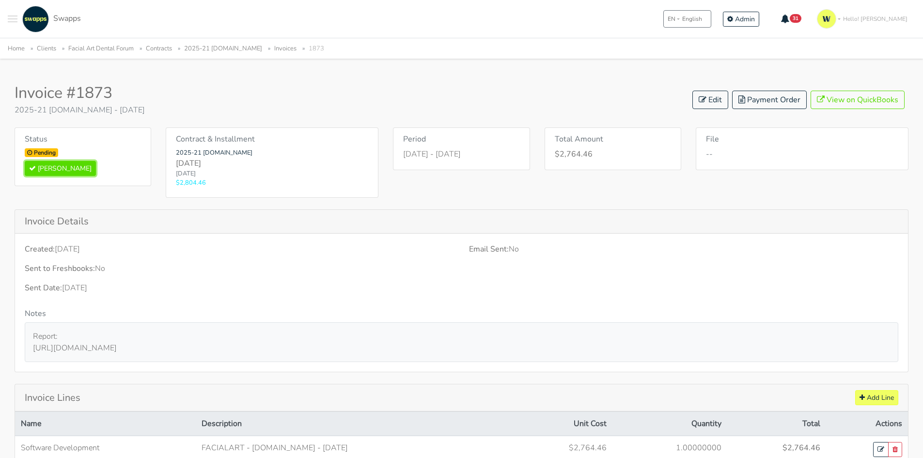
click at [54, 167] on button "[PERSON_NAME]" at bounding box center [60, 168] width 71 height 15
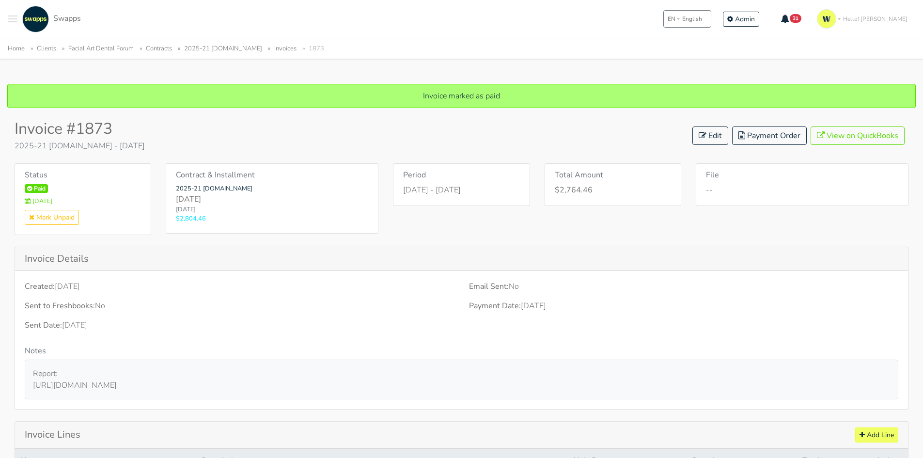
click at [260, 45] on link "2025-21 [DOMAIN_NAME]" at bounding box center [223, 48] width 78 height 9
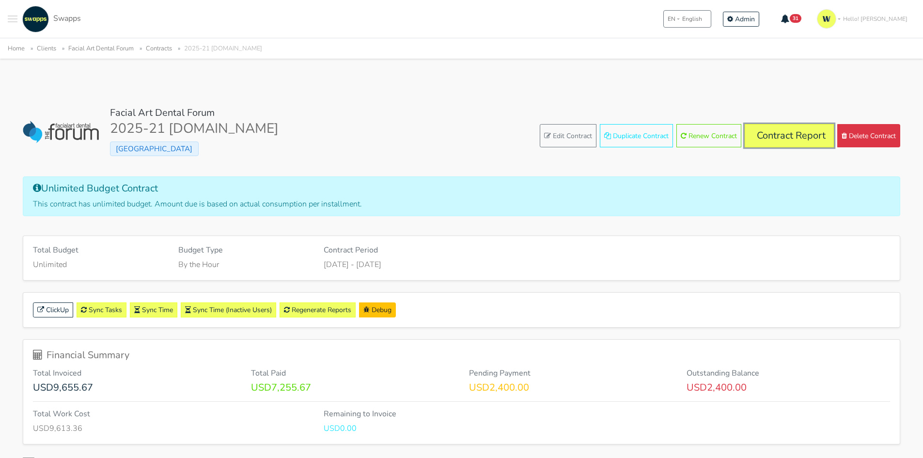
click at [786, 136] on link "Contract Report" at bounding box center [789, 135] width 89 height 23
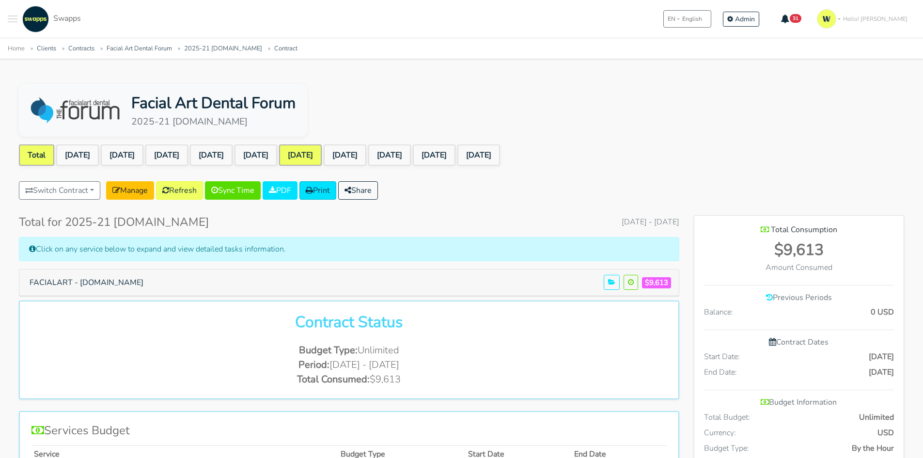
click at [322, 156] on link "[DATE]" at bounding box center [300, 154] width 43 height 21
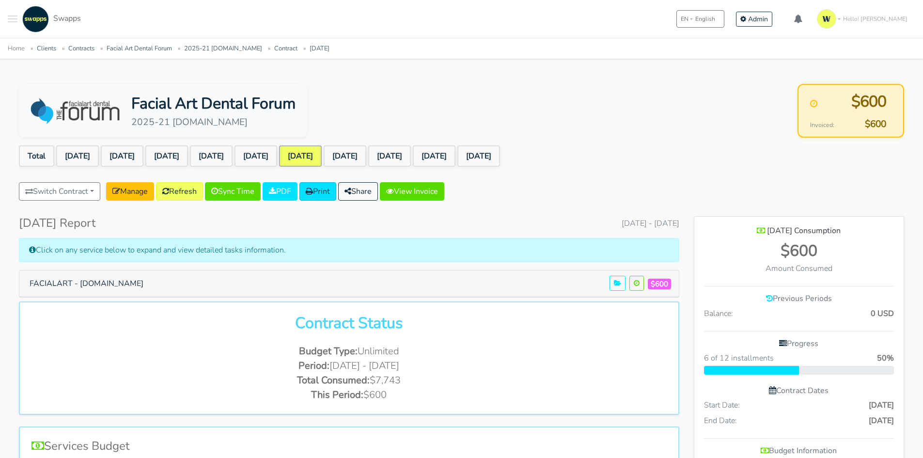
scroll to position [732, 210]
click at [436, 190] on link "View Invoice" at bounding box center [412, 191] width 64 height 18
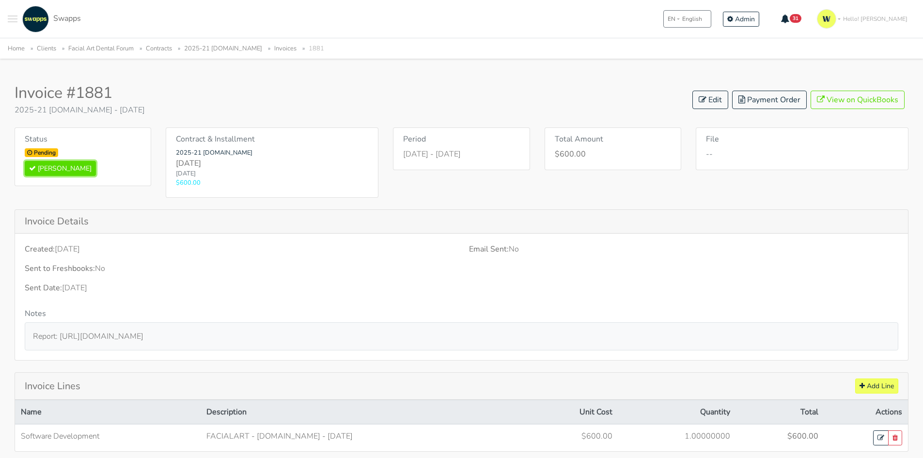
click at [55, 173] on button "[PERSON_NAME]" at bounding box center [60, 168] width 71 height 15
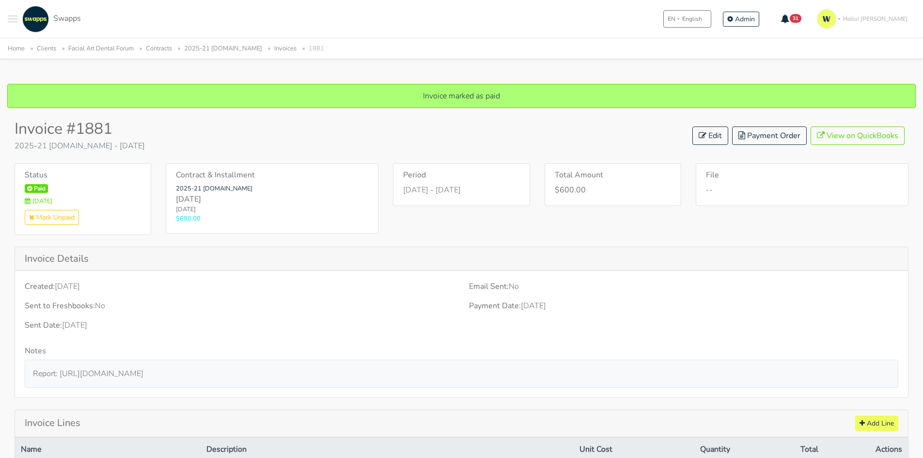
click at [253, 51] on link "2025-21 [DOMAIN_NAME]" at bounding box center [223, 48] width 78 height 9
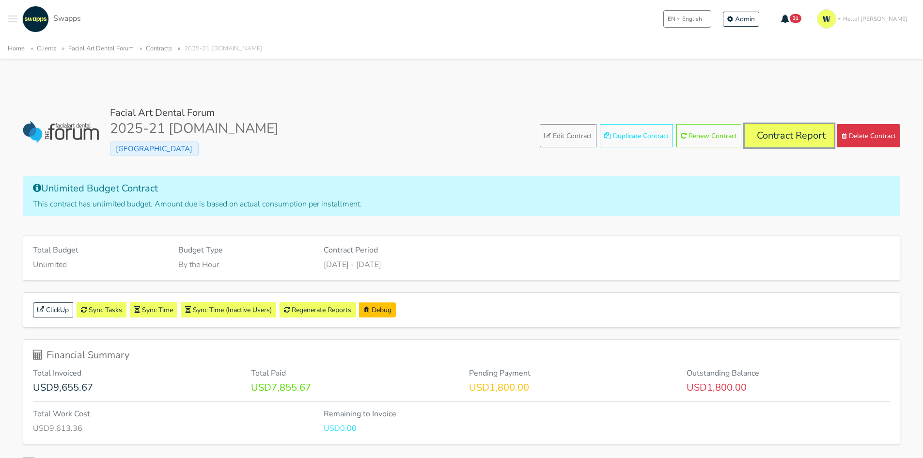
click at [773, 133] on link "Contract Report" at bounding box center [789, 135] width 89 height 23
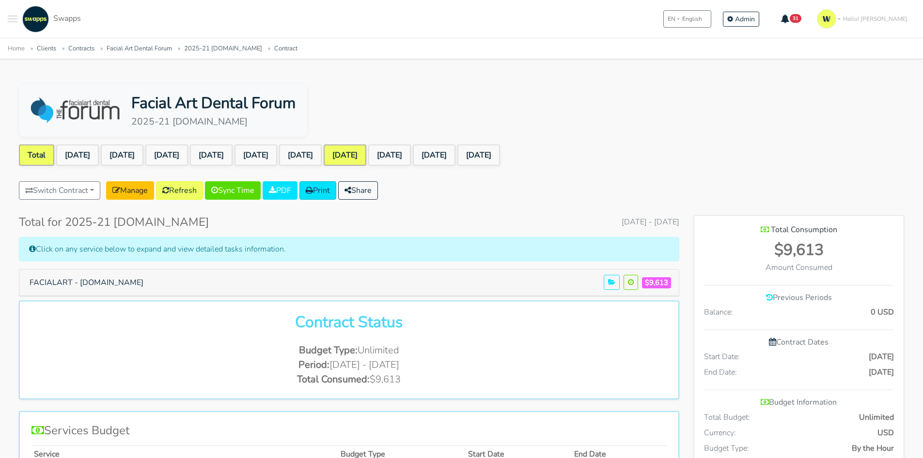
click at [366, 155] on link "[DATE]" at bounding box center [345, 154] width 43 height 21
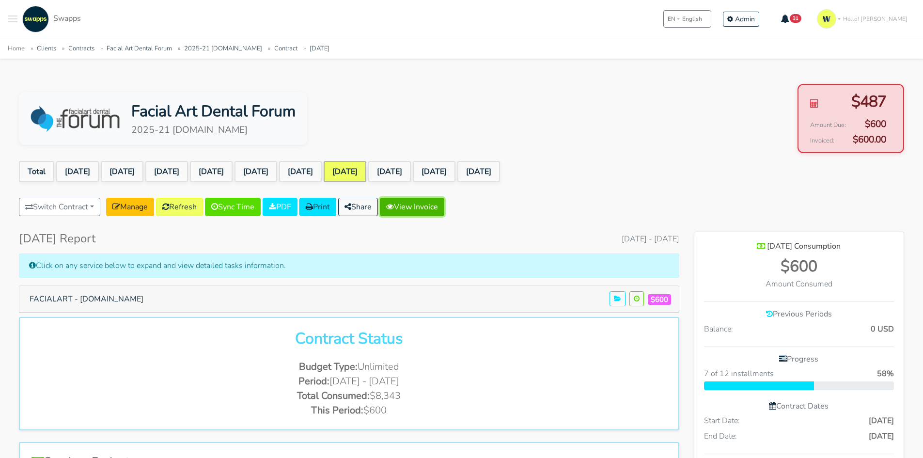
click at [436, 201] on link "View Invoice" at bounding box center [412, 207] width 64 height 18
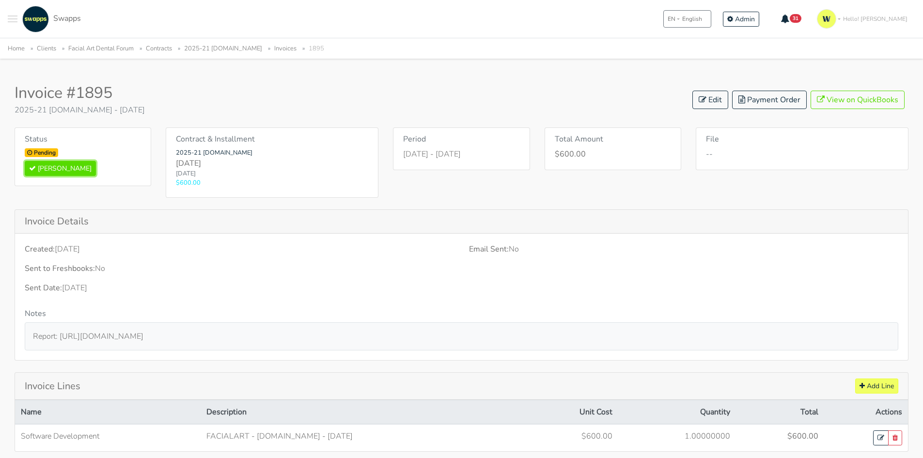
click at [47, 170] on button "[PERSON_NAME]" at bounding box center [60, 168] width 71 height 15
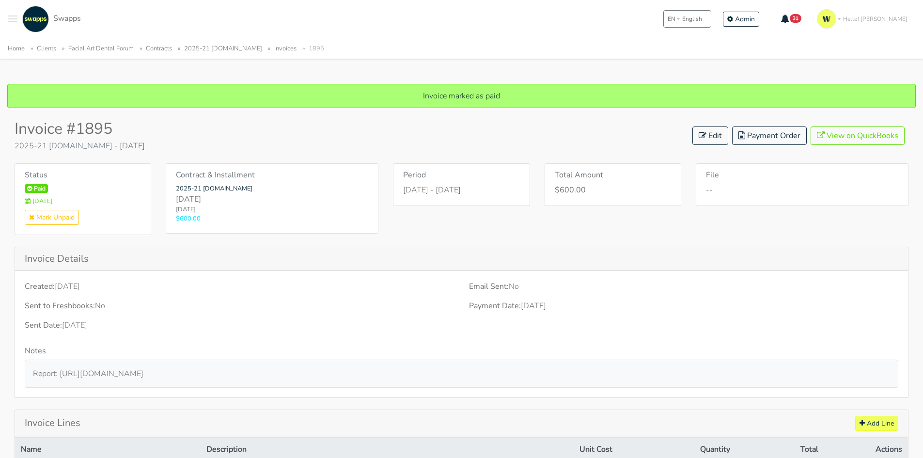
click at [249, 50] on link "2025-21 [DOMAIN_NAME]" at bounding box center [223, 48] width 78 height 9
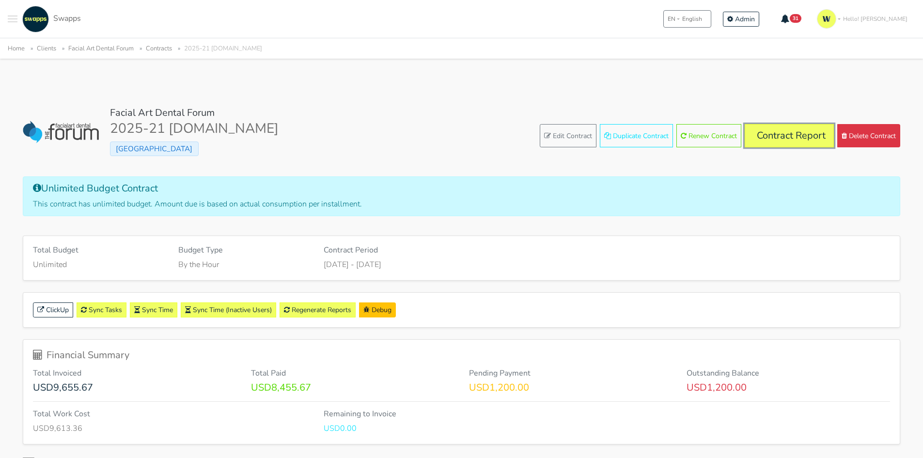
click at [789, 138] on link "Contract Report" at bounding box center [789, 135] width 89 height 23
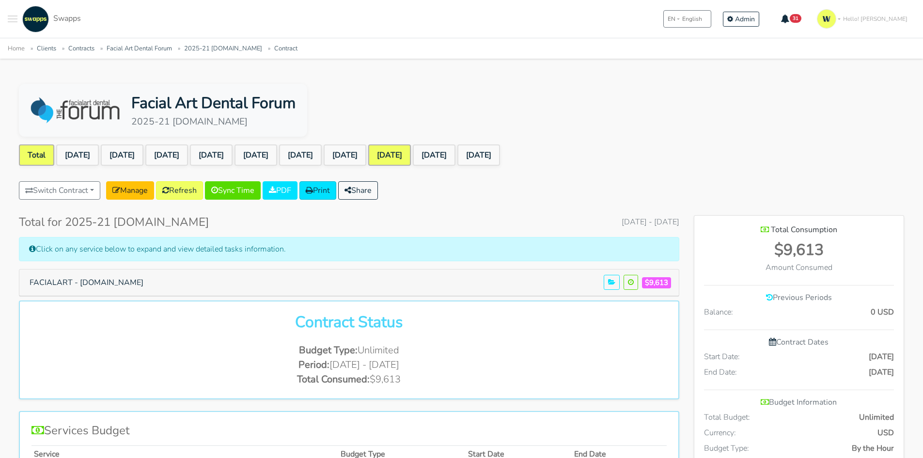
click at [411, 154] on link "[DATE]" at bounding box center [389, 154] width 43 height 21
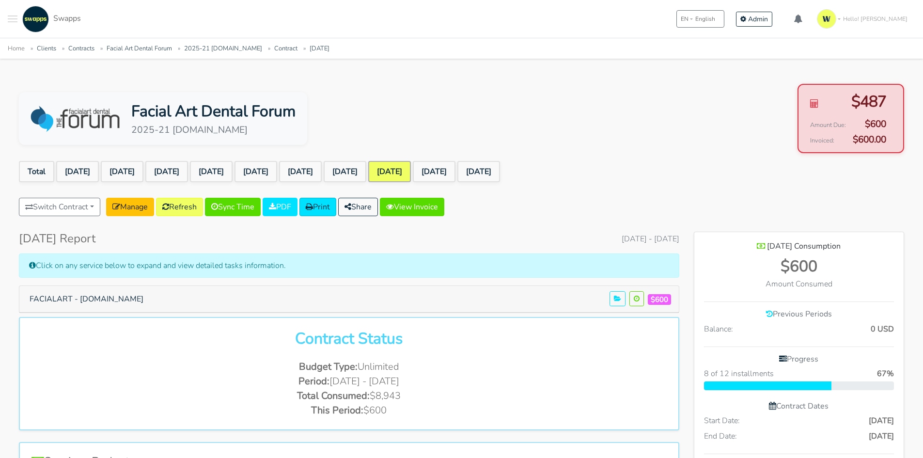
scroll to position [732, 210]
click at [437, 205] on link "View Invoice" at bounding box center [412, 207] width 64 height 18
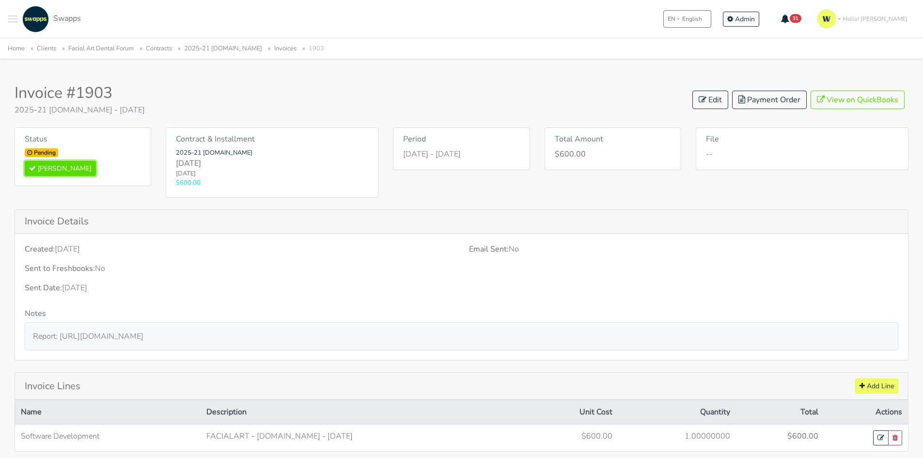
click at [56, 171] on button "Mark Paid" at bounding box center [60, 168] width 71 height 15
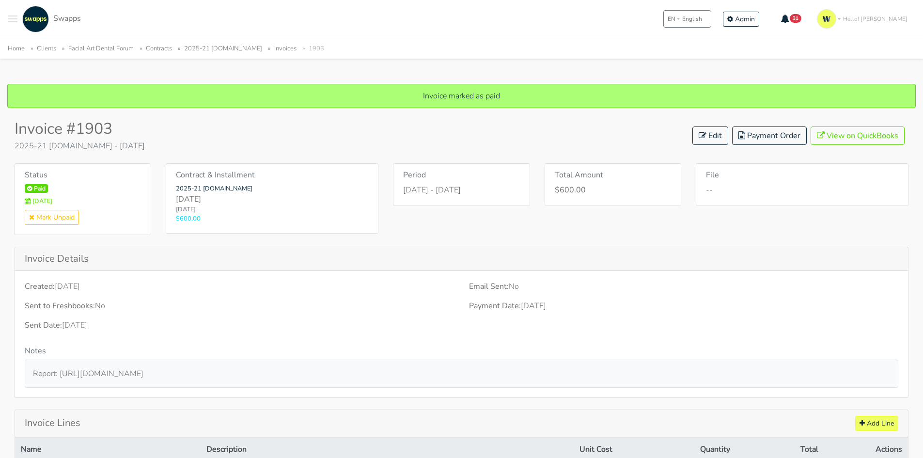
click at [256, 52] on link "2025-21 [DOMAIN_NAME]" at bounding box center [223, 48] width 78 height 9
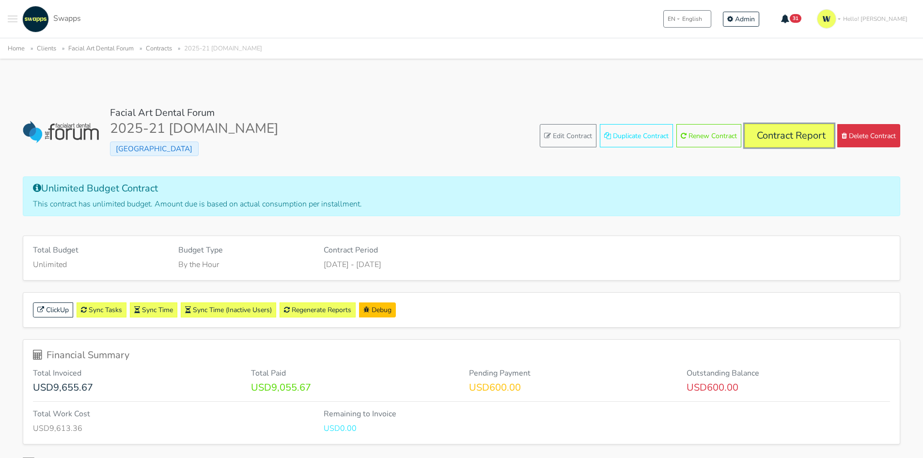
click at [806, 135] on link "Contract Report" at bounding box center [789, 135] width 89 height 23
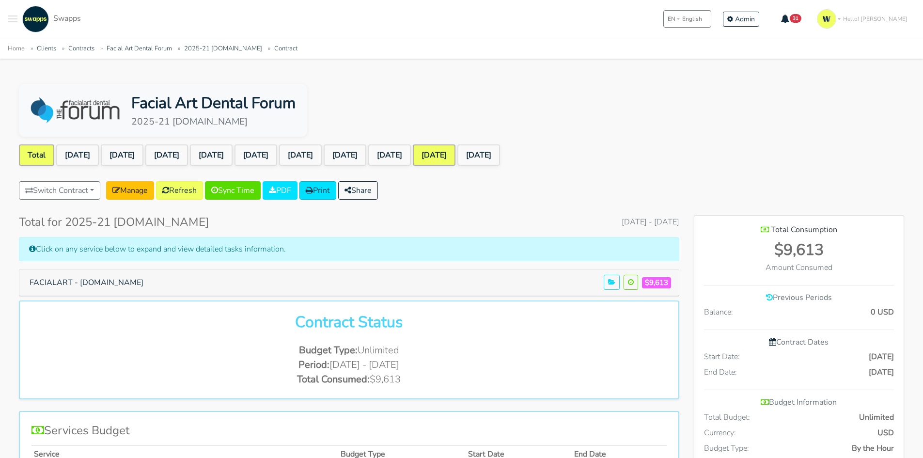
click at [456, 154] on link "[DATE]" at bounding box center [434, 154] width 43 height 21
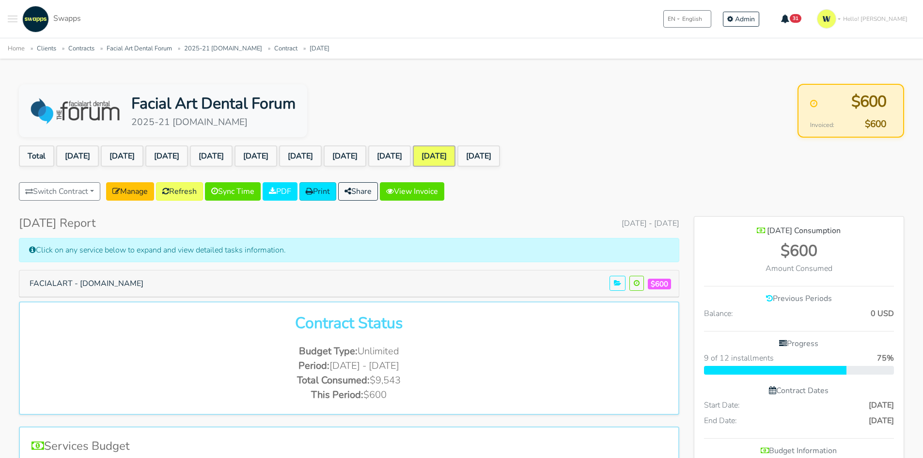
scroll to position [483955, 484478]
click at [149, 47] on link "Facial Art Dental Forum" at bounding box center [139, 48] width 65 height 9
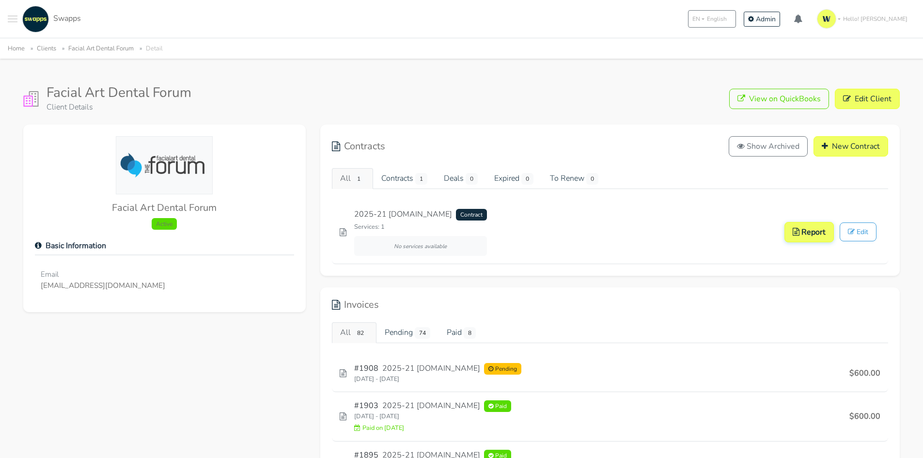
click at [46, 50] on link "Clients" at bounding box center [46, 48] width 19 height 9
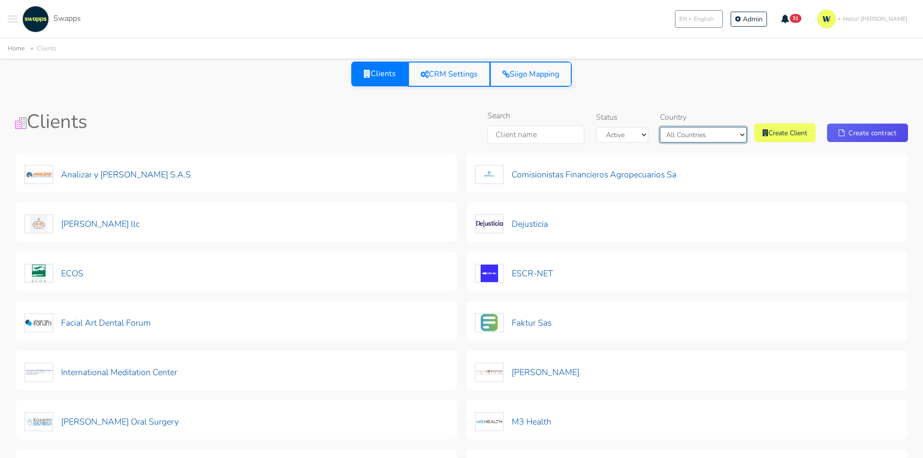
click at [716, 135] on select "All Countries Colombia USA" at bounding box center [703, 135] width 87 height 16
select select "USA"
click at [676, 127] on select "All Countries Colombia USA" at bounding box center [703, 135] width 87 height 16
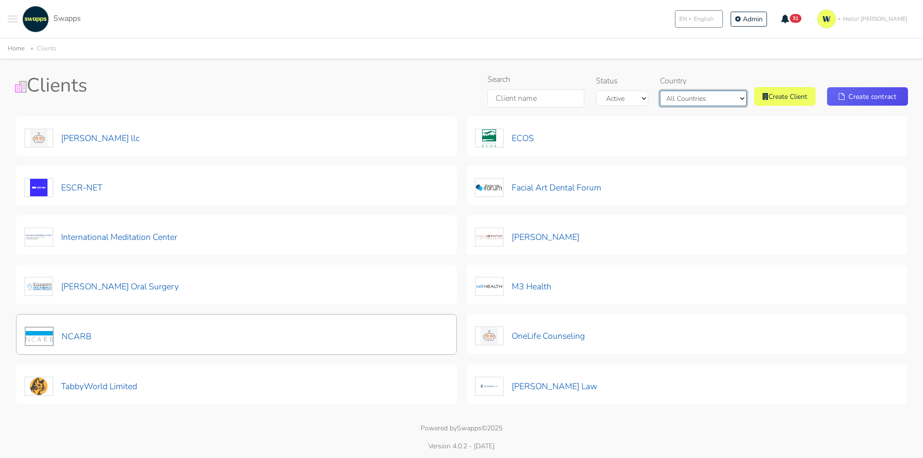
scroll to position [37, 0]
click at [65, 333] on button "NCARB" at bounding box center [58, 335] width 68 height 20
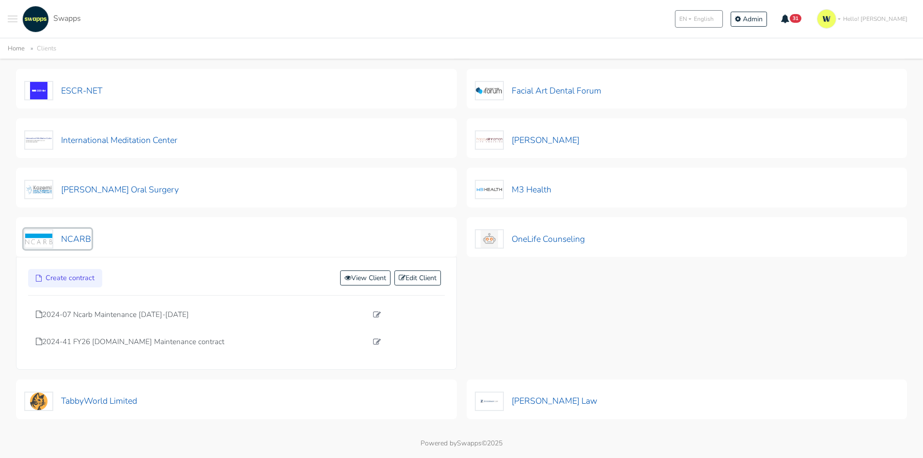
scroll to position [134, 0]
click at [89, 341] on p "2024-41 FY26 ncarb.org Maintenance contract" at bounding box center [202, 340] width 332 height 11
click at [150, 340] on p "2024-41 FY26 ncarb.org Maintenance contract" at bounding box center [202, 340] width 332 height 11
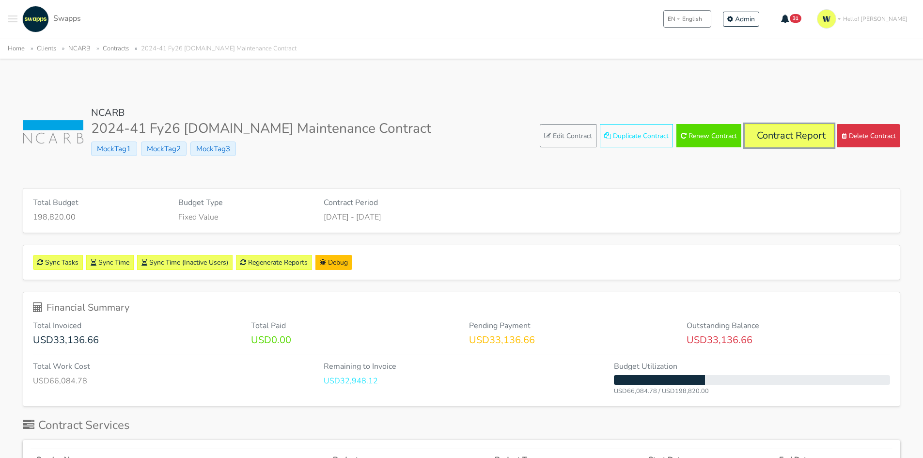
drag, startPoint x: 799, startPoint y: 141, endPoint x: 737, endPoint y: 125, distance: 63.5
click at [799, 141] on link "Contract Report" at bounding box center [789, 135] width 89 height 23
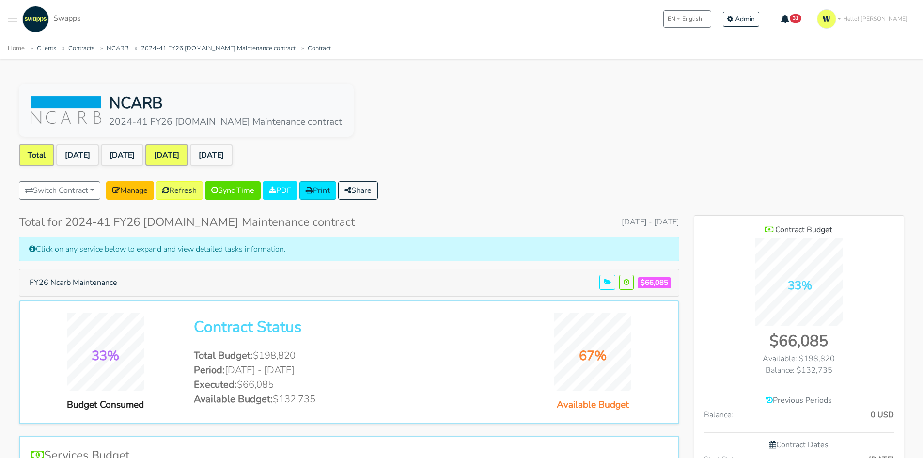
click at [187, 162] on link "[DATE]" at bounding box center [166, 154] width 43 height 21
click at [85, 277] on button "FY26 Ncarb Maintenance" at bounding box center [73, 282] width 100 height 18
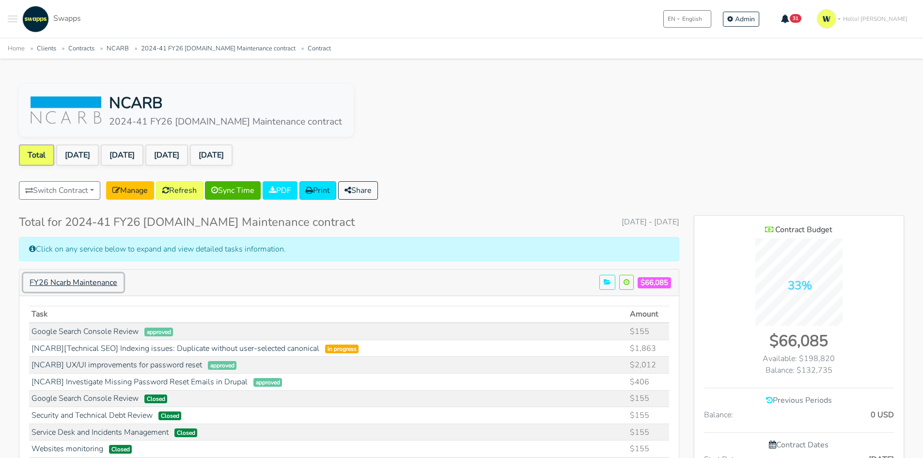
scroll to position [20967, 210]
click at [184, 149] on link "[DATE]" at bounding box center [166, 154] width 43 height 21
click at [507, 158] on ul "Total Jul 2025 Aug 2025 Sep 2025 Oct 2025" at bounding box center [462, 156] width 886 height 25
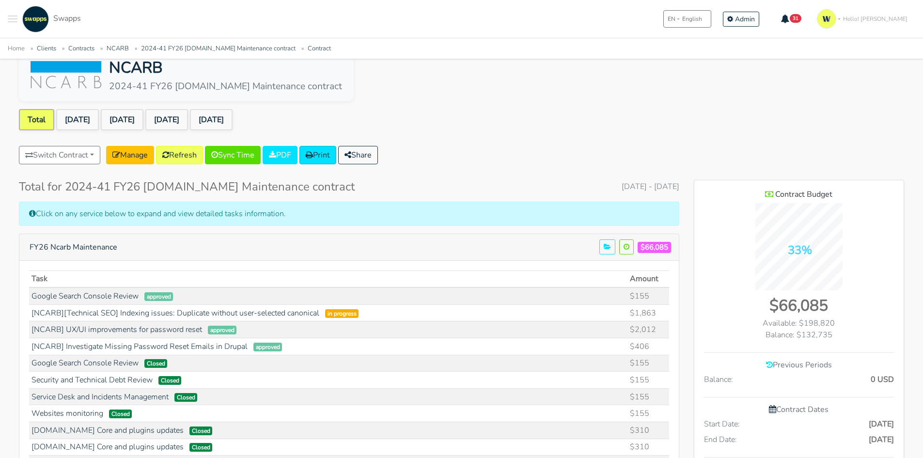
scroll to position [0, 0]
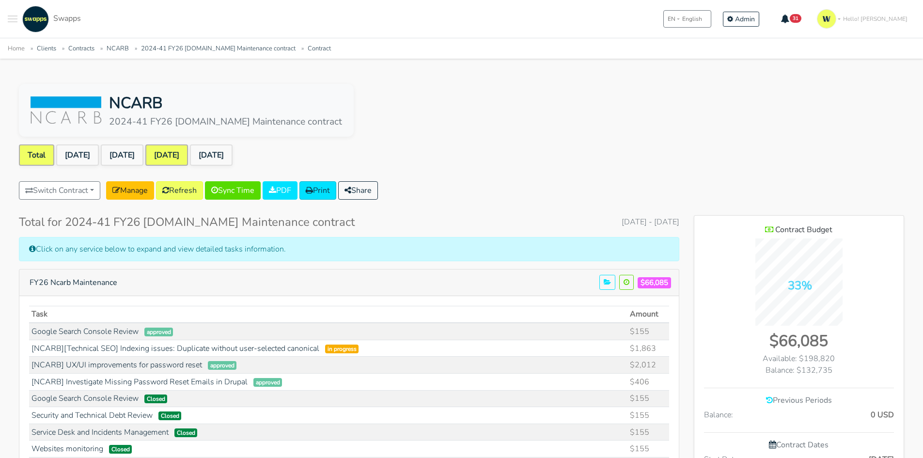
click at [180, 153] on link "[DATE]" at bounding box center [166, 154] width 43 height 21
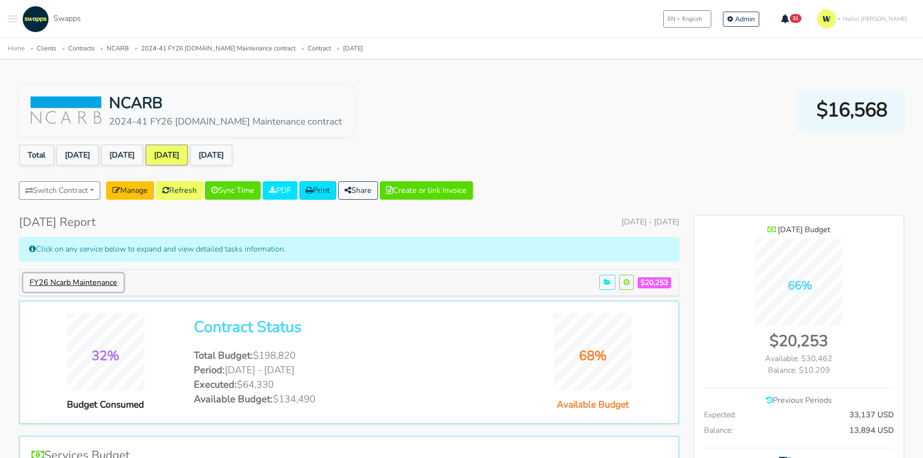
click at [95, 285] on button "FY26 Ncarb Maintenance" at bounding box center [73, 282] width 100 height 18
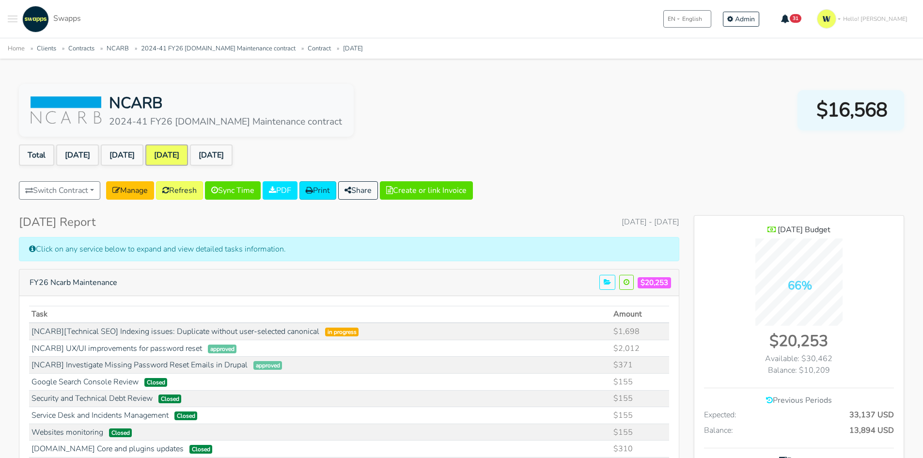
click at [152, 285] on h5 "FY26 Ncarb Maintenance $20,253" at bounding box center [349, 282] width 652 height 18
click at [34, 154] on link "Total" at bounding box center [36, 154] width 35 height 21
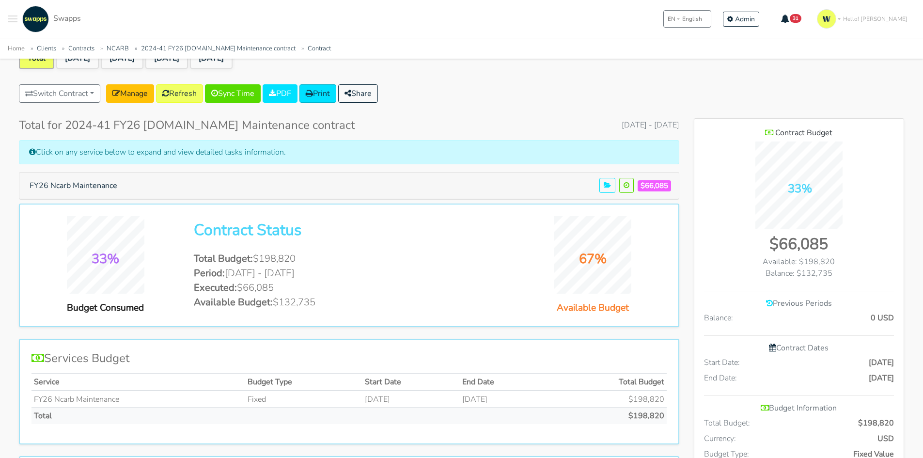
click at [357, 154] on div "Click on any service below to expand and view detailed tasks information." at bounding box center [349, 152] width 661 height 24
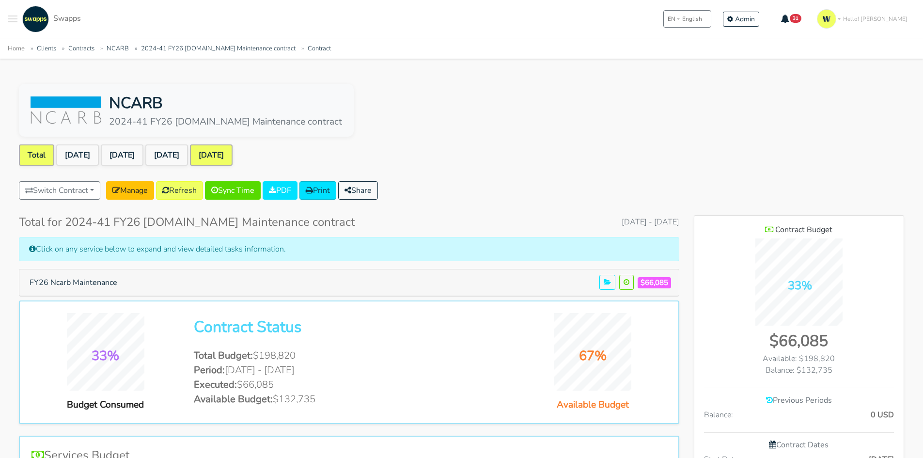
click at [233, 161] on link "[DATE]" at bounding box center [211, 154] width 43 height 21
click at [225, 149] on link "[DATE]" at bounding box center [211, 154] width 43 height 21
click at [101, 283] on button "FY26 Ncarb Maintenance" at bounding box center [73, 282] width 100 height 18
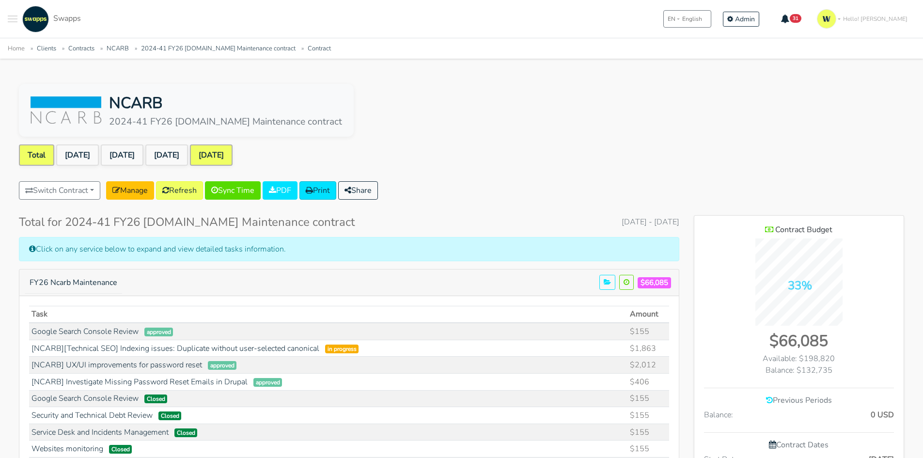
click at [233, 161] on link "[DATE]" at bounding box center [211, 154] width 43 height 21
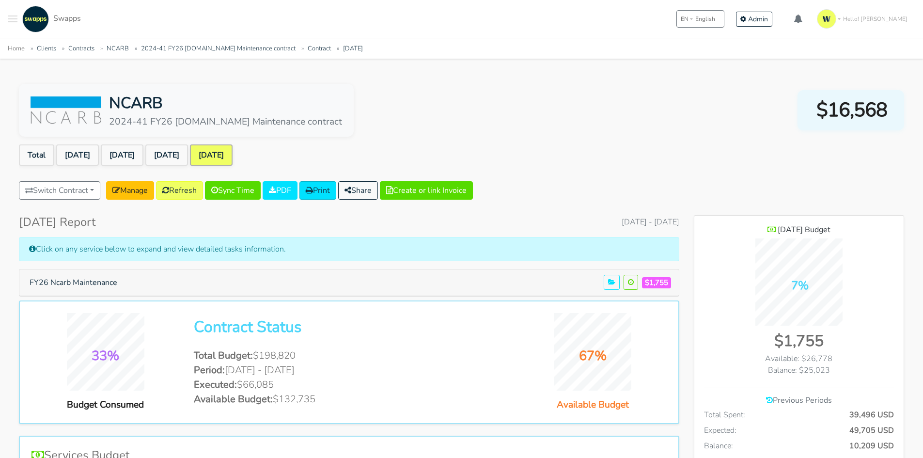
scroll to position [707, 210]
click at [181, 155] on link "[DATE]" at bounding box center [166, 154] width 43 height 21
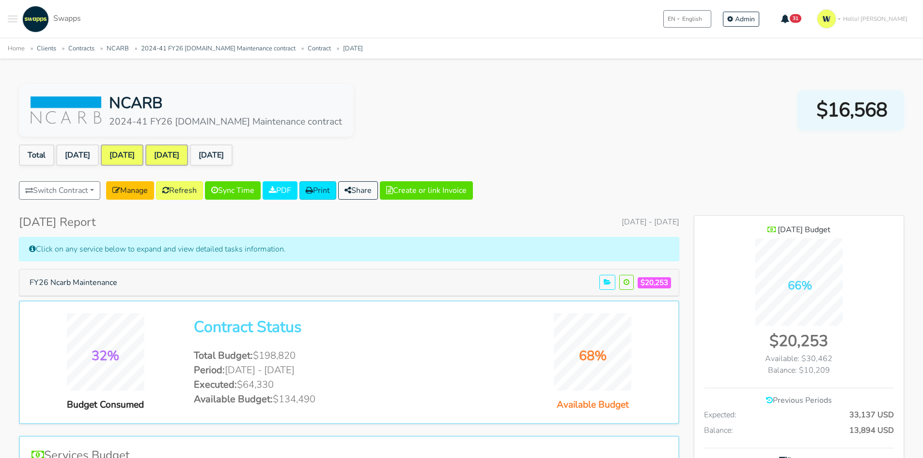
click at [142, 152] on link "[DATE]" at bounding box center [122, 154] width 43 height 21
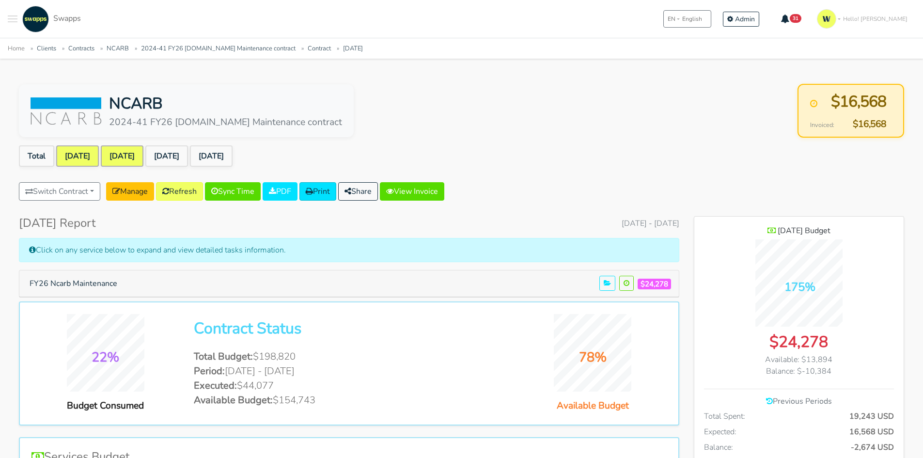
click at [85, 153] on link "[DATE]" at bounding box center [77, 155] width 43 height 21
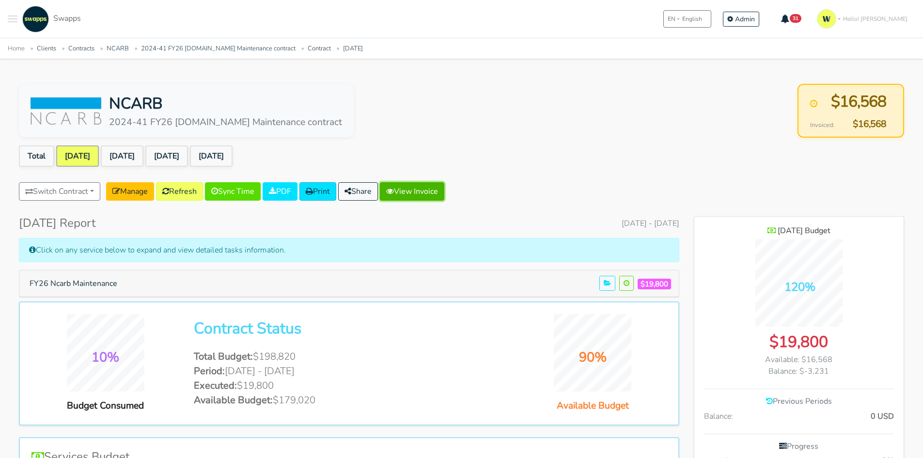
click at [440, 186] on link "View Invoice" at bounding box center [412, 191] width 64 height 18
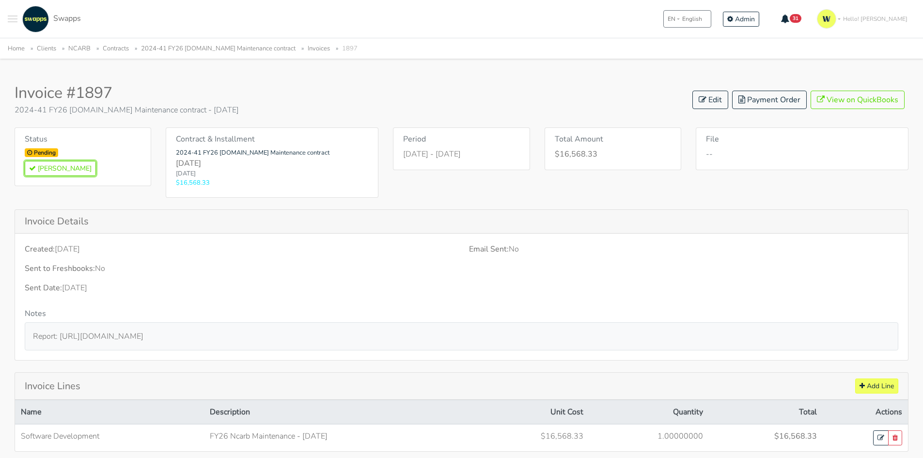
click at [47, 172] on button "Mark Paid" at bounding box center [60, 168] width 71 height 15
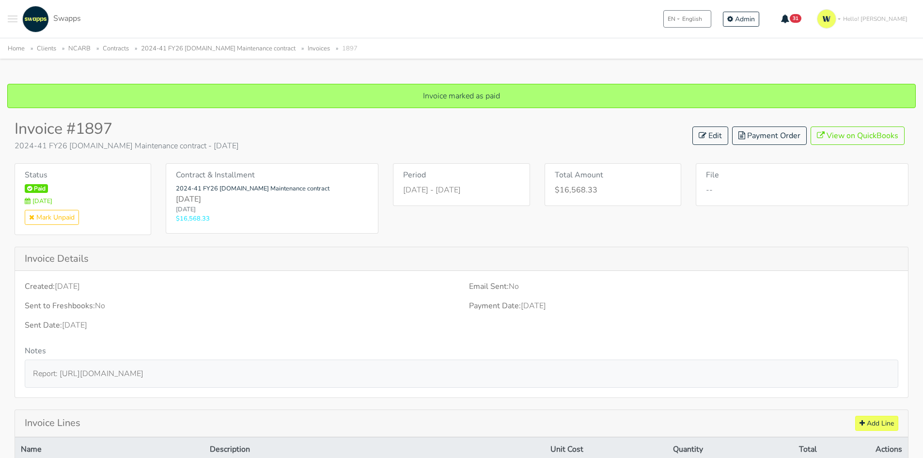
click at [205, 53] on li "2024-41 FY26 [DOMAIN_NAME] Maintenance contract" at bounding box center [213, 48] width 165 height 11
click at [218, 46] on link "2024-41 FY26 [DOMAIN_NAME] Maintenance contract" at bounding box center [218, 48] width 155 height 9
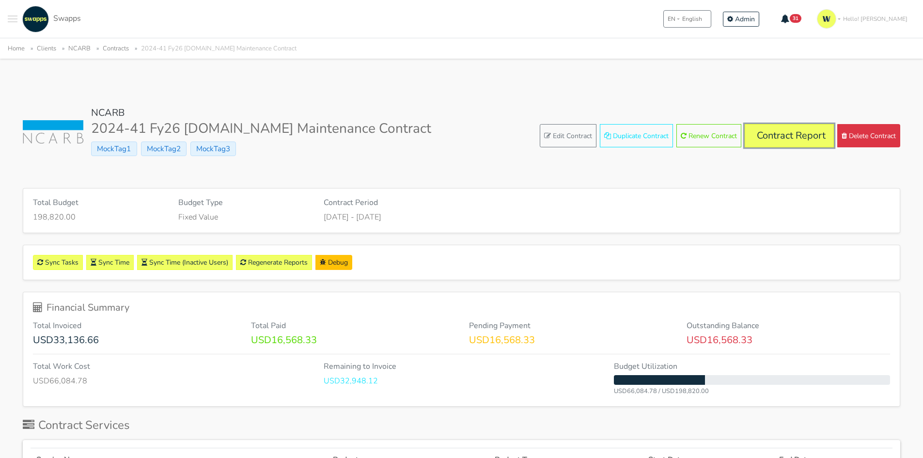
click at [784, 136] on link "Contract Report" at bounding box center [789, 135] width 89 height 23
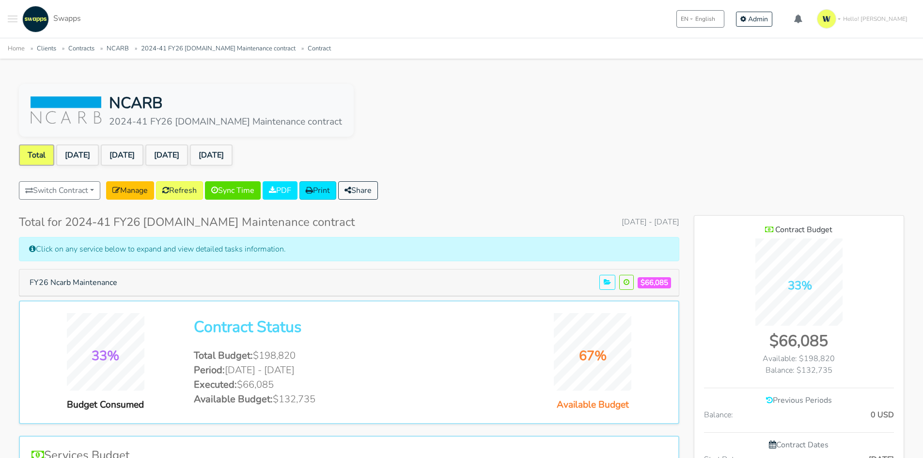
scroll to position [629, 210]
click at [127, 155] on link "[DATE]" at bounding box center [122, 154] width 43 height 21
